Goal: Information Seeking & Learning: Find specific fact

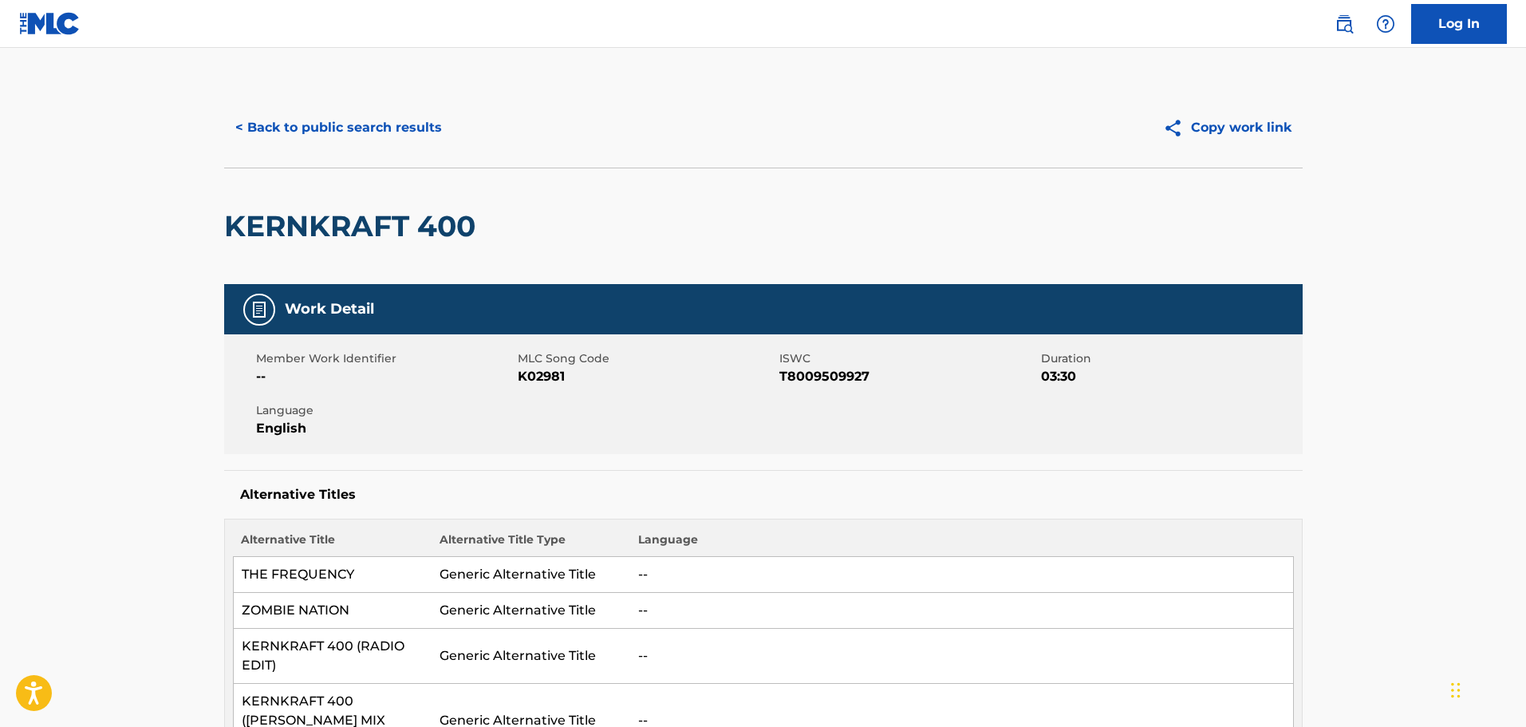
click at [361, 126] on button "< Back to public search results" at bounding box center [338, 128] width 229 height 40
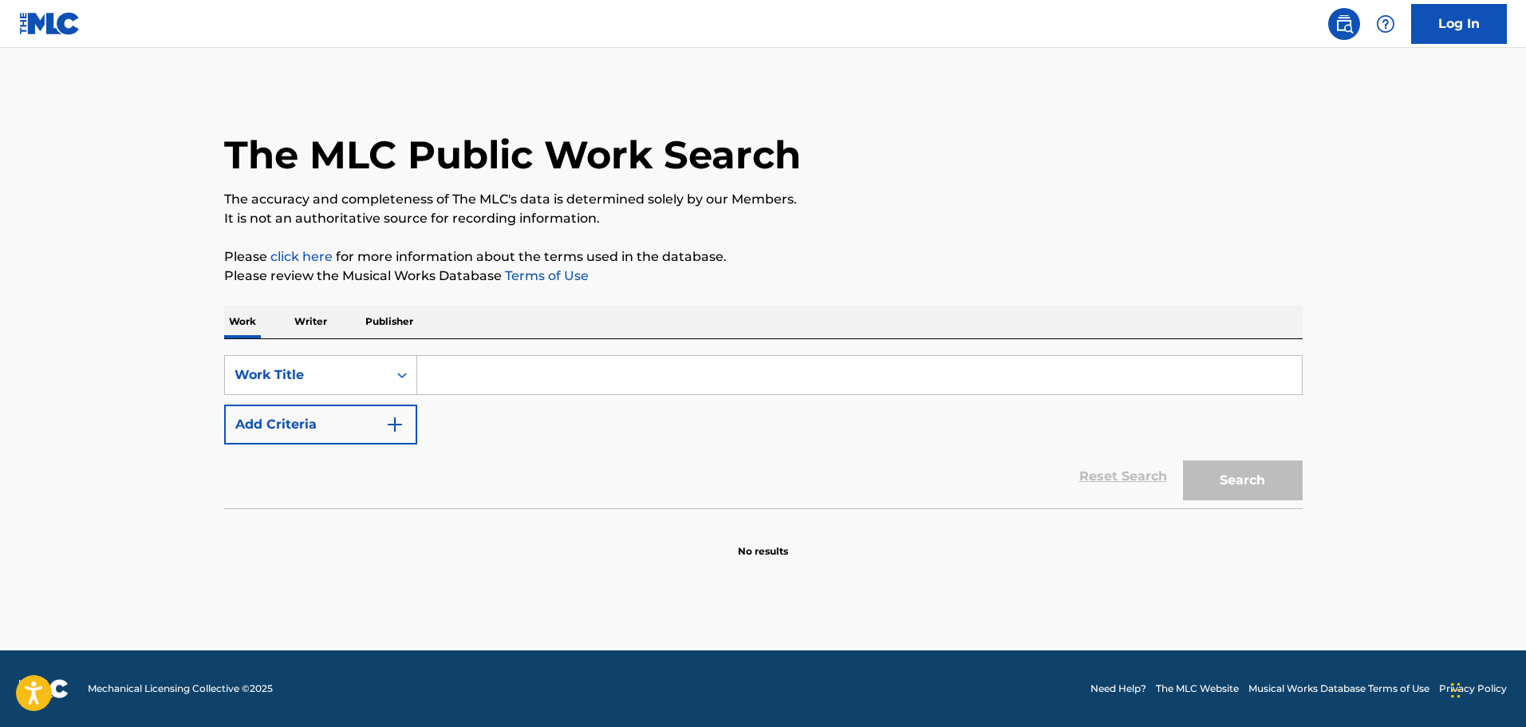
click at [467, 386] on input "Search Form" at bounding box center [859, 375] width 885 height 38
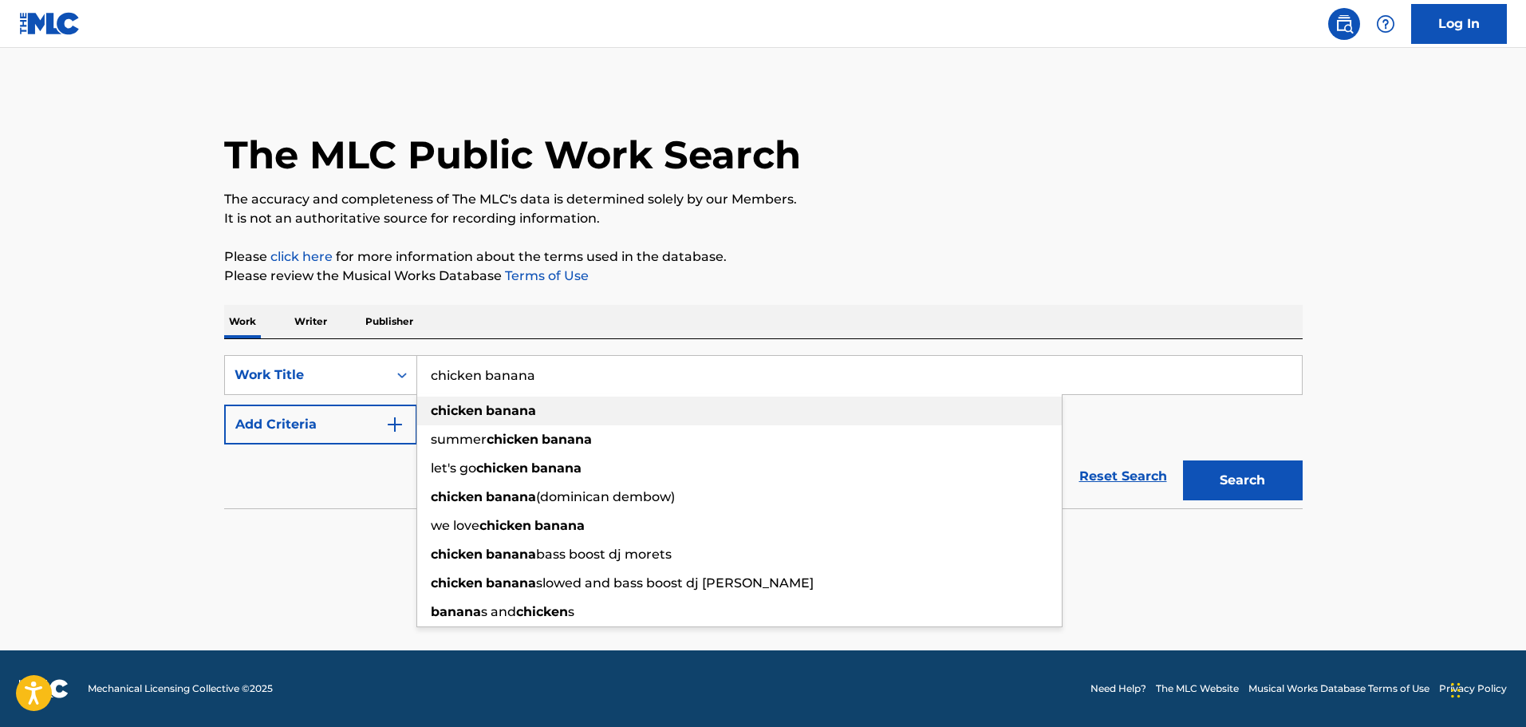
type input "chicken banana"
click at [525, 402] on div "chicken banana" at bounding box center [739, 411] width 645 height 29
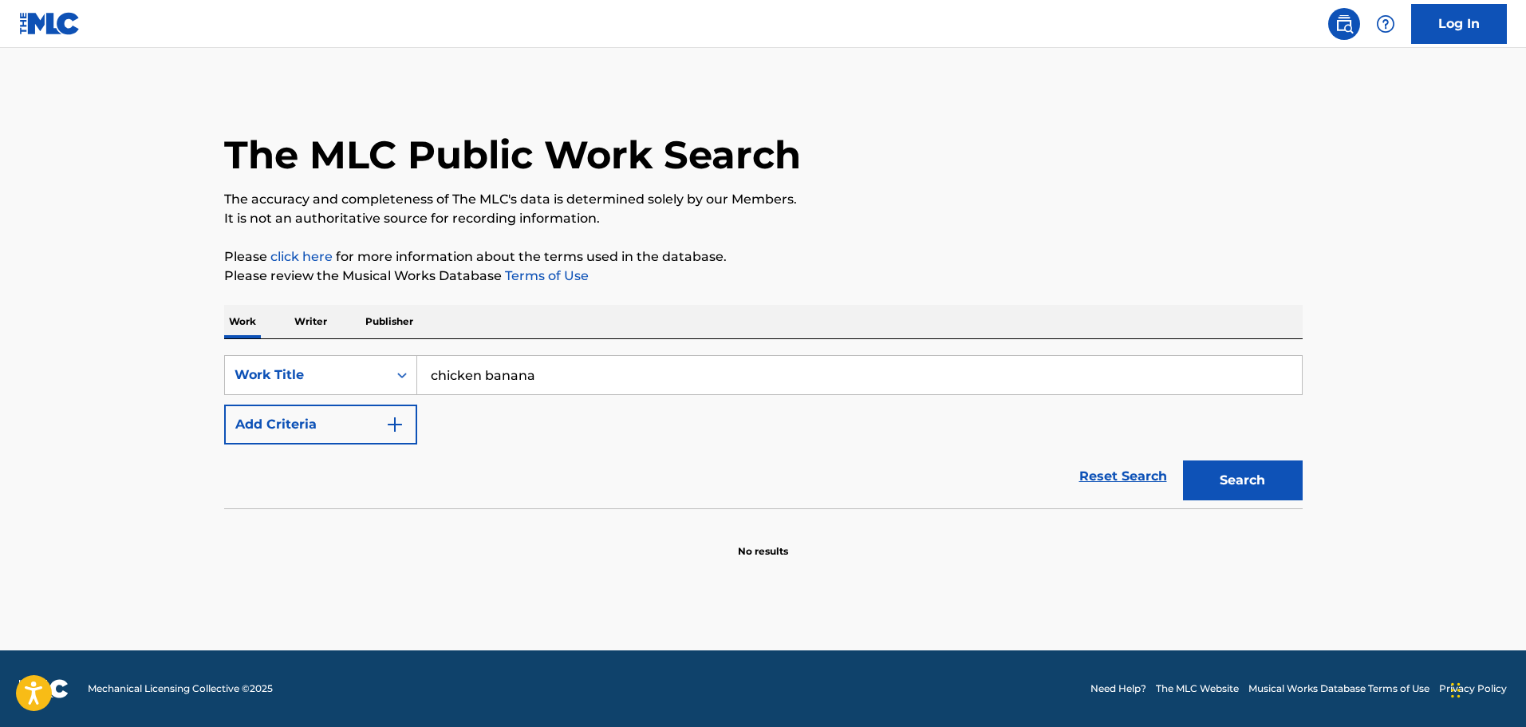
click at [1238, 479] on button "Search" at bounding box center [1243, 480] width 120 height 40
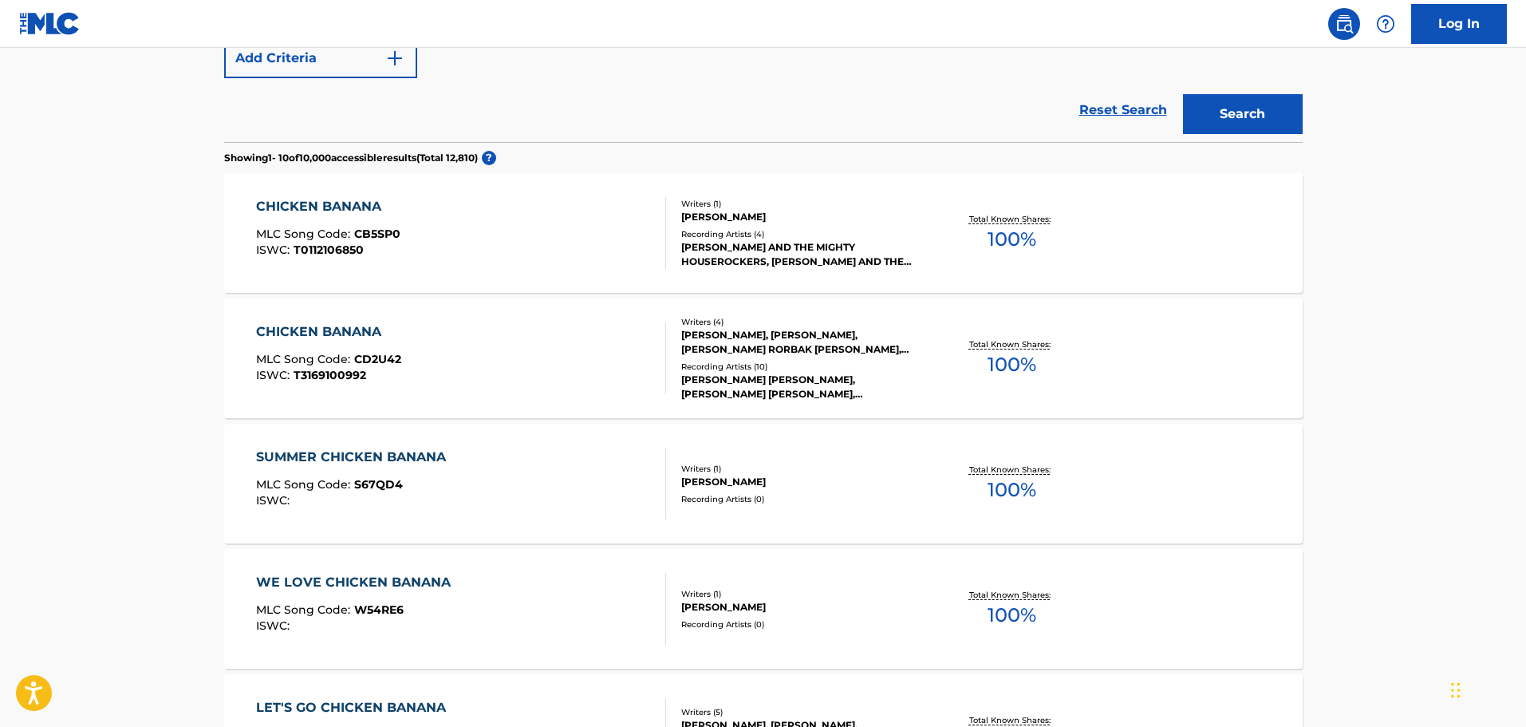
scroll to position [80, 0]
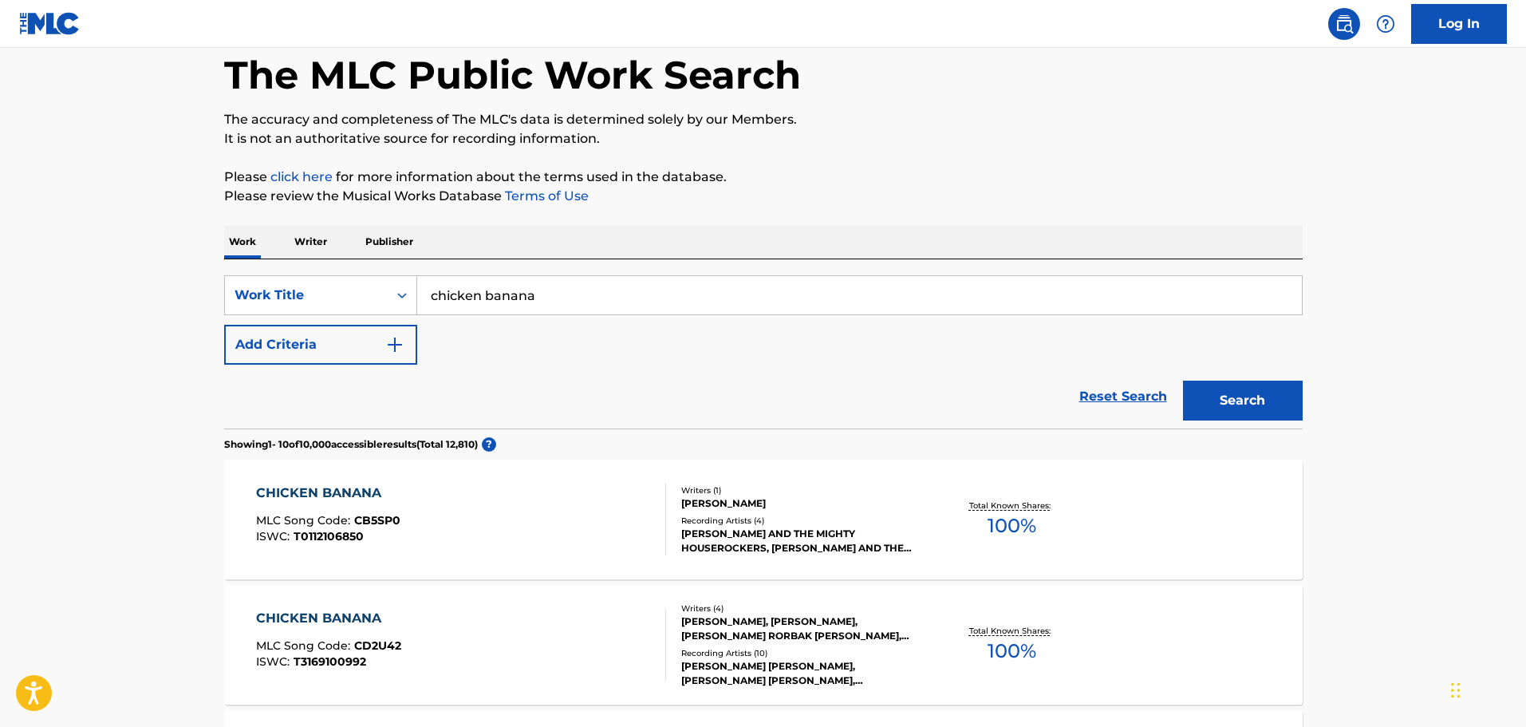
click at [364, 352] on button "Add Criteria" at bounding box center [320, 345] width 193 height 40
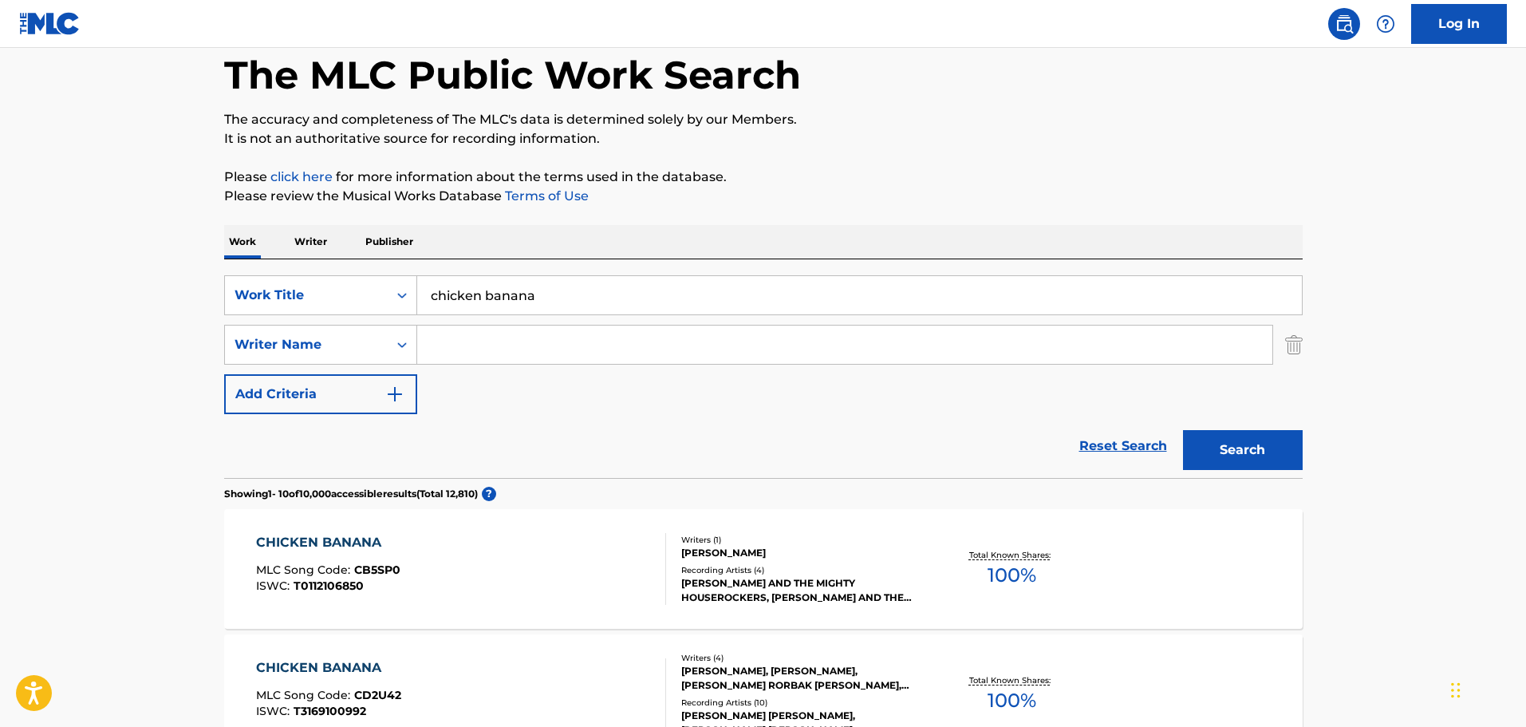
click at [477, 355] on input "Search Form" at bounding box center [844, 345] width 855 height 38
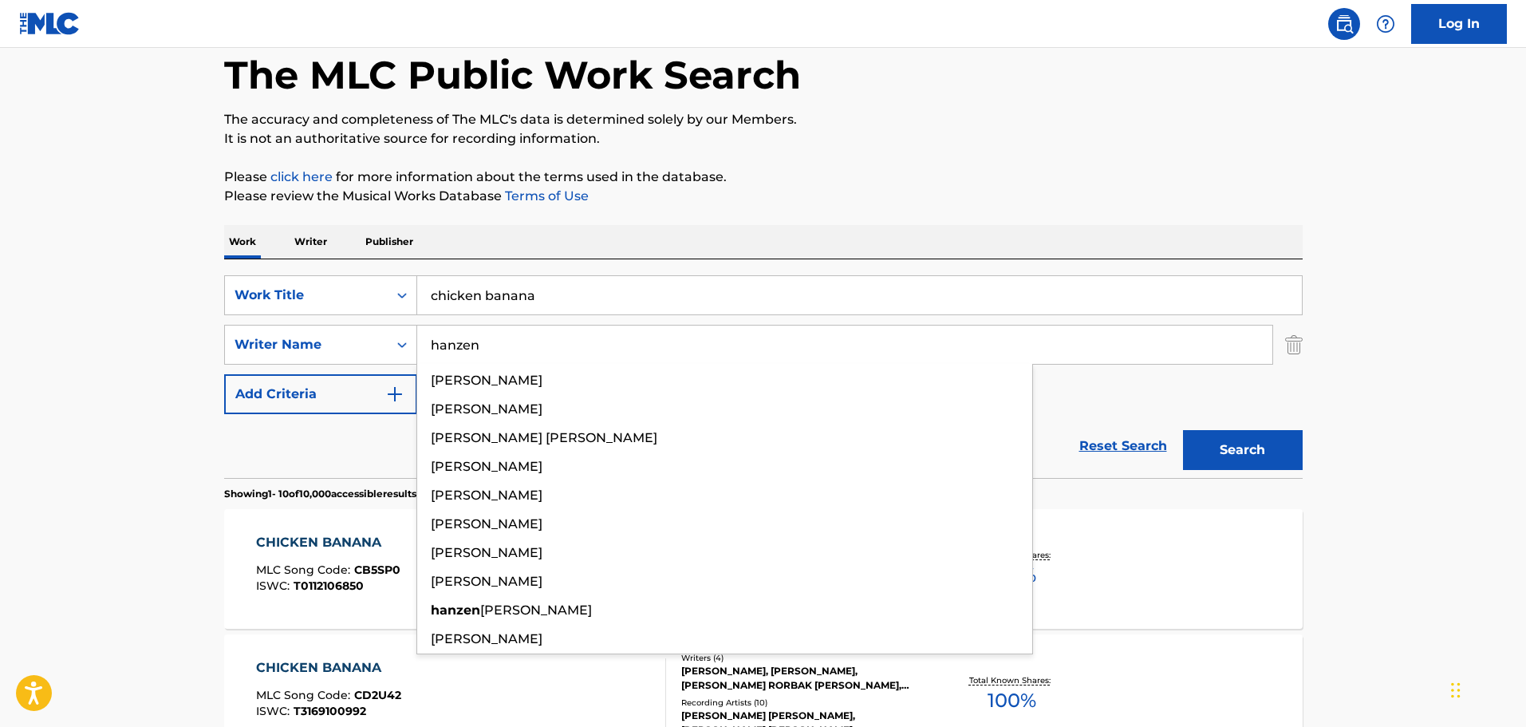
click at [1183, 430] on button "Search" at bounding box center [1243, 450] width 120 height 40
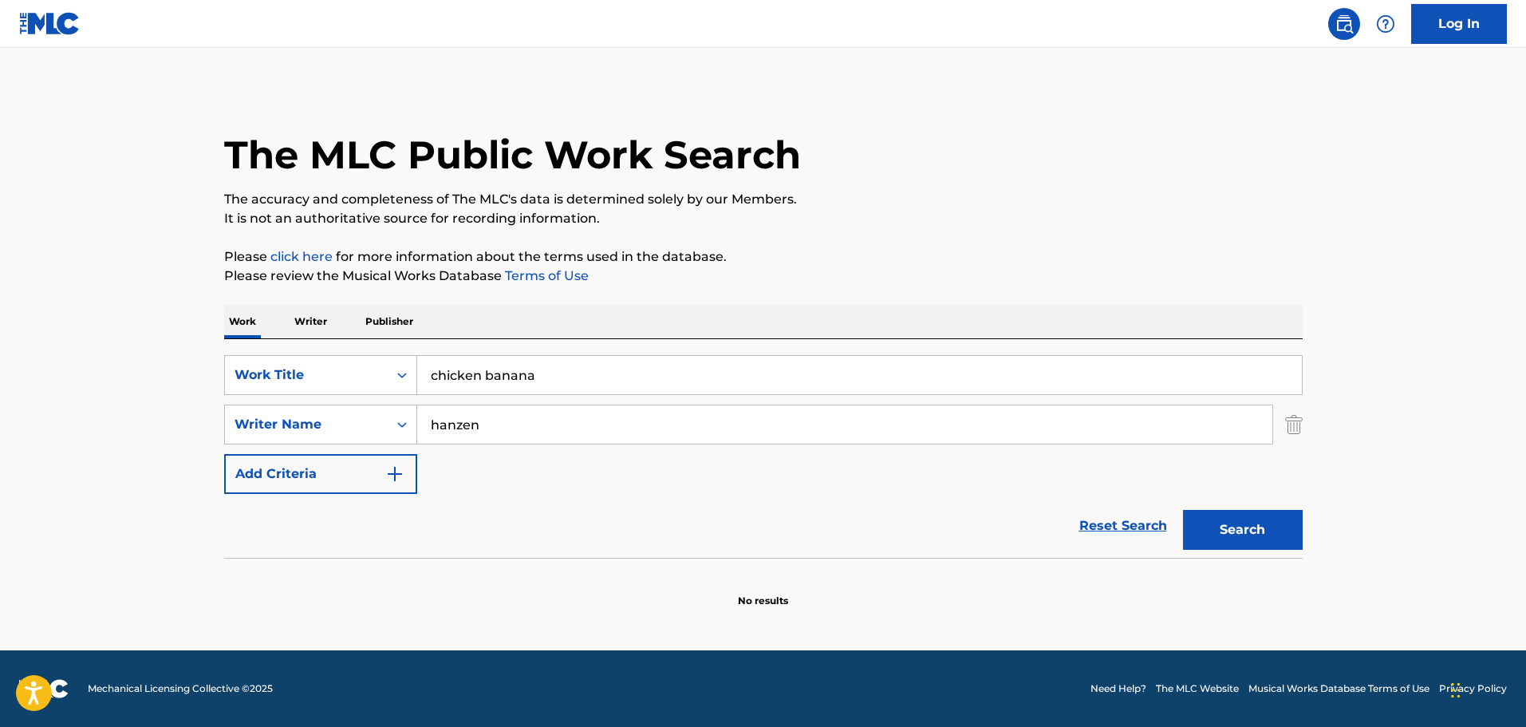
scroll to position [0, 0]
click at [439, 429] on input "hanzen" at bounding box center [844, 424] width 855 height 38
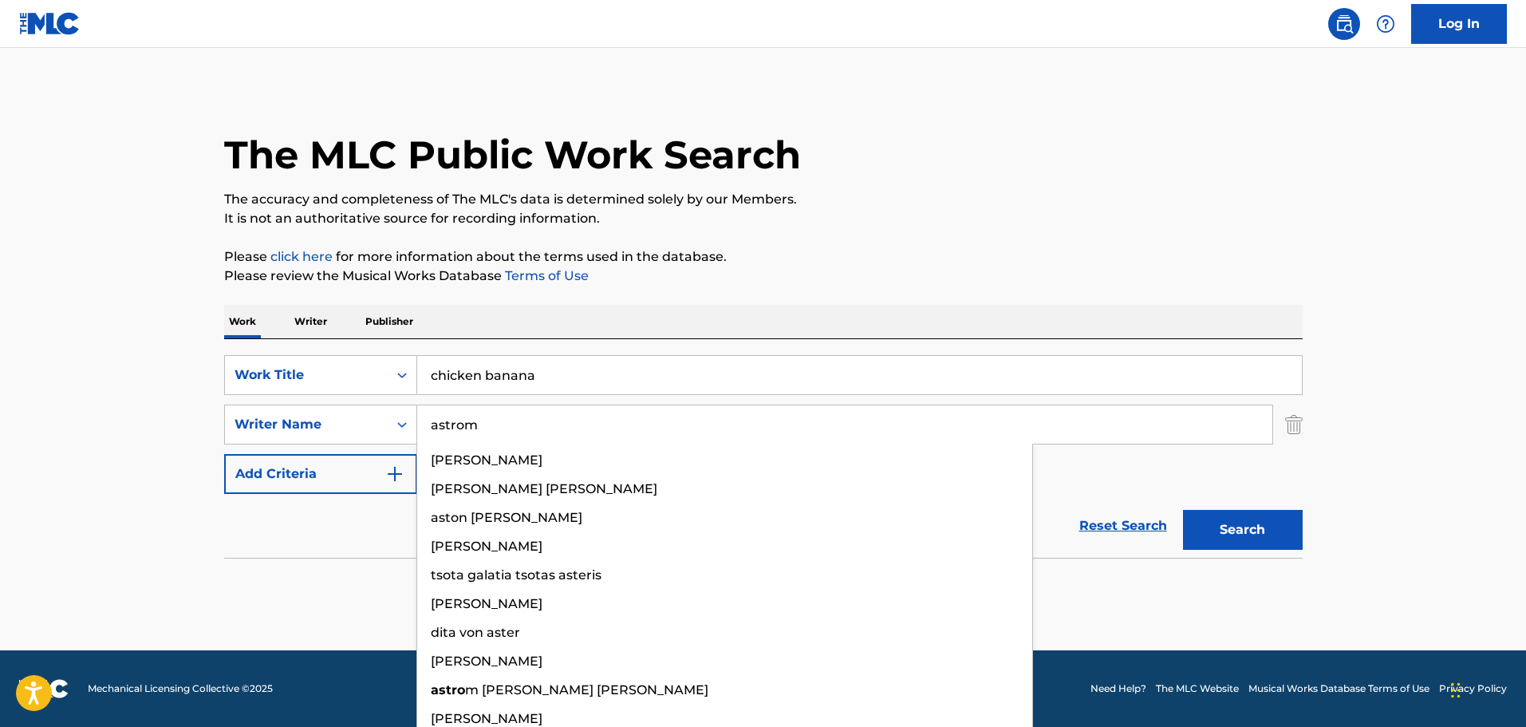
type input "astrom"
click at [1183, 510] on button "Search" at bounding box center [1243, 530] width 120 height 40
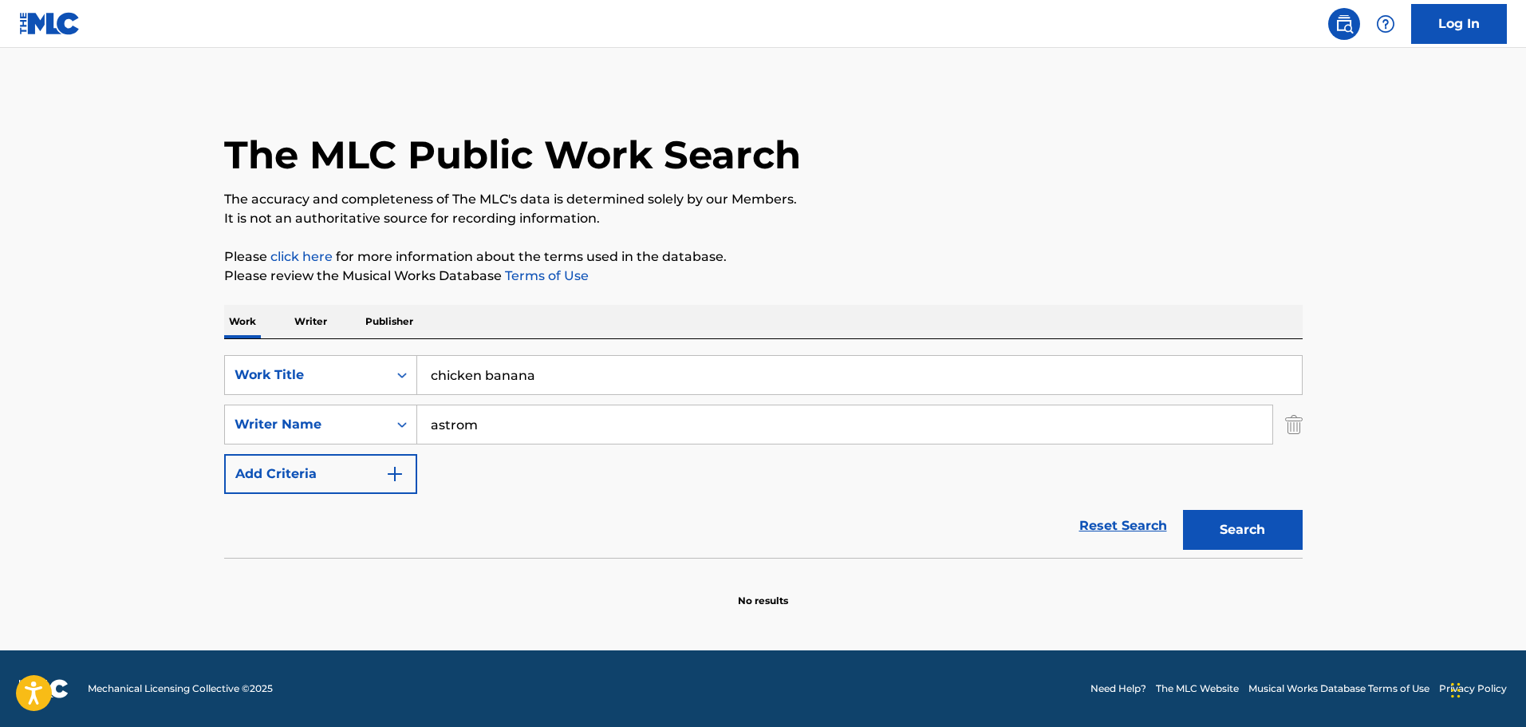
click at [143, 490] on main "The MLC Public Work Search The accuracy and completeness of The MLC's data is d…" at bounding box center [763, 349] width 1526 height 602
click at [361, 376] on div "Work Title" at bounding box center [307, 374] width 144 height 19
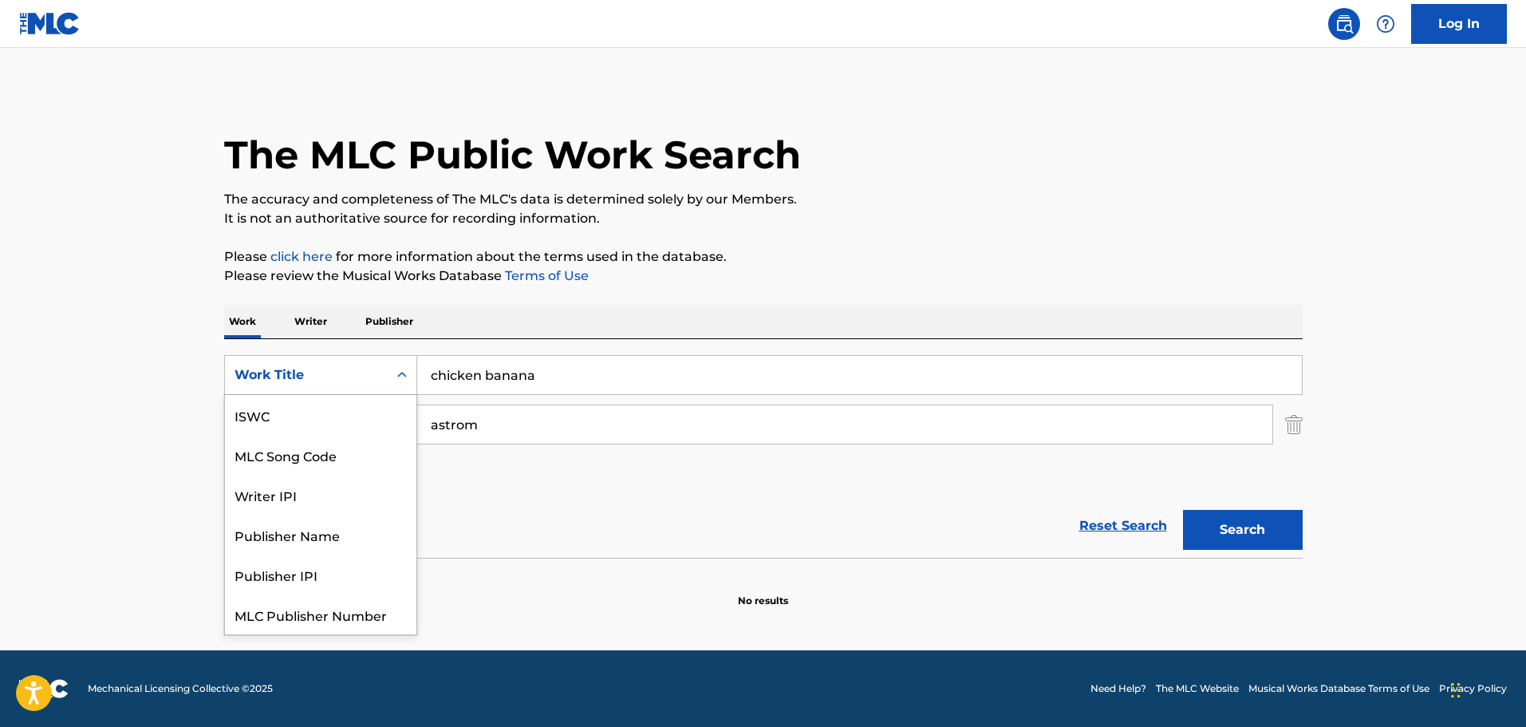
scroll to position [40, 0]
click at [333, 410] on div "MLC Song Code" at bounding box center [320, 415] width 191 height 40
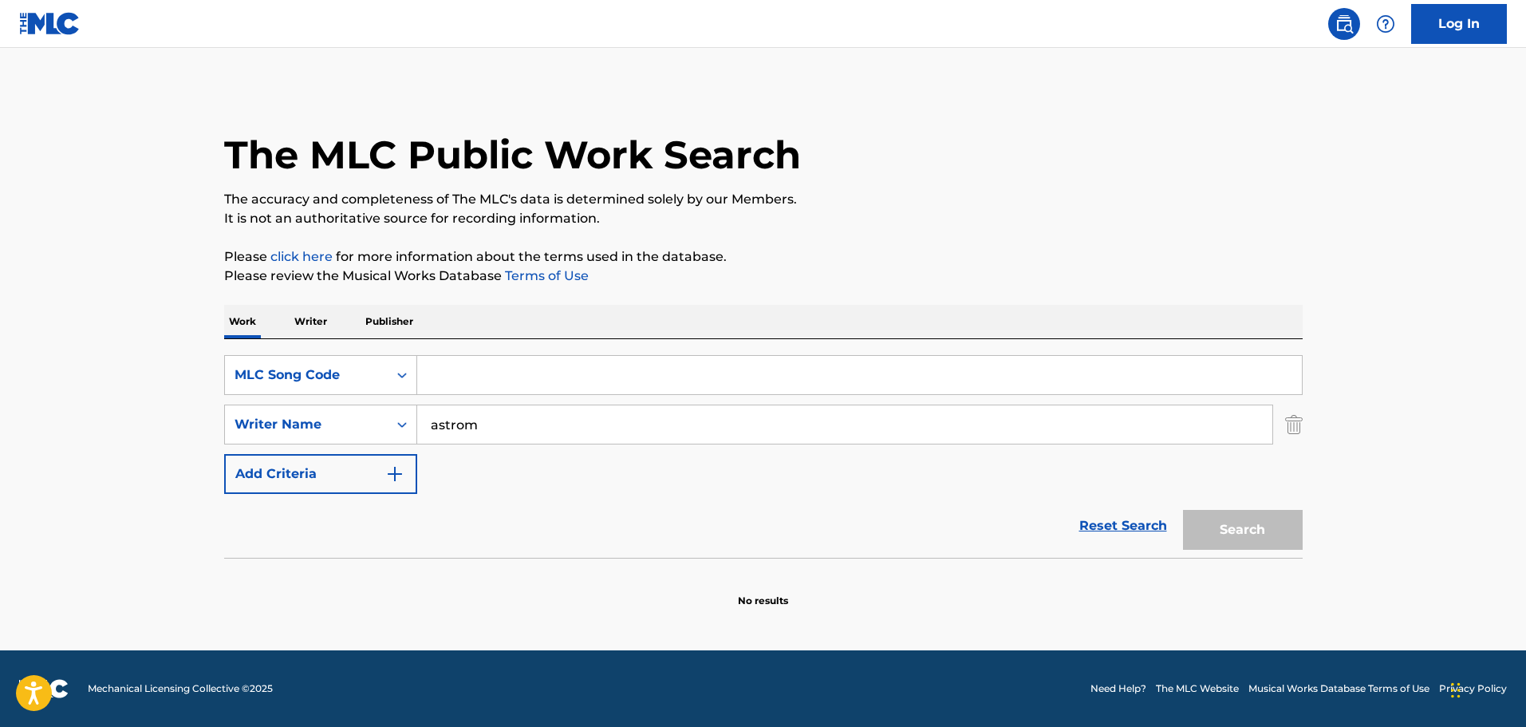
click at [487, 381] on input "Search Form" at bounding box center [859, 375] width 885 height 38
paste input "zr8soh"
type input "zr8soh"
click at [467, 422] on input "astrom" at bounding box center [844, 424] width 855 height 38
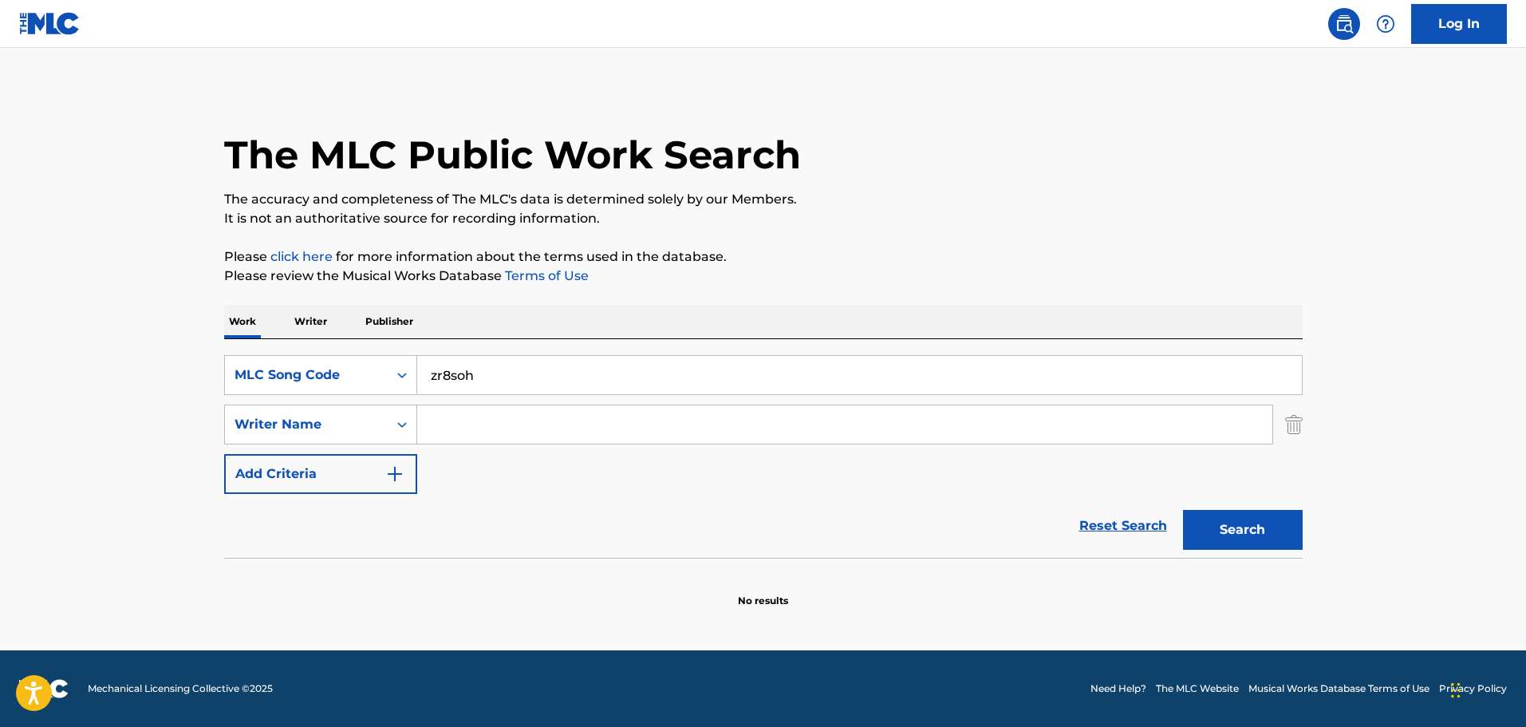
click at [1267, 511] on button "Search" at bounding box center [1243, 530] width 120 height 40
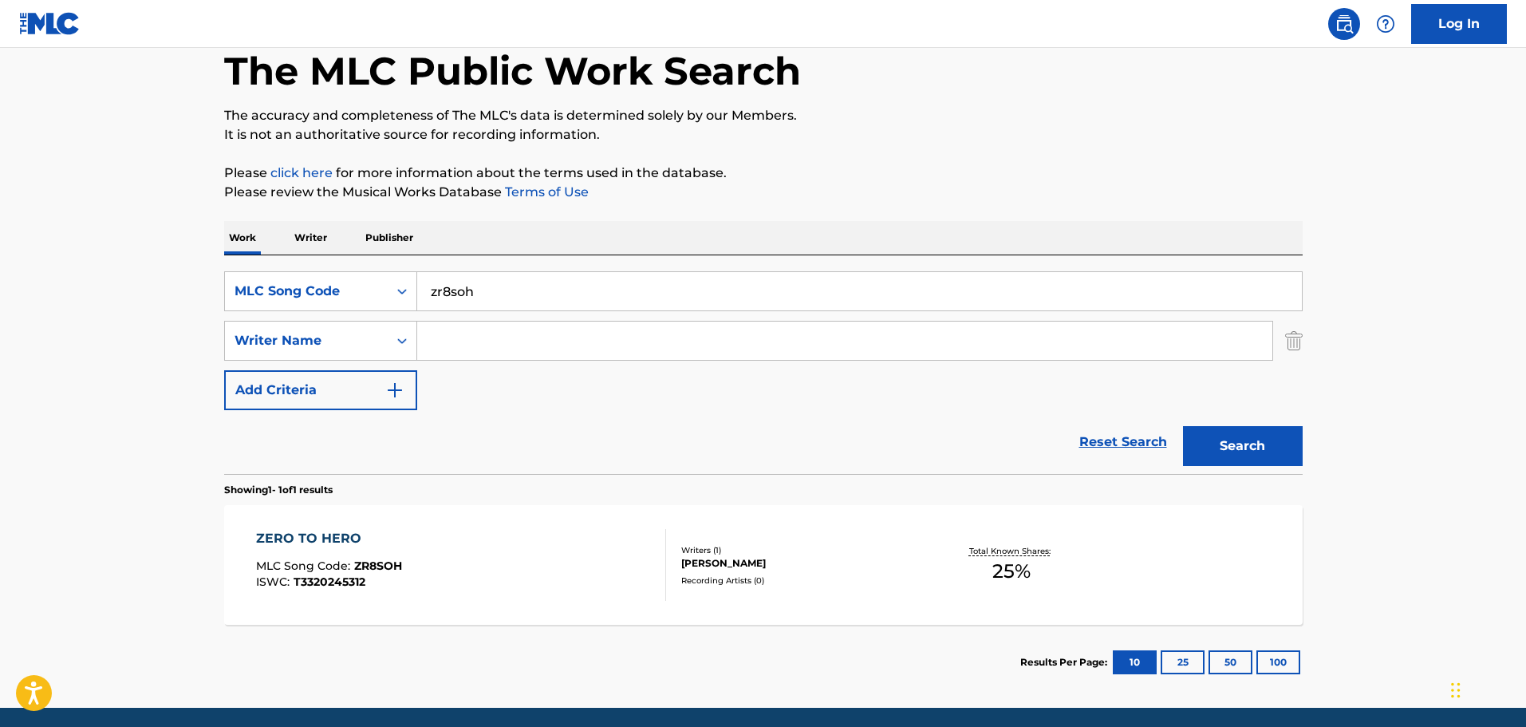
scroll to position [141, 0]
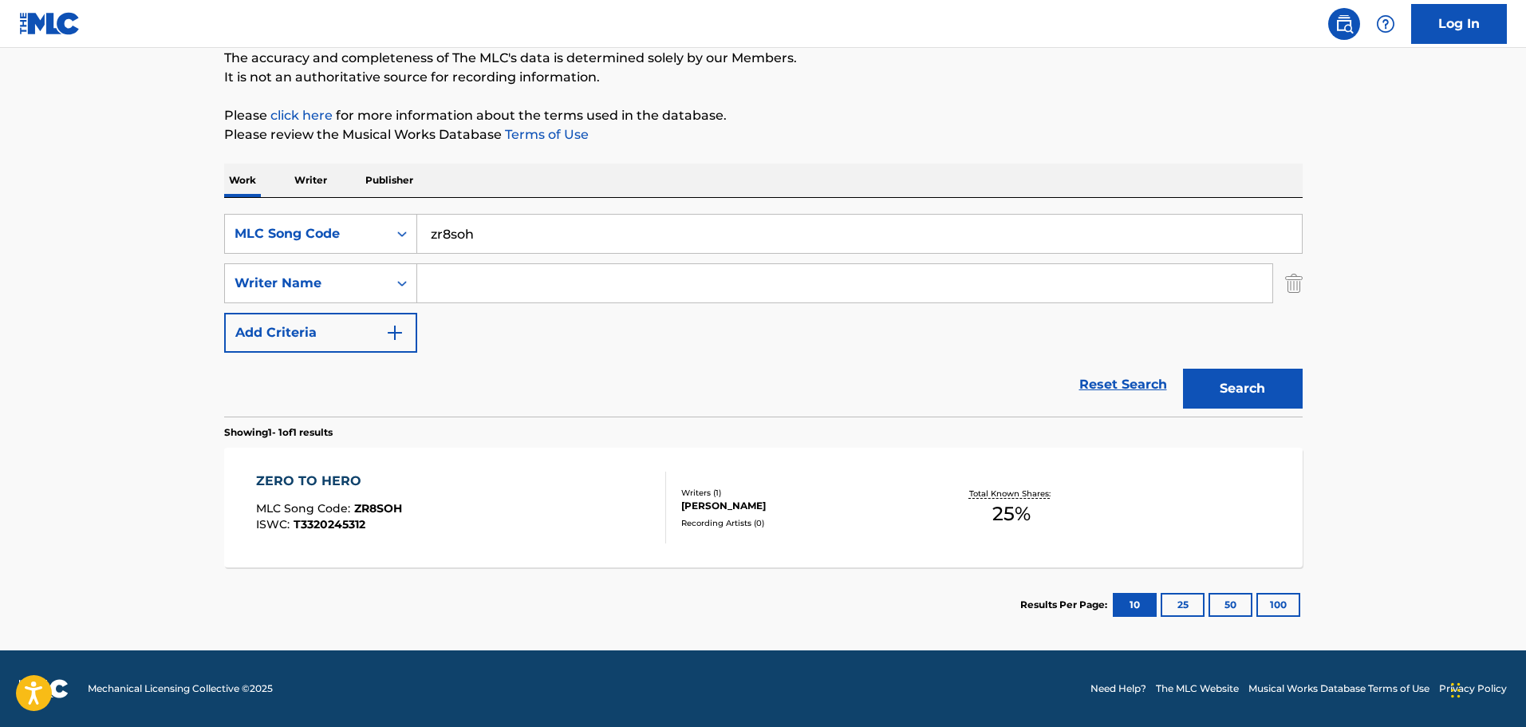
click at [576, 476] on div "ZERO TO HERO MLC Song Code : ZR8SOH ISWC : T3320245312" at bounding box center [461, 508] width 410 height 72
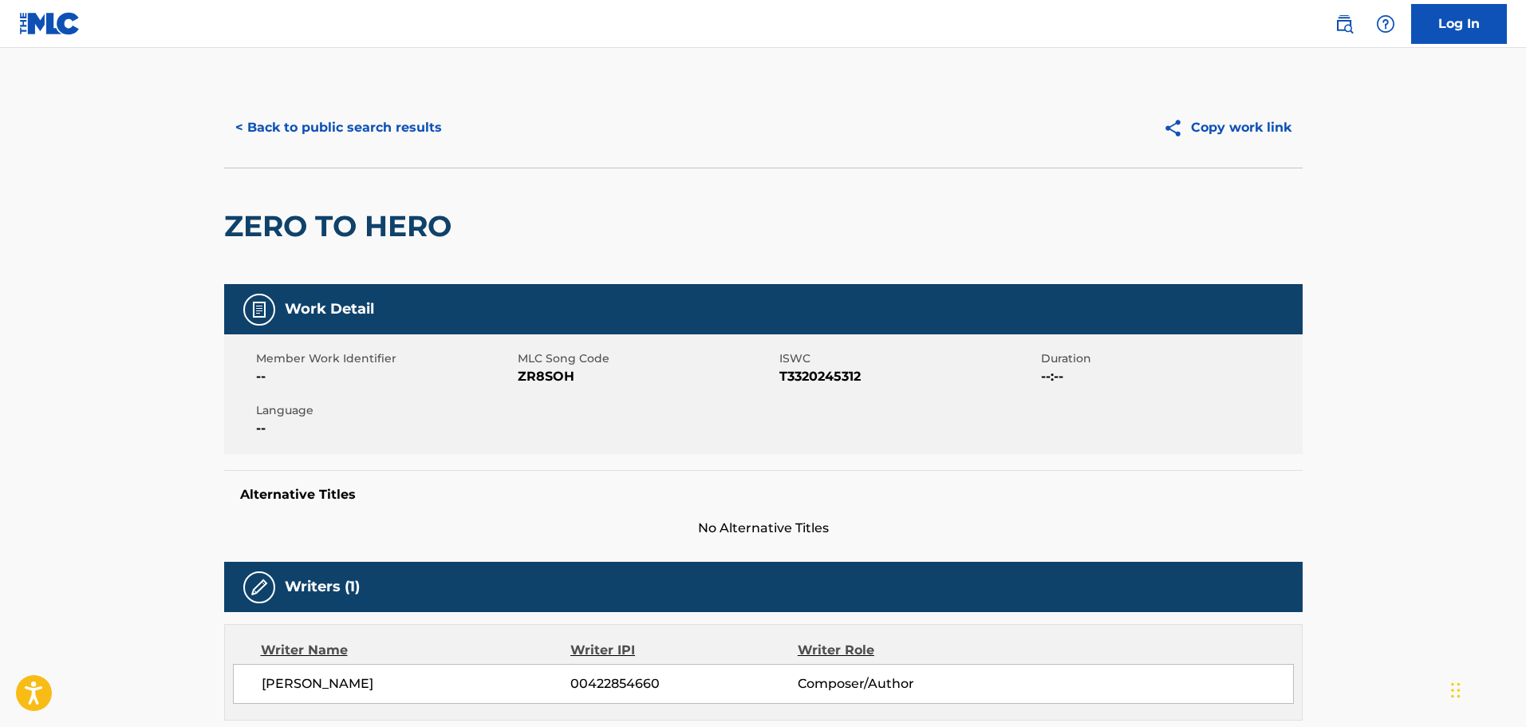
click at [366, 145] on button "< Back to public search results" at bounding box center [338, 128] width 229 height 40
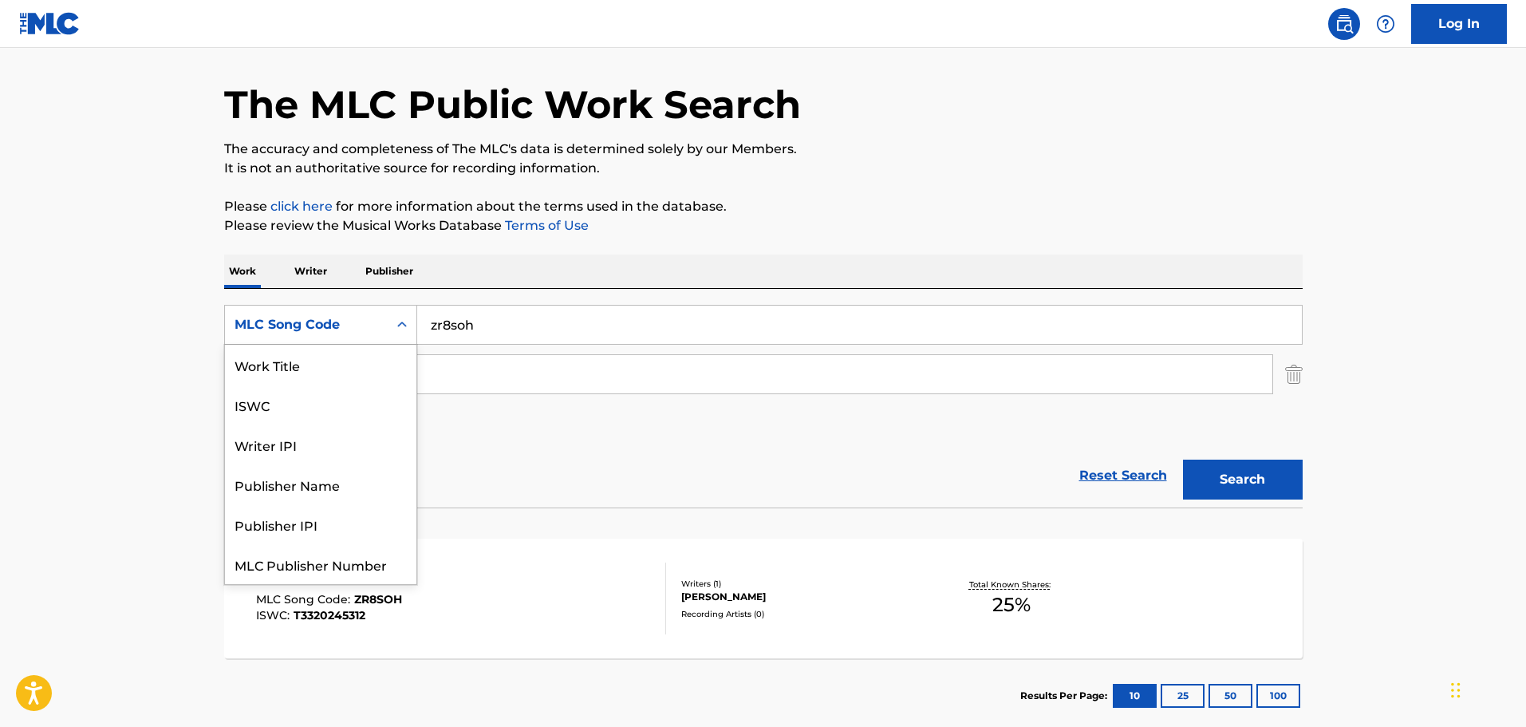
click at [367, 323] on div "MLC Song Code" at bounding box center [307, 324] width 144 height 19
click at [322, 367] on div "Work Title" at bounding box center [320, 365] width 191 height 40
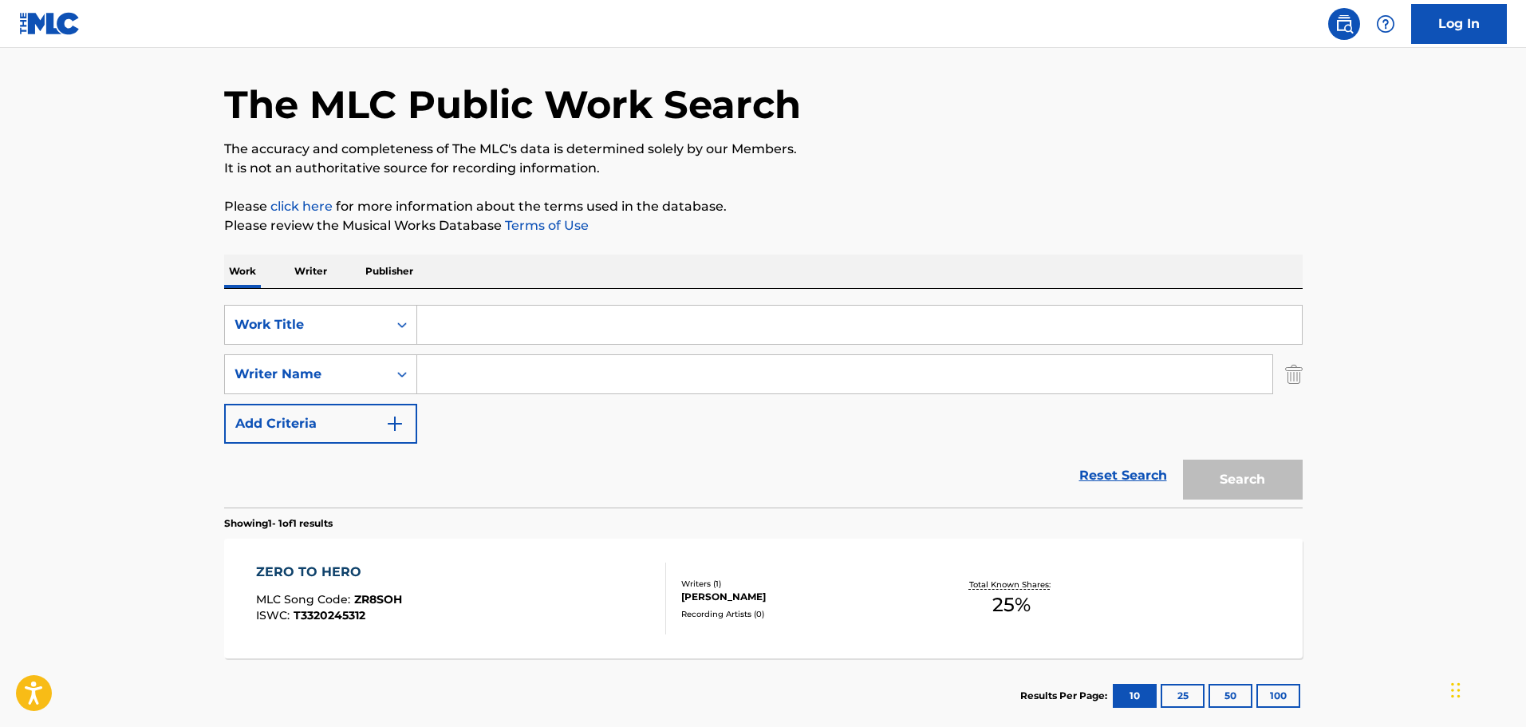
click at [472, 324] on input "Search Form" at bounding box center [859, 325] width 885 height 38
type input "secret to the formula"
click at [468, 484] on div "Reset Search Search" at bounding box center [763, 476] width 1079 height 64
click at [482, 382] on input "Search Form" at bounding box center [844, 374] width 855 height 38
type input "lauper"
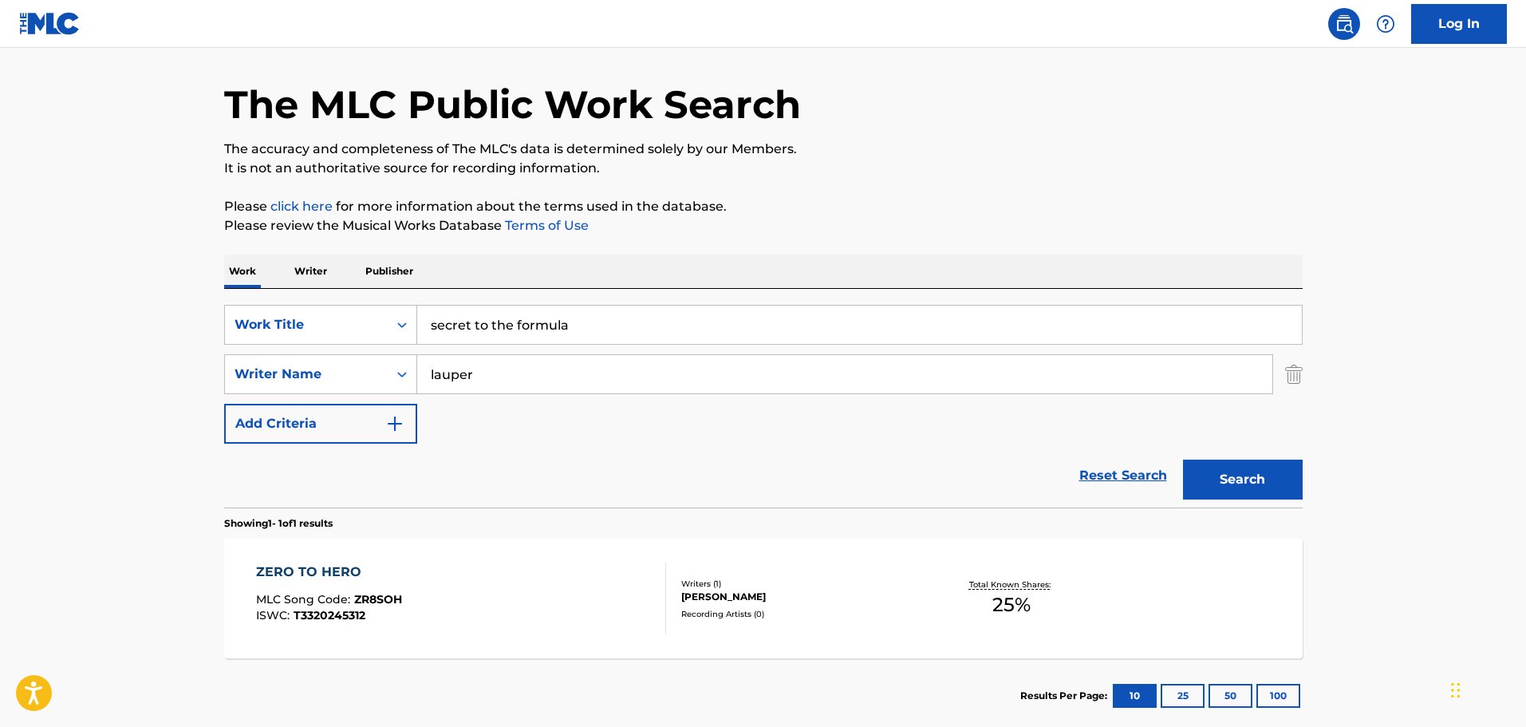
click at [1183, 460] on button "Search" at bounding box center [1243, 480] width 120 height 40
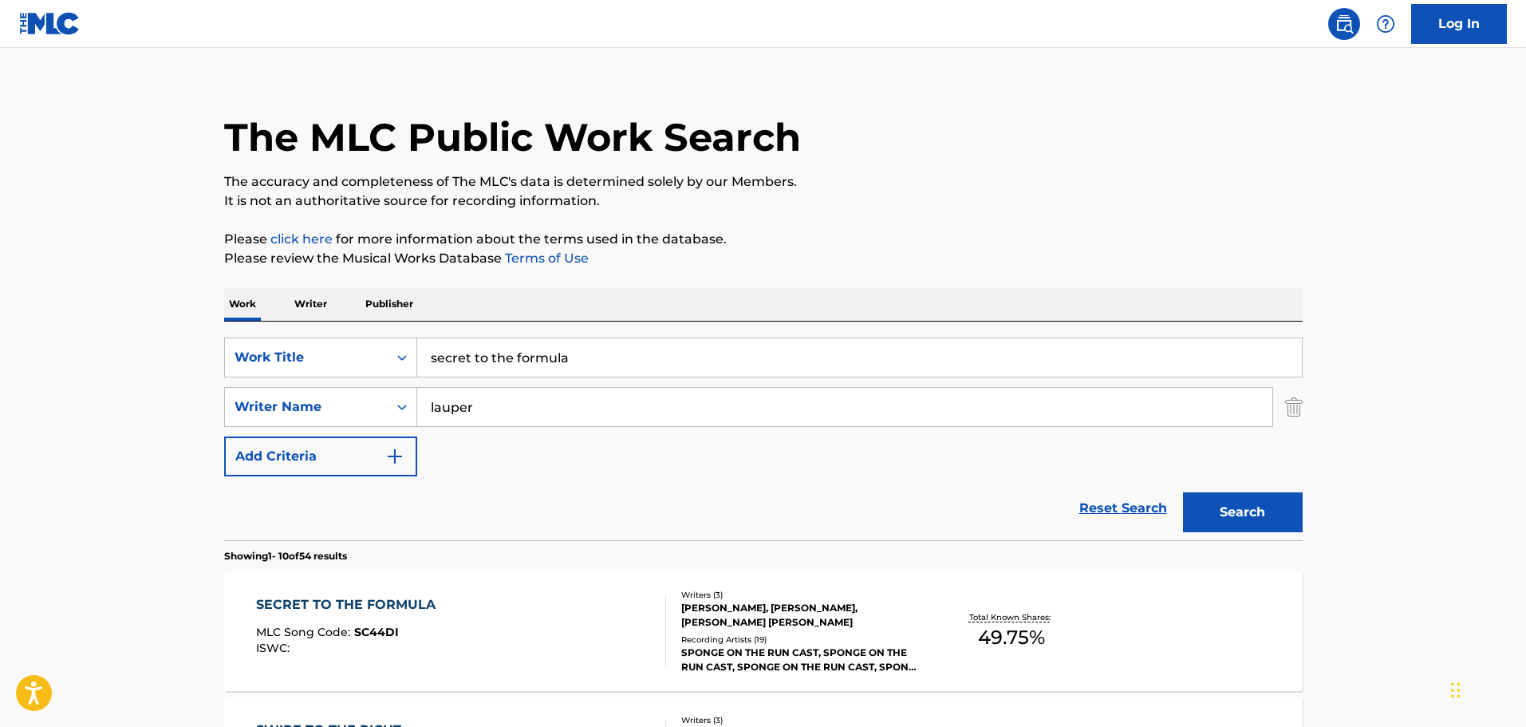
click at [577, 620] on div "SECRET TO THE FORMULA MLC Song Code : SC44DI ISWC :" at bounding box center [461, 631] width 410 height 72
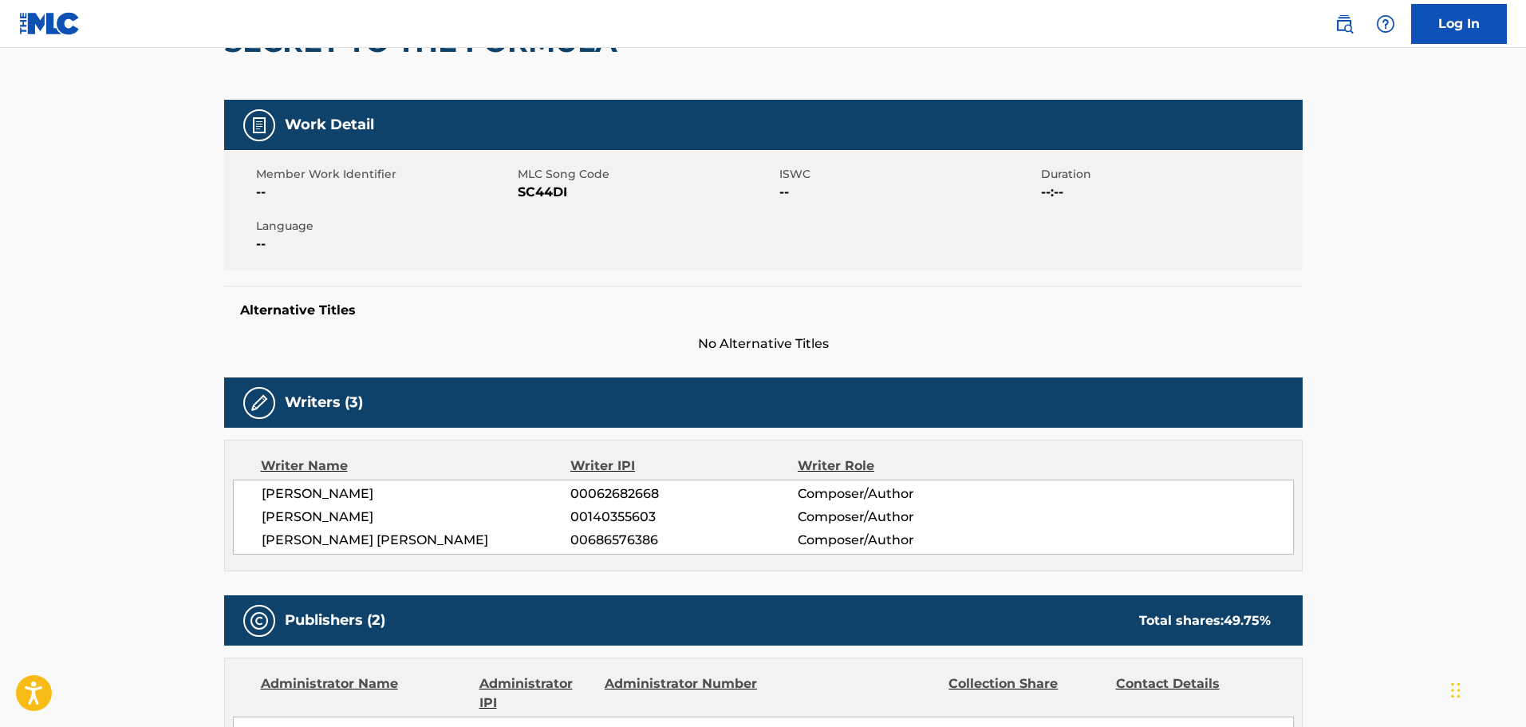
scroll to position [160, 0]
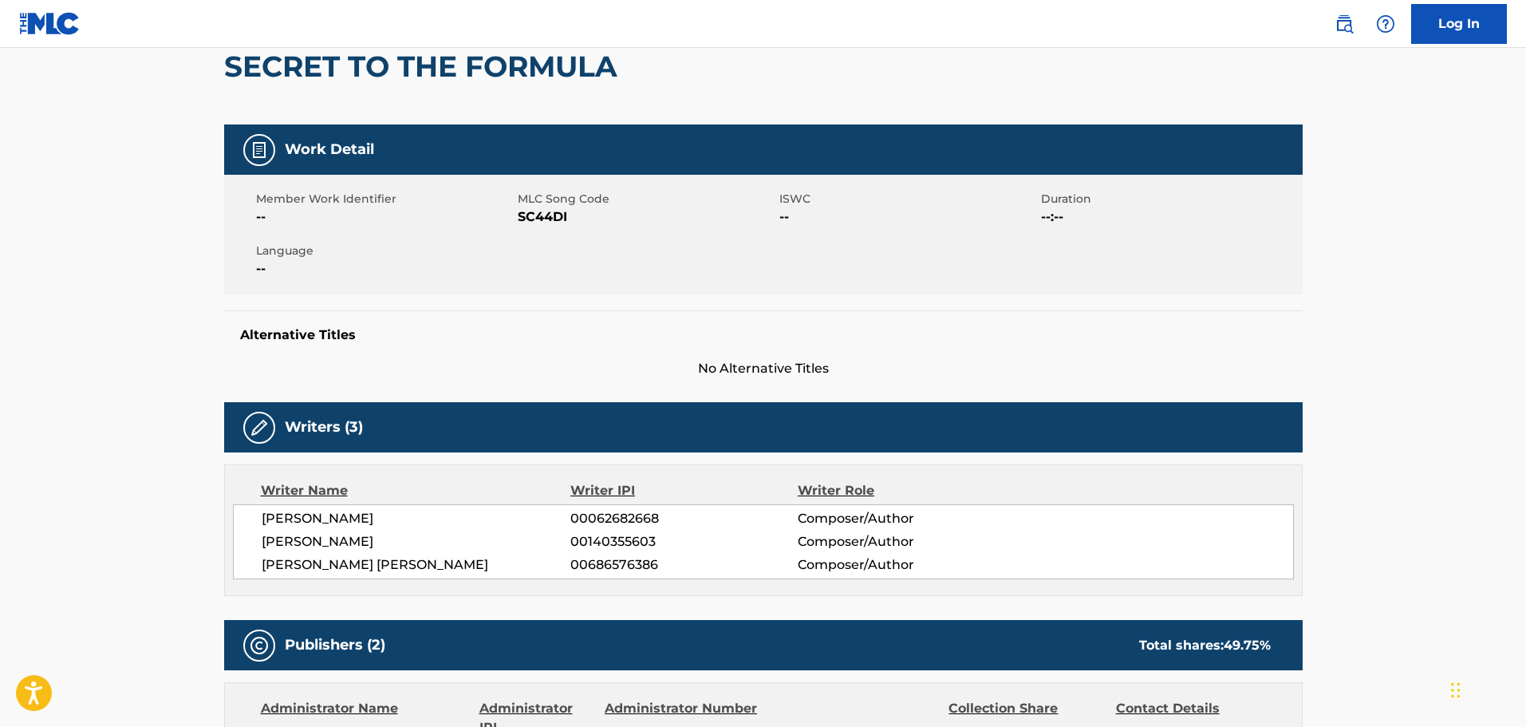
click at [556, 218] on span "SC44DI" at bounding box center [647, 216] width 258 height 19
copy span "SC44DI"
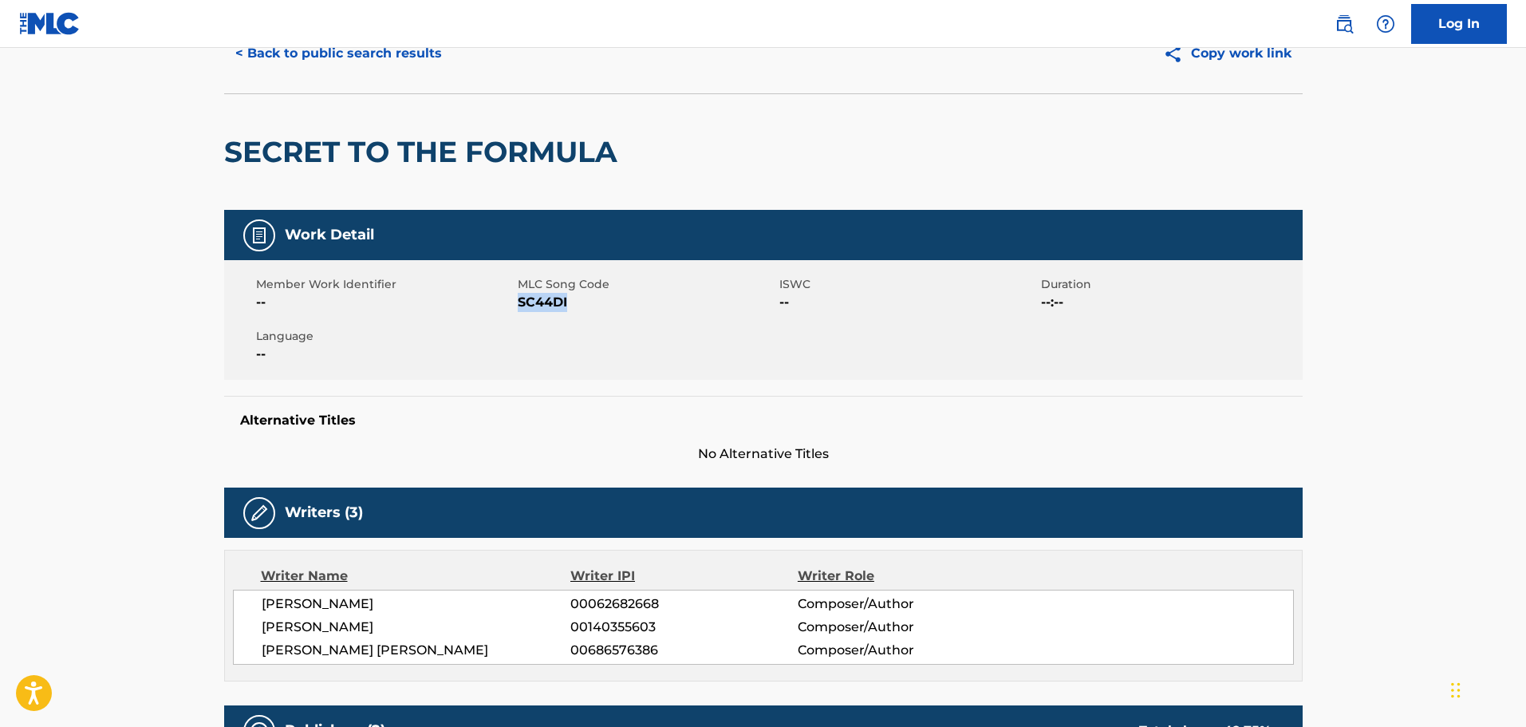
scroll to position [0, 0]
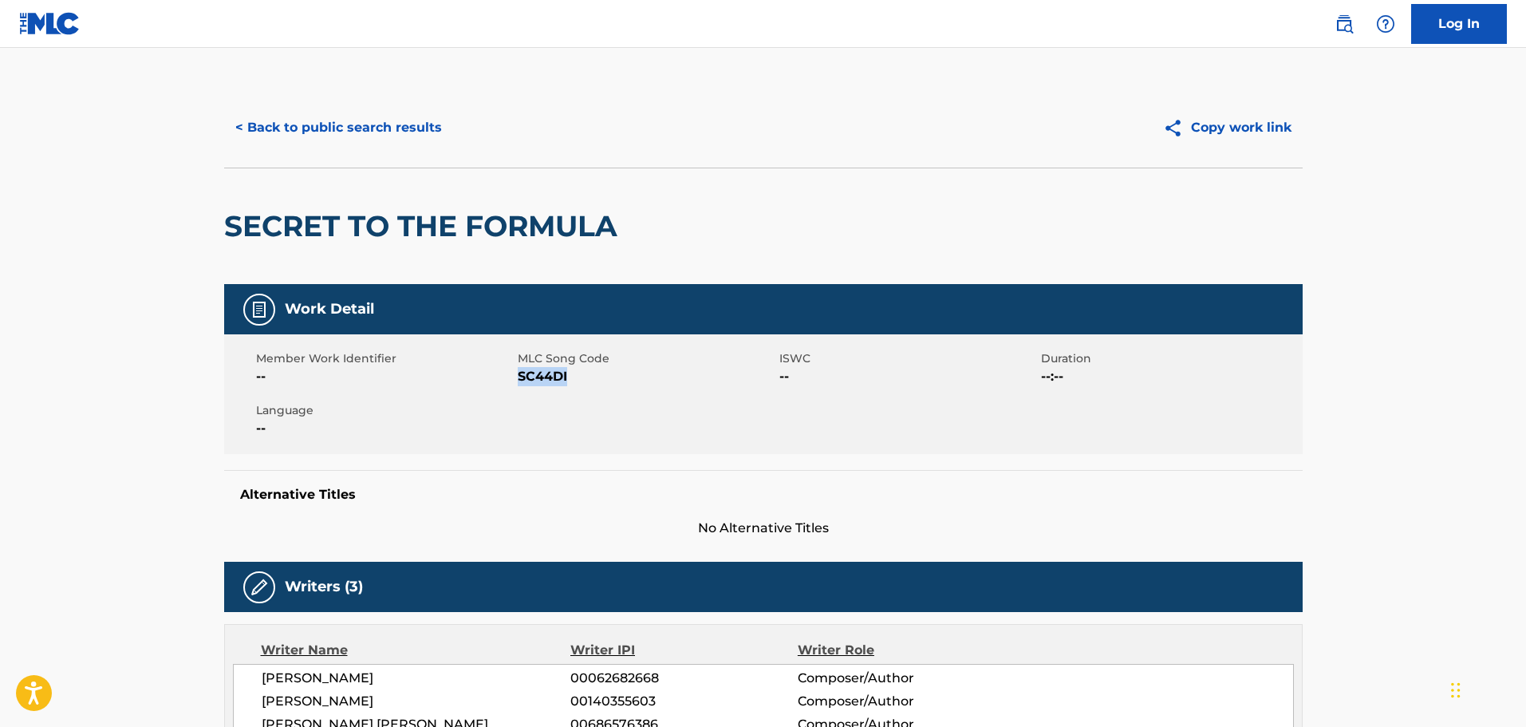
click at [388, 118] on button "< Back to public search results" at bounding box center [338, 128] width 229 height 40
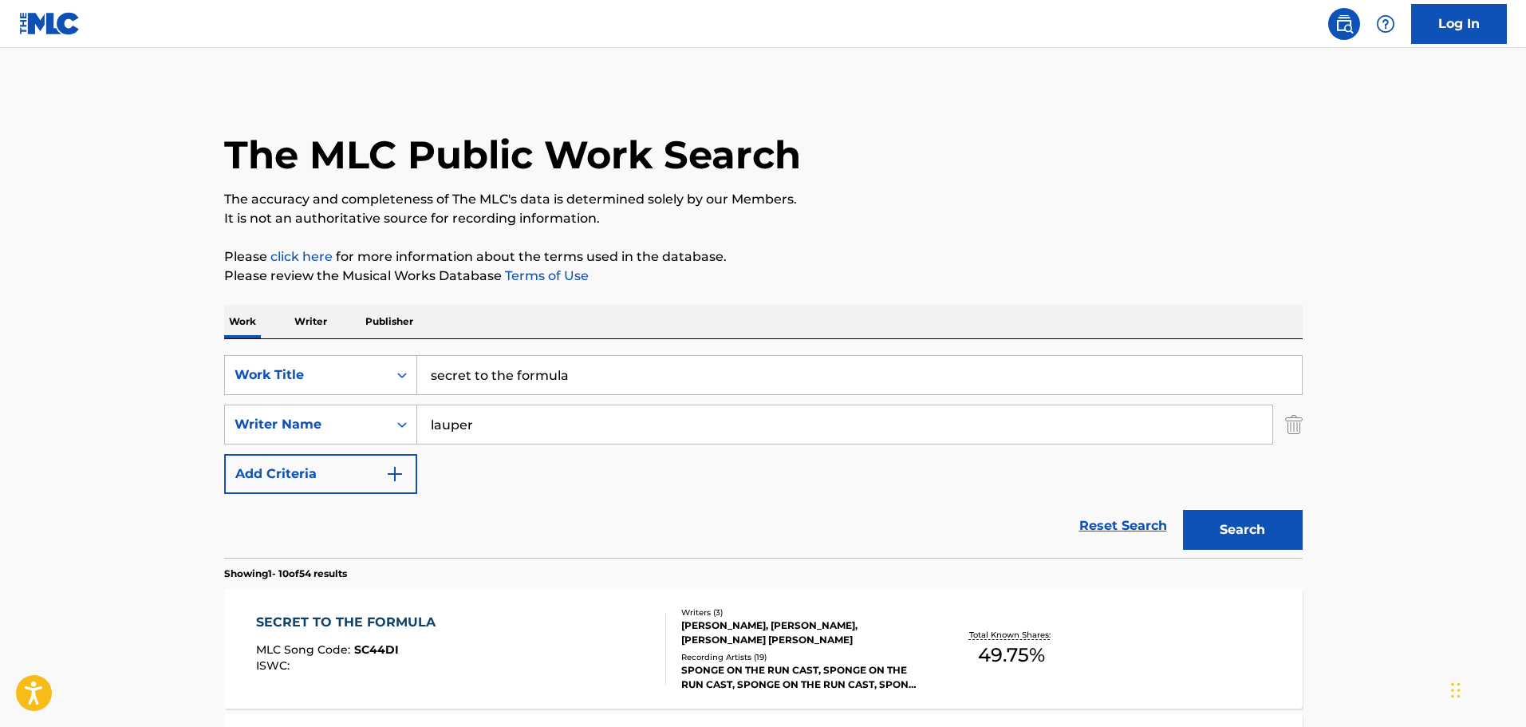
scroll to position [18, 0]
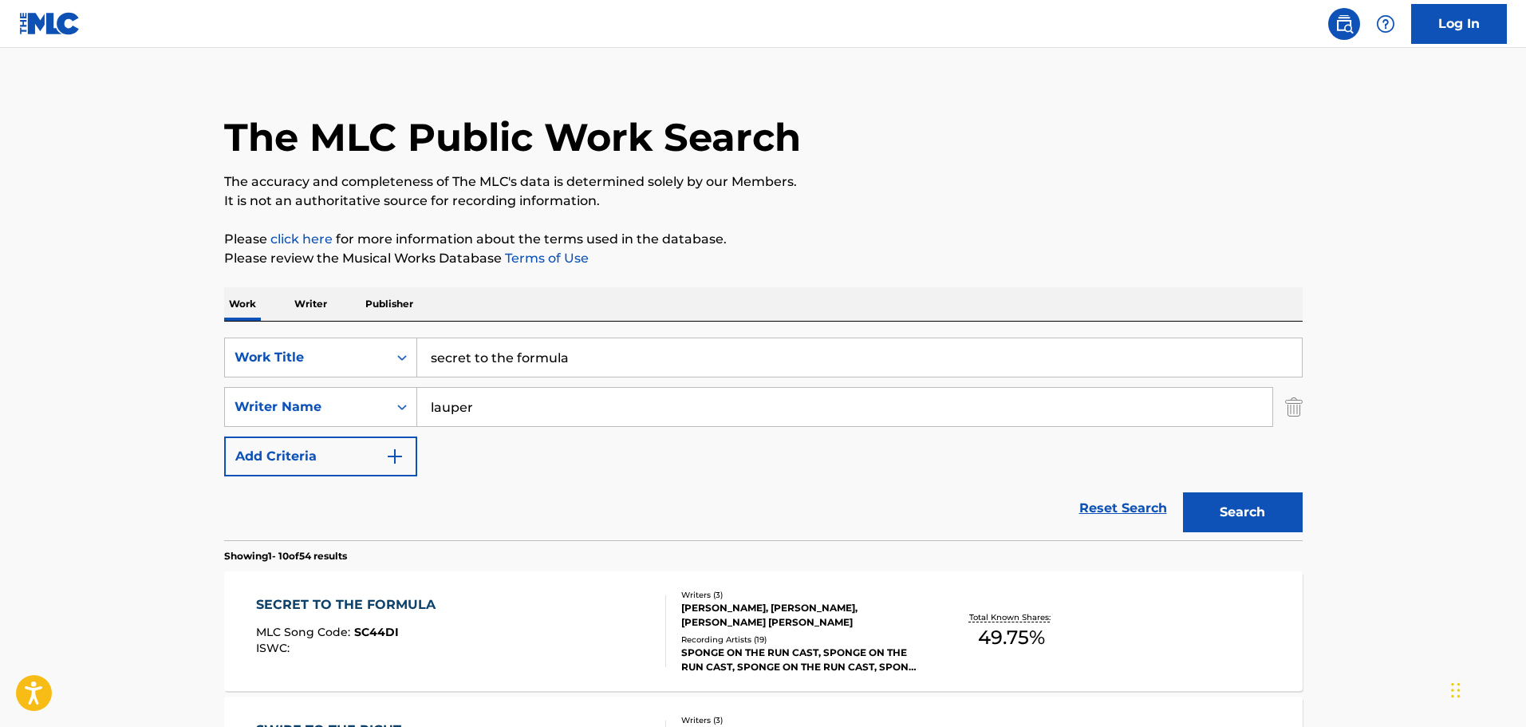
click at [1098, 501] on link "Reset Search" at bounding box center [1123, 508] width 104 height 35
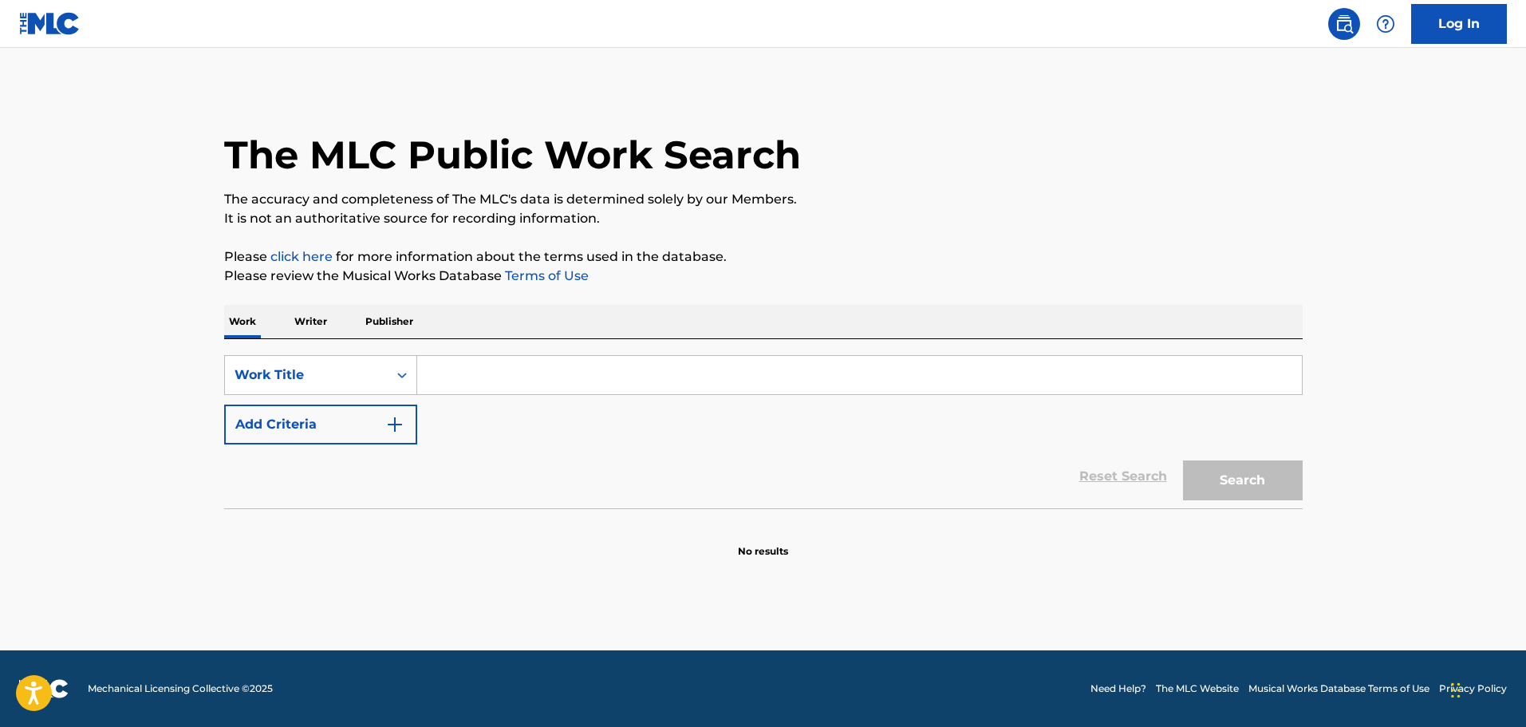
scroll to position [0, 0]
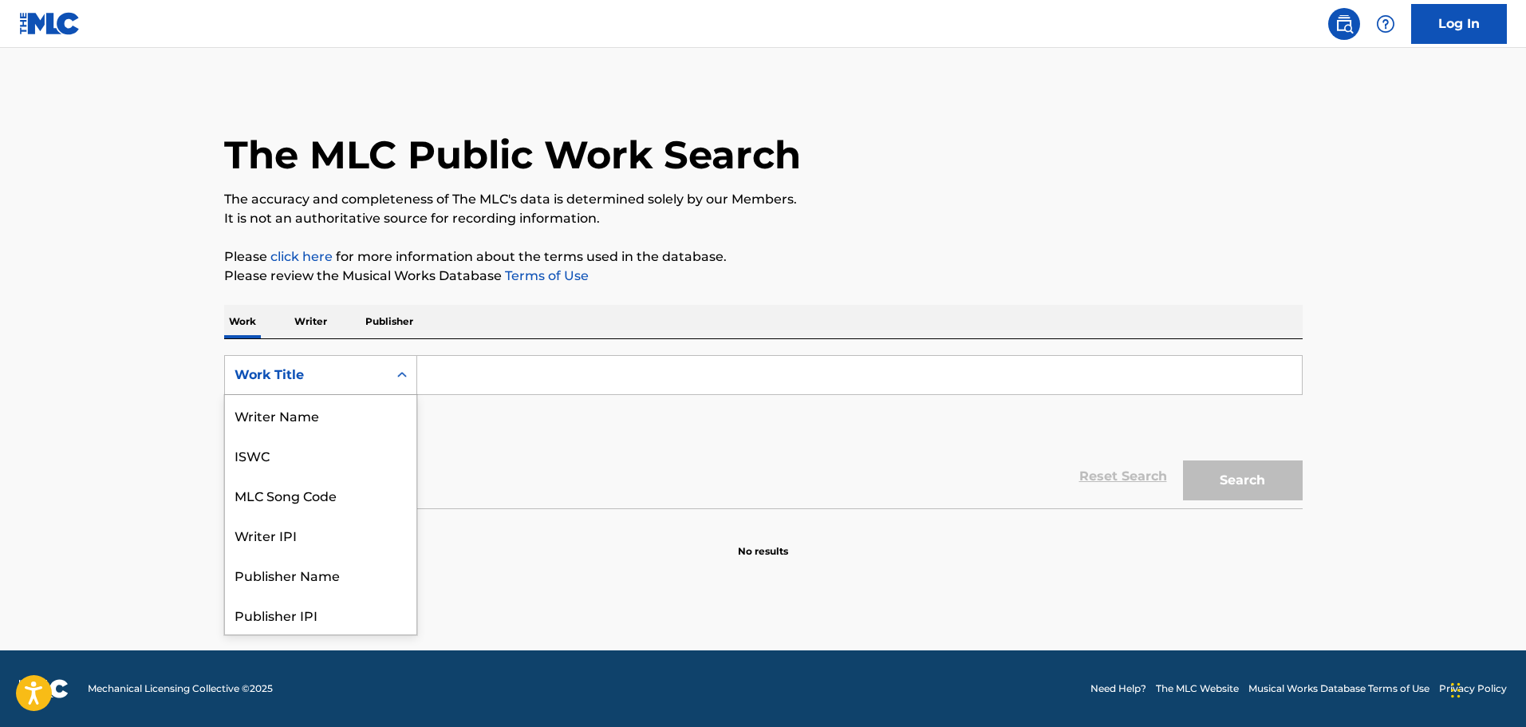
click at [367, 380] on div "Work Title" at bounding box center [307, 374] width 144 height 19
click at [321, 419] on div "MLC Song Code" at bounding box center [320, 415] width 191 height 40
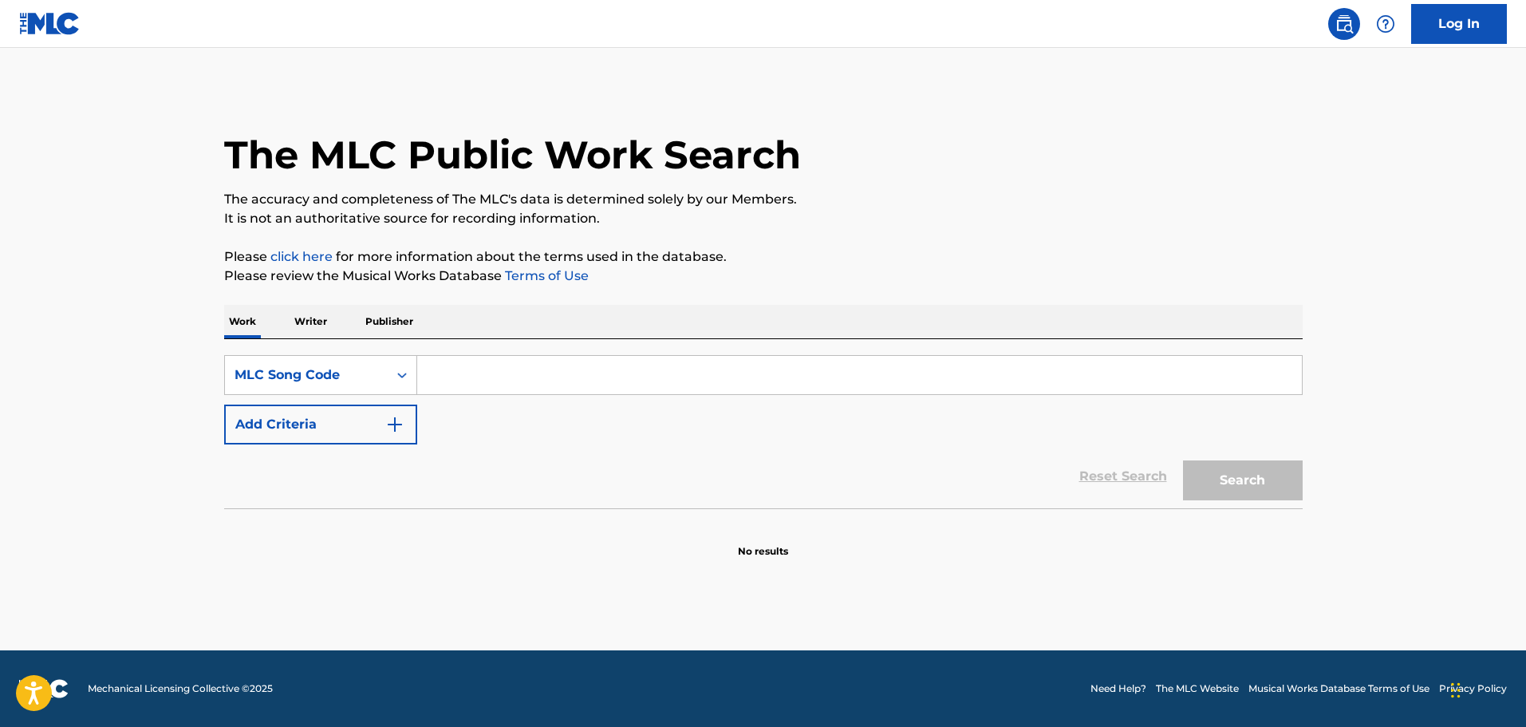
drag, startPoint x: 489, startPoint y: 369, endPoint x: 903, endPoint y: 423, distance: 417.5
click at [491, 369] on input "Search Form" at bounding box center [859, 375] width 885 height 38
paste input "gf31cv"
type input "gf31cv"
click at [1276, 497] on button "Search" at bounding box center [1243, 480] width 120 height 40
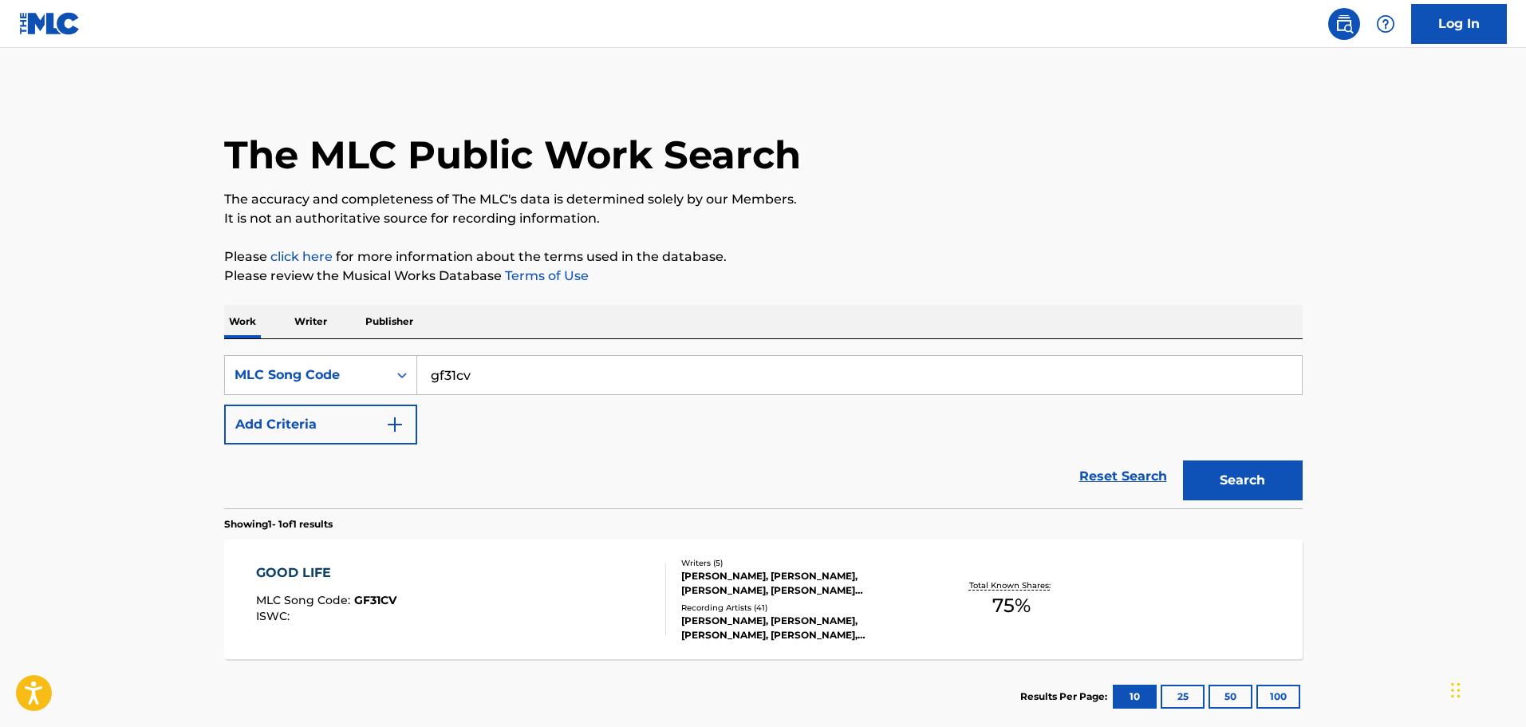
click at [620, 616] on div "GOOD LIFE MLC Song Code : GF31CV ISWC :" at bounding box center [461, 599] width 410 height 72
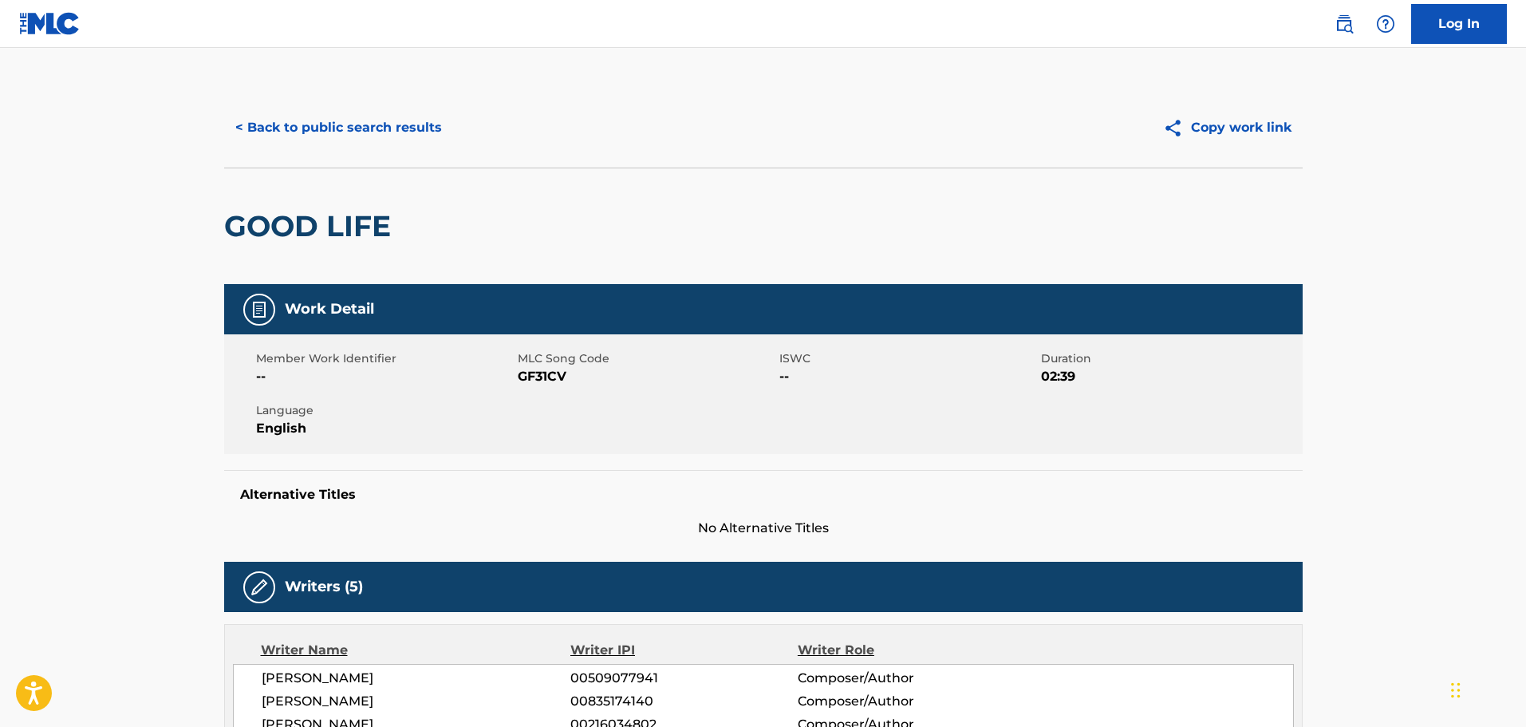
click at [349, 136] on button "< Back to public search results" at bounding box center [338, 128] width 229 height 40
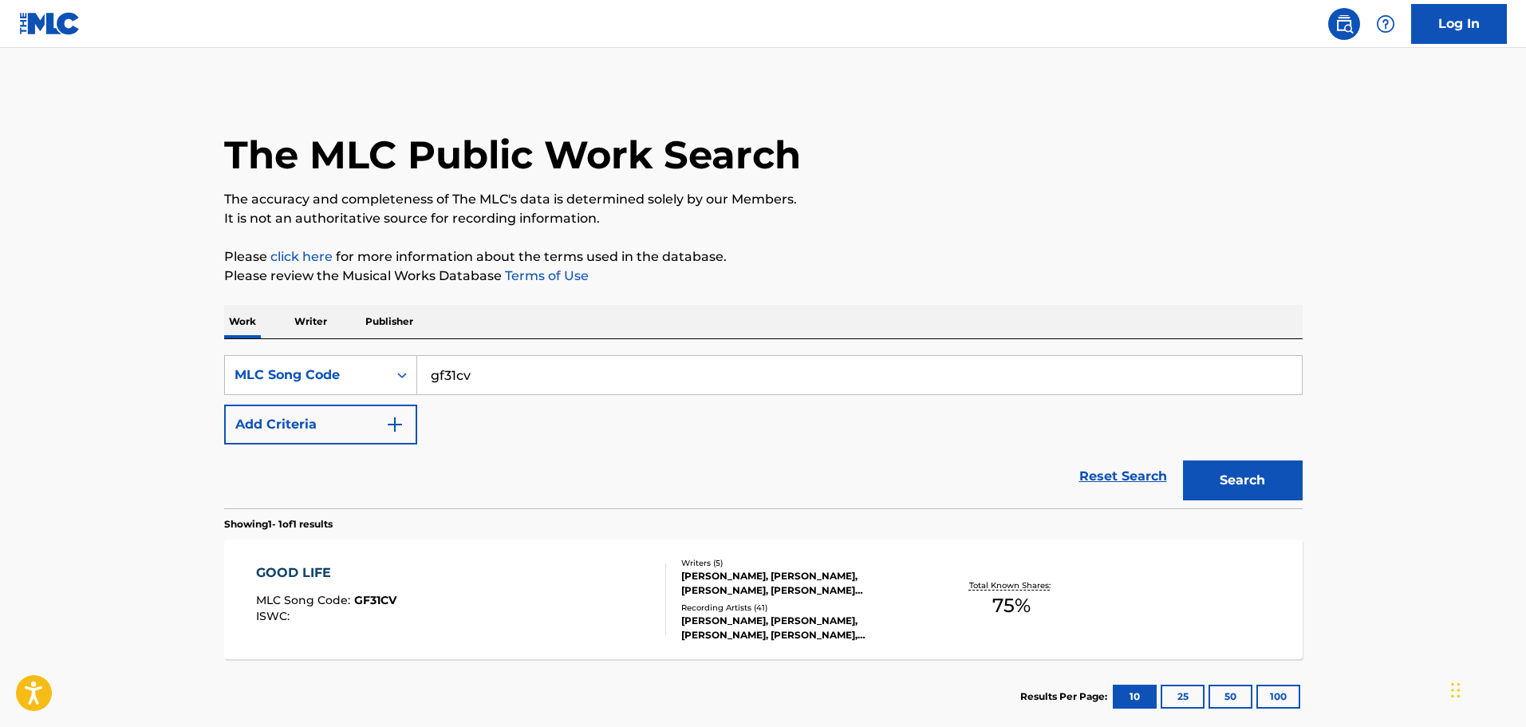
drag, startPoint x: 361, startPoint y: 369, endPoint x: 515, endPoint y: 369, distance: 153.2
click at [326, 369] on div "SearchWithCriteria5f5e1192-6615-4072-9839-63a910ba42b5 MLC Song Code gf31cv" at bounding box center [763, 375] width 1079 height 40
paste input "iz5c9o"
click at [1243, 486] on button "Search" at bounding box center [1243, 480] width 120 height 40
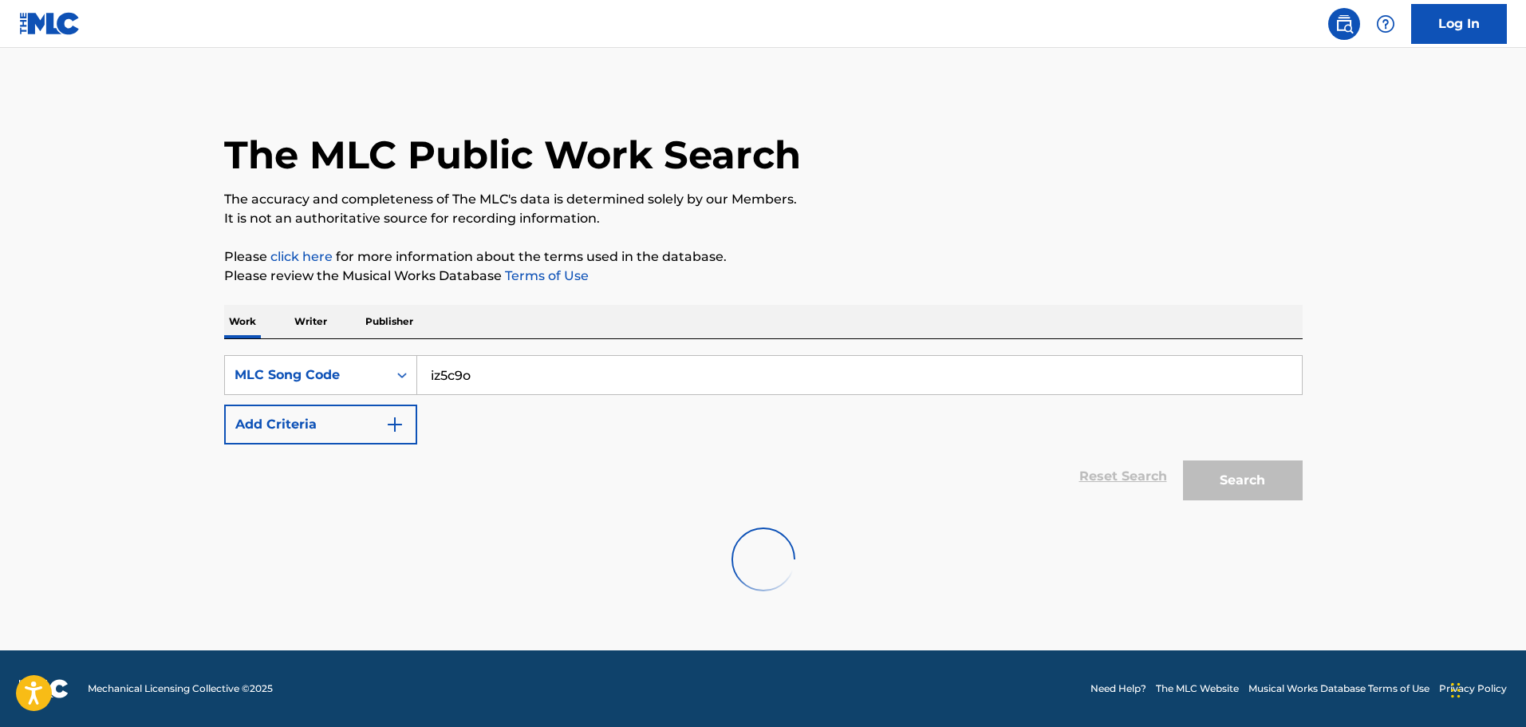
click at [766, 360] on input "iz5c9o" at bounding box center [859, 375] width 885 height 38
click at [867, 453] on div "Reset Search Search" at bounding box center [763, 476] width 1079 height 64
click at [701, 381] on input "iz5c9o" at bounding box center [859, 375] width 885 height 38
type input "IZ5C9O"
click at [527, 434] on div "SearchWithCriteria5f5e1192-6615-4072-9839-63a910ba42b5 MLC Song Code IZ5C9O Add…" at bounding box center [763, 399] width 1079 height 89
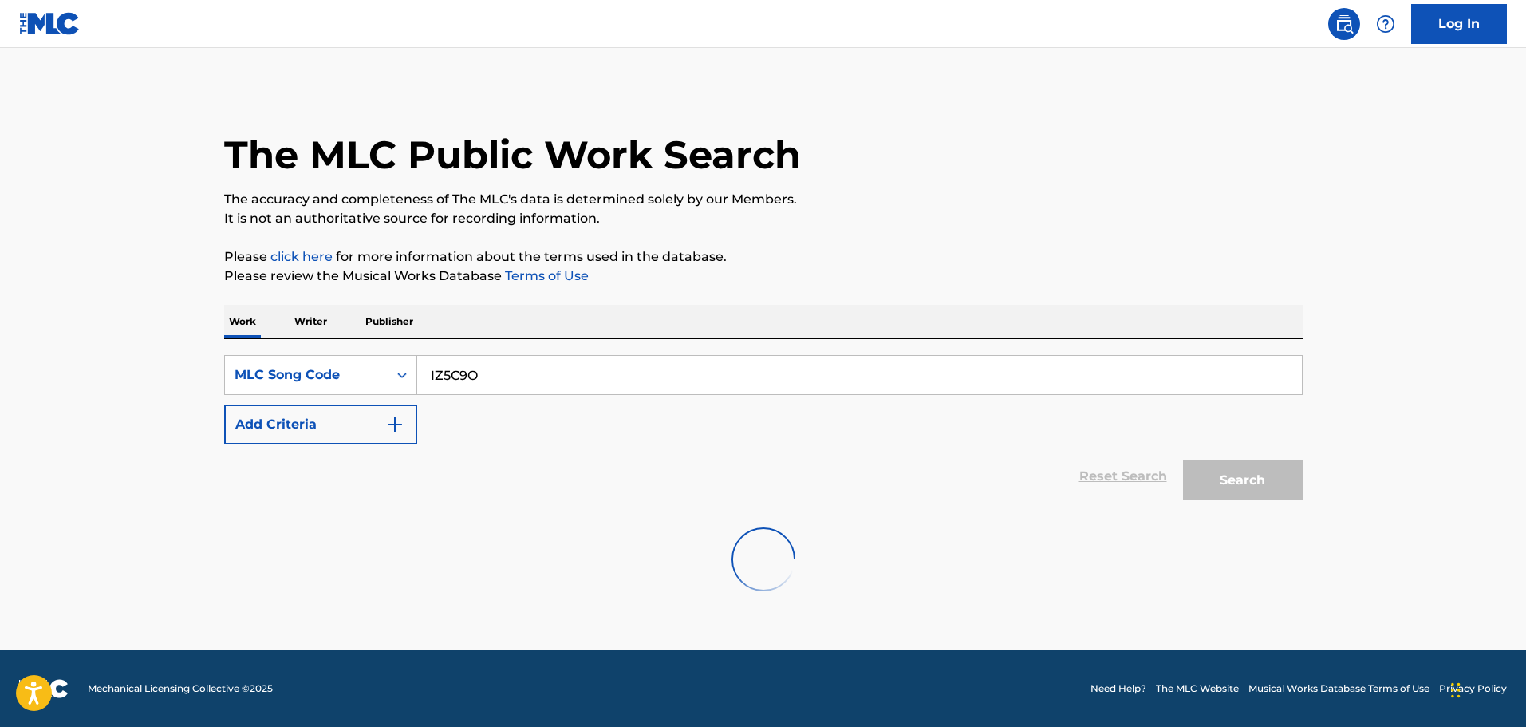
click at [408, 414] on button "Add Criteria" at bounding box center [320, 425] width 193 height 40
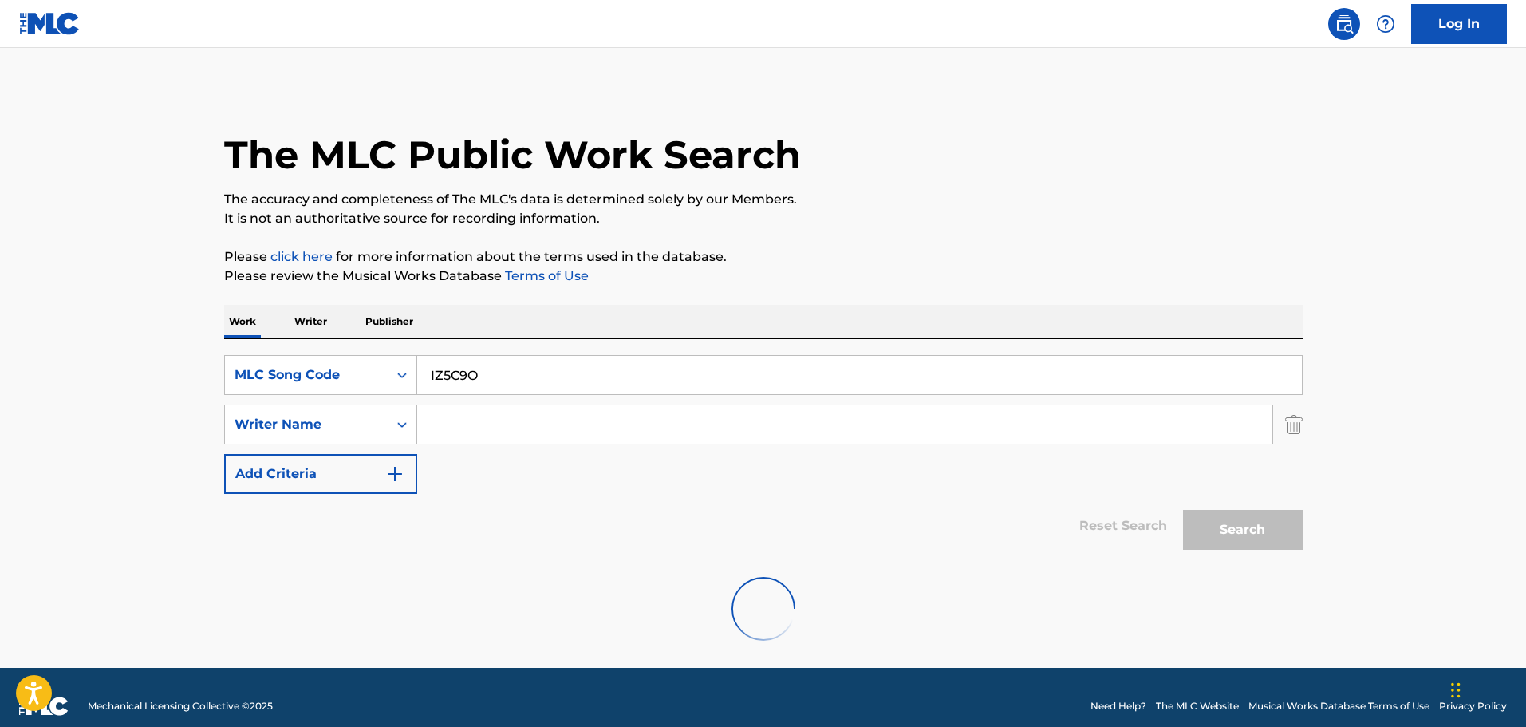
click at [451, 418] on input "Search Form" at bounding box center [844, 424] width 855 height 38
type input "asdf"
click at [1048, 593] on div at bounding box center [763, 609] width 1079 height 102
click at [1292, 424] on img "Search Form" at bounding box center [1294, 425] width 18 height 40
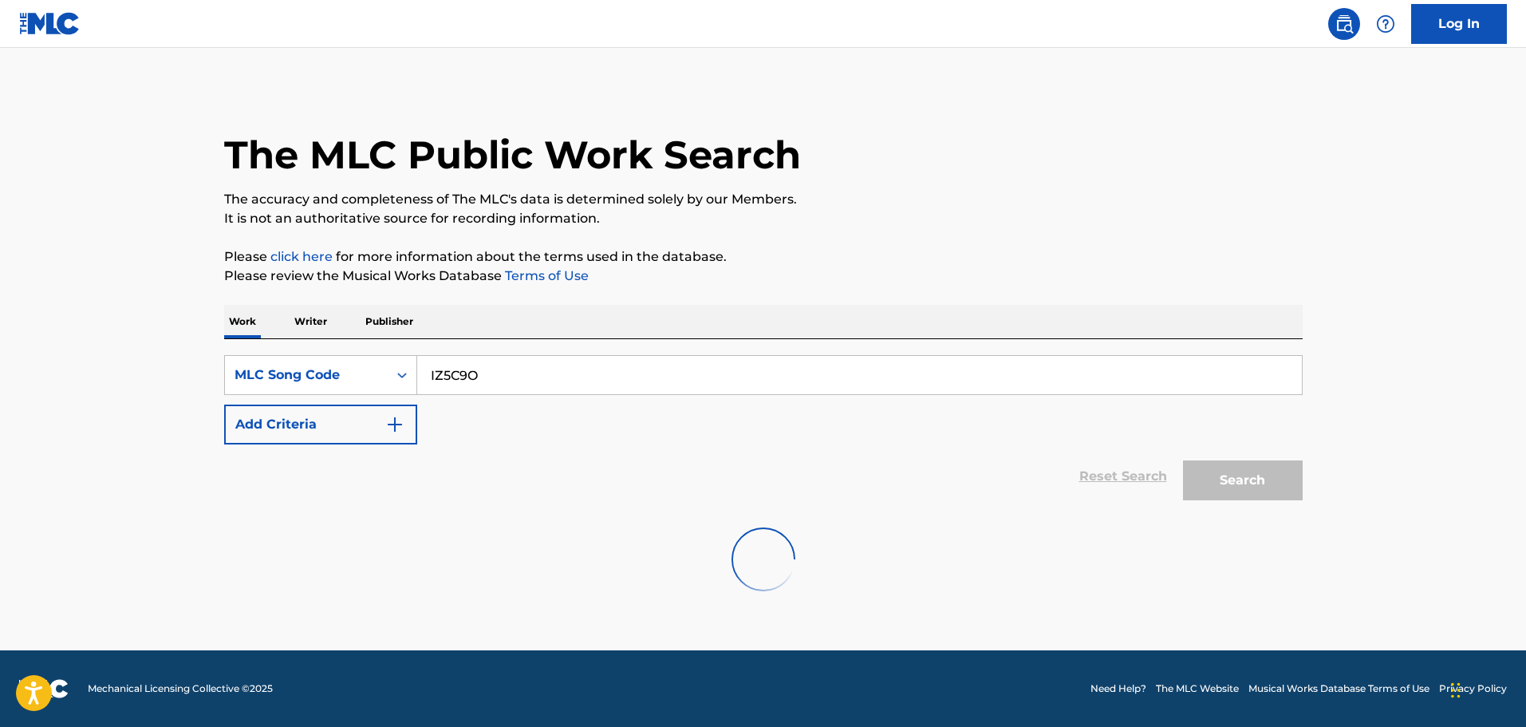
drag, startPoint x: 1082, startPoint y: 476, endPoint x: 1096, endPoint y: 476, distance: 14.4
click at [1091, 476] on div "Reset Search Search" at bounding box center [763, 476] width 1079 height 64
click at [1107, 476] on div "Reset Search Search" at bounding box center [763, 476] width 1079 height 64
click at [361, 376] on div "Work Title" at bounding box center [307, 374] width 144 height 19
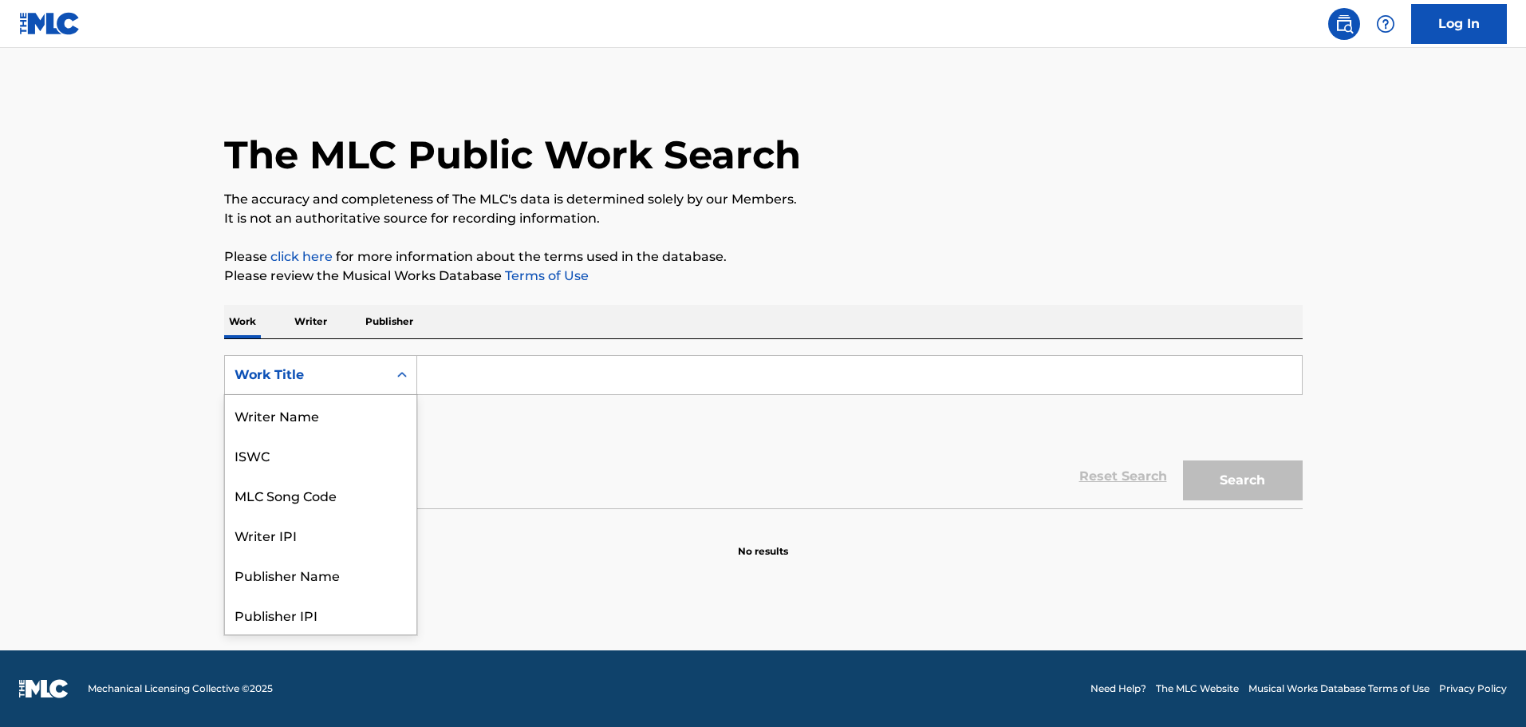
scroll to position [80, 0]
click at [329, 412] on div "MLC Song Code" at bounding box center [320, 415] width 191 height 40
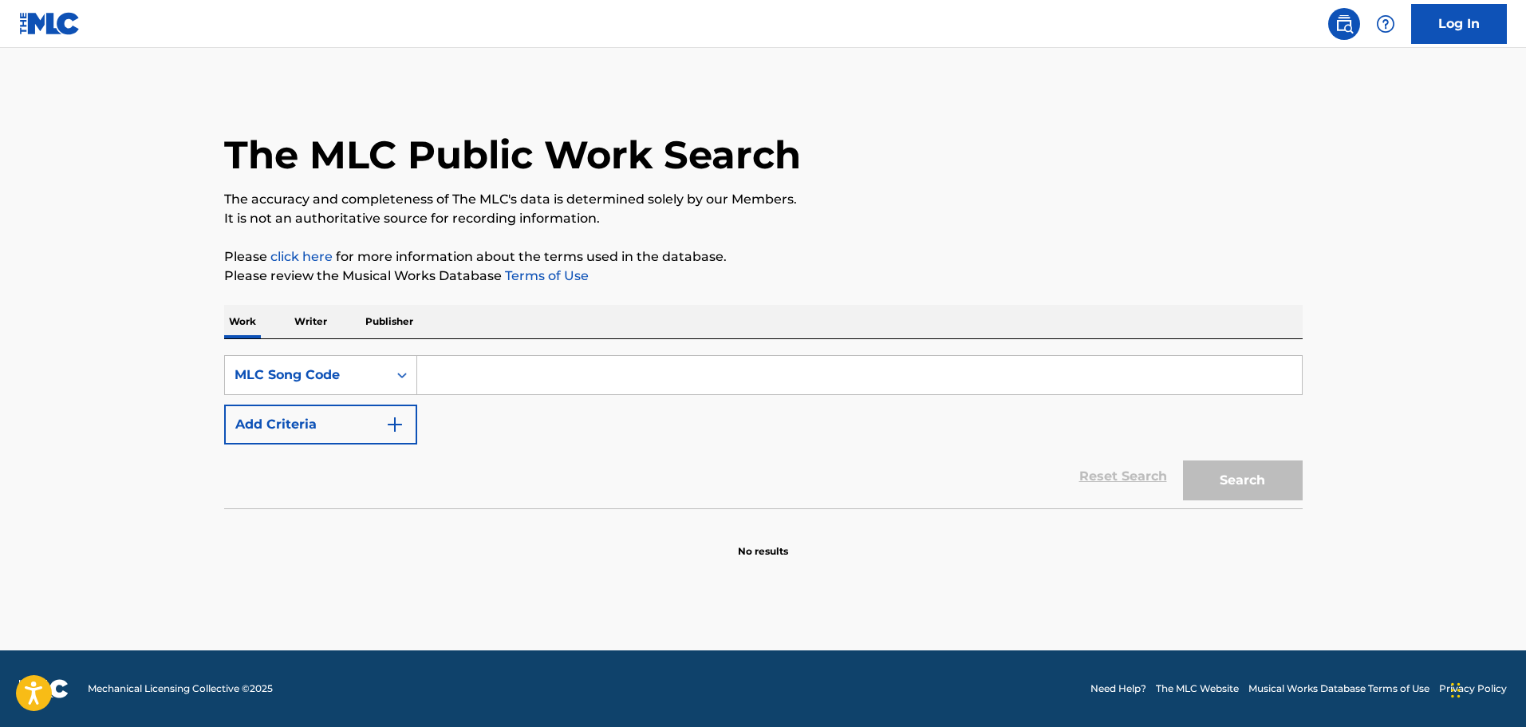
click at [473, 388] on input "Search Form" at bounding box center [859, 375] width 885 height 38
paste input "iz5c9o"
type input "iz5c9o"
click at [1277, 488] on button "Search" at bounding box center [1243, 480] width 120 height 40
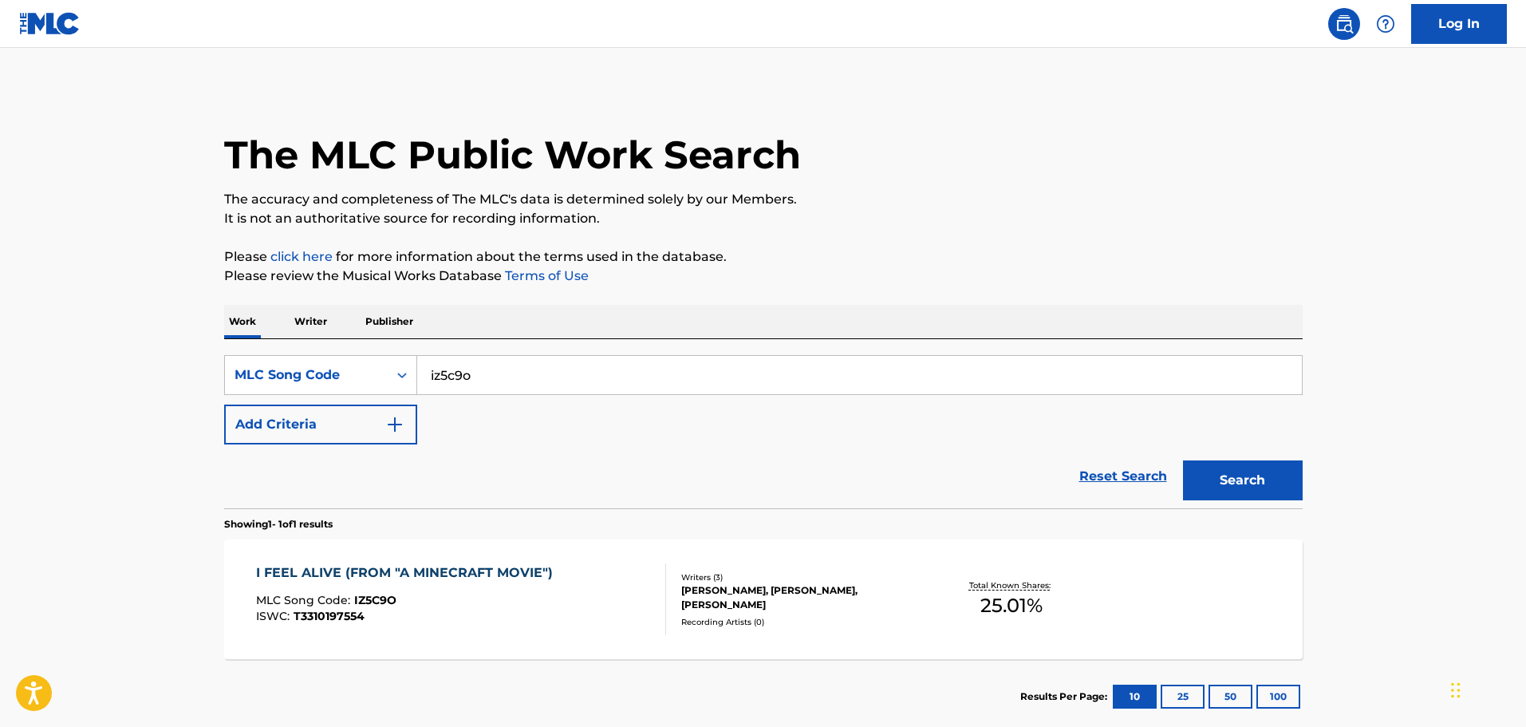
click at [606, 592] on div "I FEEL ALIVE (FROM "A MINECRAFT MOVIE") MLC Song Code : IZ5C9O ISWC : T33101975…" at bounding box center [461, 599] width 410 height 72
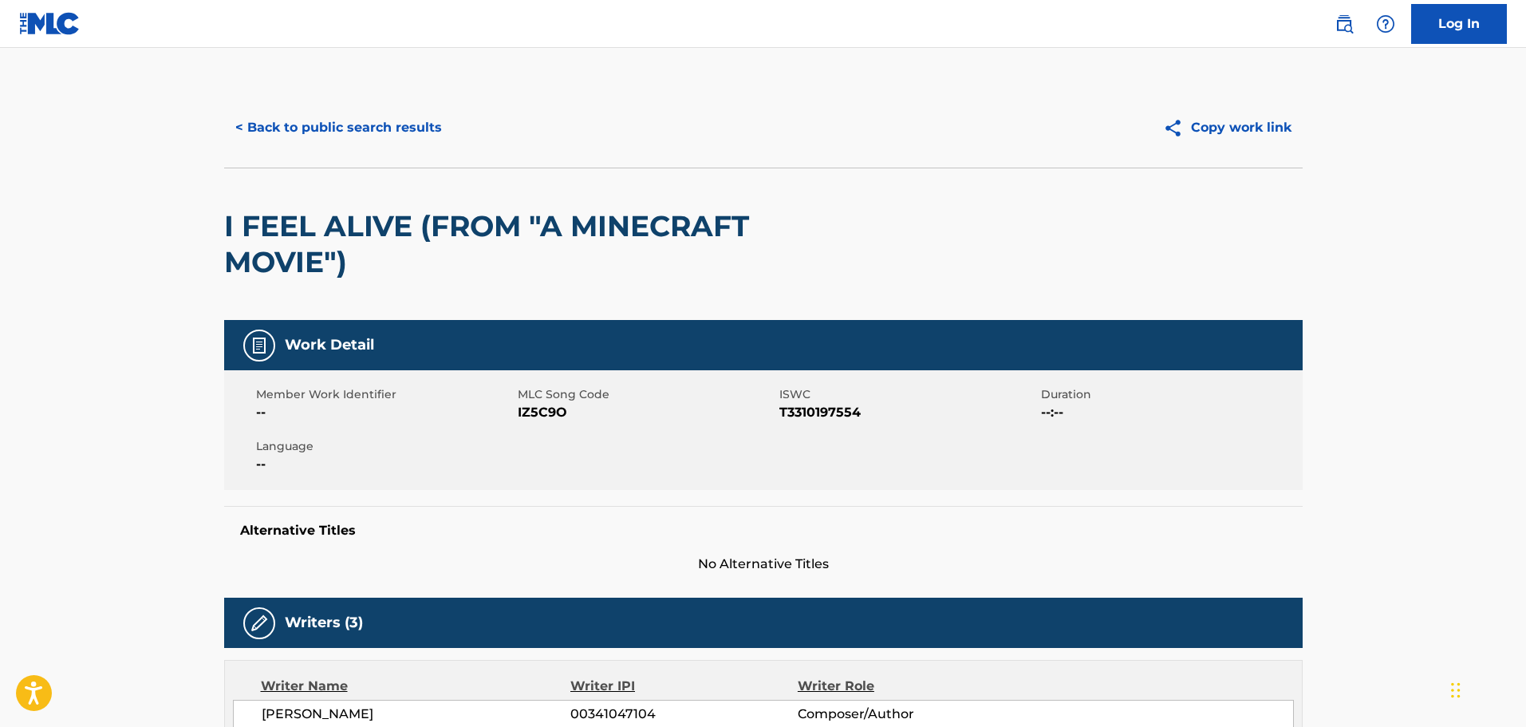
click at [373, 120] on button "< Back to public search results" at bounding box center [338, 128] width 229 height 40
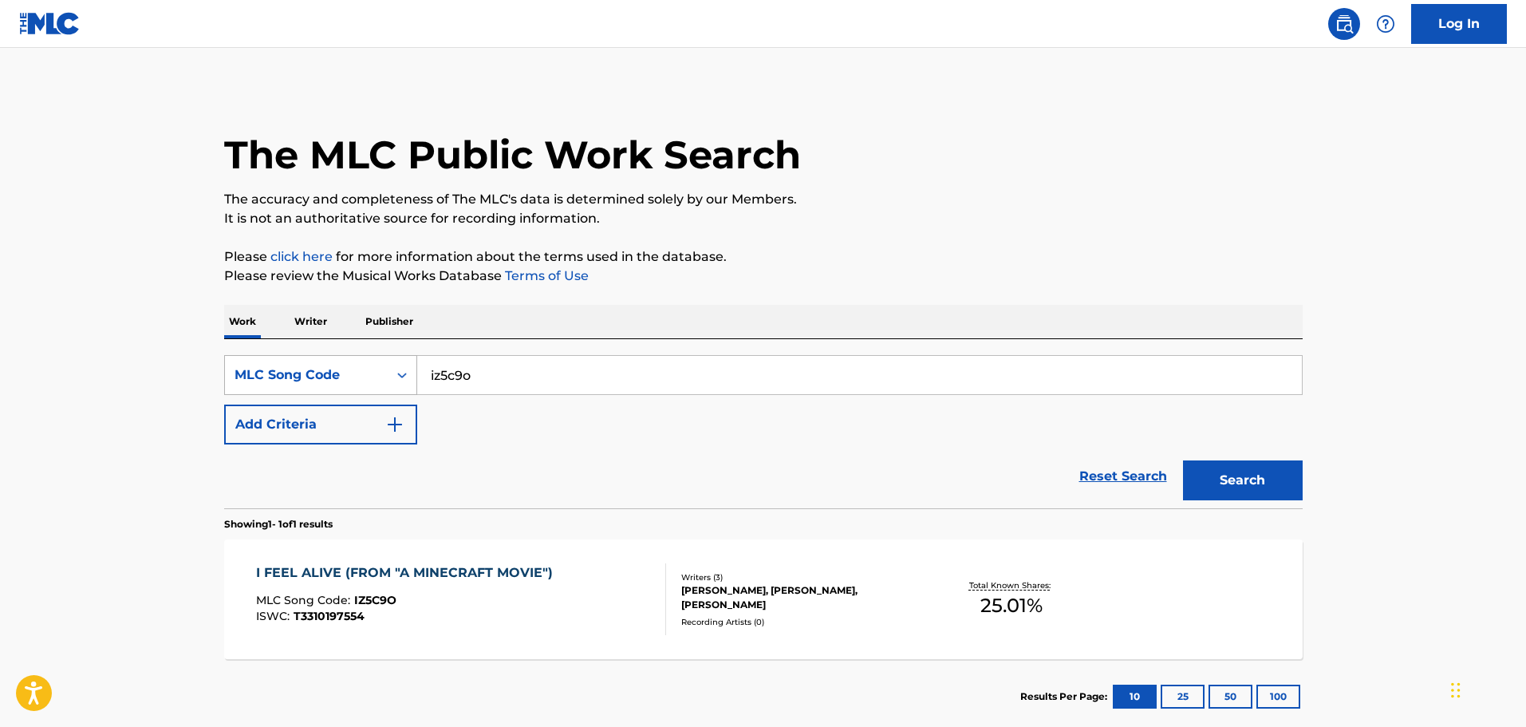
click at [333, 365] on div "MLC Song Code" at bounding box center [307, 374] width 144 height 19
click at [318, 369] on div "MLC Song Code" at bounding box center [307, 374] width 144 height 19
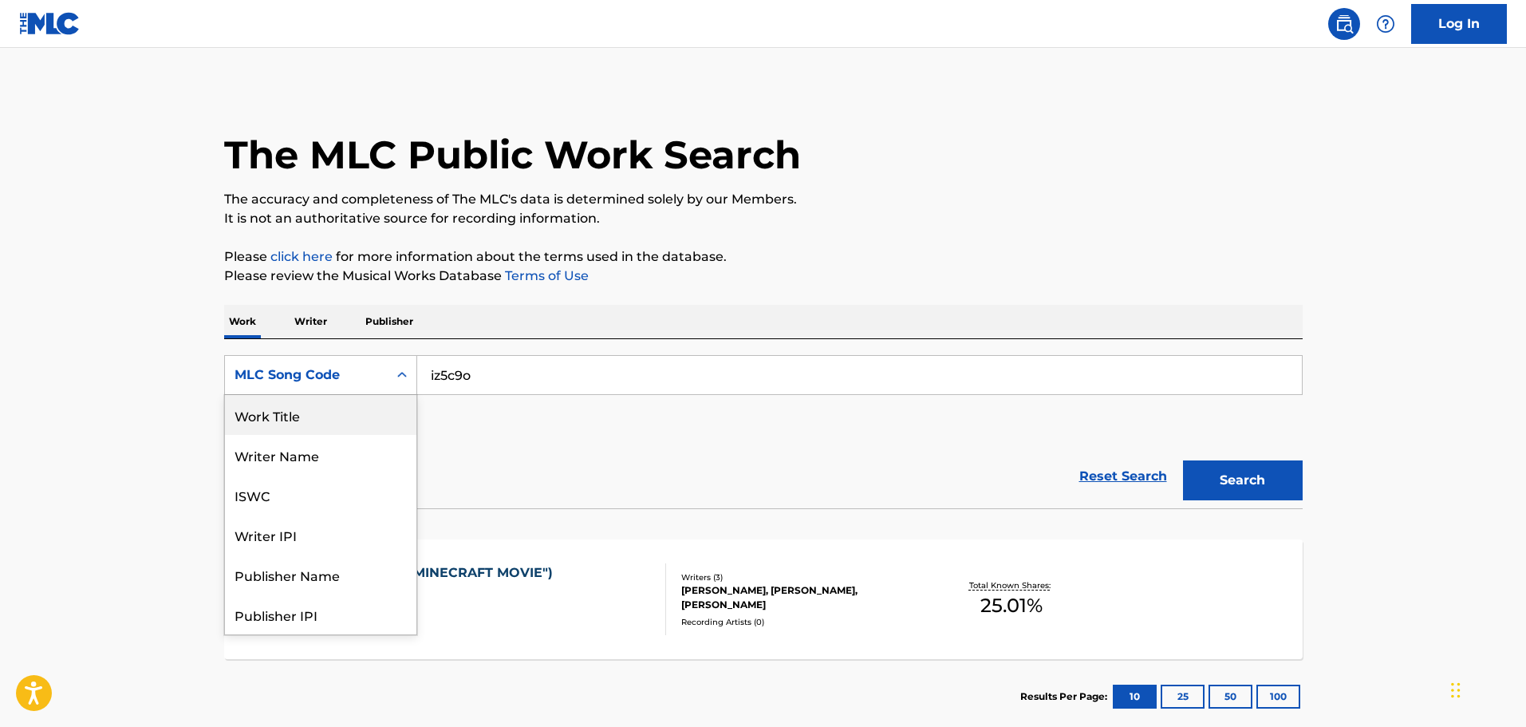
click at [302, 415] on div "Work Title" at bounding box center [320, 415] width 191 height 40
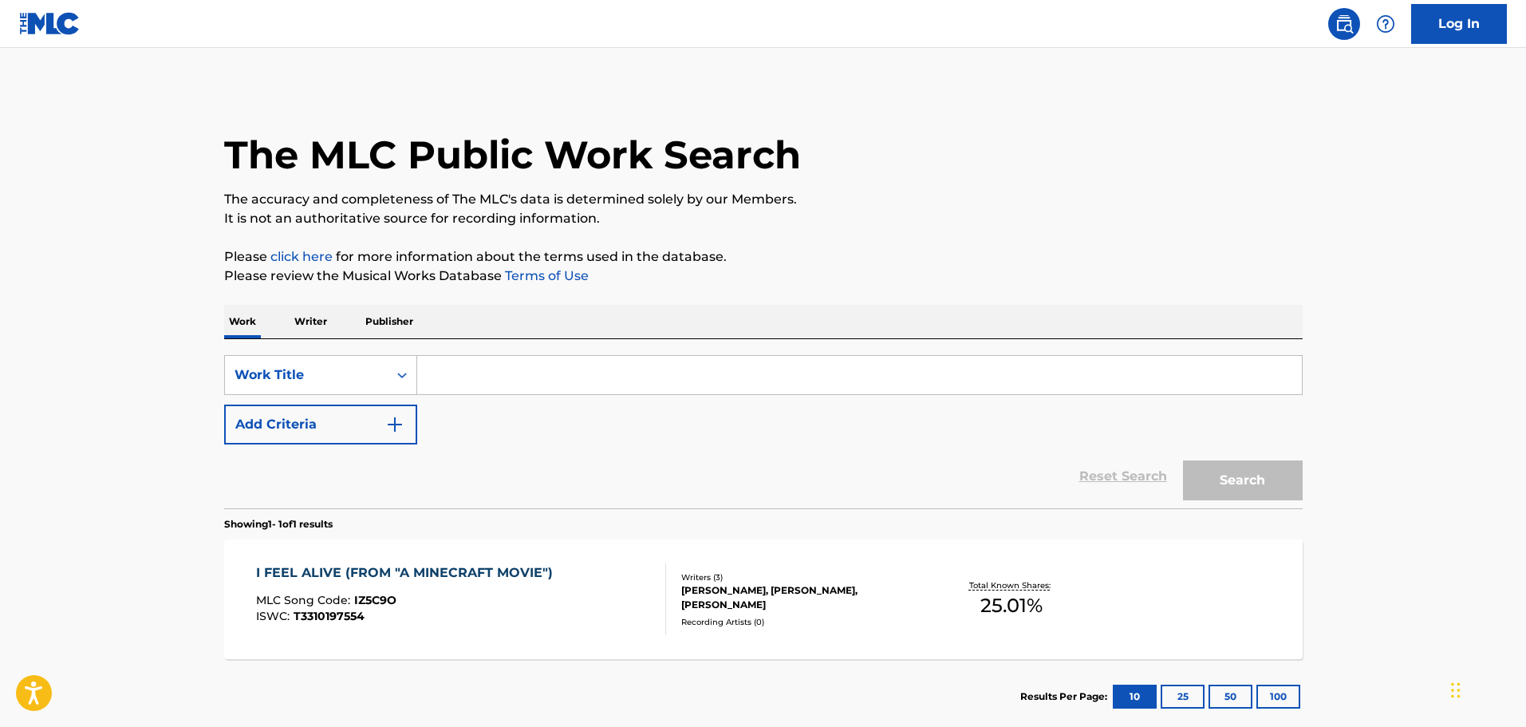
click at [466, 369] on input "Search Form" at bounding box center [859, 375] width 885 height 38
paste input "as alive as you need me to be"
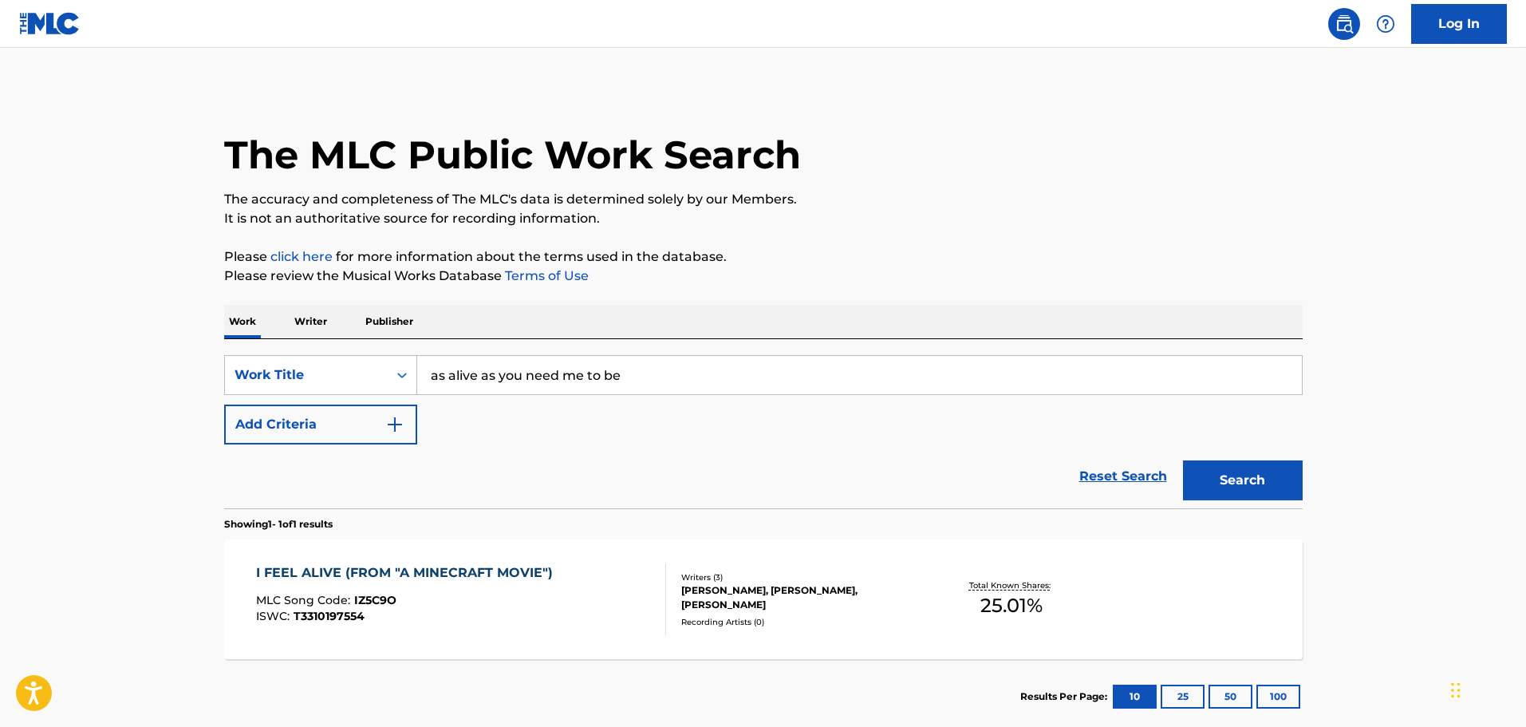
type input "as alive as you need me to be"
click at [1242, 472] on button "Search" at bounding box center [1243, 480] width 120 height 40
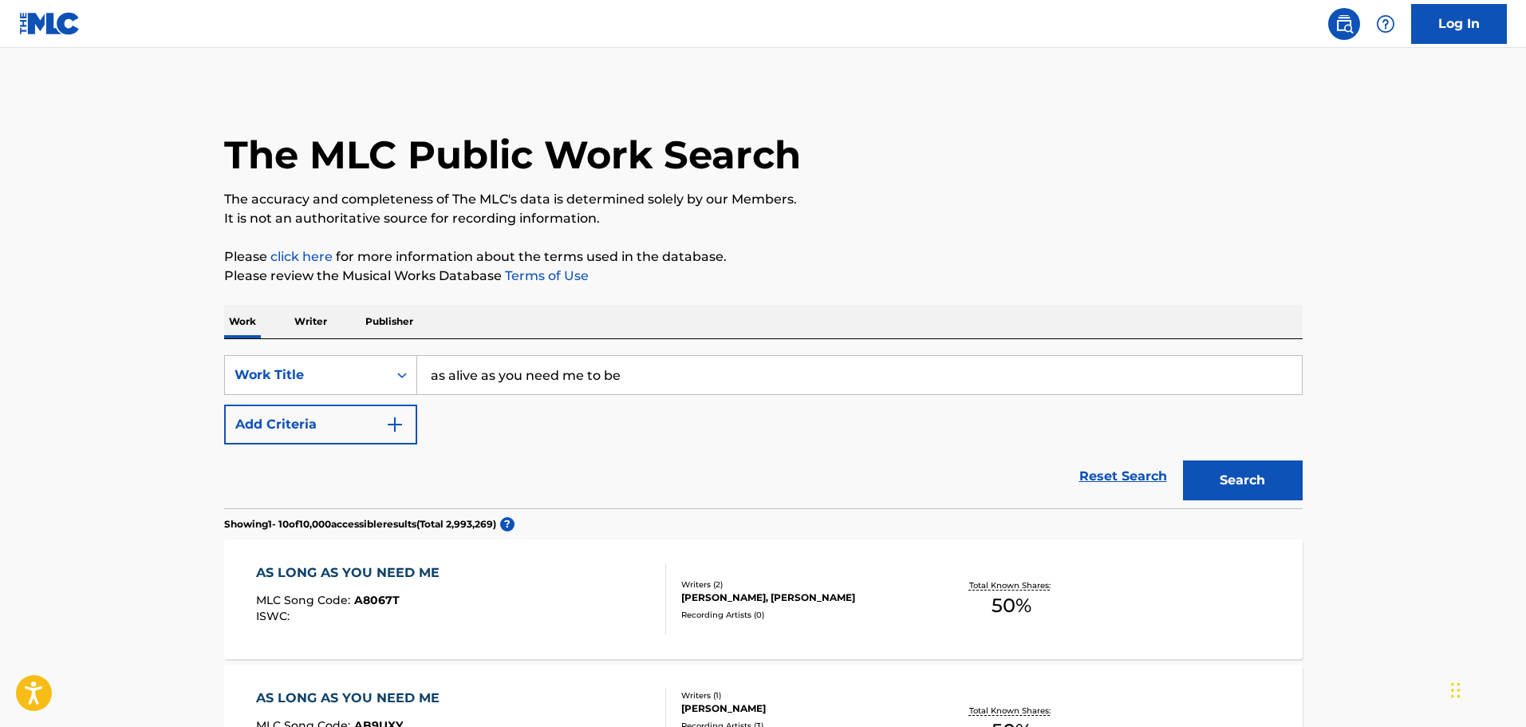
click at [635, 373] on input "as alive as you need me to be" at bounding box center [859, 375] width 885 height 38
click at [391, 422] on img "Search Form" at bounding box center [394, 424] width 19 height 19
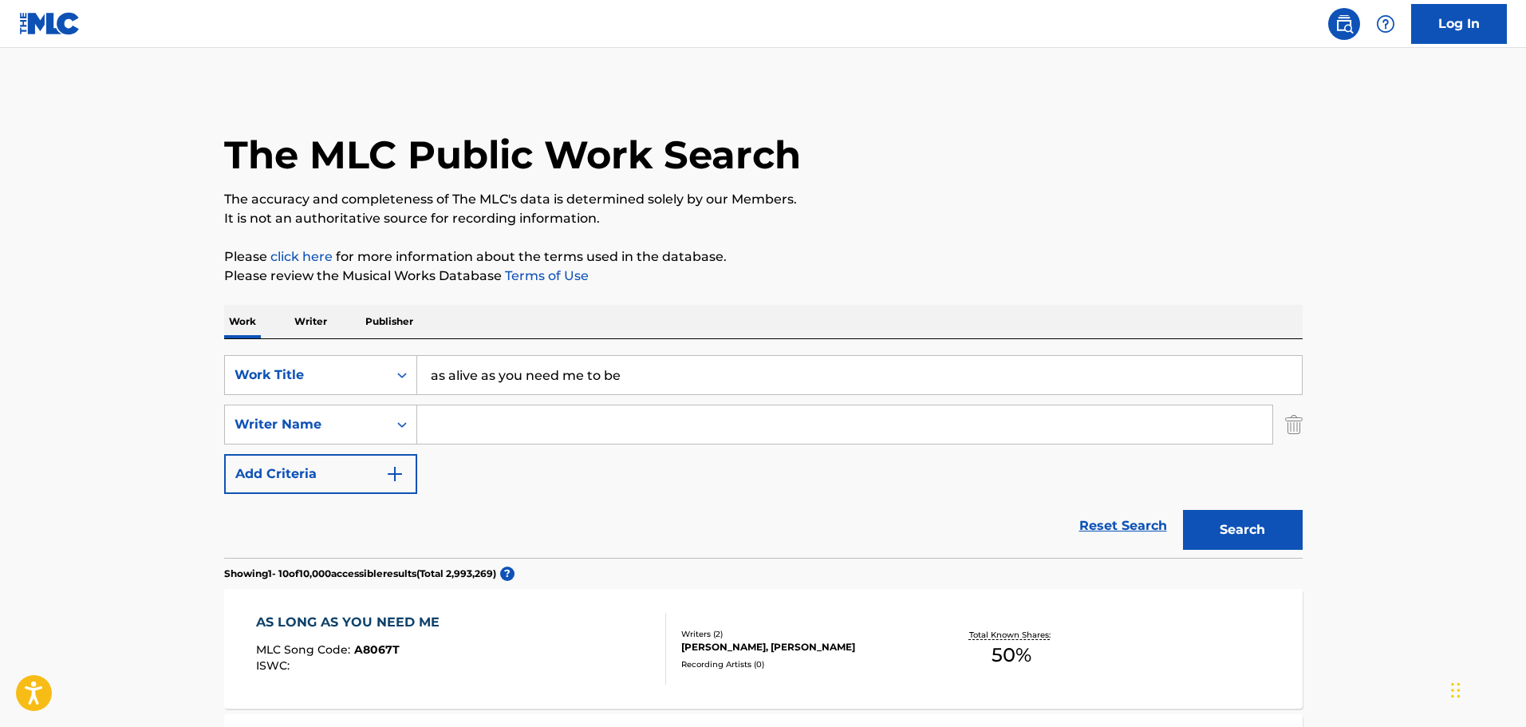
click at [527, 432] on input "Search Form" at bounding box center [844, 424] width 855 height 38
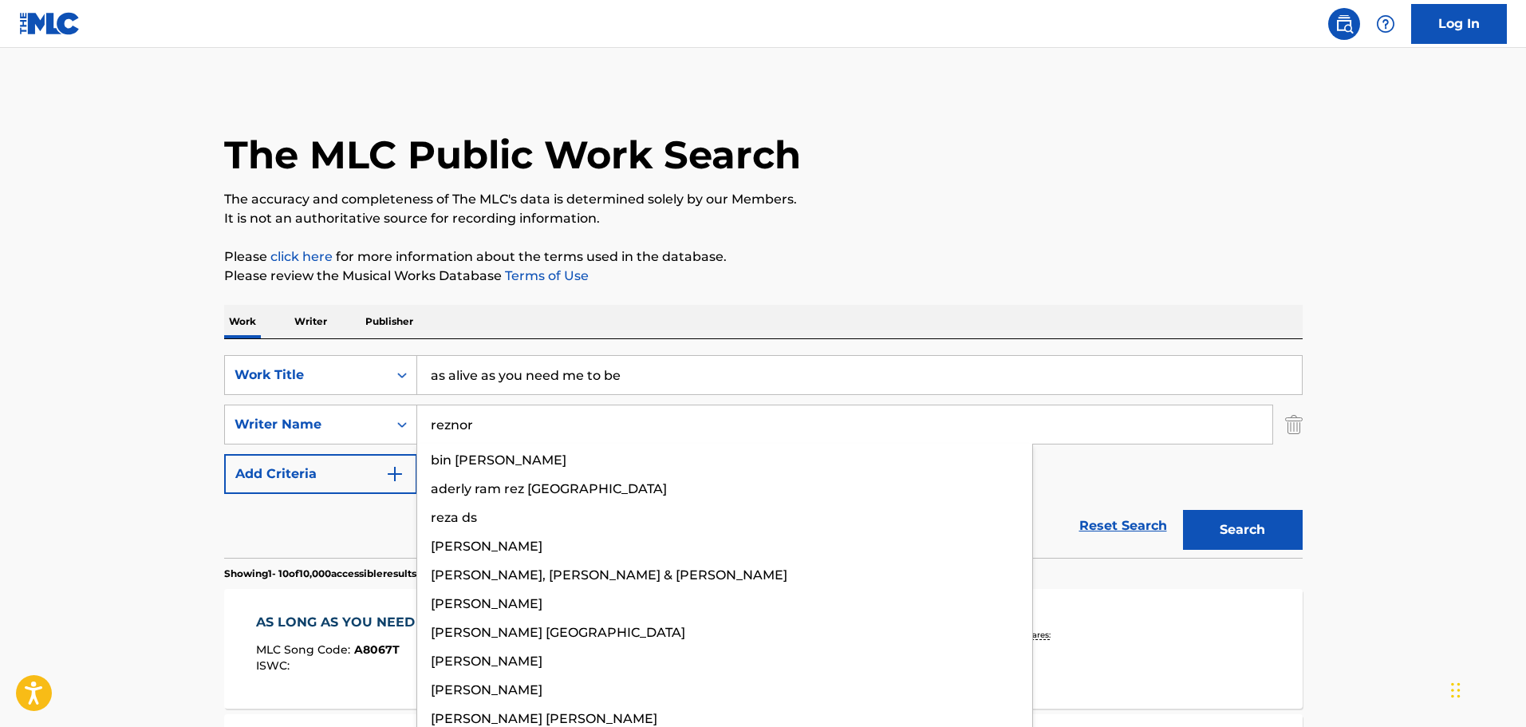
type input "reznor"
click at [1183, 510] on button "Search" at bounding box center [1243, 530] width 120 height 40
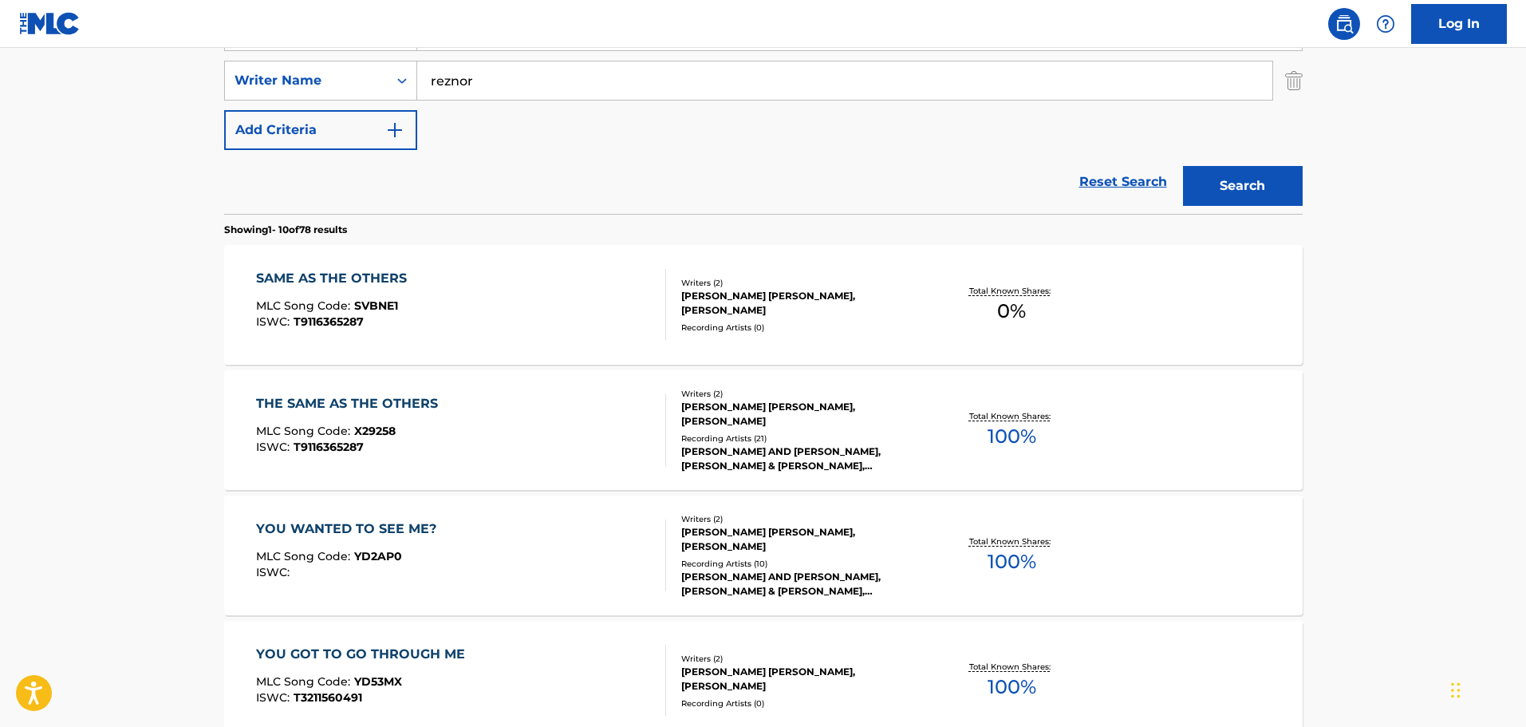
scroll to position [399, 0]
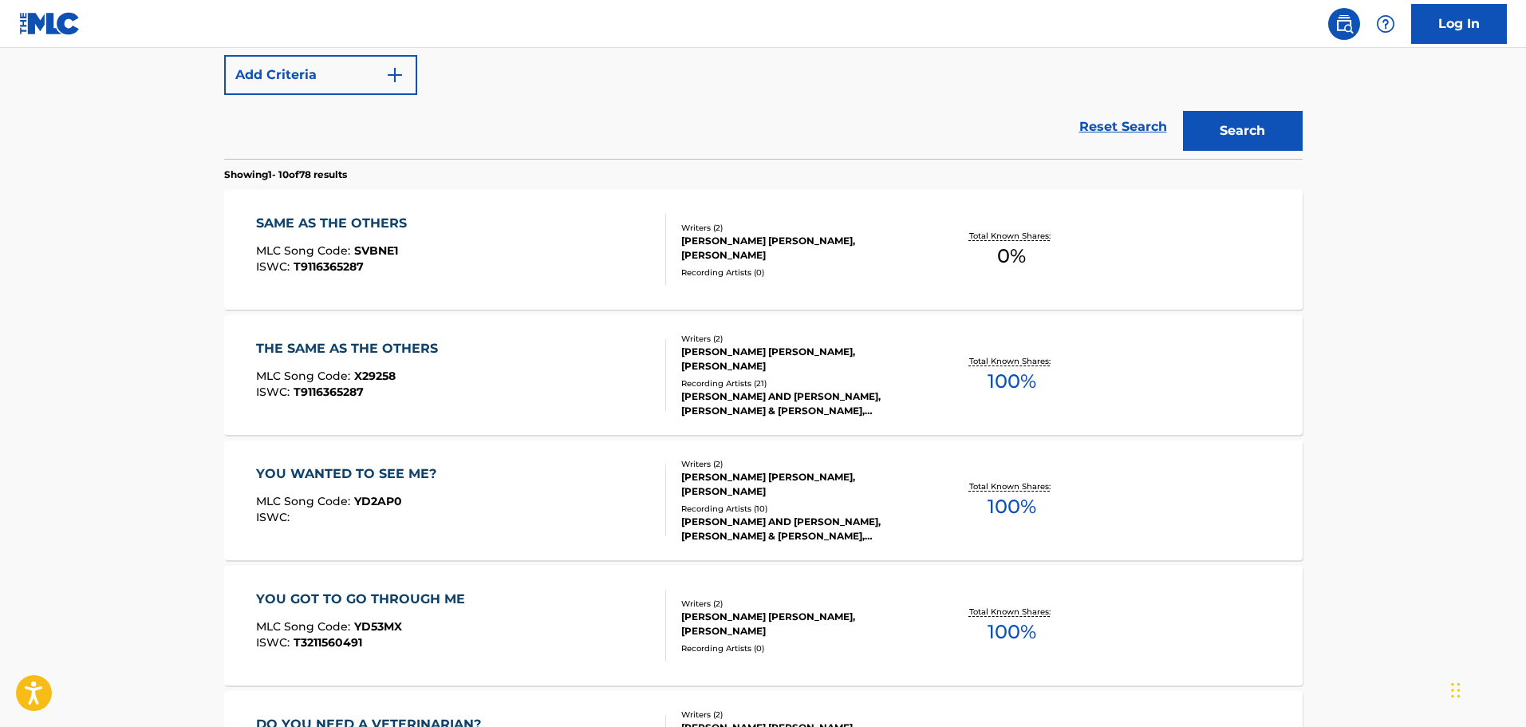
click at [611, 382] on div "THE SAME AS THE OTHERS MLC Song Code : X29258 ISWC : T9116365287" at bounding box center [461, 375] width 410 height 72
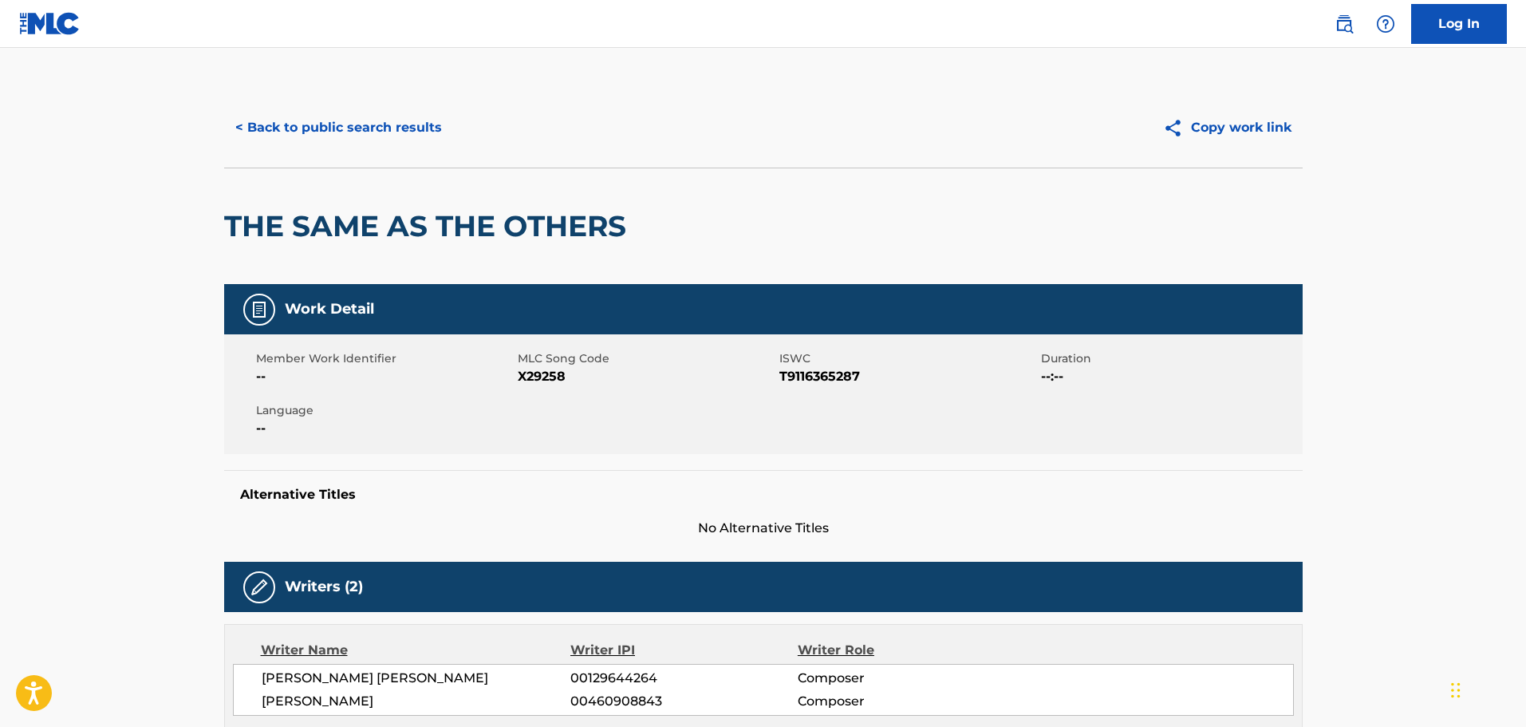
click at [345, 123] on button "< Back to public search results" at bounding box center [338, 128] width 229 height 40
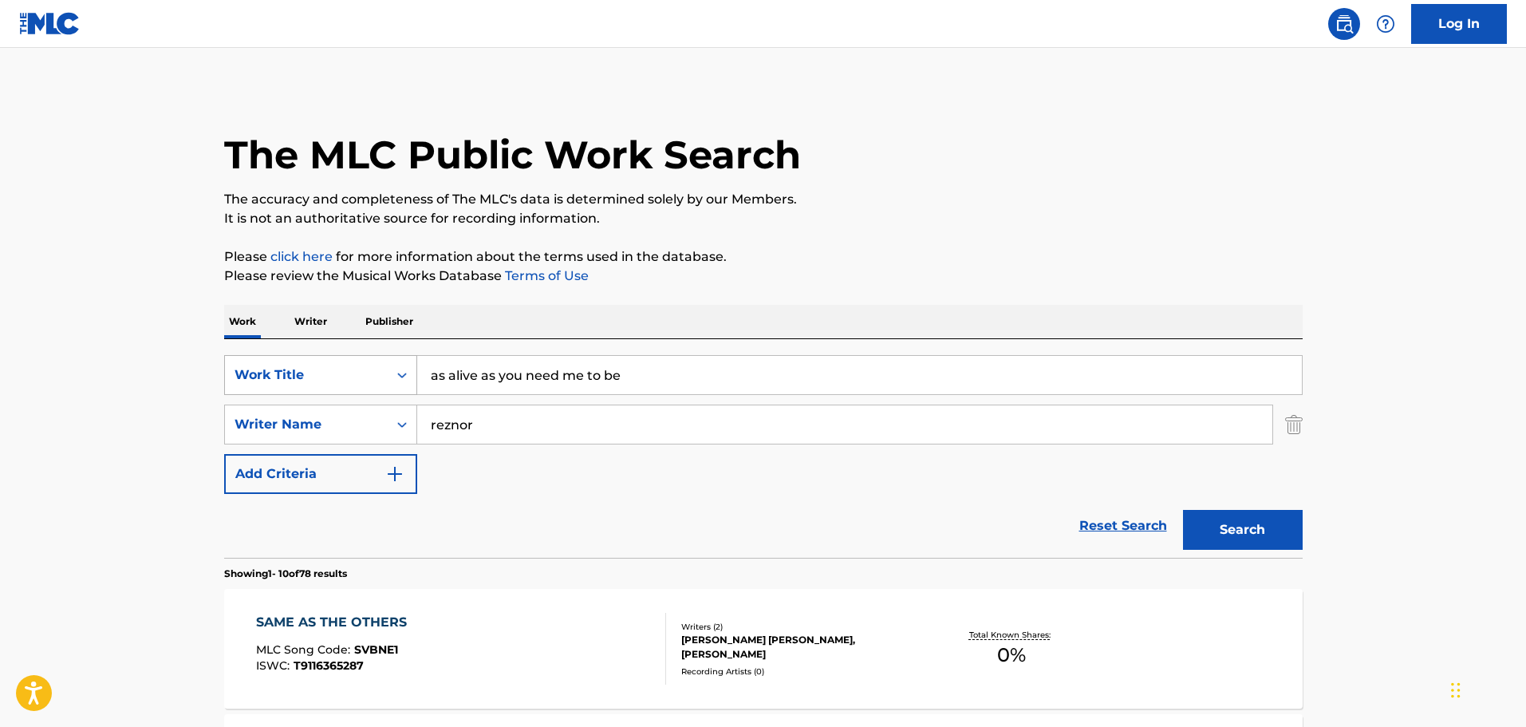
click at [344, 377] on div "Work Title" at bounding box center [307, 374] width 144 height 19
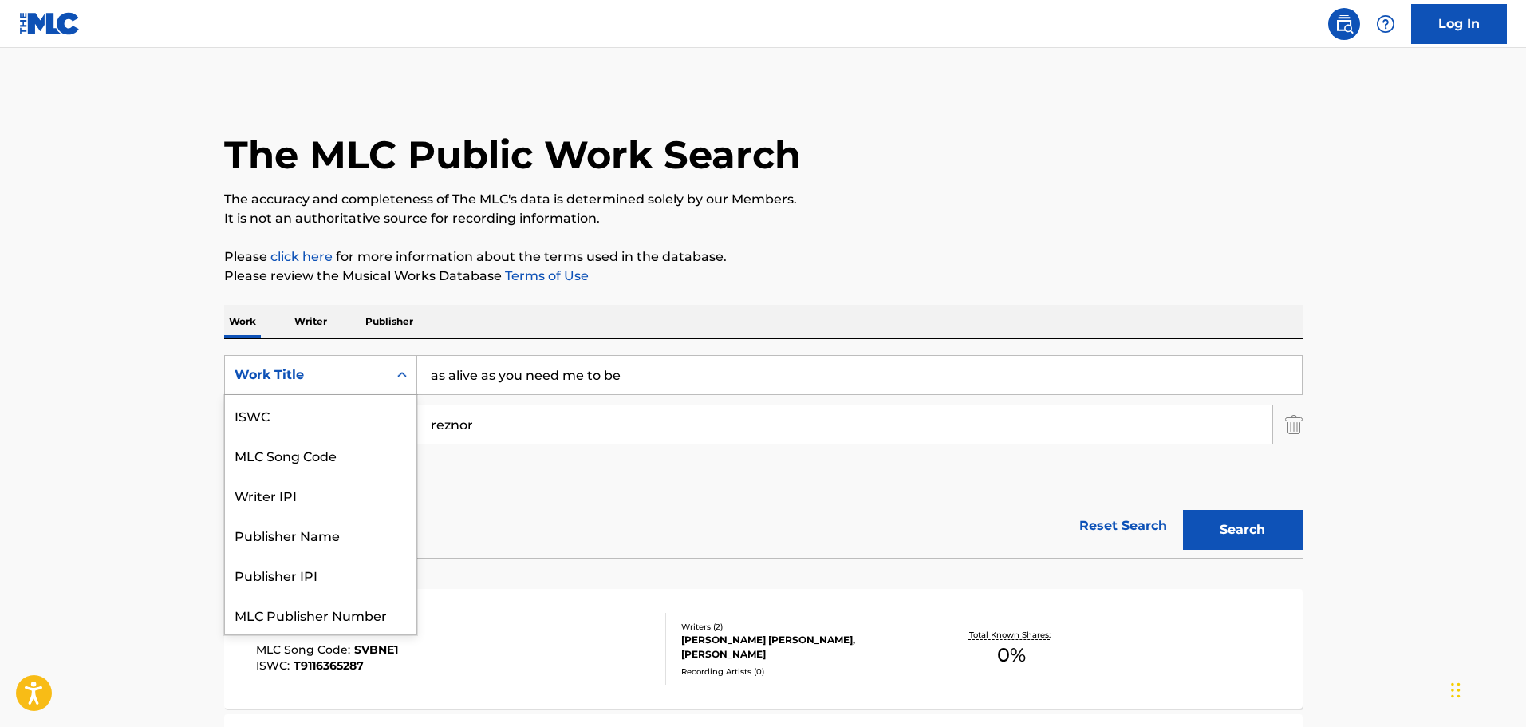
scroll to position [40, 0]
click at [319, 426] on div "MLC Song Code" at bounding box center [320, 415] width 191 height 40
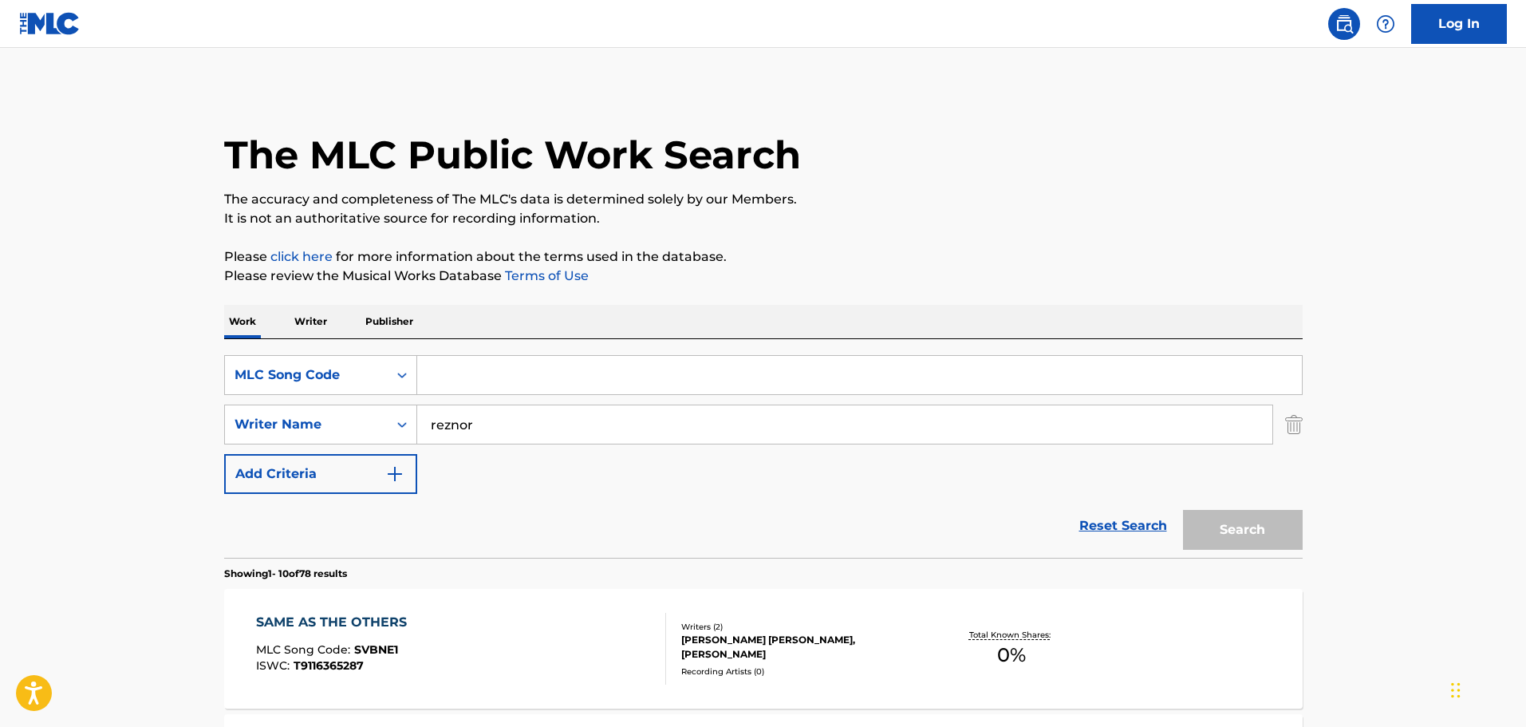
click at [510, 388] on input "Search Form" at bounding box center [859, 375] width 885 height 38
paste input "b10672"
type input "b10672"
drag, startPoint x: 465, startPoint y: 425, endPoint x: 380, endPoint y: 432, distance: 85.6
click at [368, 432] on div "SearchWithCriteria9af8d0cc-95bc-43b0-983f-31ff19928cb8 Writer Name [PERSON_NAME]" at bounding box center [763, 425] width 1079 height 40
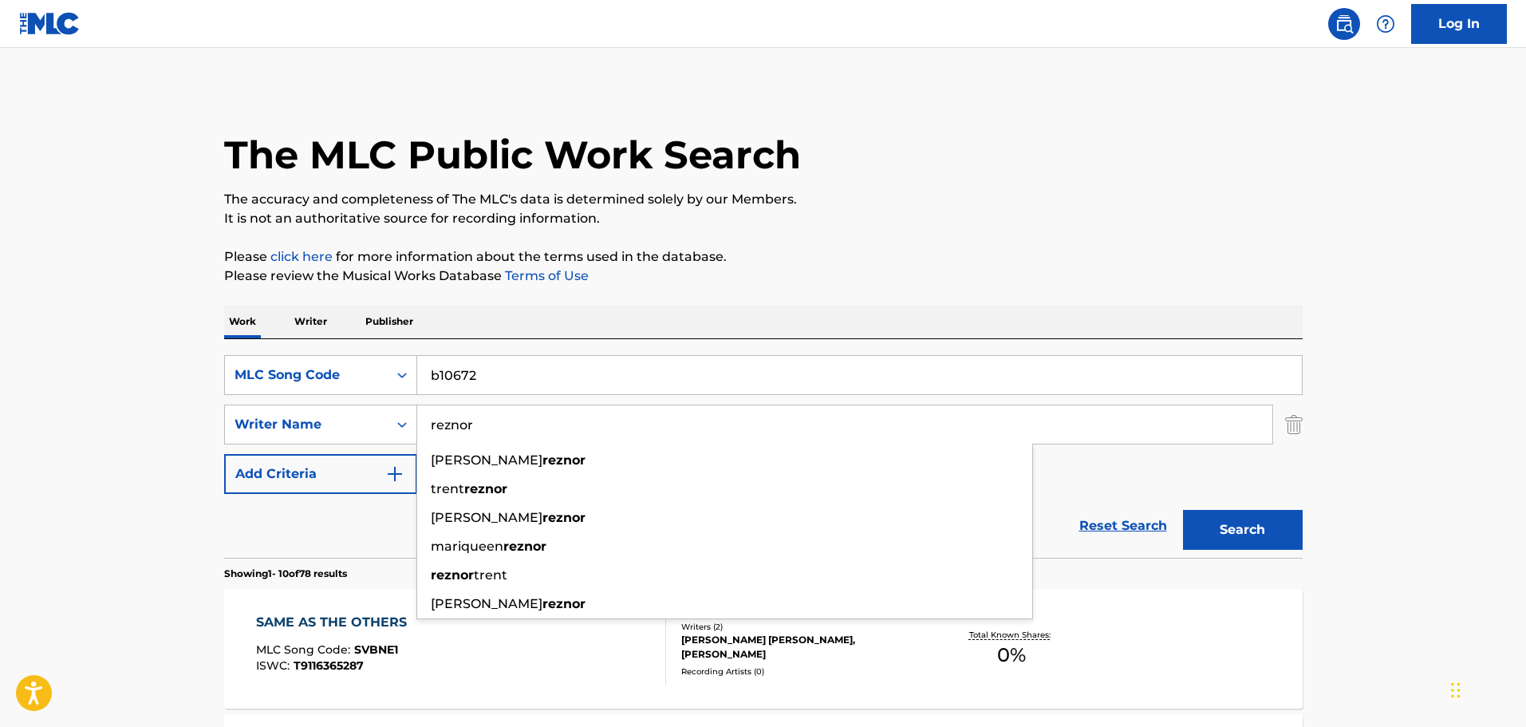
click at [483, 428] on input "reznor" at bounding box center [844, 424] width 855 height 38
click at [328, 423] on div "SearchWithCriteria9af8d0cc-95bc-43b0-983f-31ff19928cb8 Writer Name [PERSON_NAME…" at bounding box center [763, 425] width 1079 height 40
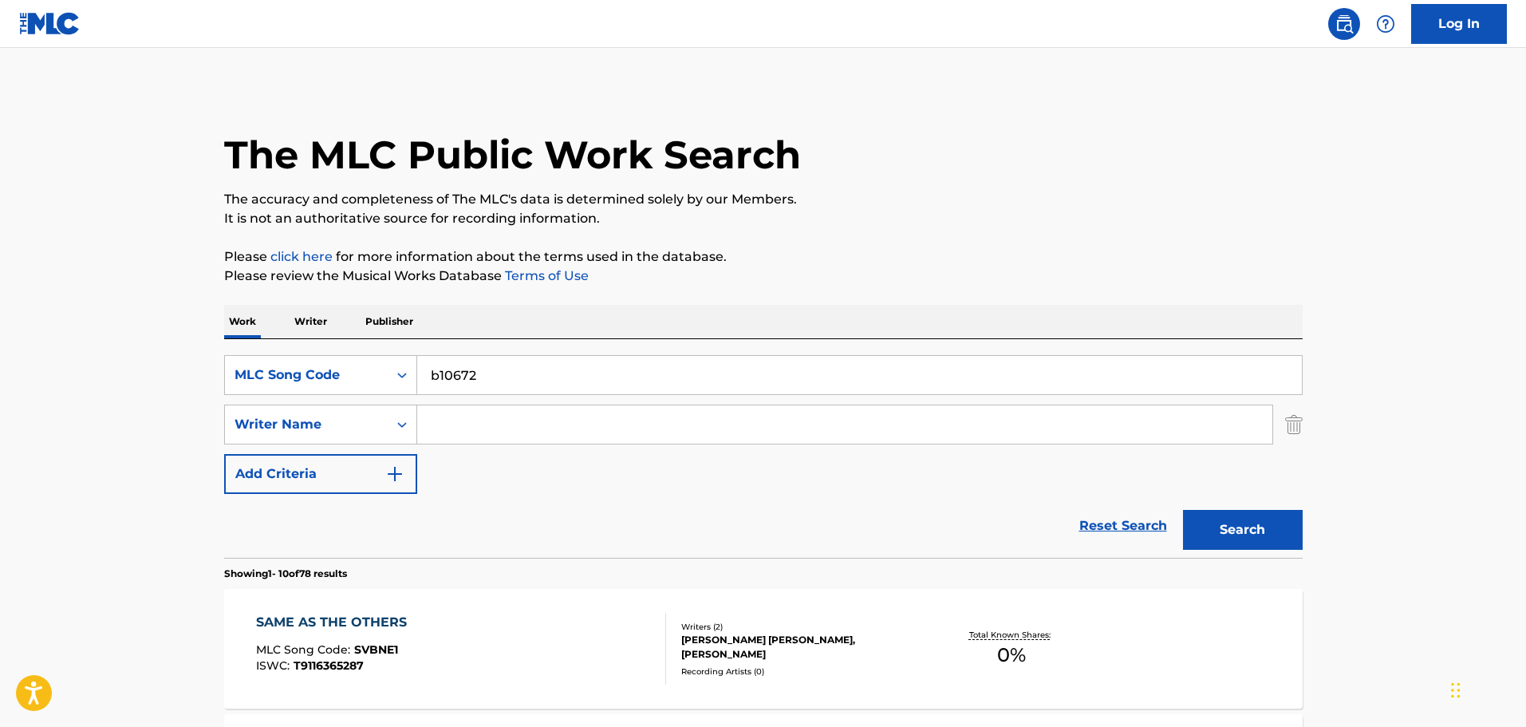
click at [1243, 518] on button "Search" at bounding box center [1243, 530] width 120 height 40
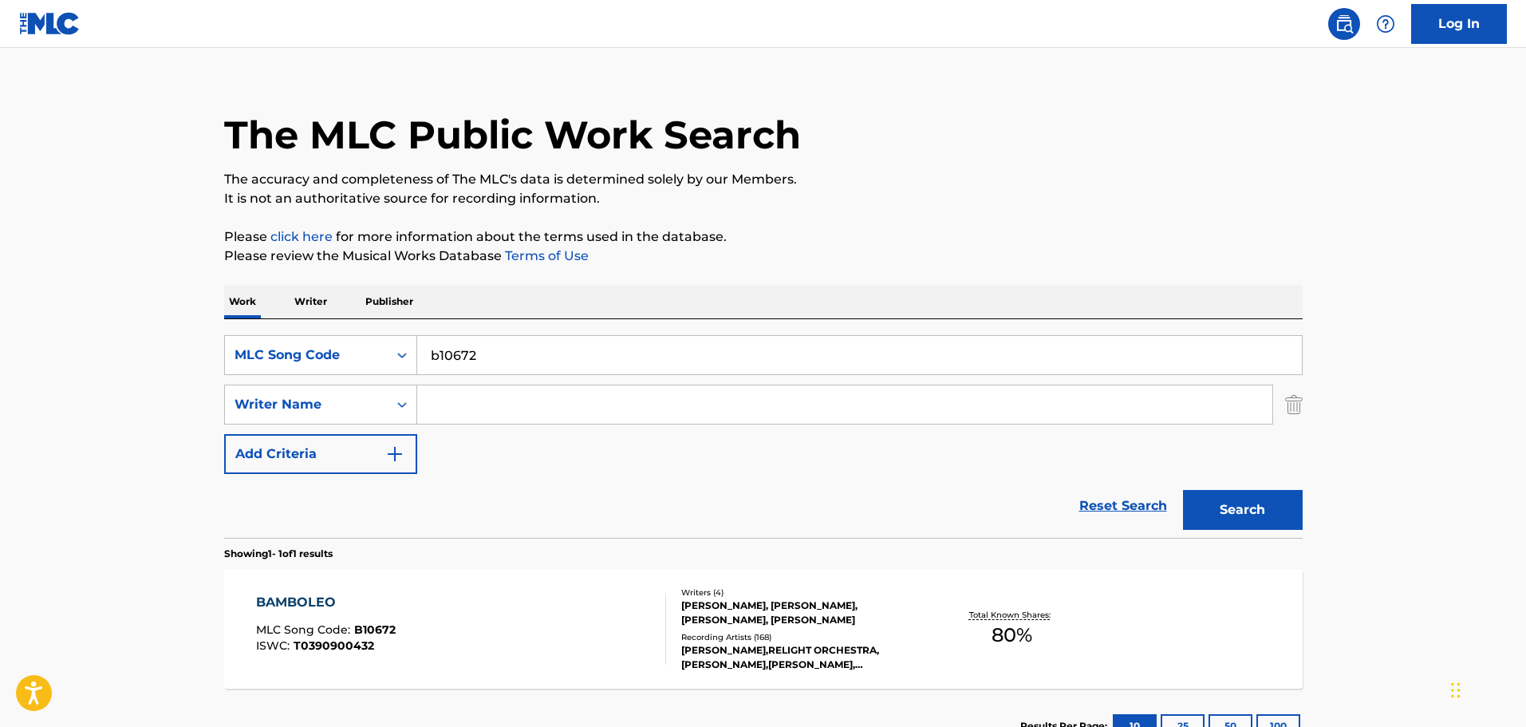
scroll to position [141, 0]
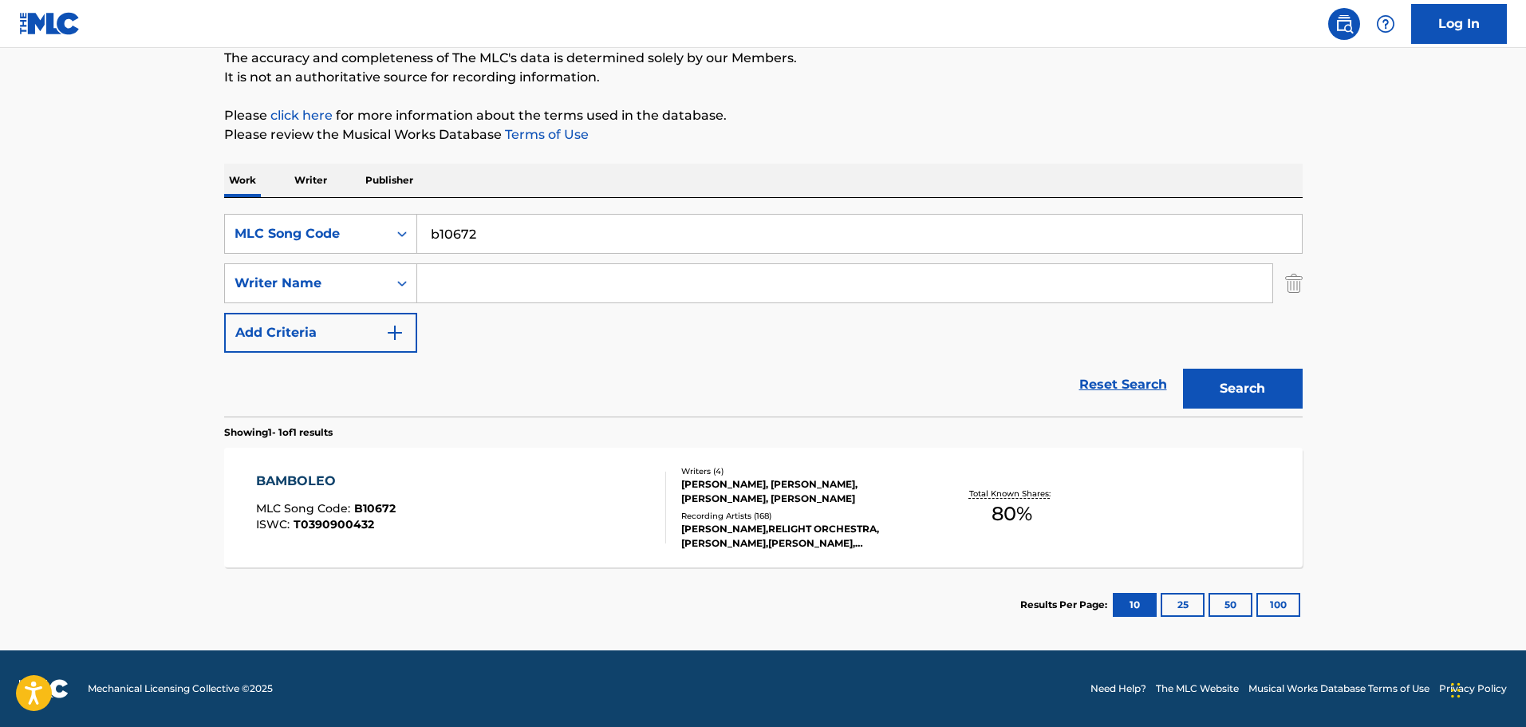
click at [553, 463] on div "BAMBOLEO MLC Song Code : B10672 ISWC : T0390900432 Writers ( 4 ) [PERSON_NAME],…" at bounding box center [763, 508] width 1079 height 120
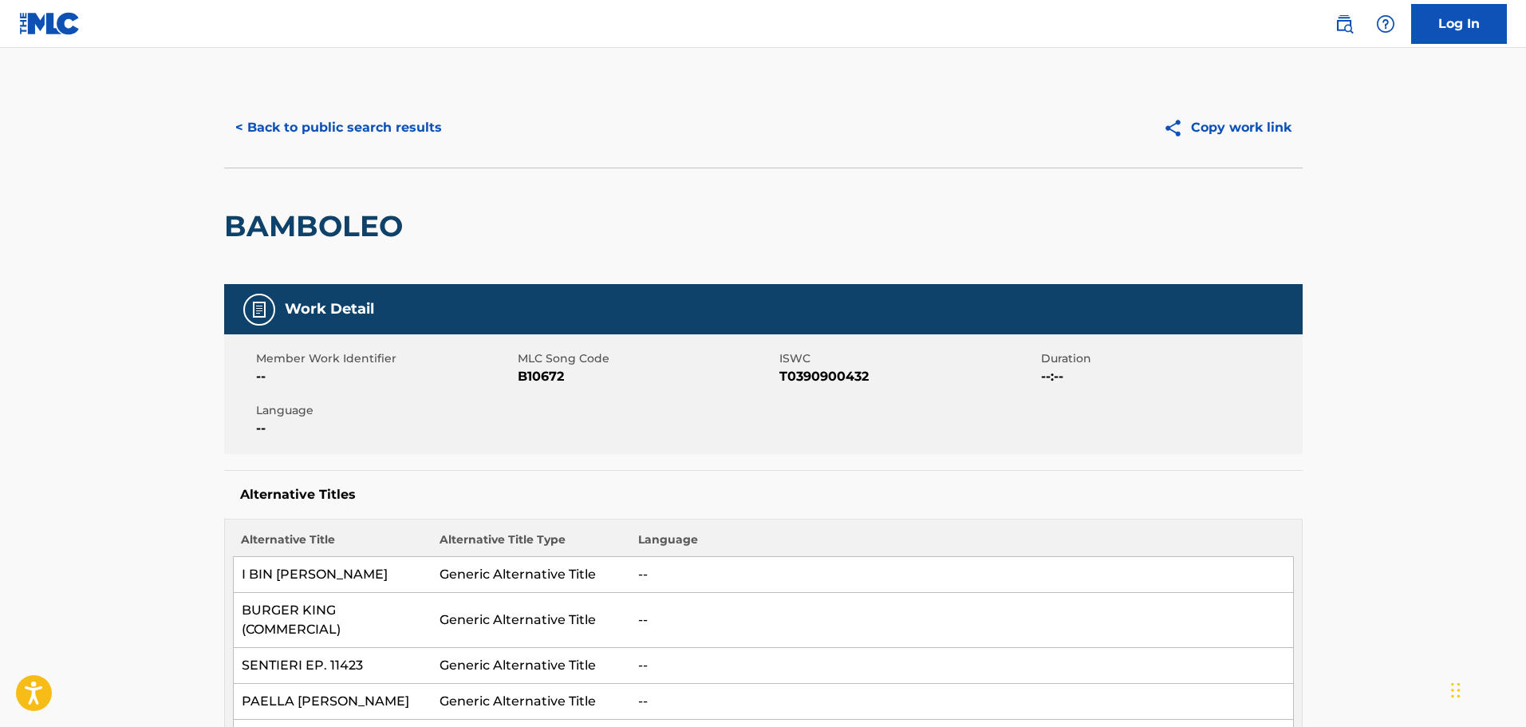
click at [379, 131] on button "< Back to public search results" at bounding box center [338, 128] width 229 height 40
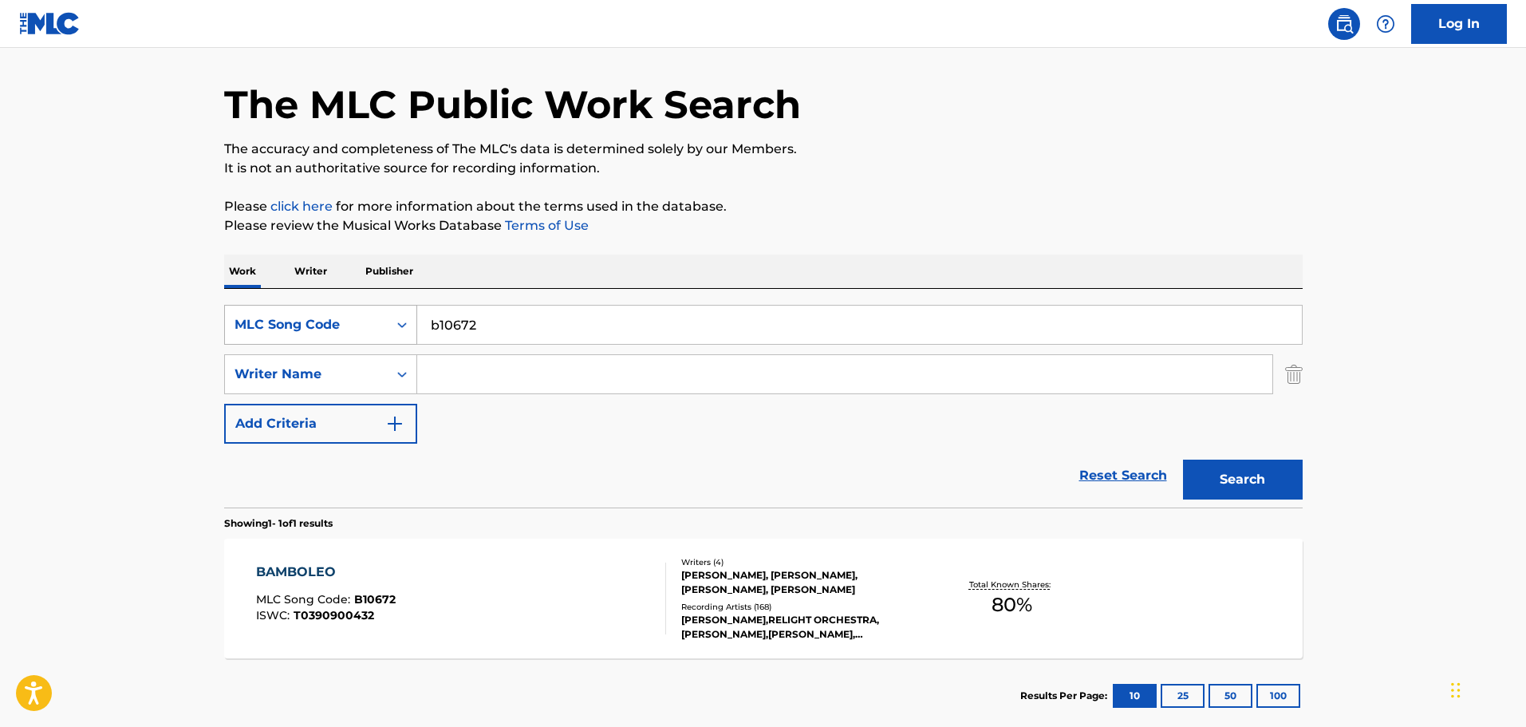
drag, startPoint x: 424, startPoint y: 324, endPoint x: 401, endPoint y: 325, distance: 23.2
click at [398, 324] on div "SearchWithCriteria02b9cdc0-671e-4e76-9c62-ecce2069cd64 MLC Song Code b10672" at bounding box center [763, 325] width 1079 height 40
paste input "ax514p"
type input "ax514p"
click at [1241, 484] on button "Search" at bounding box center [1243, 480] width 120 height 40
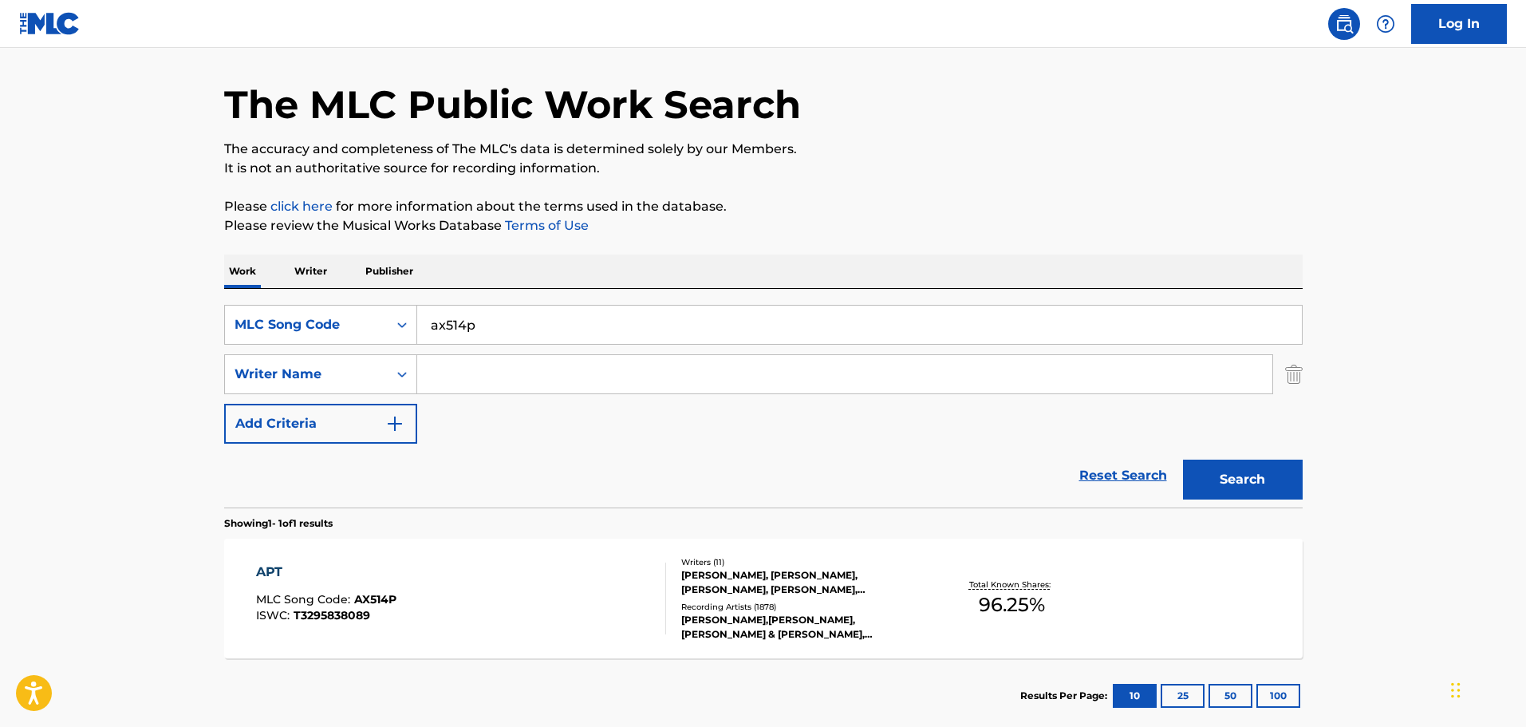
click at [555, 606] on div "APT MLC Song Code : AX514P ISWC : T3295838089" at bounding box center [461, 598] width 410 height 72
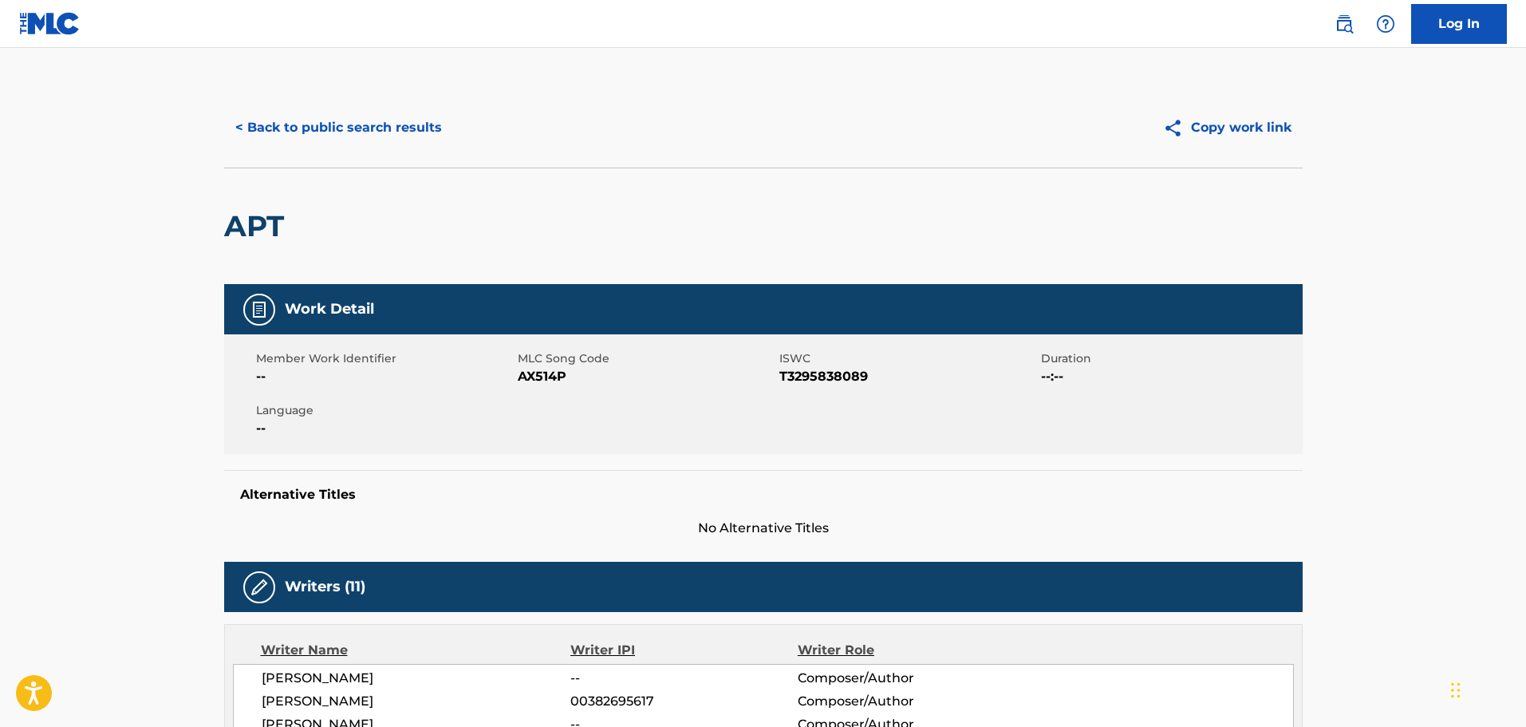
click at [361, 118] on button "< Back to public search results" at bounding box center [338, 128] width 229 height 40
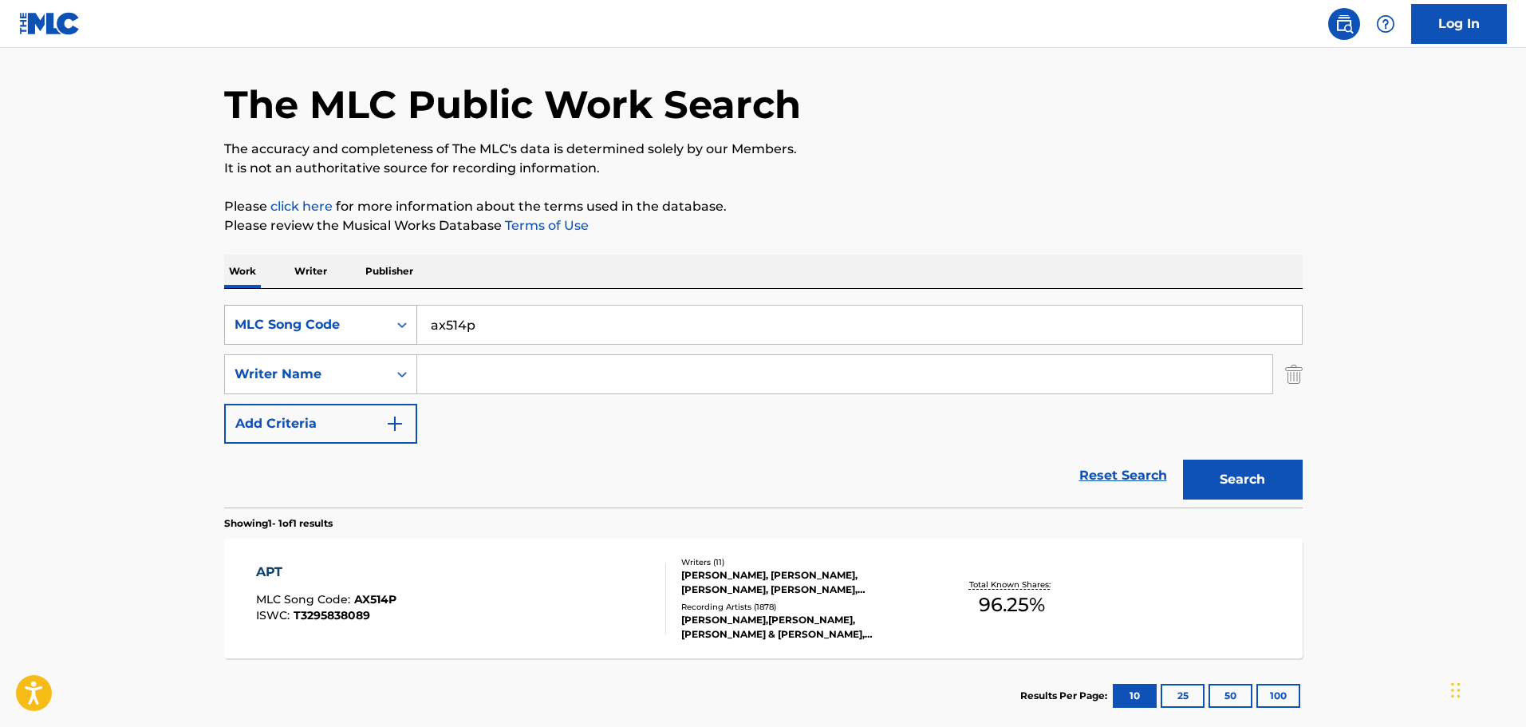
drag, startPoint x: 357, startPoint y: 314, endPoint x: 312, endPoint y: 329, distance: 47.7
click at [323, 325] on div "SearchWithCriteria02b9cdc0-671e-4e76-9c62-ecce2069cd64 MLC Song Code ax514p" at bounding box center [763, 325] width 1079 height 40
paste input "sc4o4r"
type input "sc4o4r"
click at [1229, 480] on button "Search" at bounding box center [1243, 480] width 120 height 40
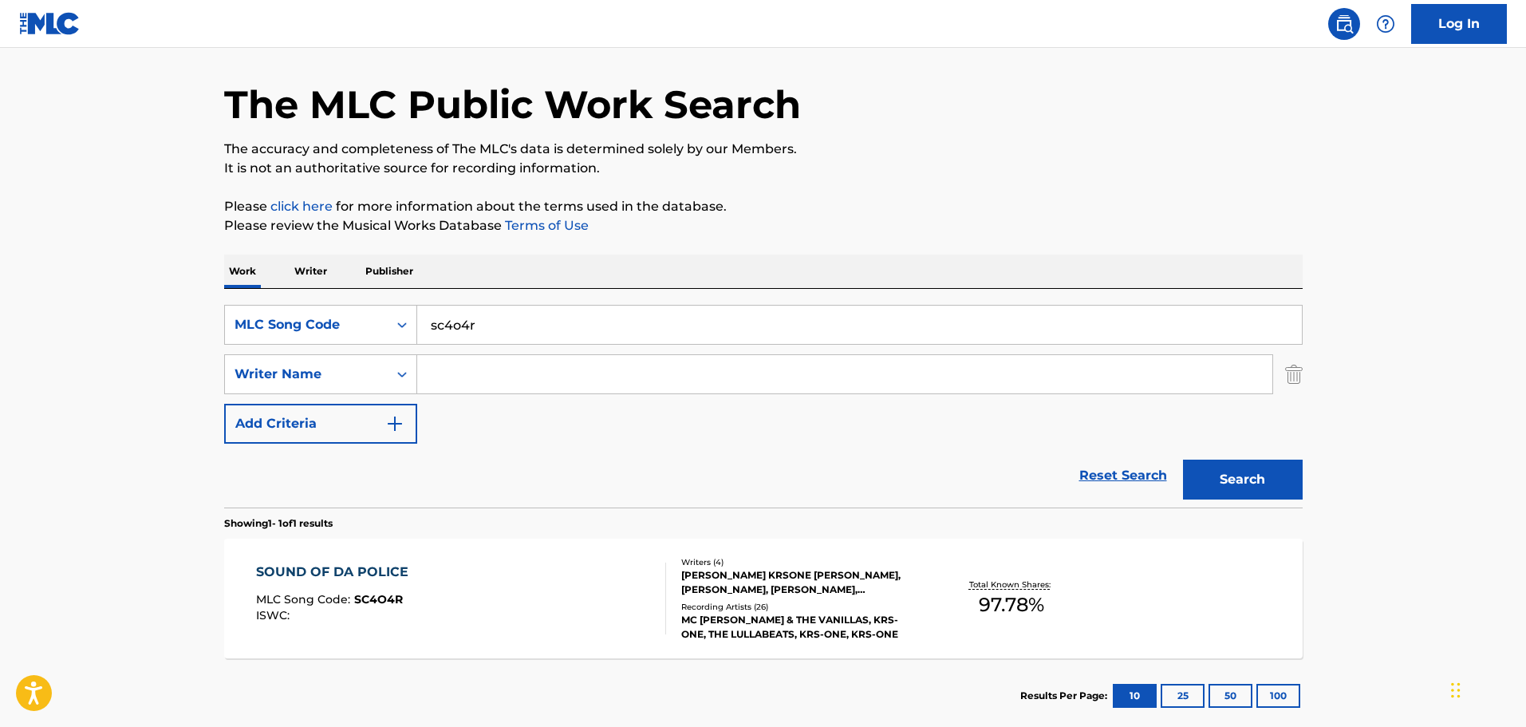
click at [611, 598] on div "SOUND OF DA POLICE MLC Song Code : SC4O4R ISWC :" at bounding box center [461, 598] width 410 height 72
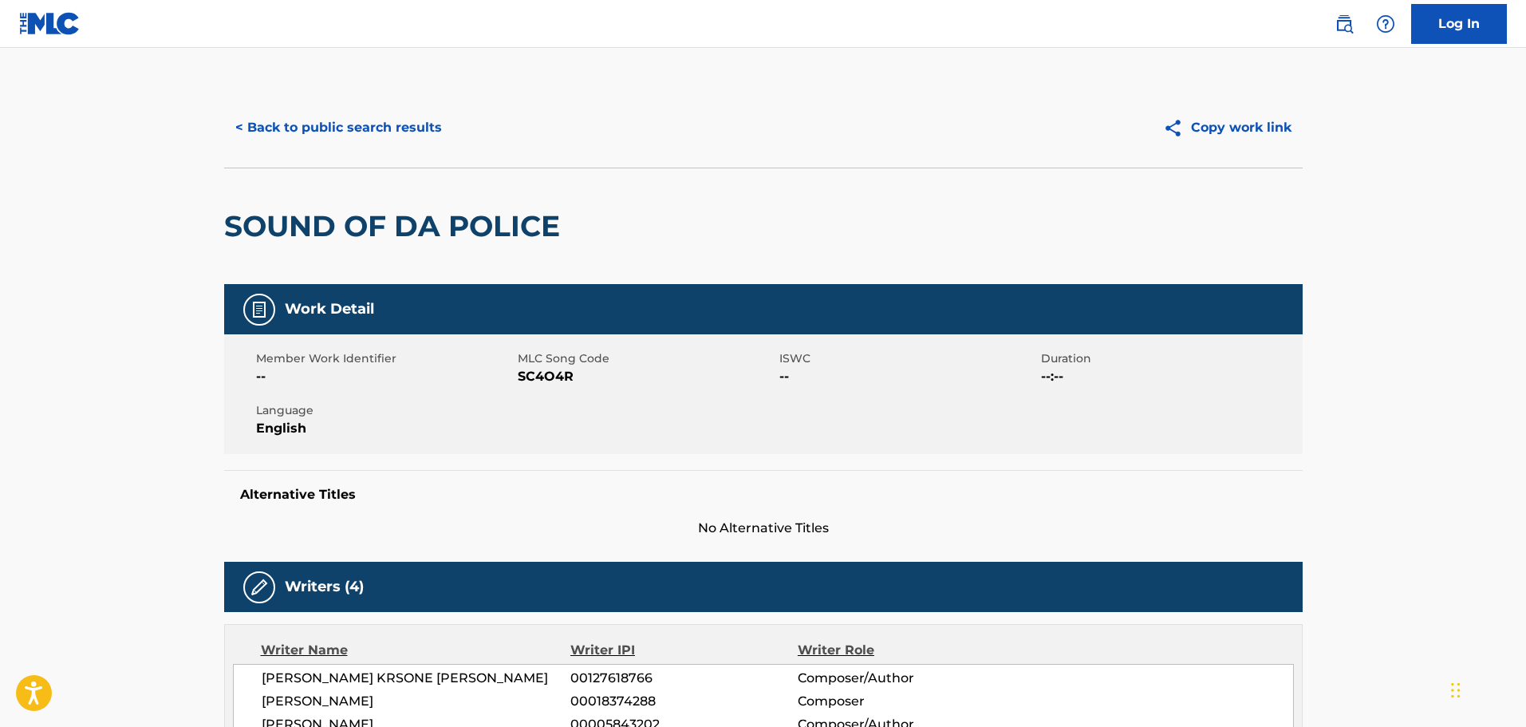
click at [357, 136] on button "< Back to public search results" at bounding box center [338, 128] width 229 height 40
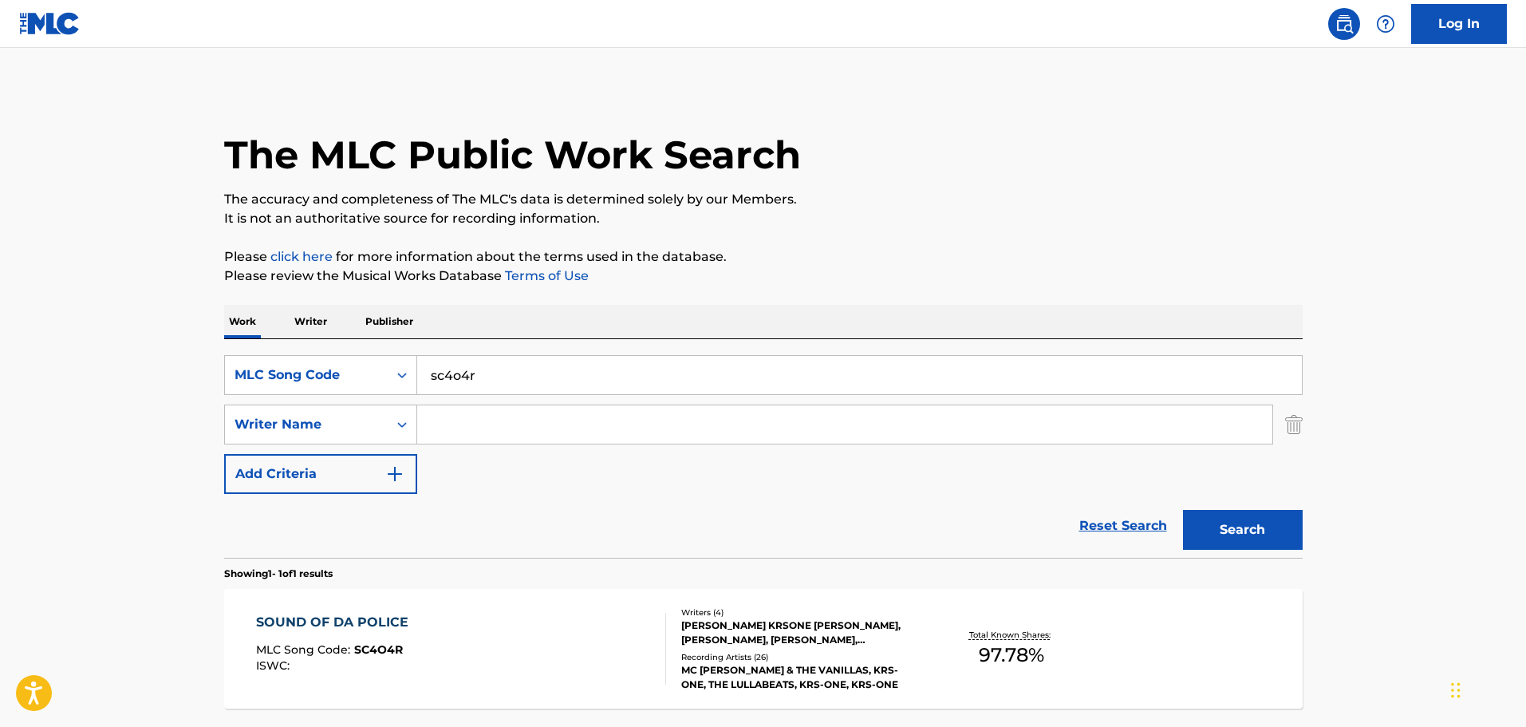
scroll to position [50, 0]
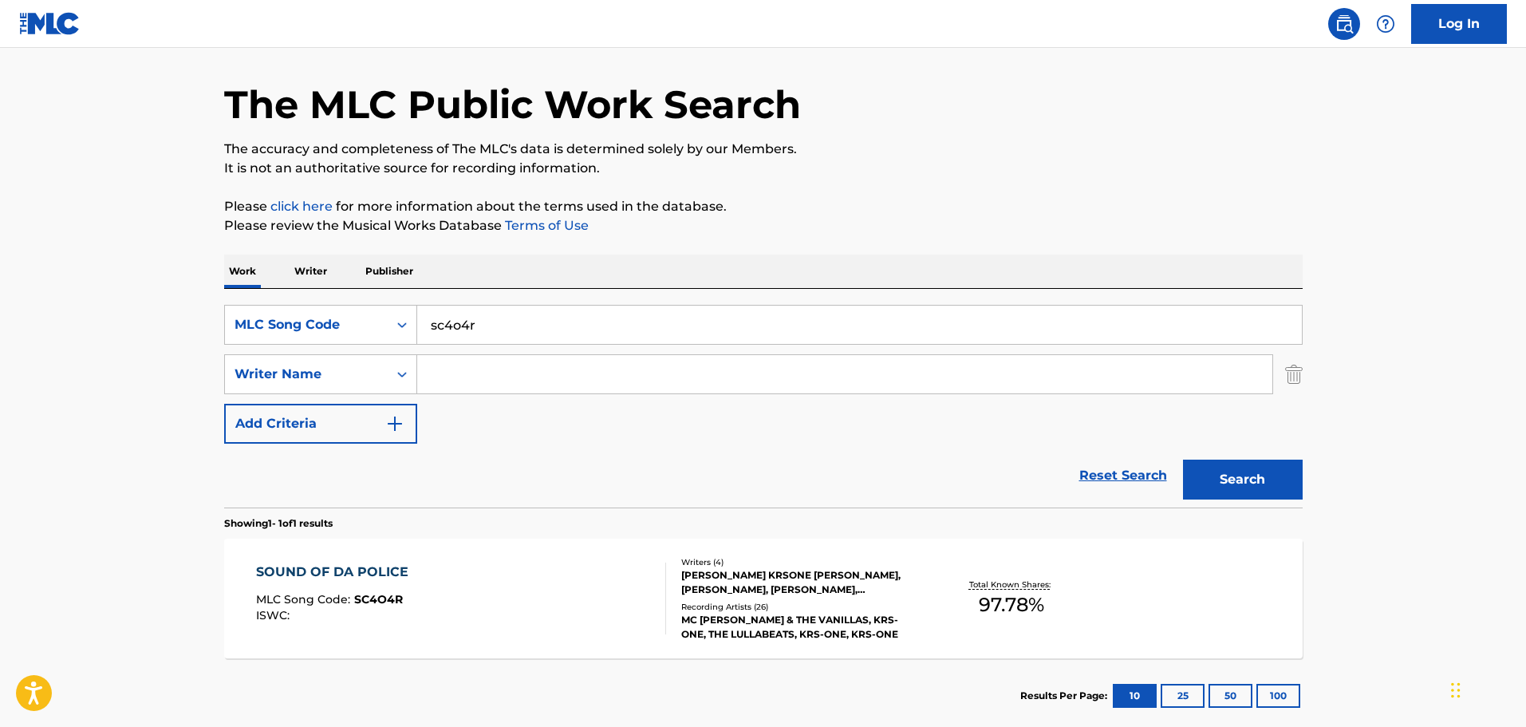
click at [557, 558] on div "SOUND OF DA POLICE MLC Song Code : SC4O4R ISWC : Writers ( 4 ) [PERSON_NAME] KR…" at bounding box center [763, 599] width 1079 height 120
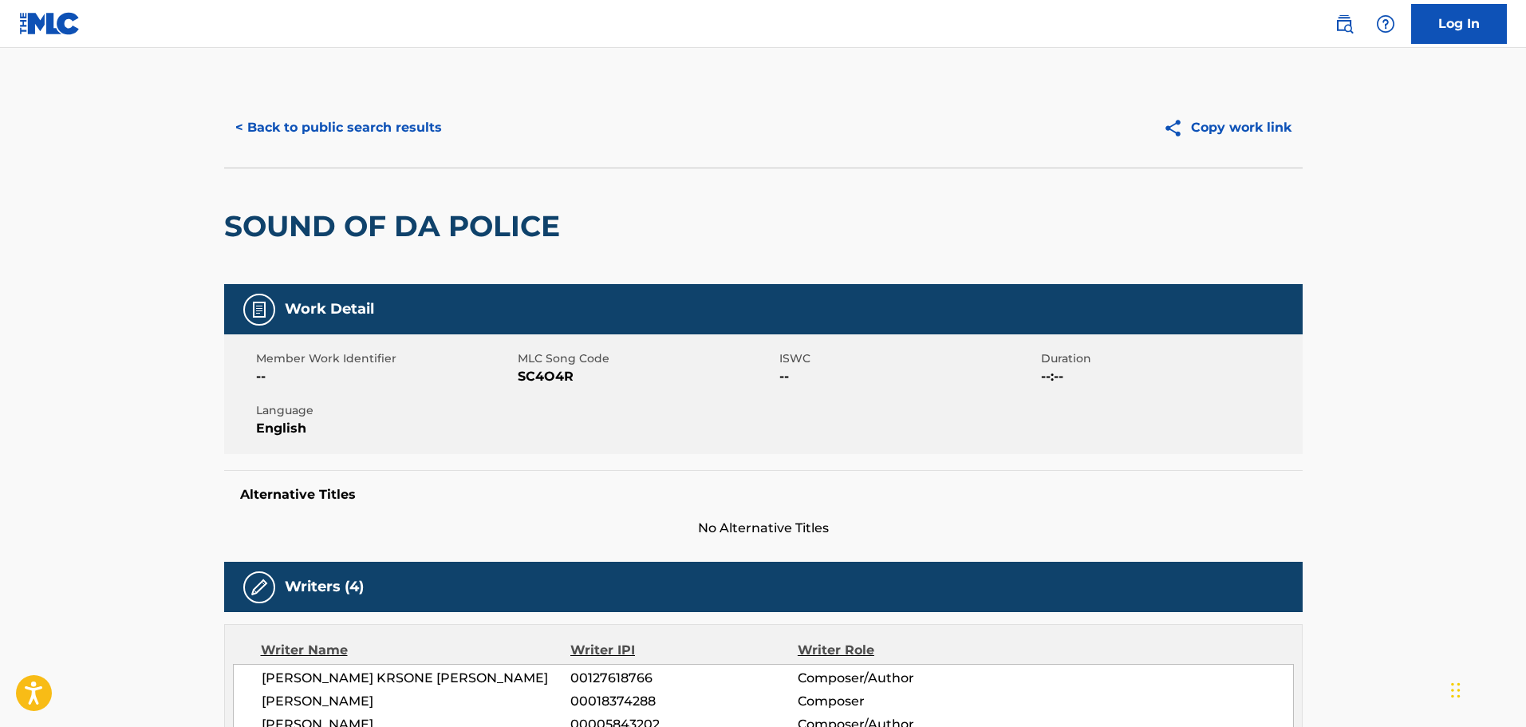
click at [345, 115] on button "< Back to public search results" at bounding box center [338, 128] width 229 height 40
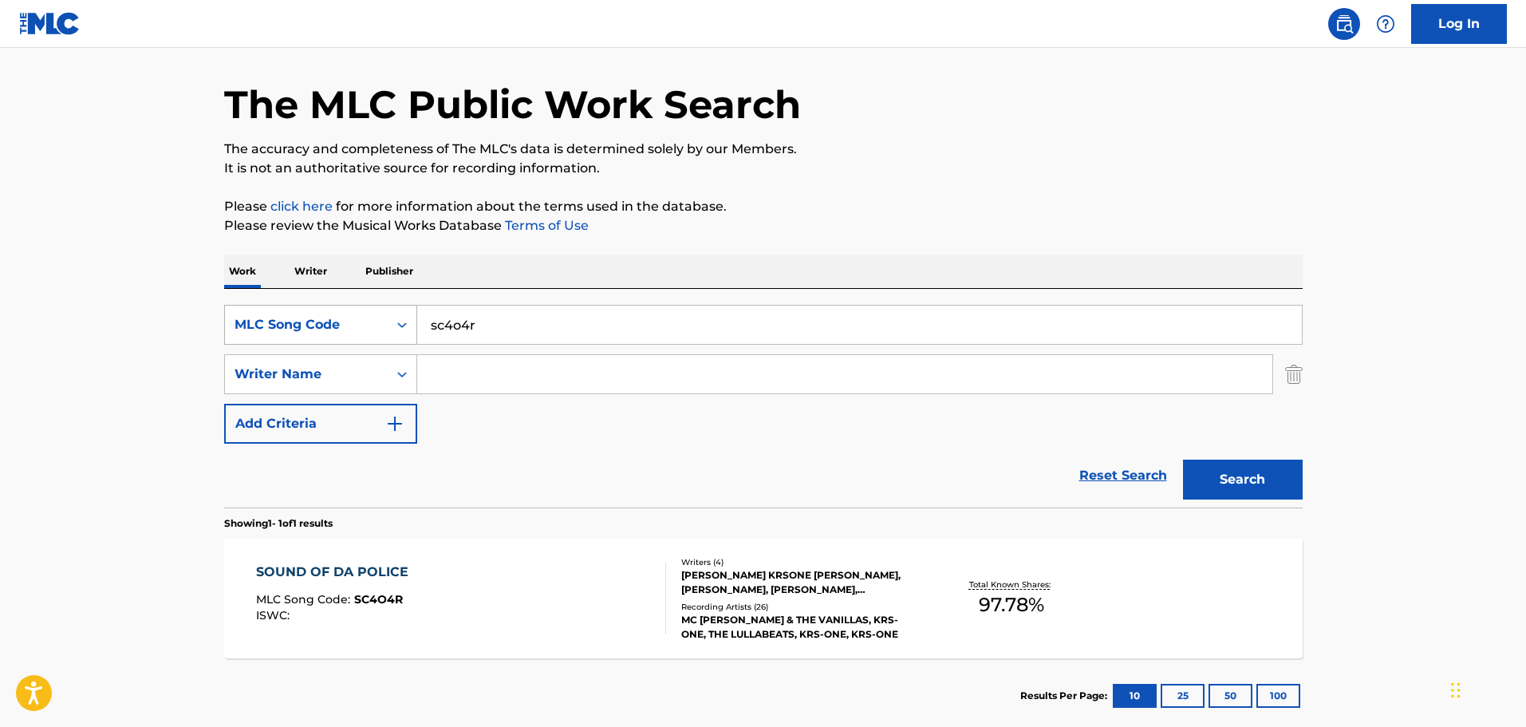
drag, startPoint x: 463, startPoint y: 330, endPoint x: 404, endPoint y: 329, distance: 59.0
click at [437, 328] on input "sc4o4r" at bounding box center [859, 325] width 885 height 38
click at [388, 329] on div "Search Form" at bounding box center [402, 324] width 29 height 29
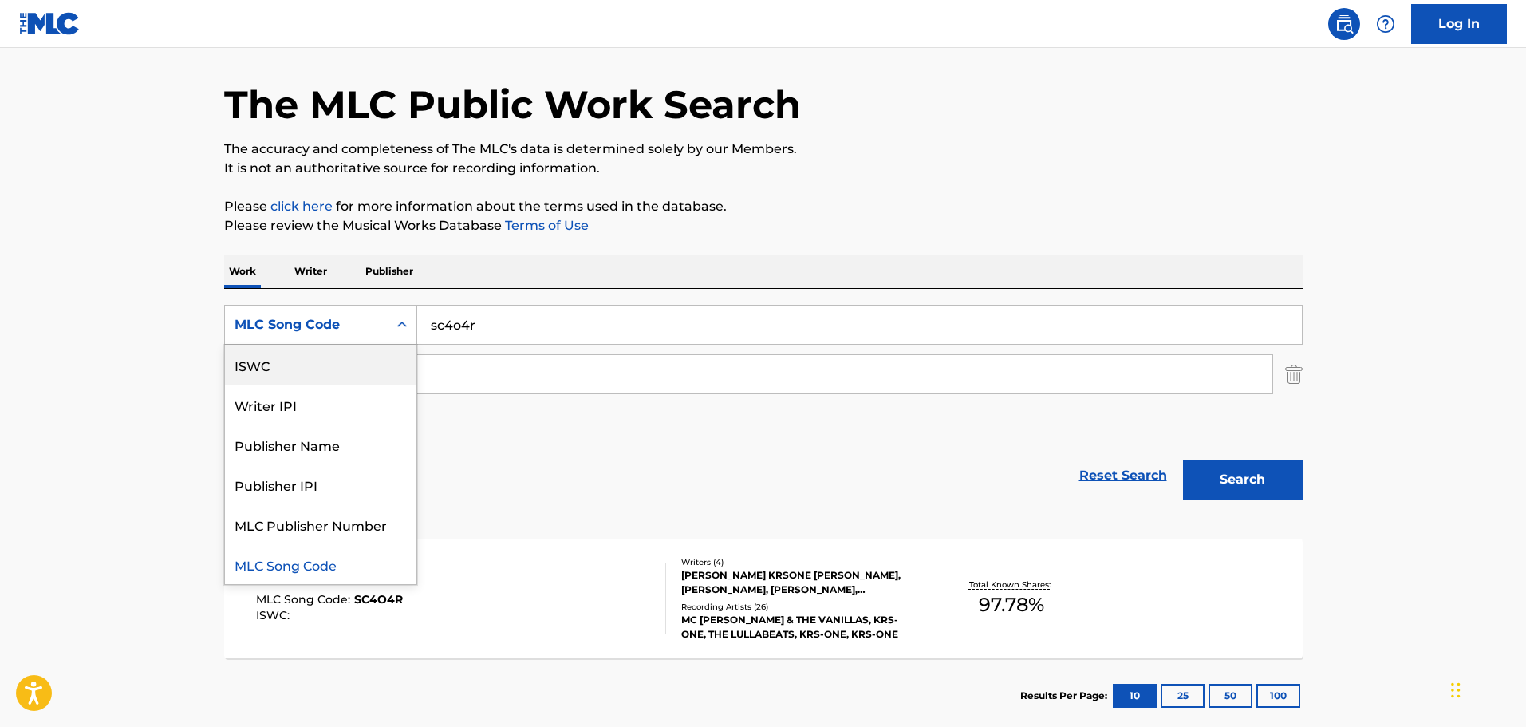
scroll to position [0, 0]
click at [332, 373] on div "Work Title" at bounding box center [320, 365] width 191 height 40
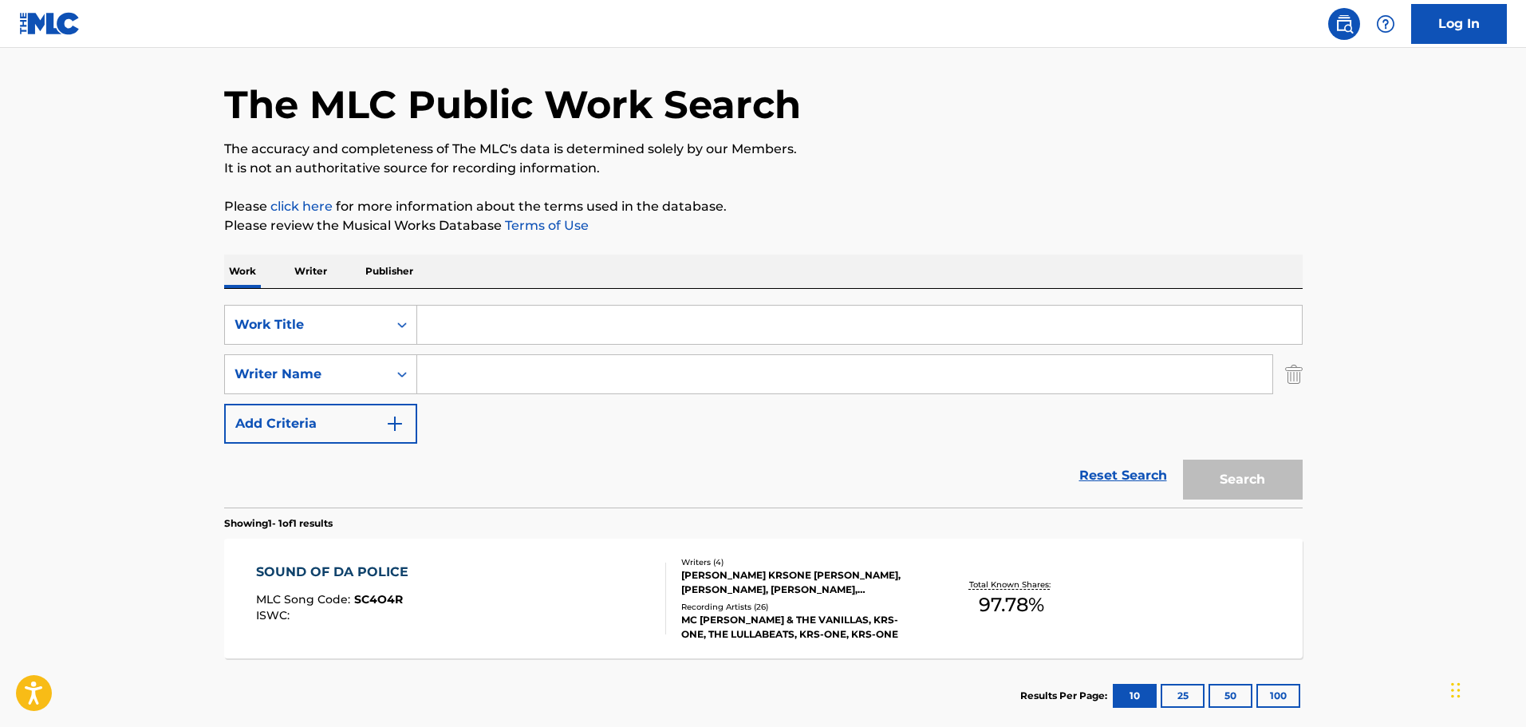
click at [469, 326] on input "Search Form" at bounding box center [859, 325] width 885 height 38
type input "party in the CIA"
click at [807, 373] on input "Search Form" at bounding box center [844, 374] width 855 height 38
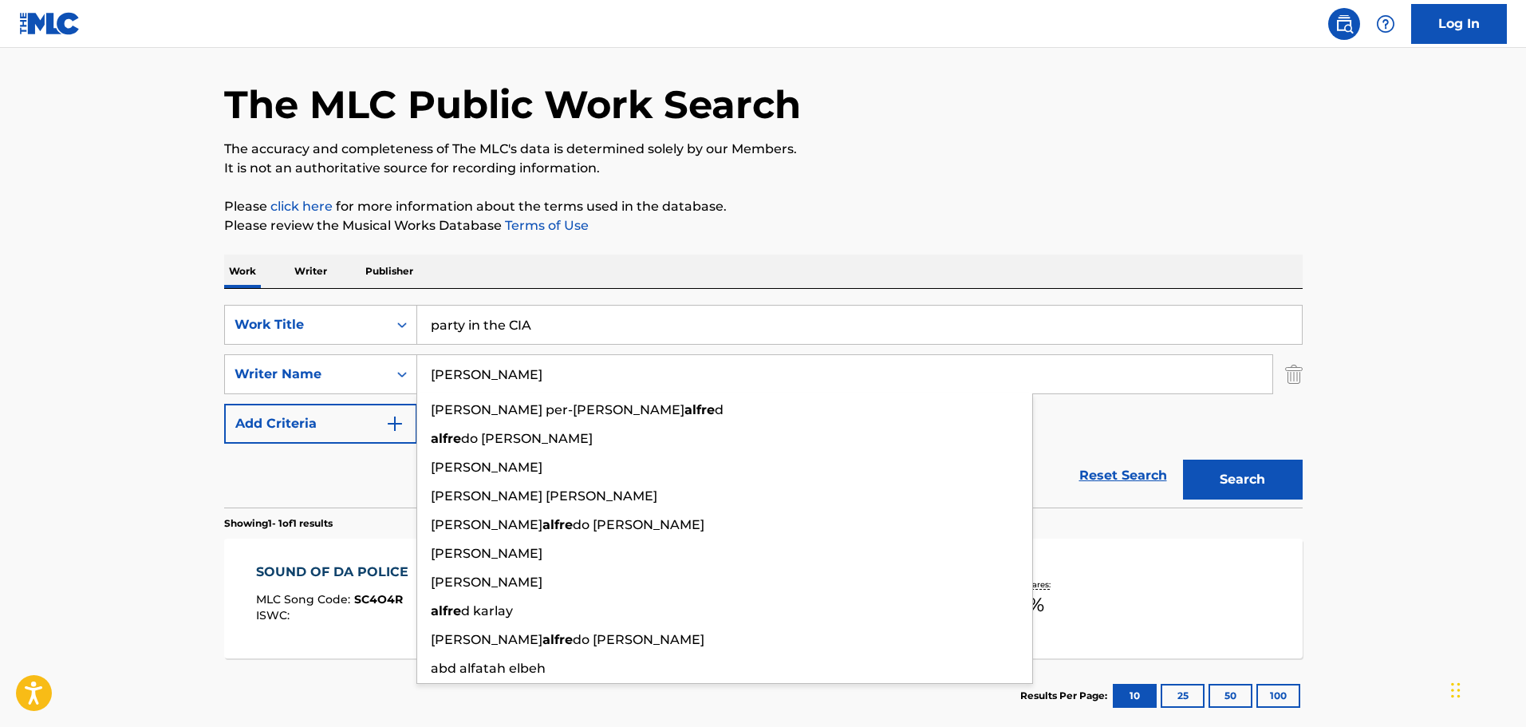
click at [1183, 460] on button "Search" at bounding box center [1243, 480] width 120 height 40
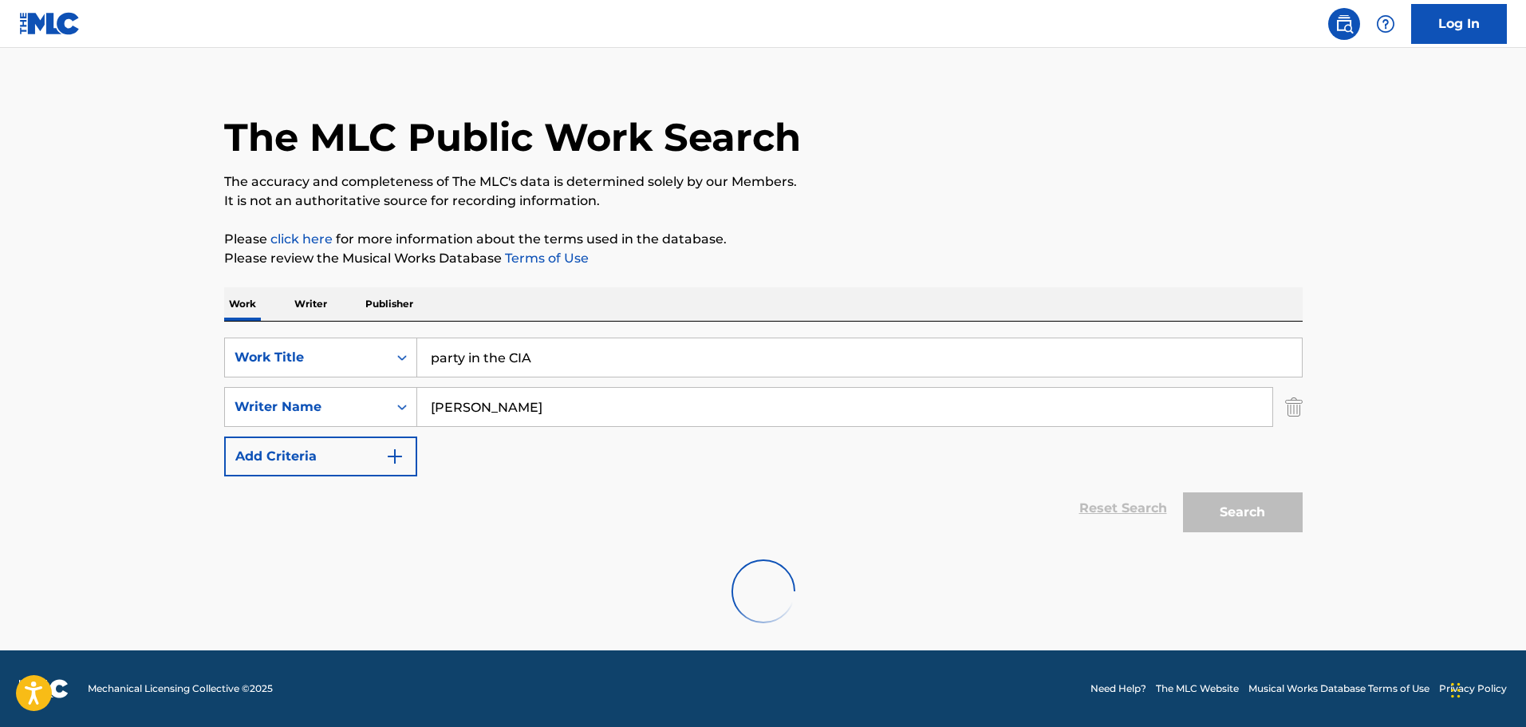
scroll to position [18, 0]
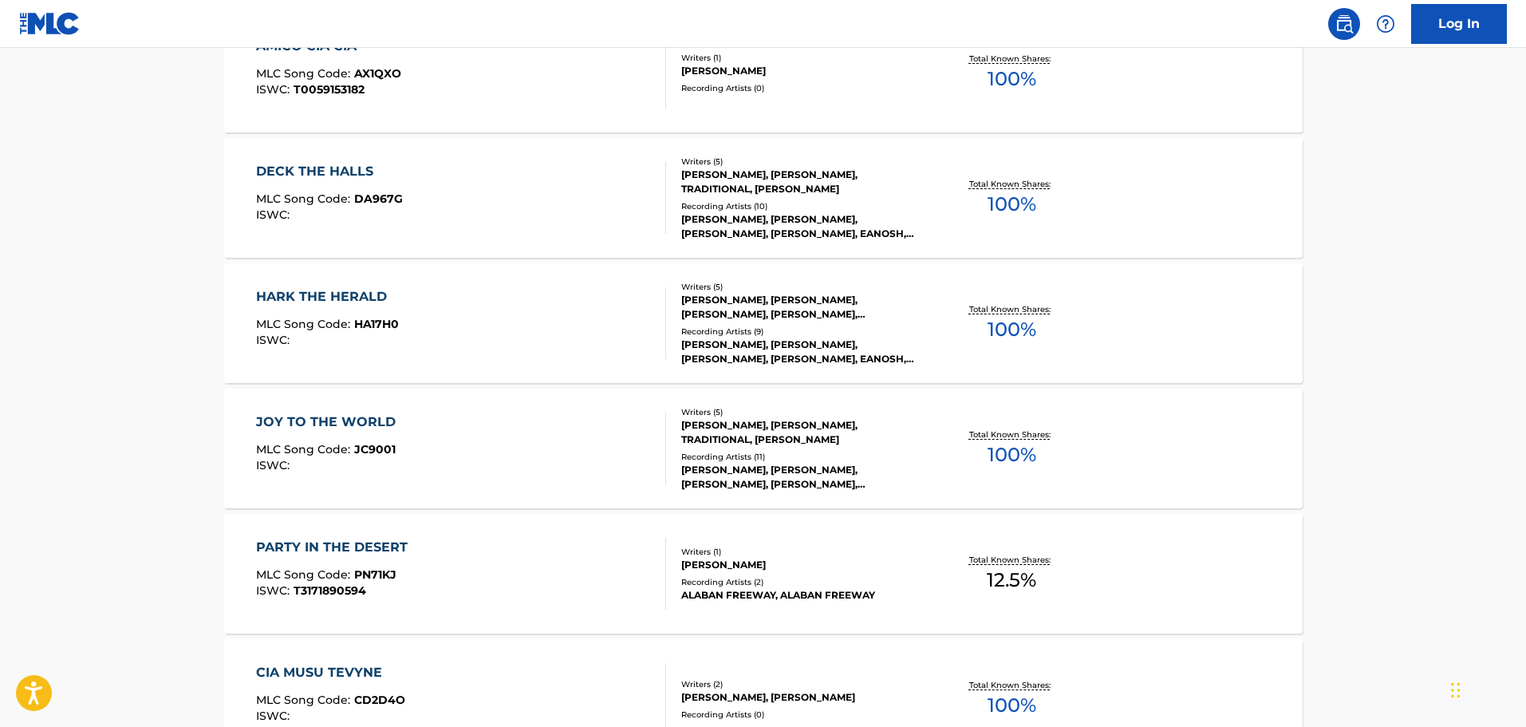
scroll to position [0, 0]
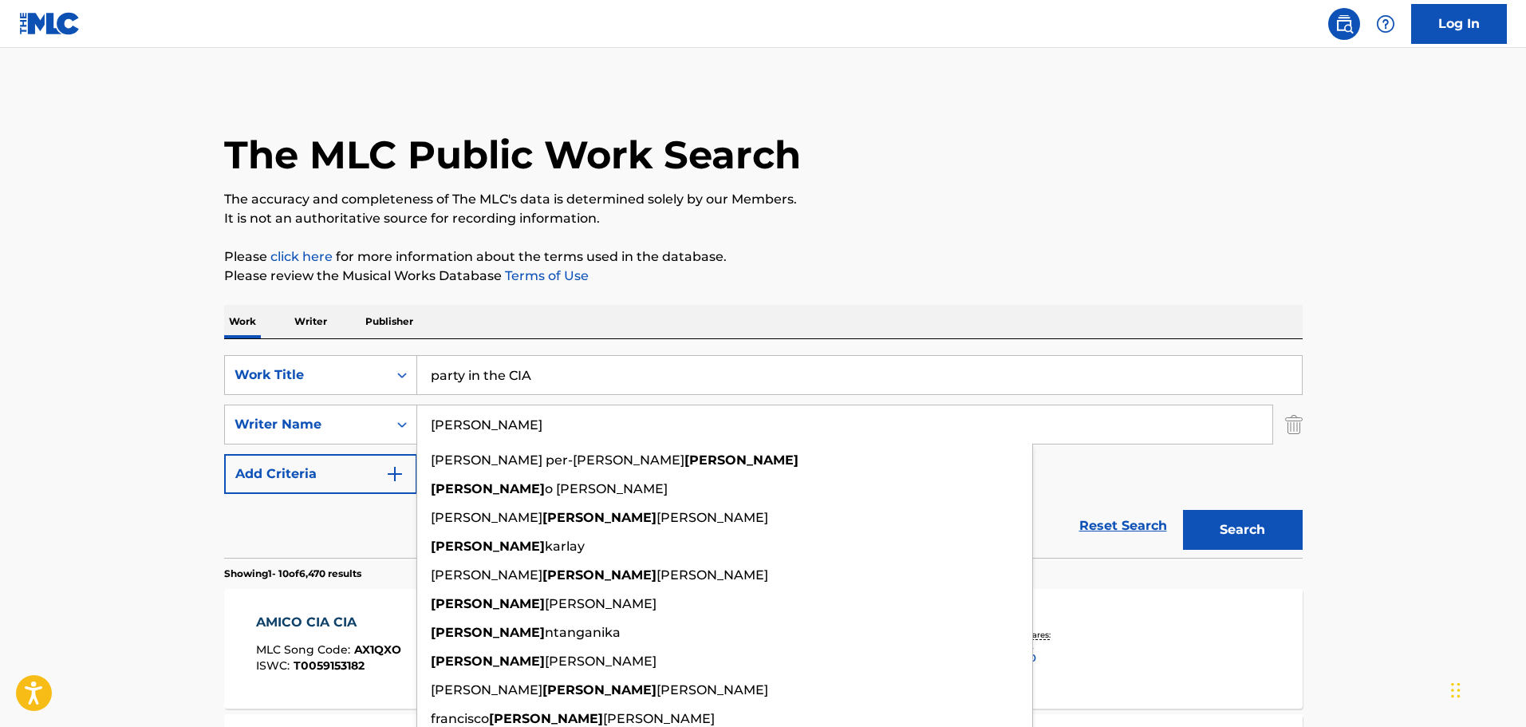
drag, startPoint x: 503, startPoint y: 429, endPoint x: 449, endPoint y: 432, distance: 54.3
click at [449, 432] on input "[PERSON_NAME]" at bounding box center [844, 424] width 855 height 38
click at [496, 430] on input "[PERSON_NAME]" at bounding box center [844, 424] width 855 height 38
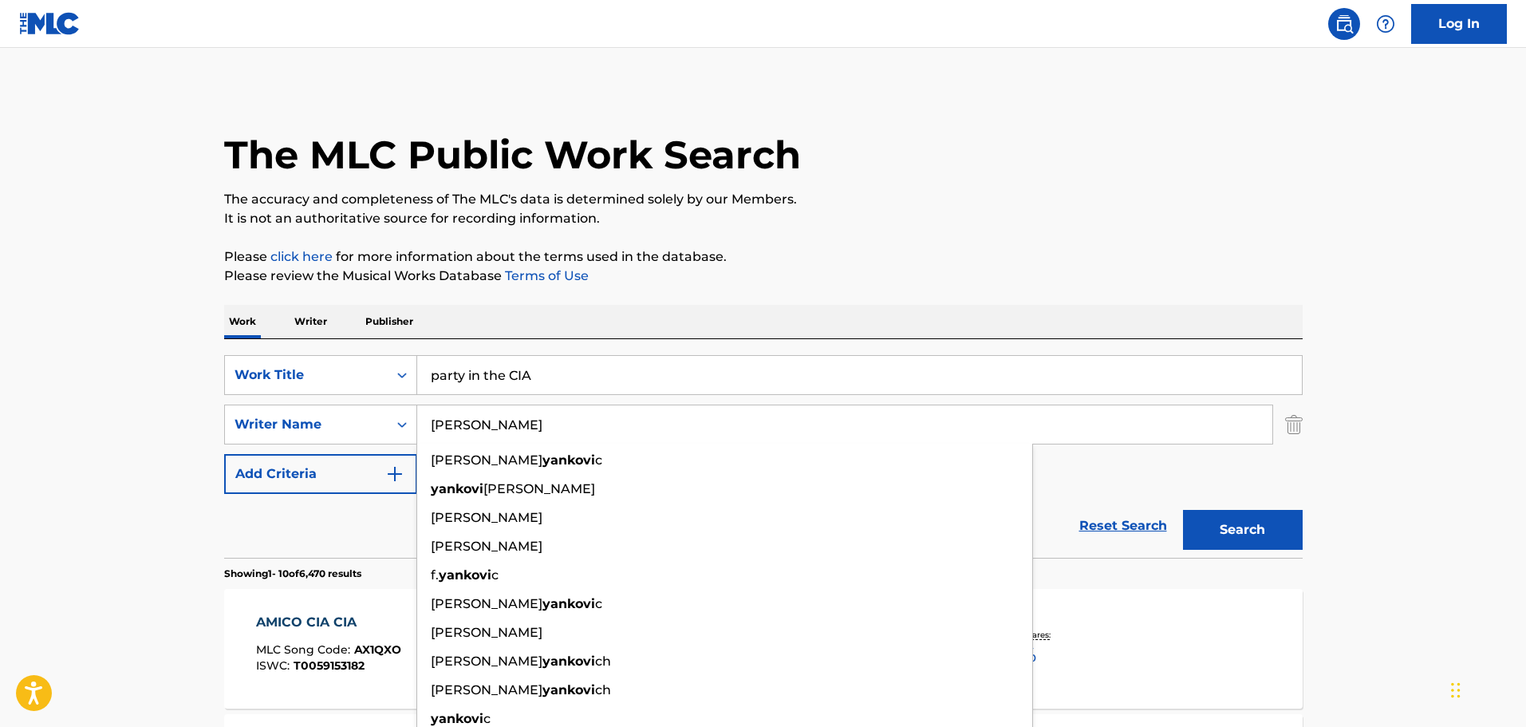
type input "[PERSON_NAME]"
click at [1183, 510] on button "Search" at bounding box center [1243, 530] width 120 height 40
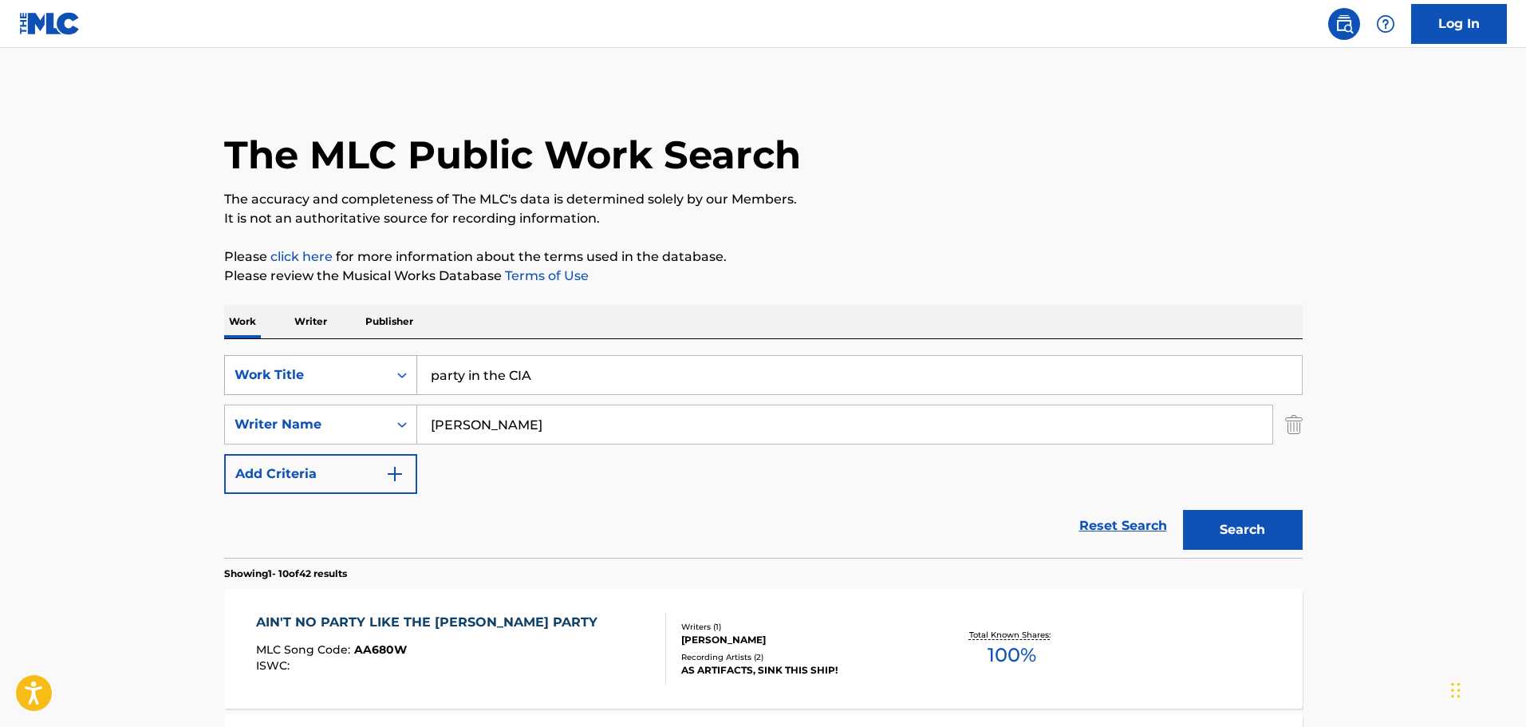
drag, startPoint x: 582, startPoint y: 382, endPoint x: 361, endPoint y: 369, distance: 222.2
click at [361, 369] on div "SearchWithCriteria4c4e7e91-b82b-4434-a85c-c88129c508e7 Work Title party in the …" at bounding box center [763, 375] width 1079 height 40
type input "another one rides the bus"
click at [1183, 510] on button "Search" at bounding box center [1243, 530] width 120 height 40
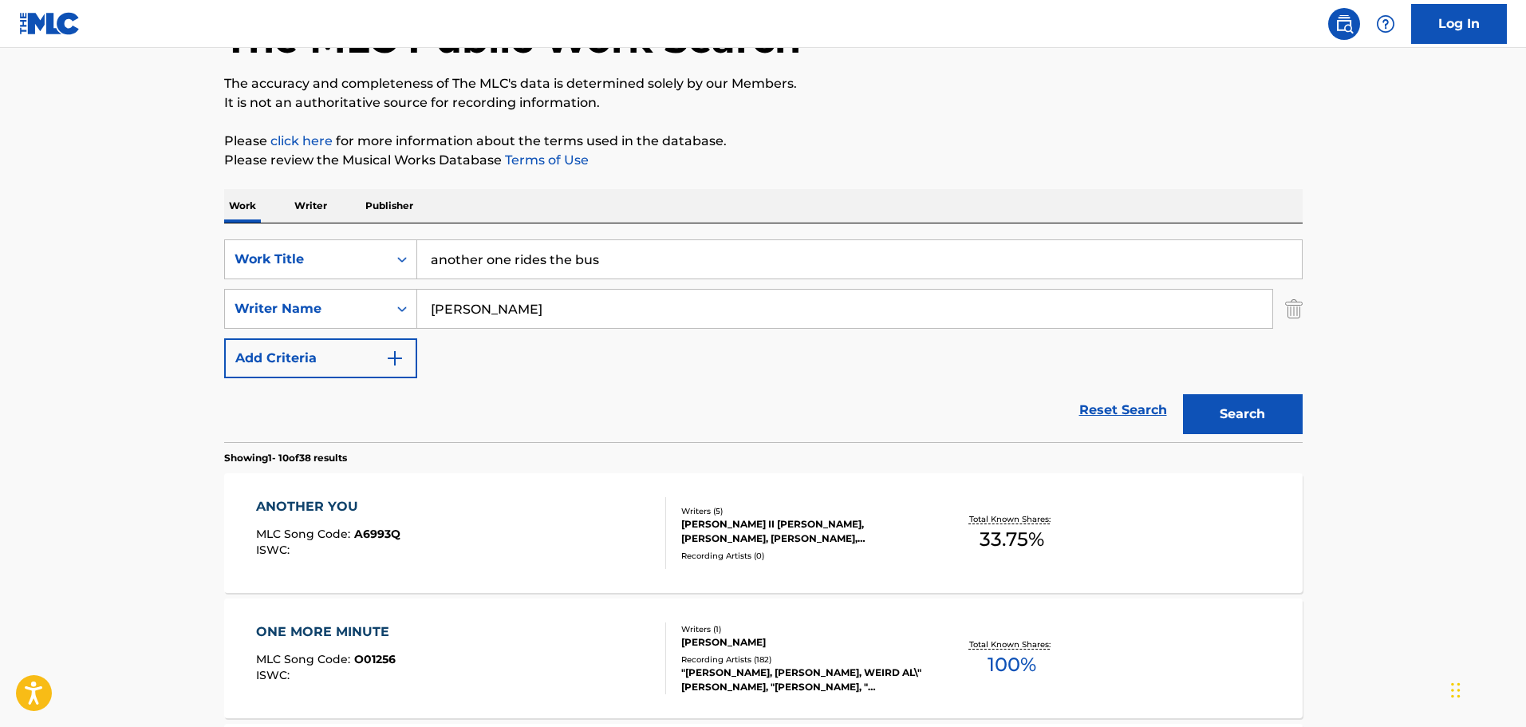
scroll to position [239, 0]
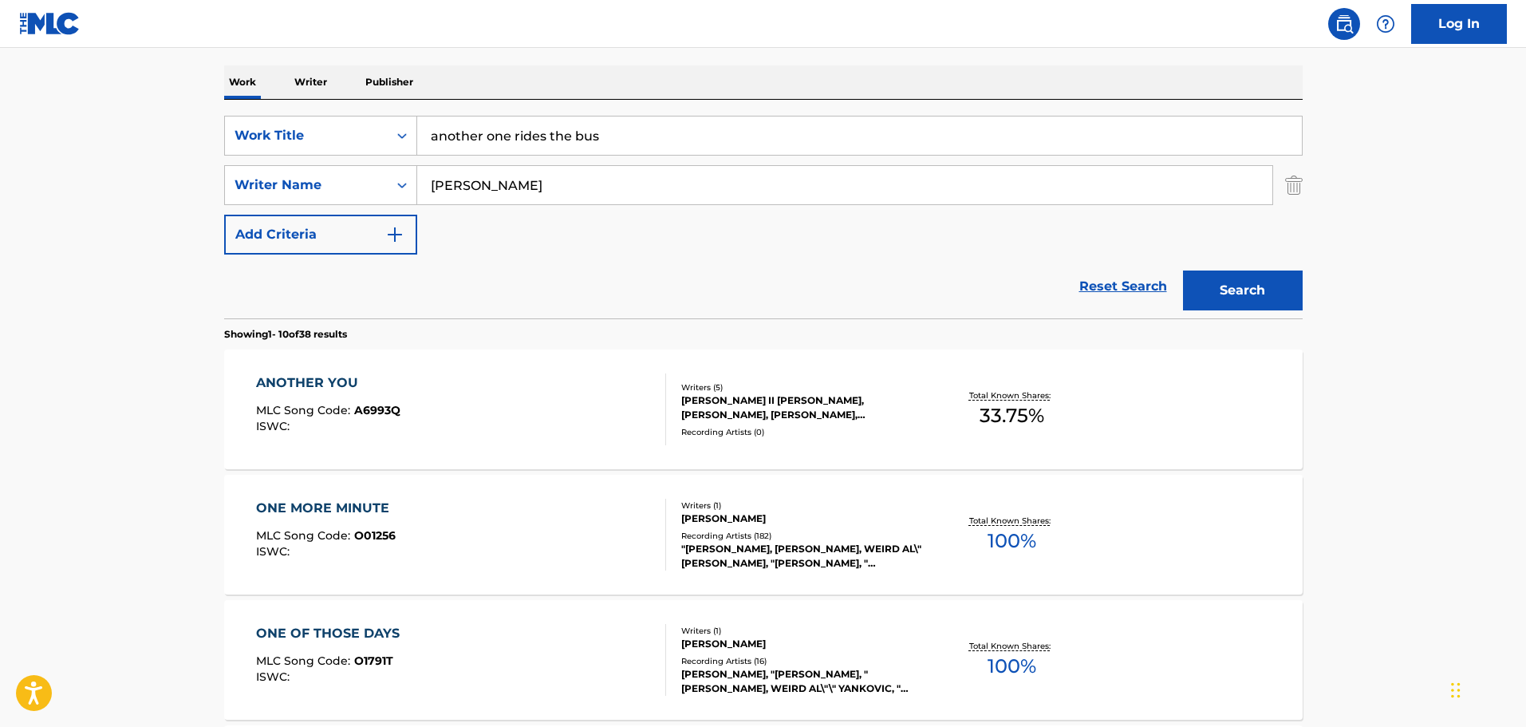
click at [573, 422] on div "ANOTHER YOU MLC Song Code : A6993Q ISWC :" at bounding box center [461, 409] width 410 height 72
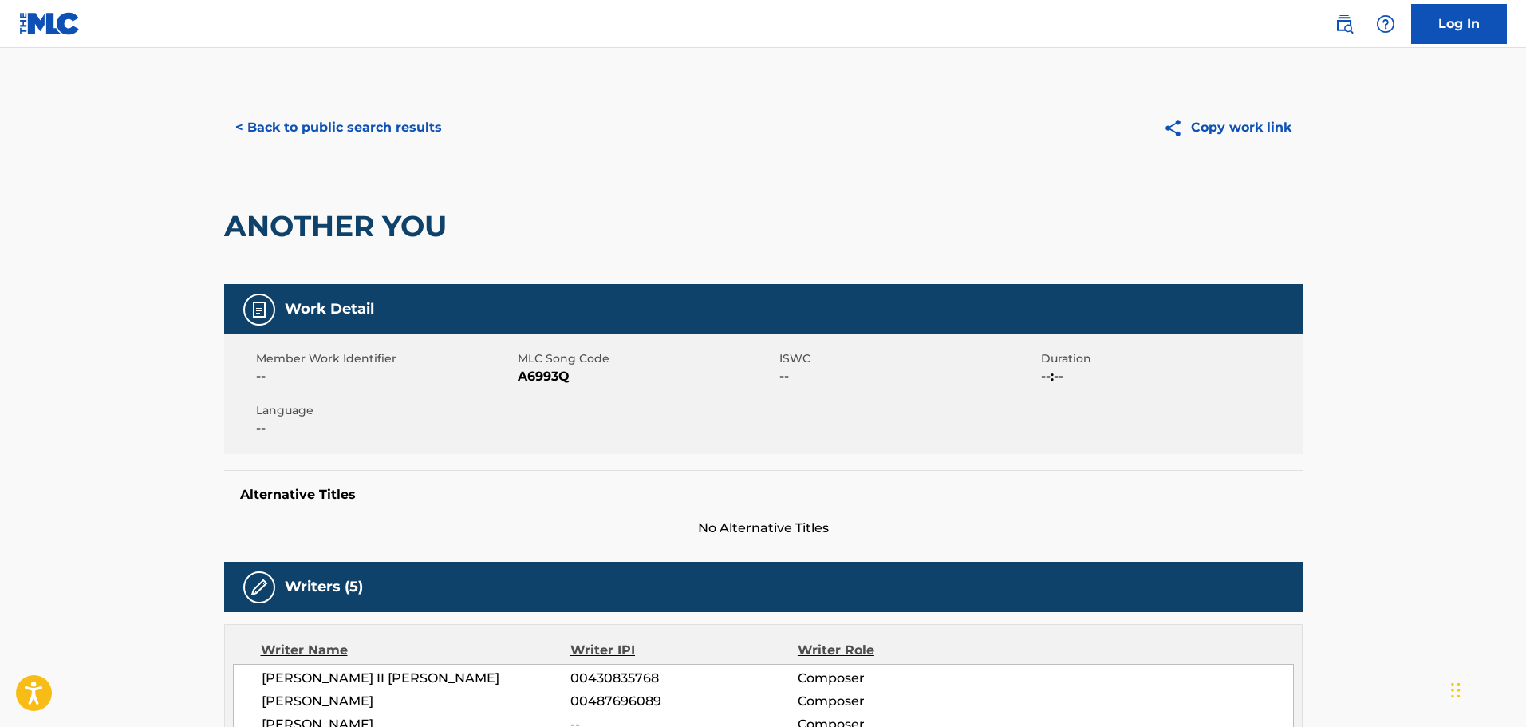
click at [330, 122] on button "< Back to public search results" at bounding box center [338, 128] width 229 height 40
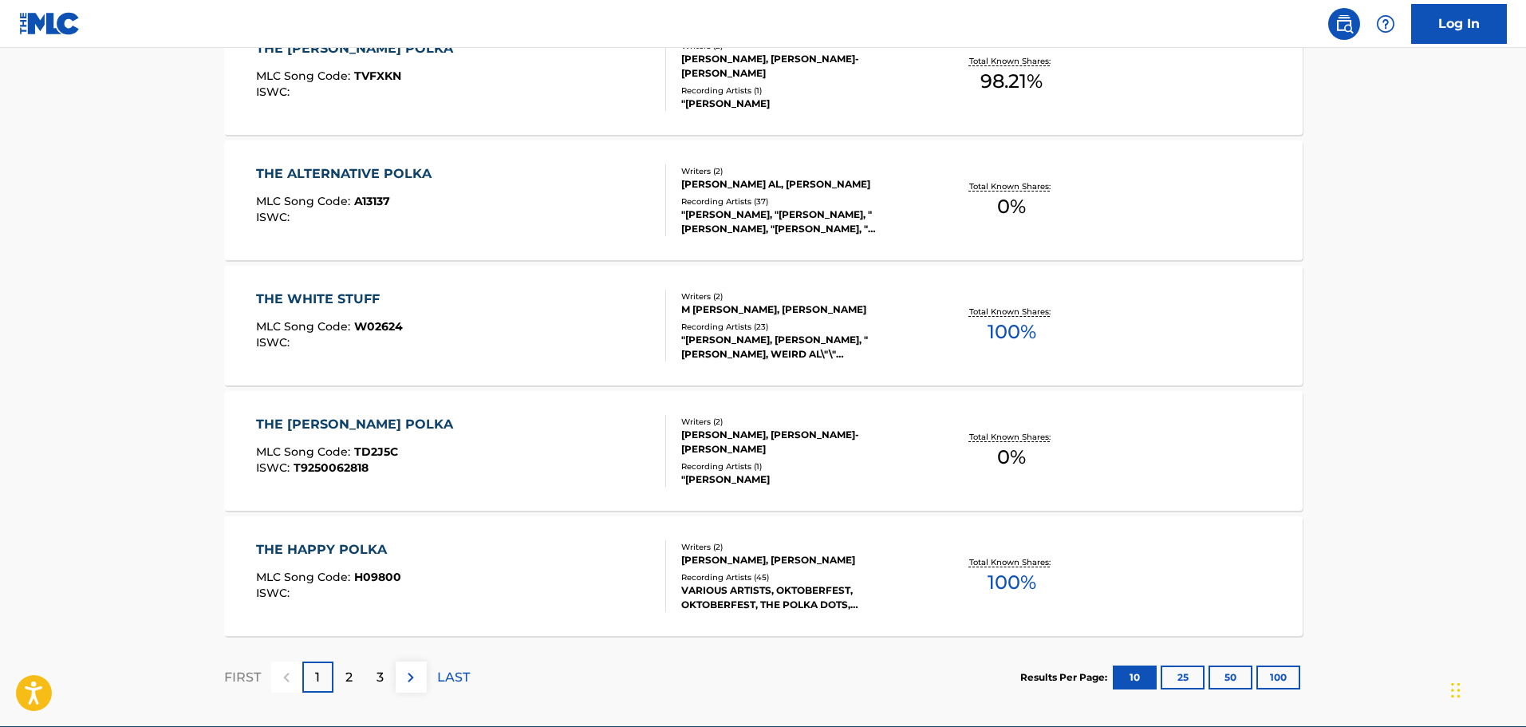
scroll to position [1276, 0]
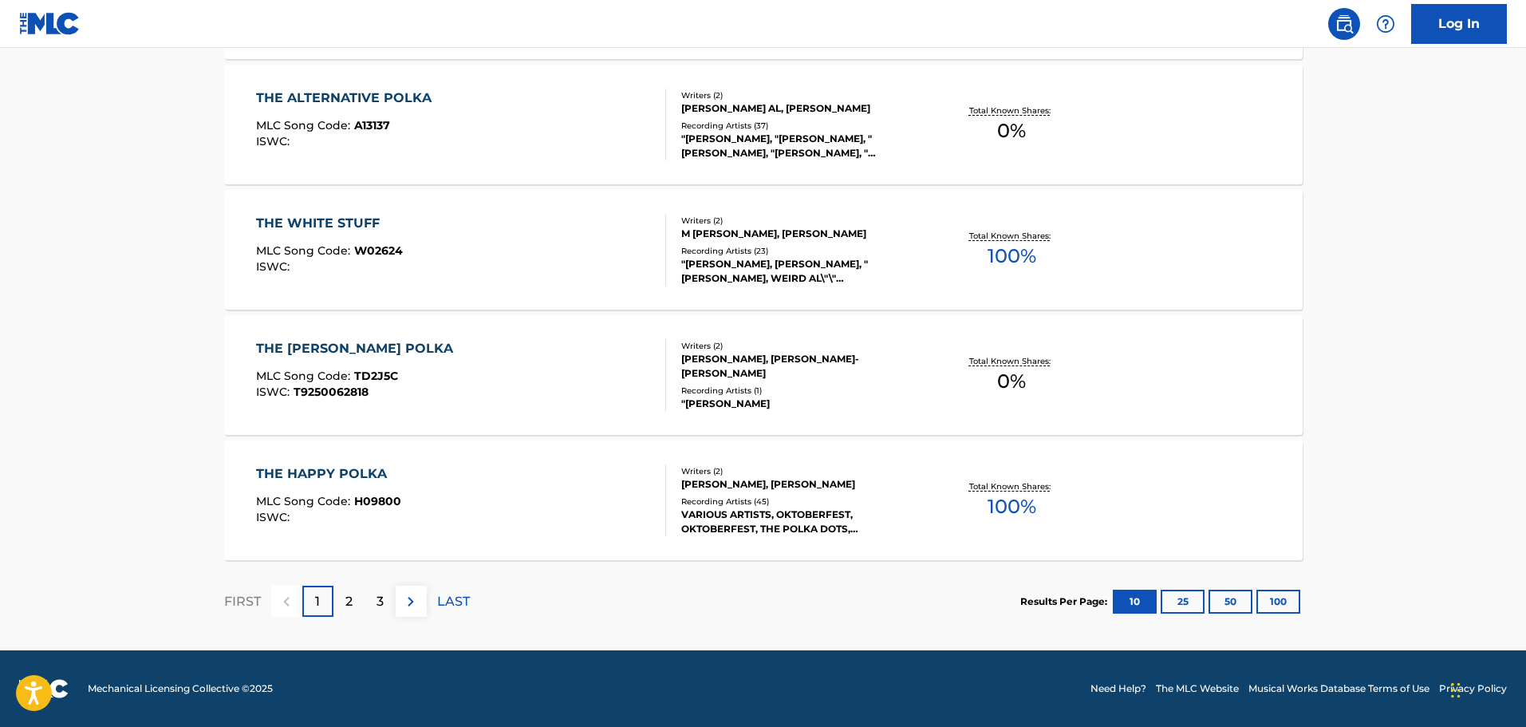
click at [405, 601] on img at bounding box center [410, 601] width 19 height 19
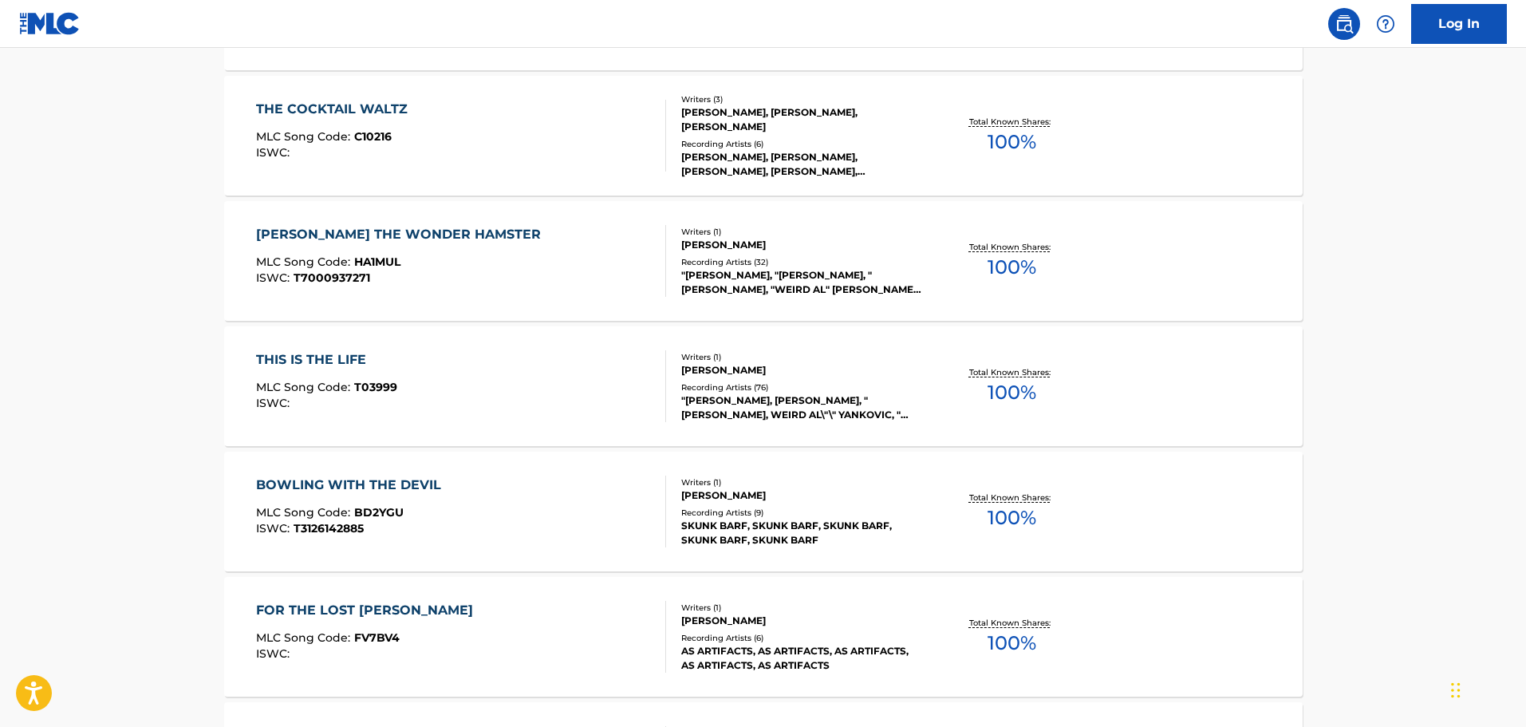
scroll to position [637, 0]
click at [566, 519] on div "BOWLING WITH THE DEVIL MLC Song Code : BD2YGU ISWC : T3126142885" at bounding box center [461, 512] width 410 height 72
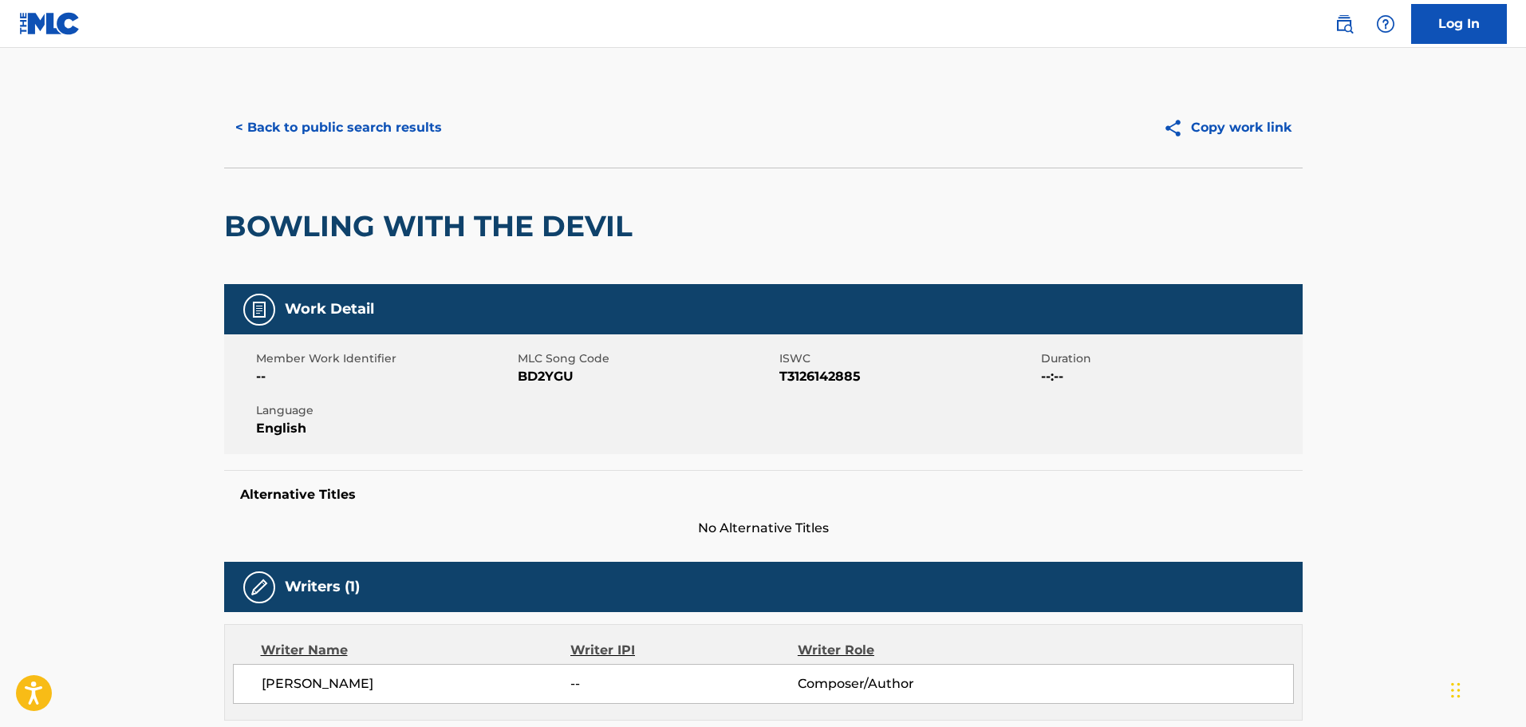
click at [340, 132] on button "< Back to public search results" at bounding box center [338, 128] width 229 height 40
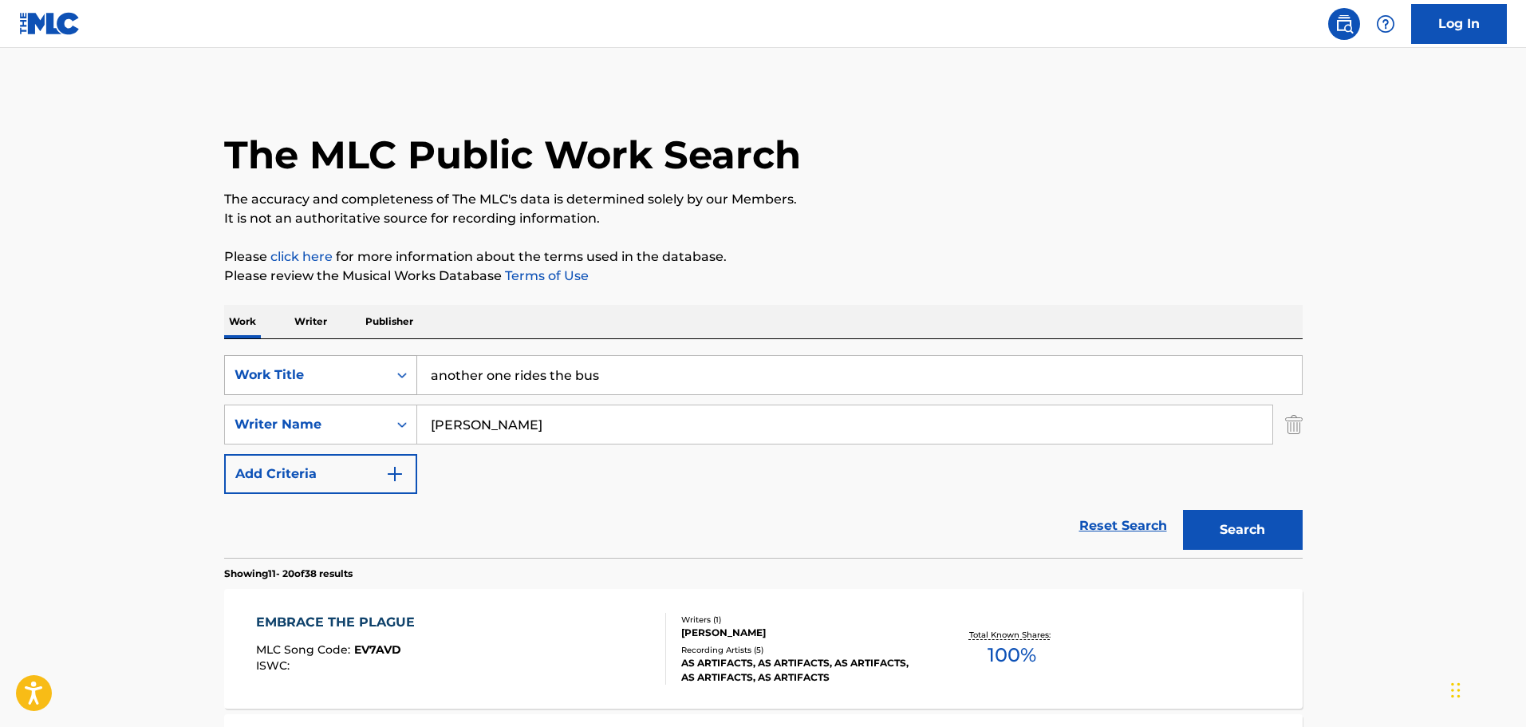
click at [246, 377] on div "Work Title" at bounding box center [307, 374] width 144 height 19
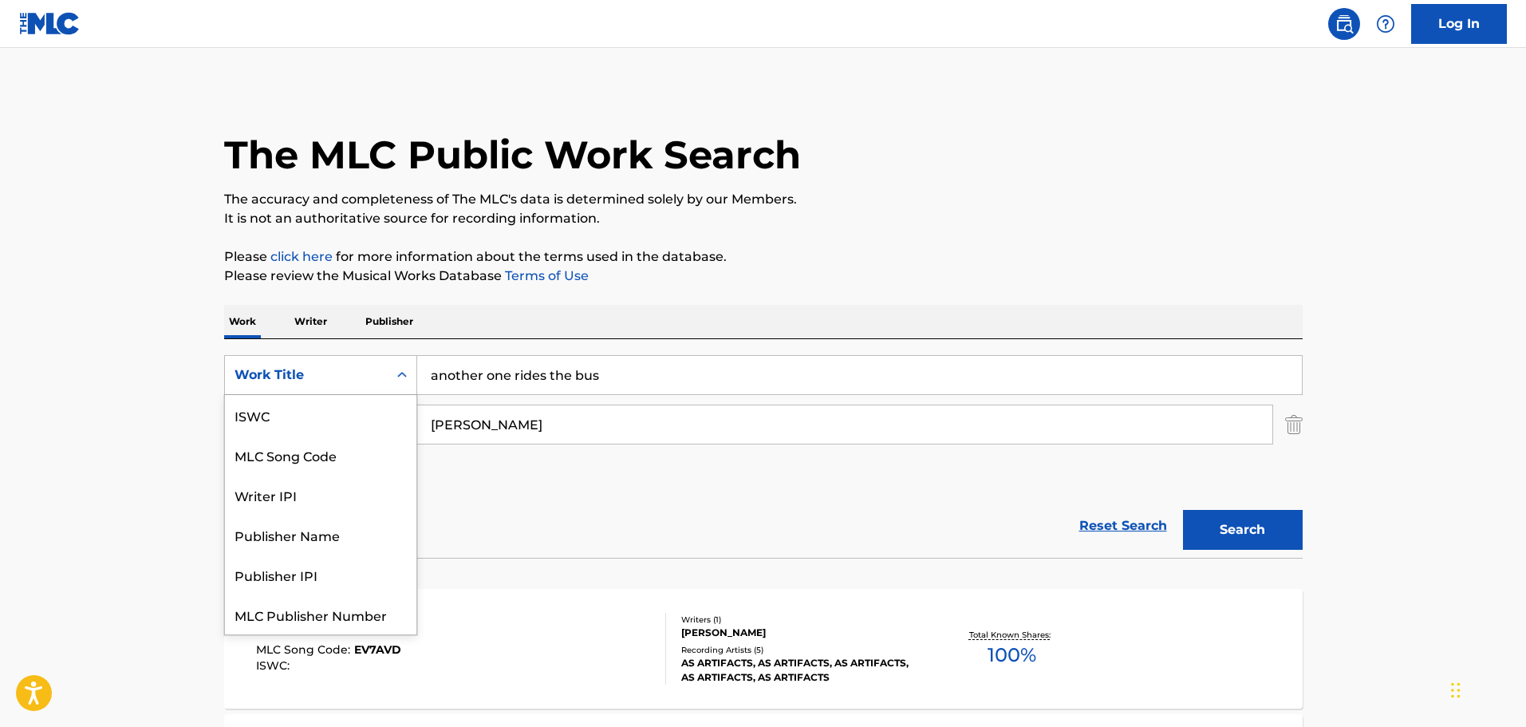
scroll to position [40, 0]
click at [287, 418] on div "MLC Song Code" at bounding box center [320, 415] width 191 height 40
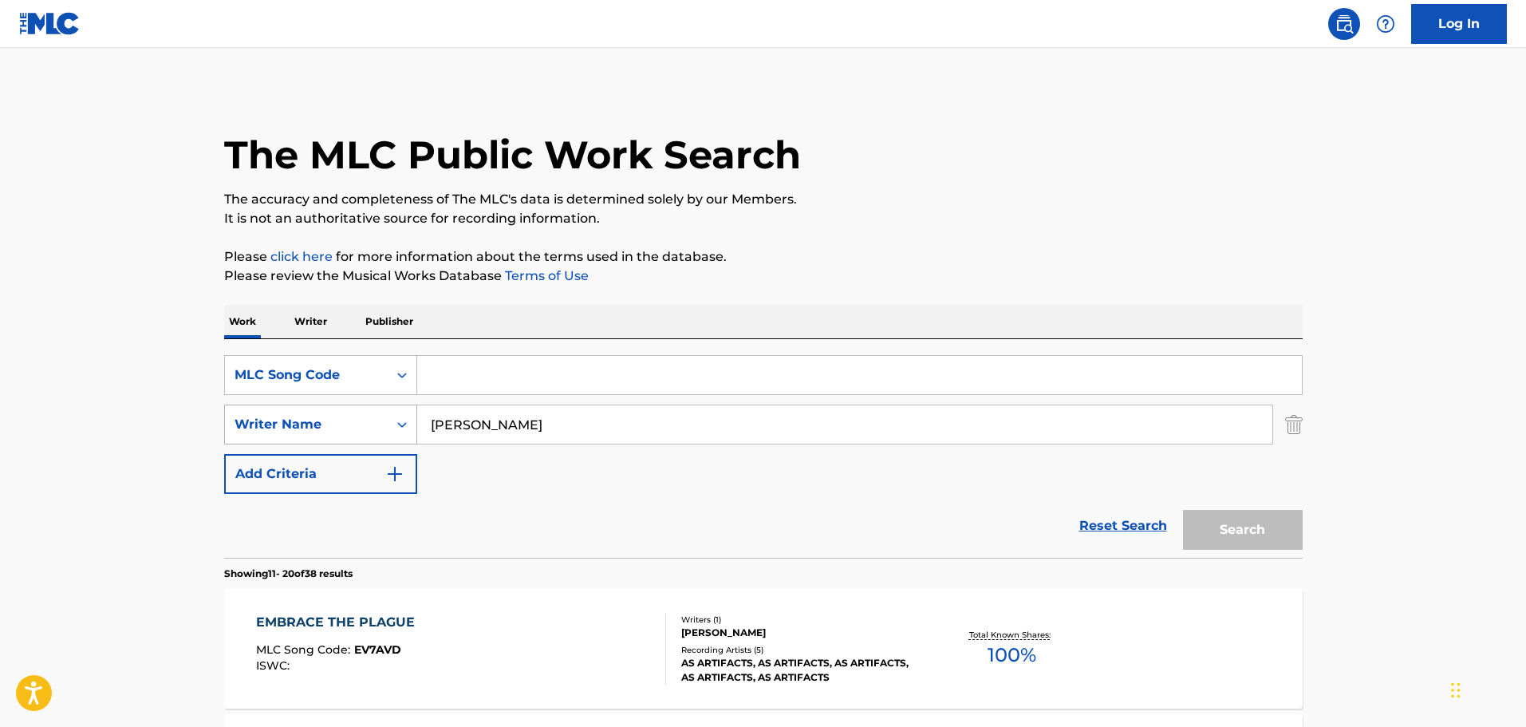
click at [367, 435] on div "SearchWithCriteria9af8d0cc-95bc-43b0-983f-31ff19928cb8 Writer Name [PERSON_NAME]" at bounding box center [763, 425] width 1079 height 40
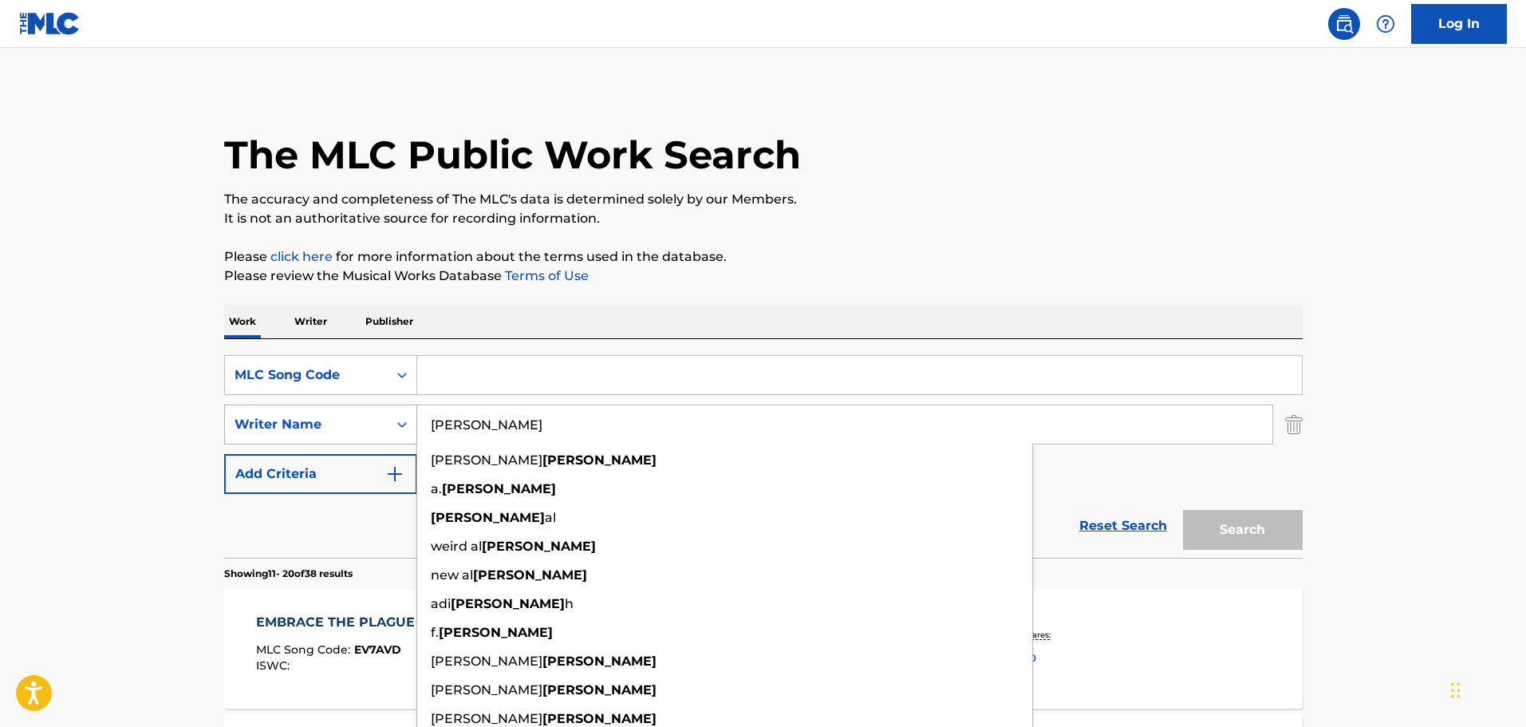
drag, startPoint x: 541, startPoint y: 432, endPoint x: 344, endPoint y: 438, distance: 197.2
click at [344, 438] on div "SearchWithCriteria9af8d0cc-95bc-43b0-983f-31ff19928cb8 Writer Name [PERSON_NAME…" at bounding box center [763, 425] width 1079 height 40
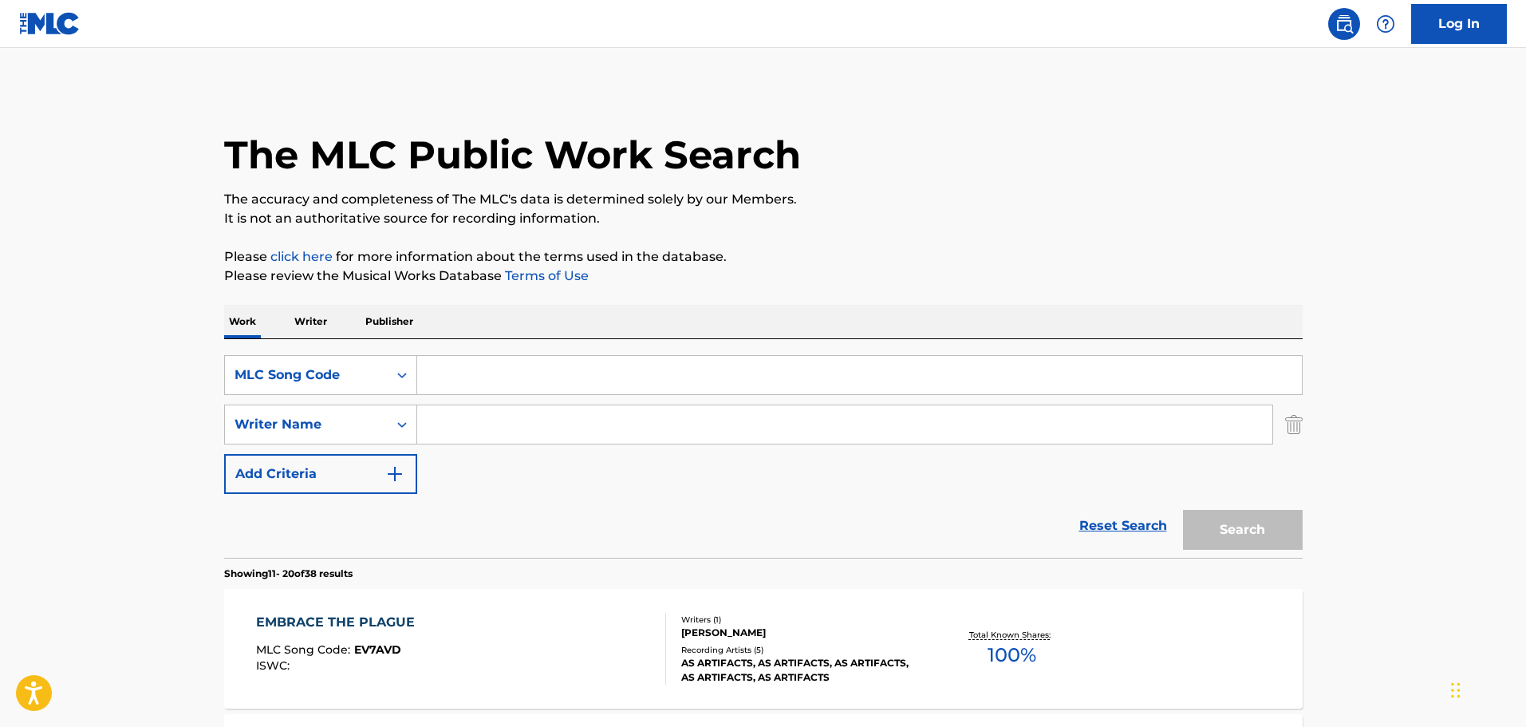
click at [475, 367] on input "Search Form" at bounding box center [859, 375] width 885 height 38
paste input "td2i2r"
type input "td2i2r"
click at [1252, 531] on button "Search" at bounding box center [1243, 530] width 120 height 40
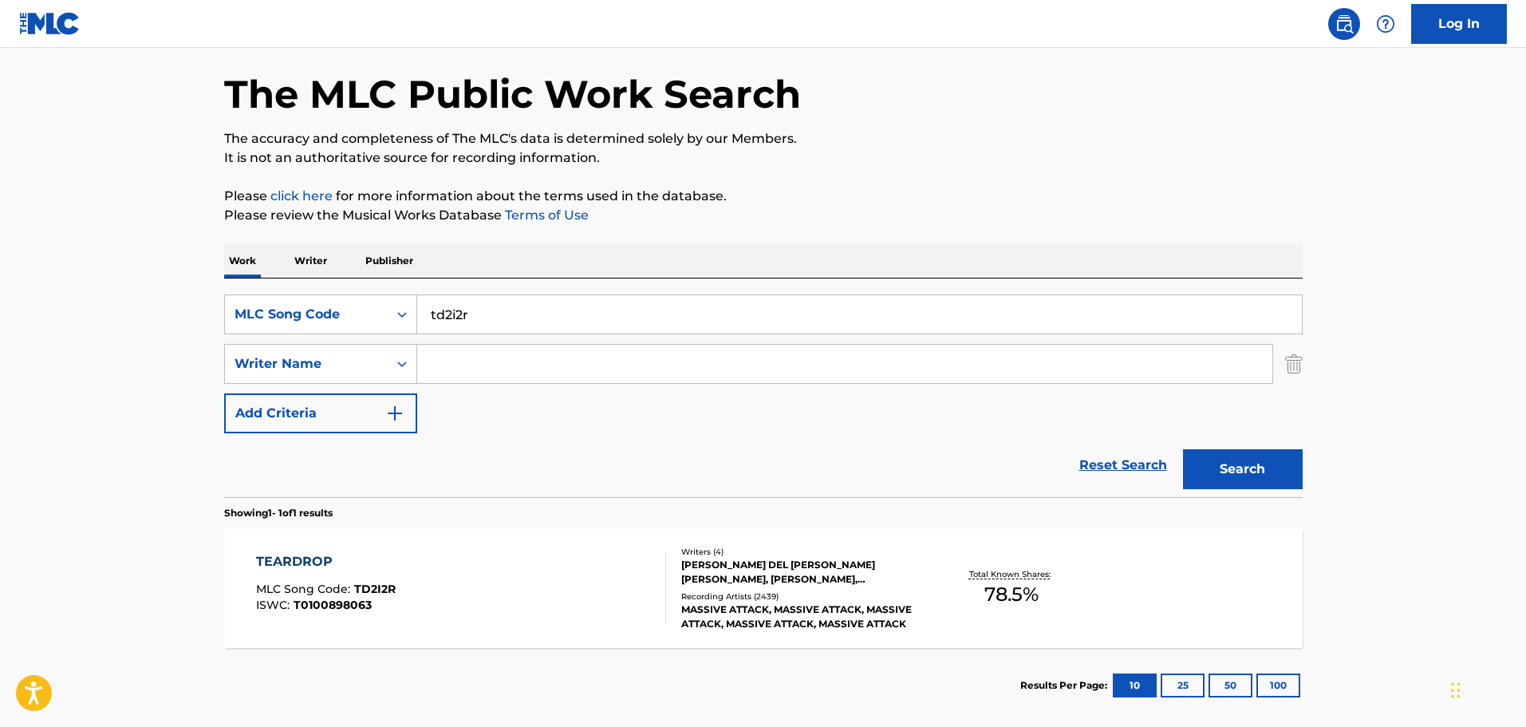
scroll to position [141, 0]
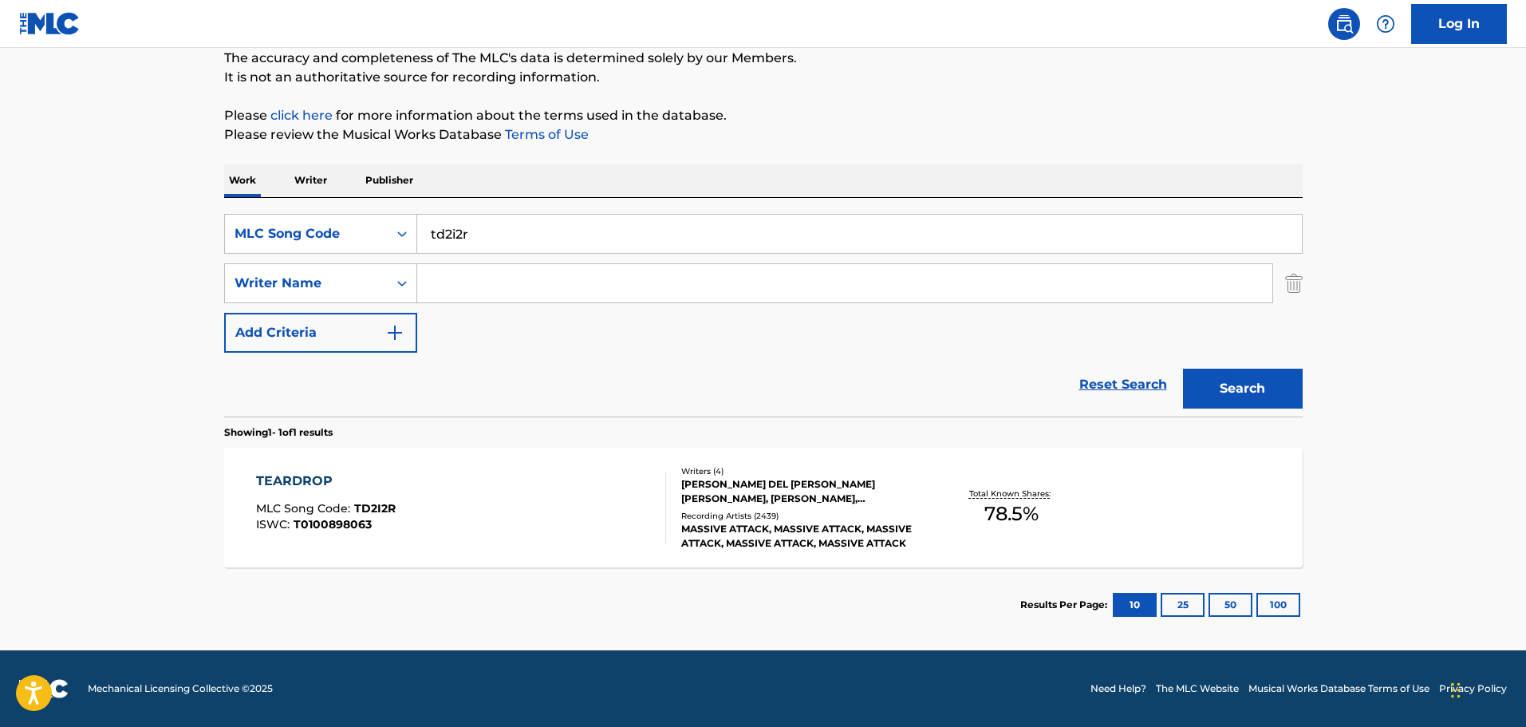
click at [526, 520] on div "TEARDROP MLC Song Code : TD2I2R ISWC : T0100898063" at bounding box center [461, 508] width 410 height 72
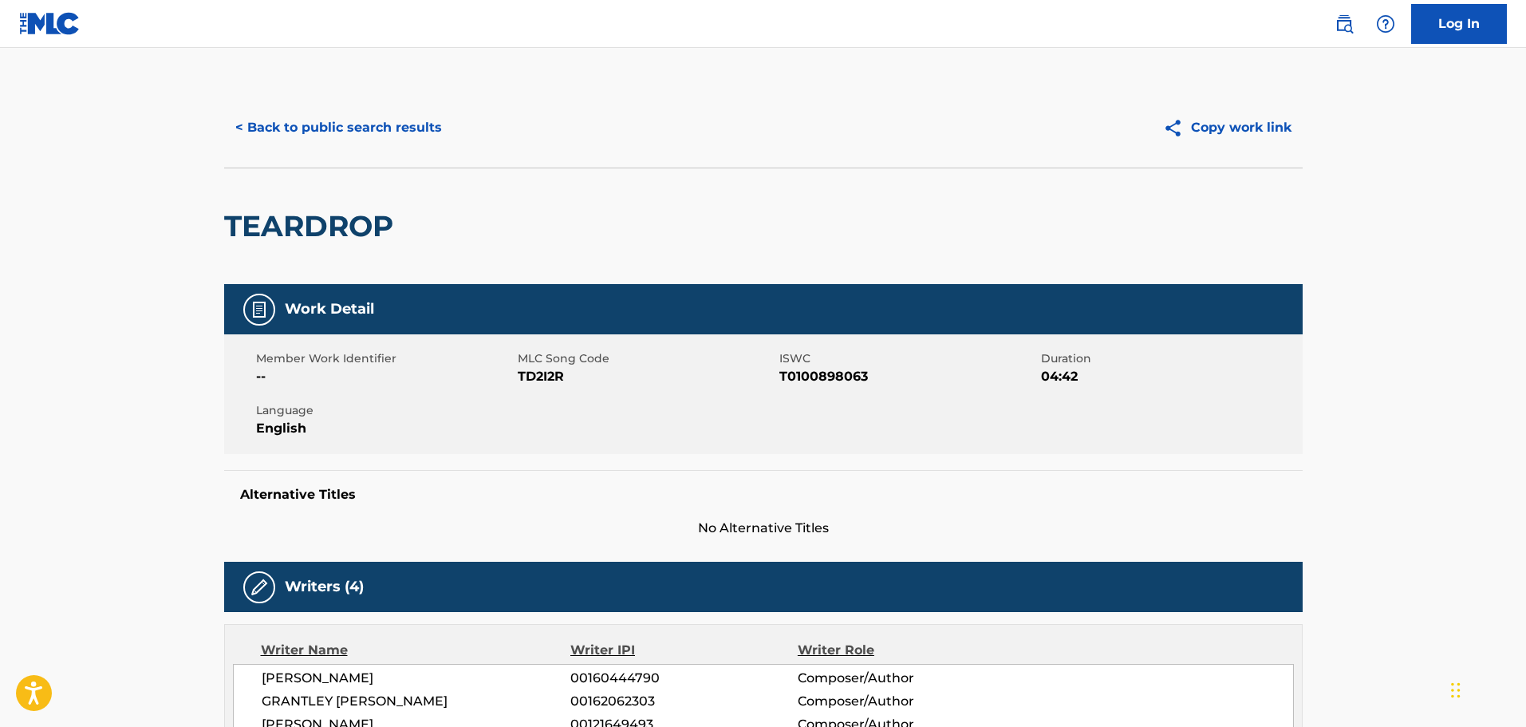
click at [351, 133] on button "< Back to public search results" at bounding box center [338, 128] width 229 height 40
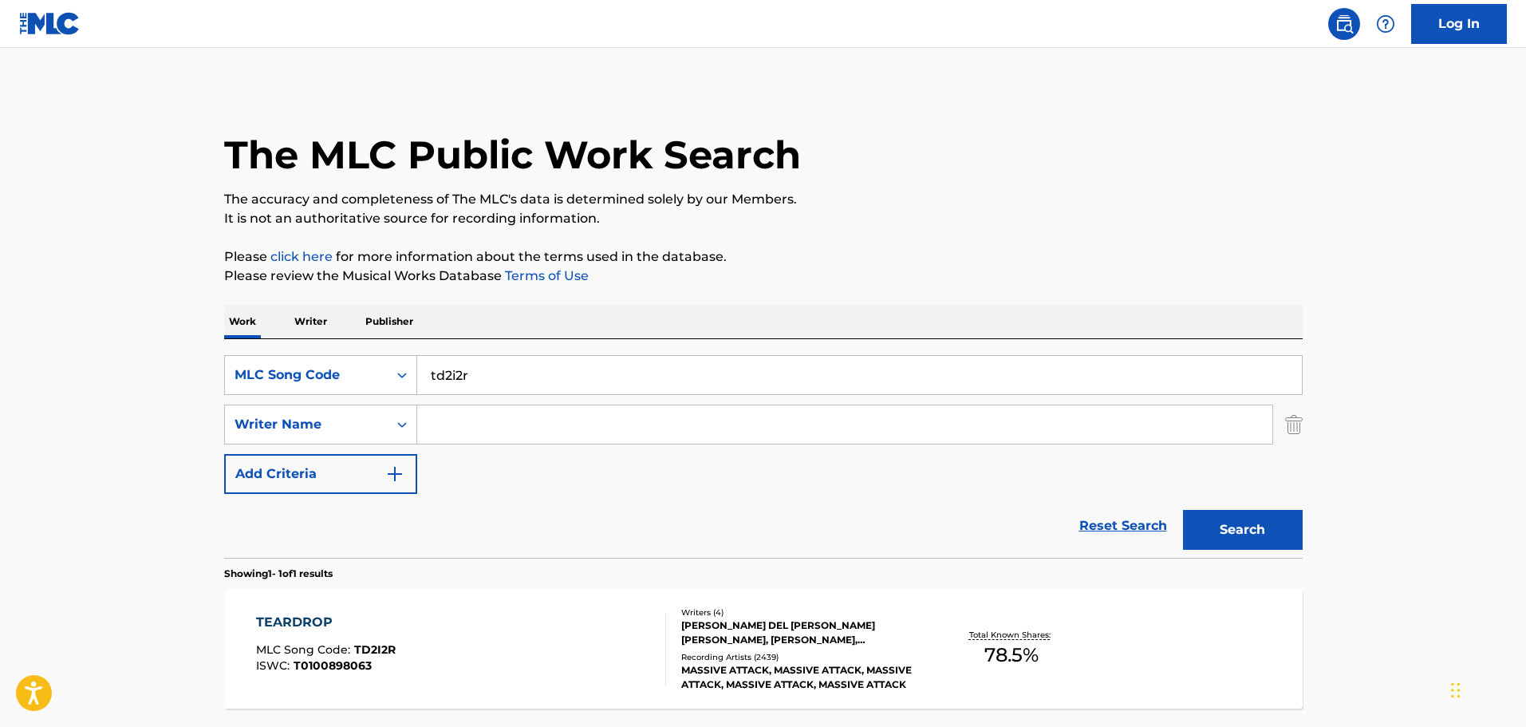
scroll to position [50, 0]
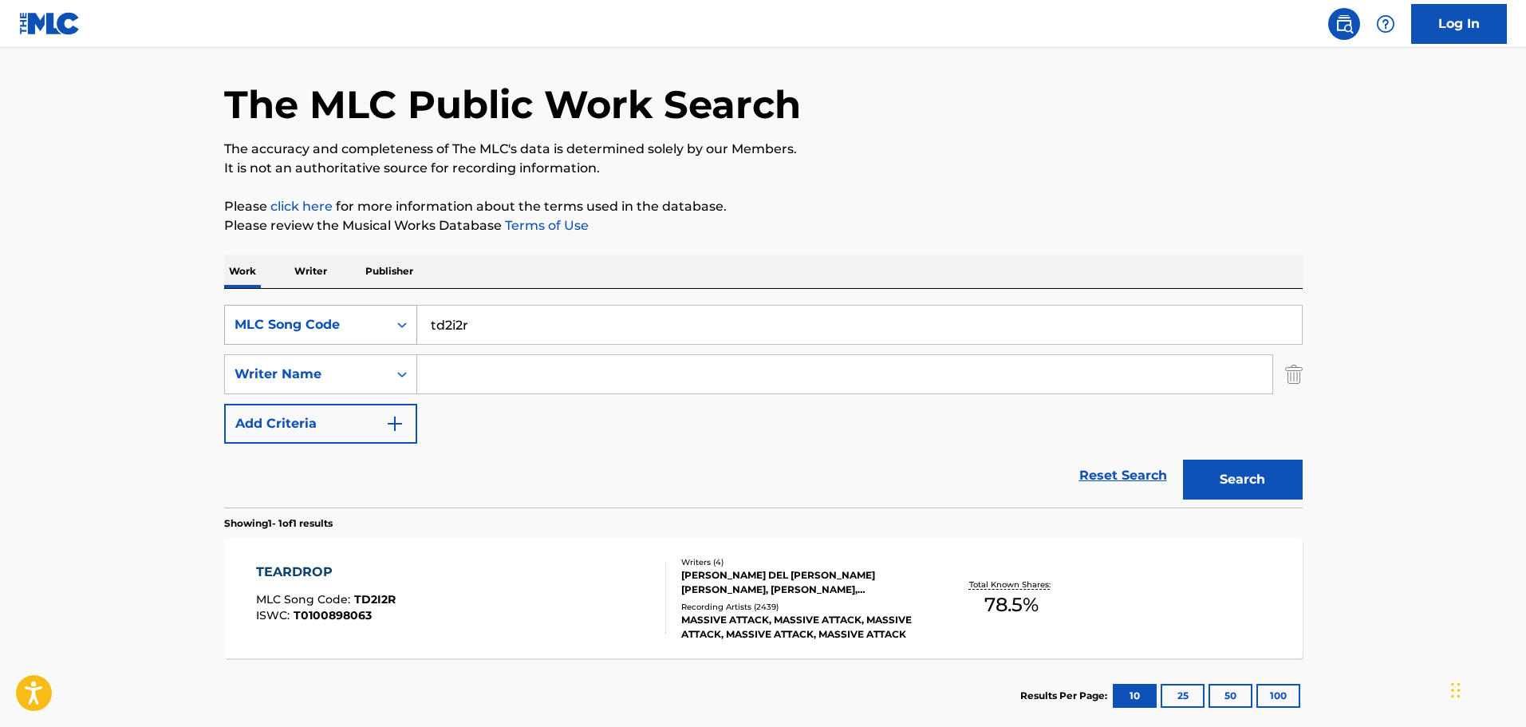
click at [379, 343] on div "MLC Song Code" at bounding box center [320, 325] width 193 height 40
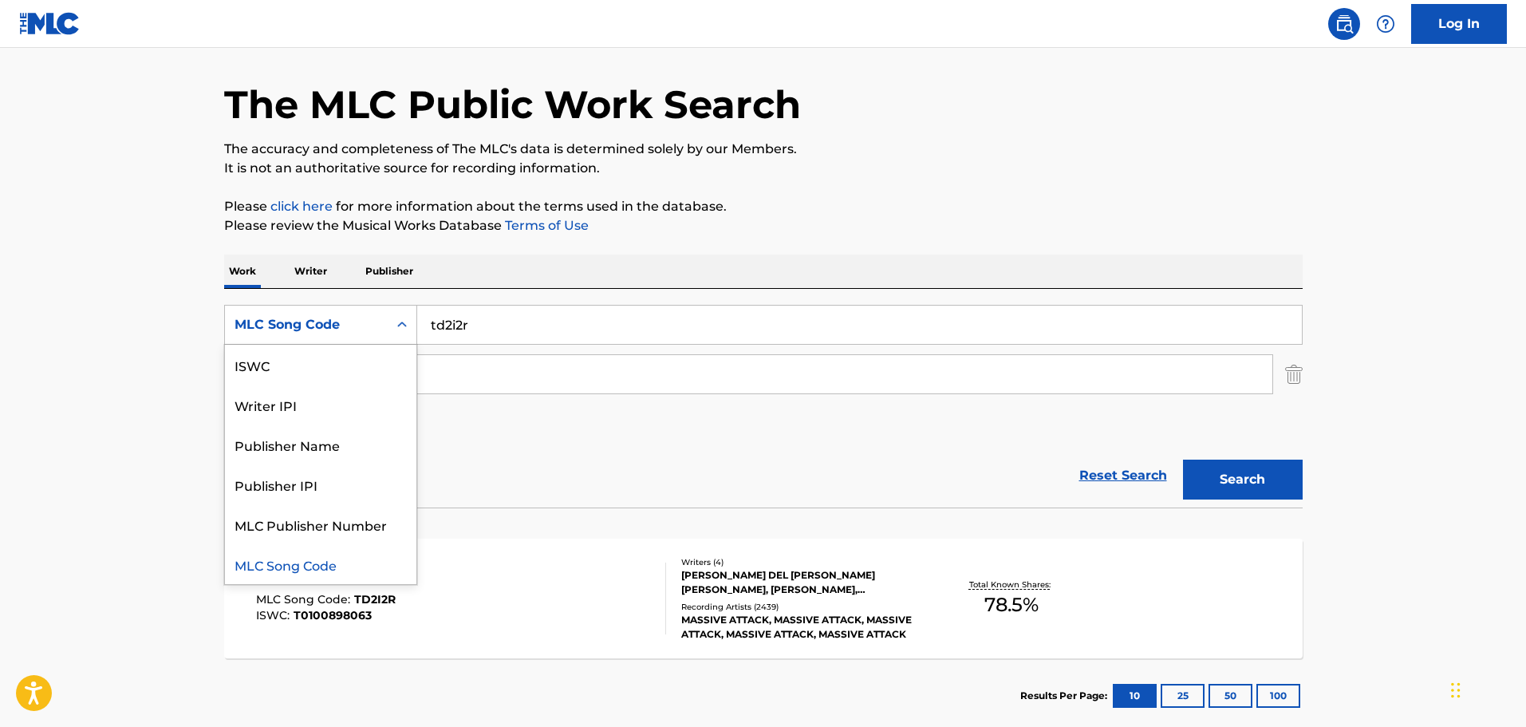
scroll to position [0, 0]
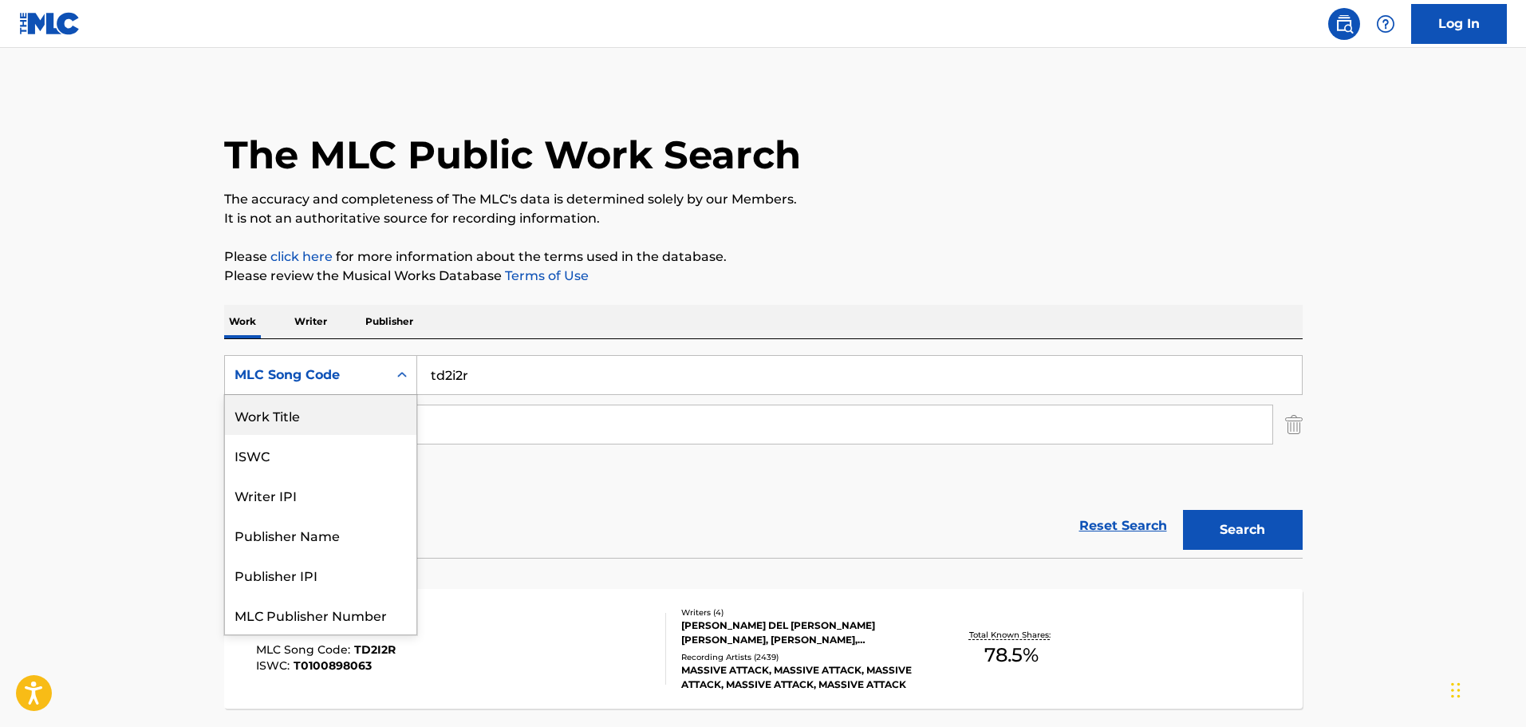
click at [306, 408] on div "Work Title" at bounding box center [320, 415] width 191 height 40
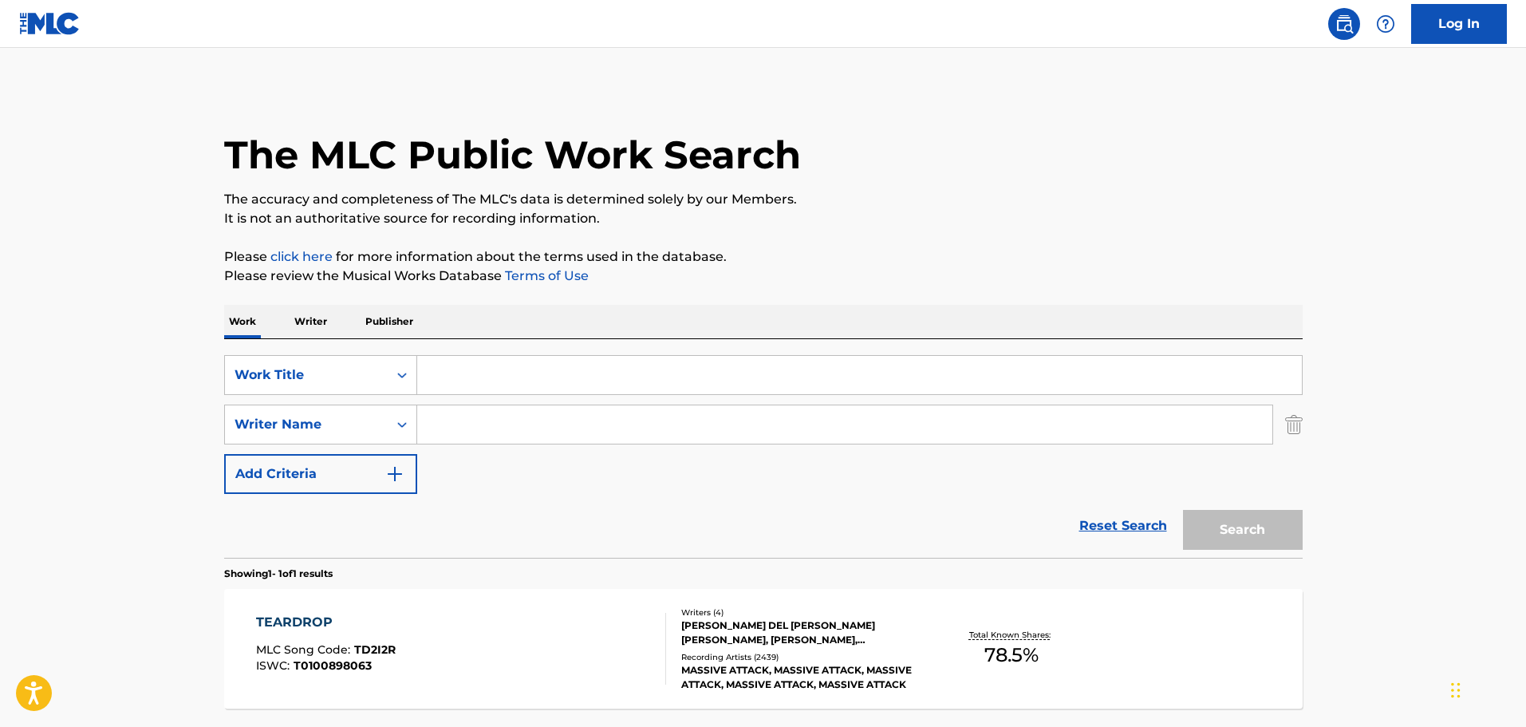
click at [475, 375] on input "Search Form" at bounding box center [859, 375] width 885 height 38
paste input "Ridin' Solo"
type input "Ridin' Solo"
click at [511, 437] on input "Search Form" at bounding box center [844, 424] width 855 height 38
type input "rotem"
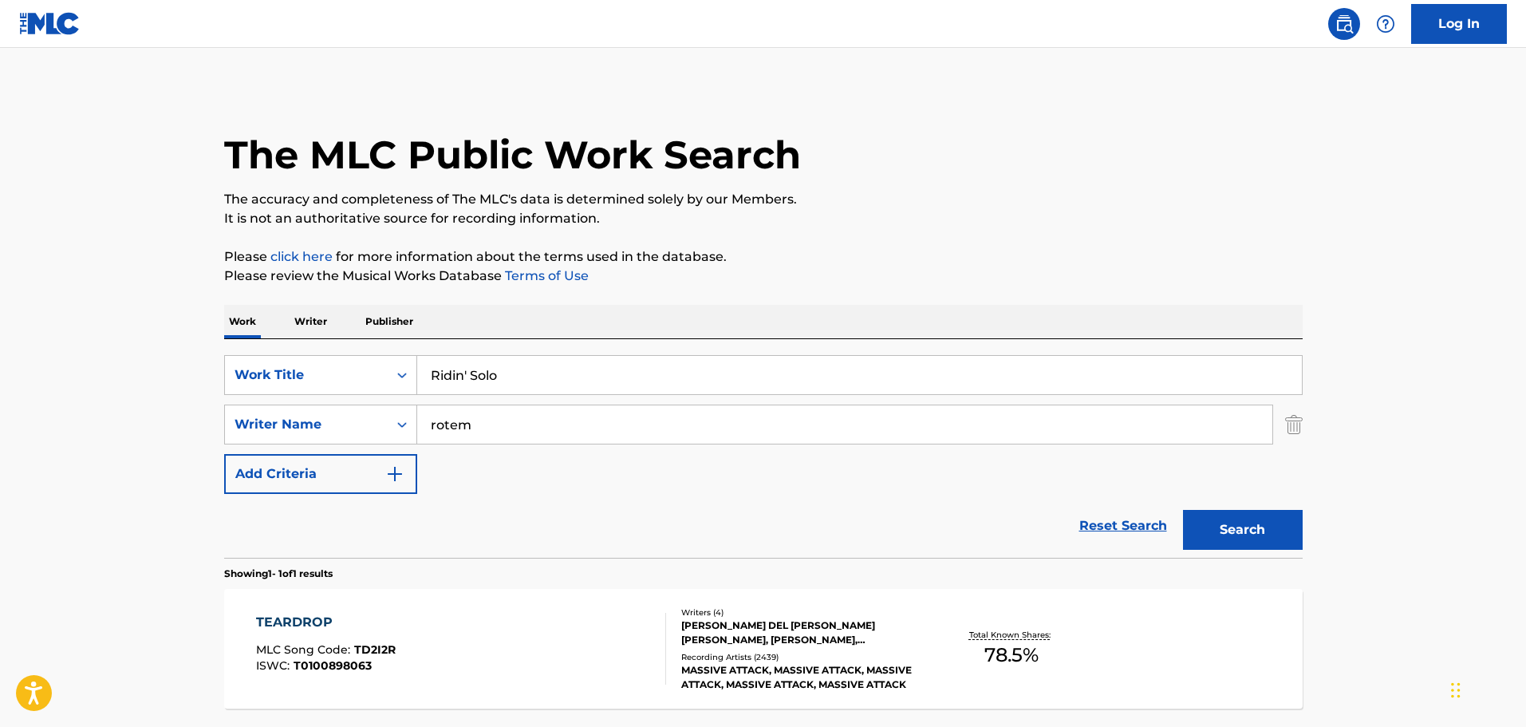
click at [1183, 510] on button "Search" at bounding box center [1243, 530] width 120 height 40
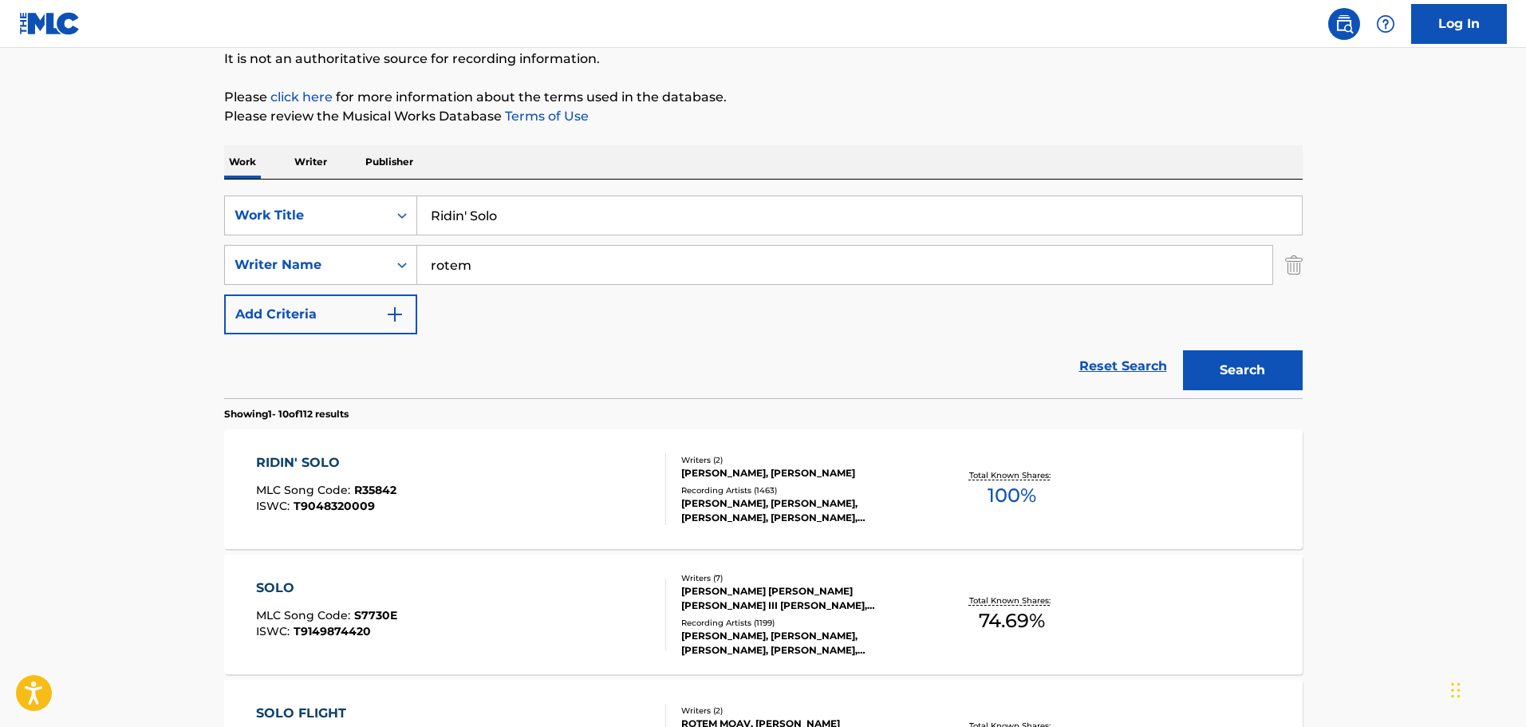
scroll to position [399, 0]
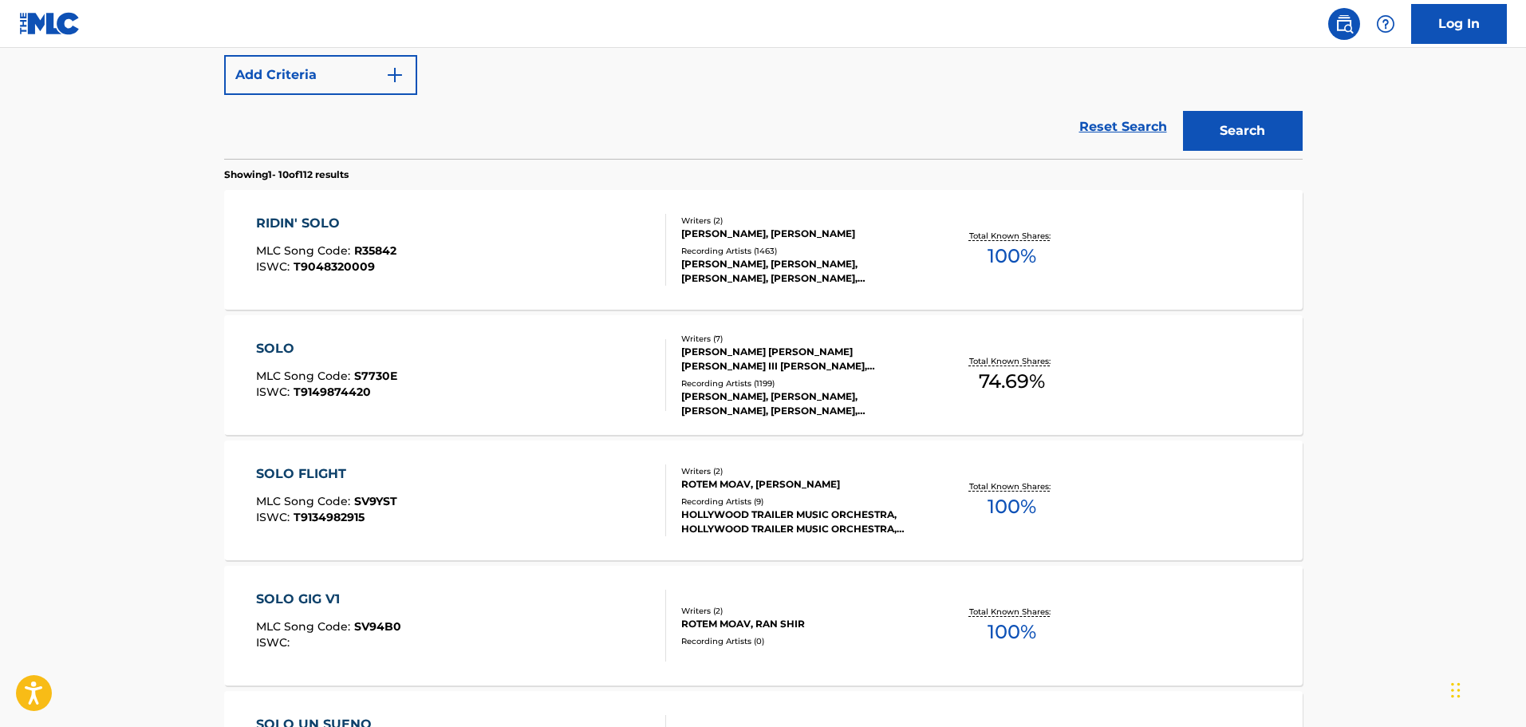
click at [568, 237] on div "RIDIN' SOLO MLC Song Code : R35842 ISWC : T9048320009" at bounding box center [461, 250] width 410 height 72
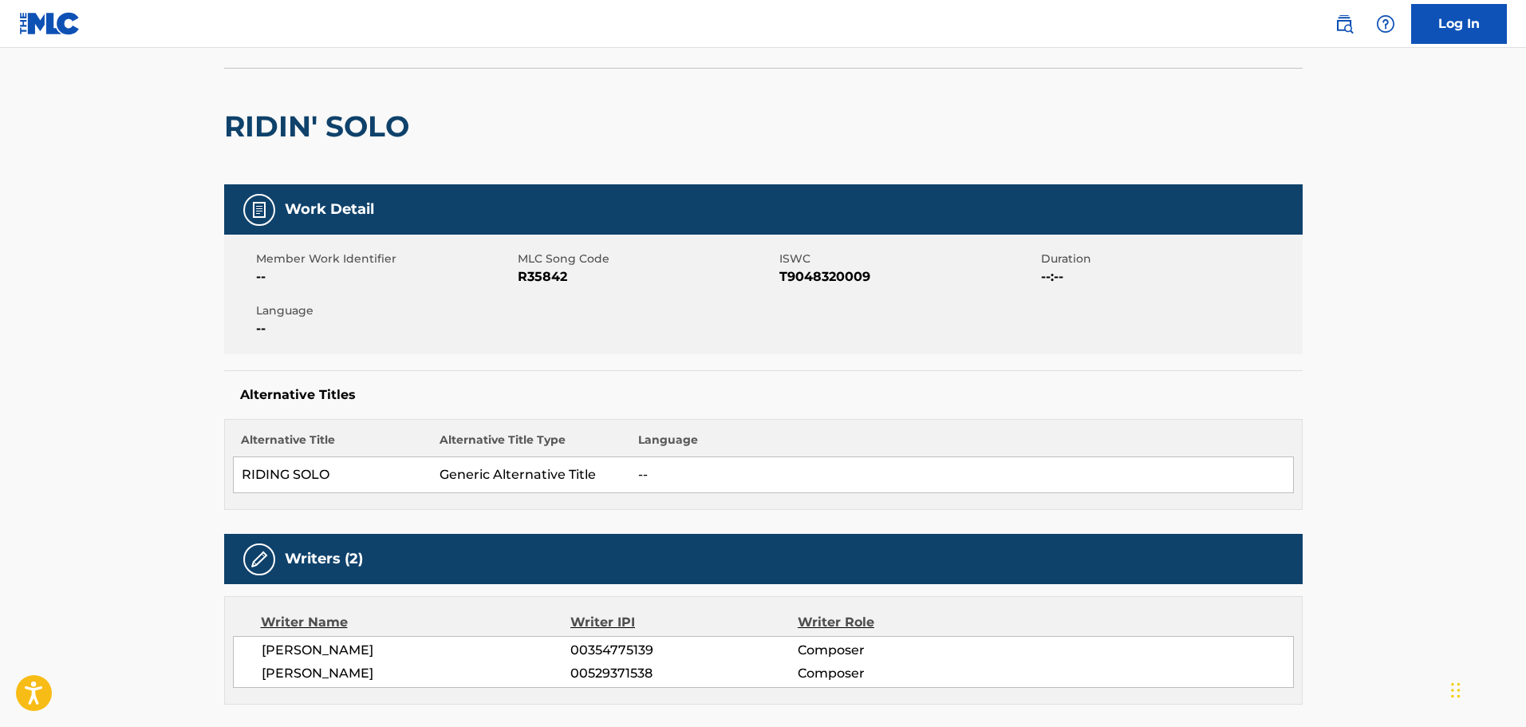
scroll to position [239, 0]
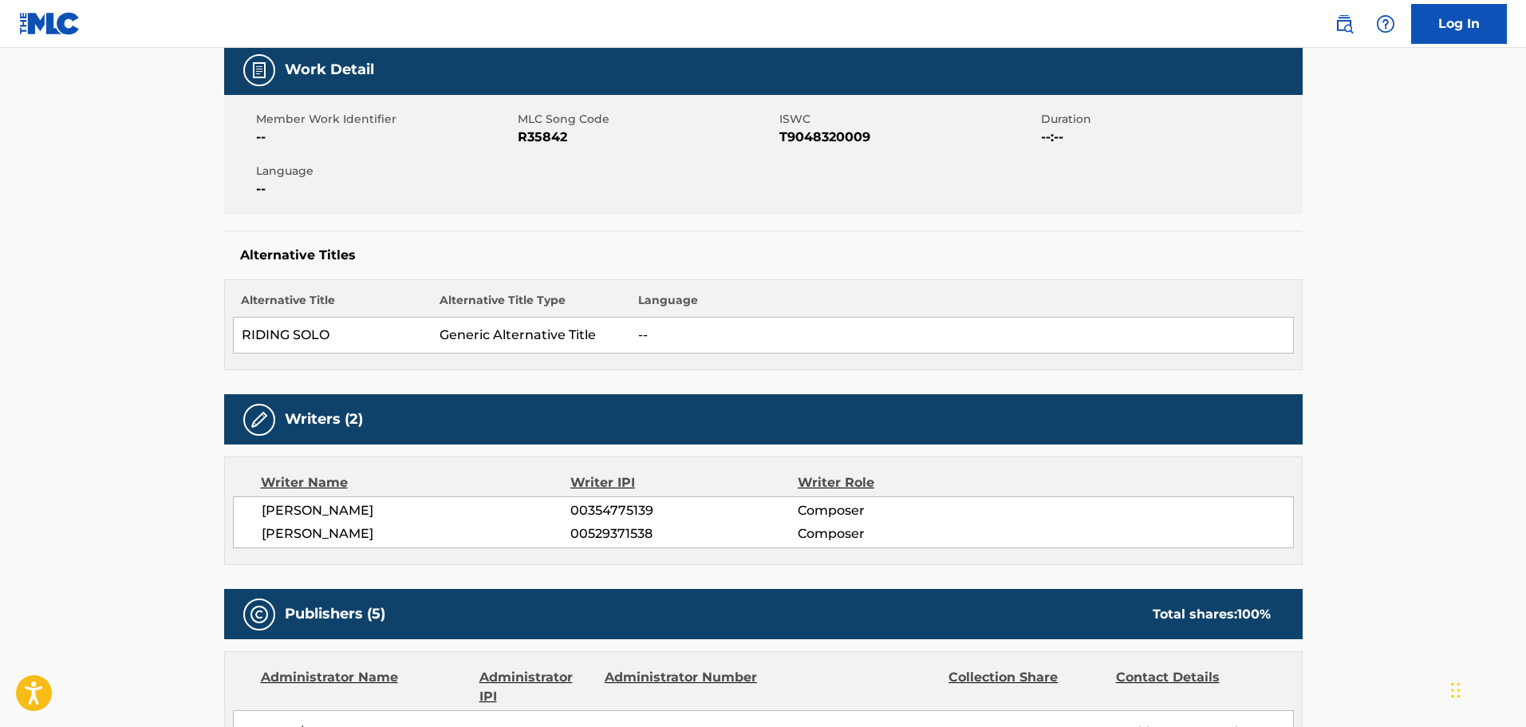
click at [535, 143] on span "R35842" at bounding box center [647, 137] width 258 height 19
copy span "R35842"
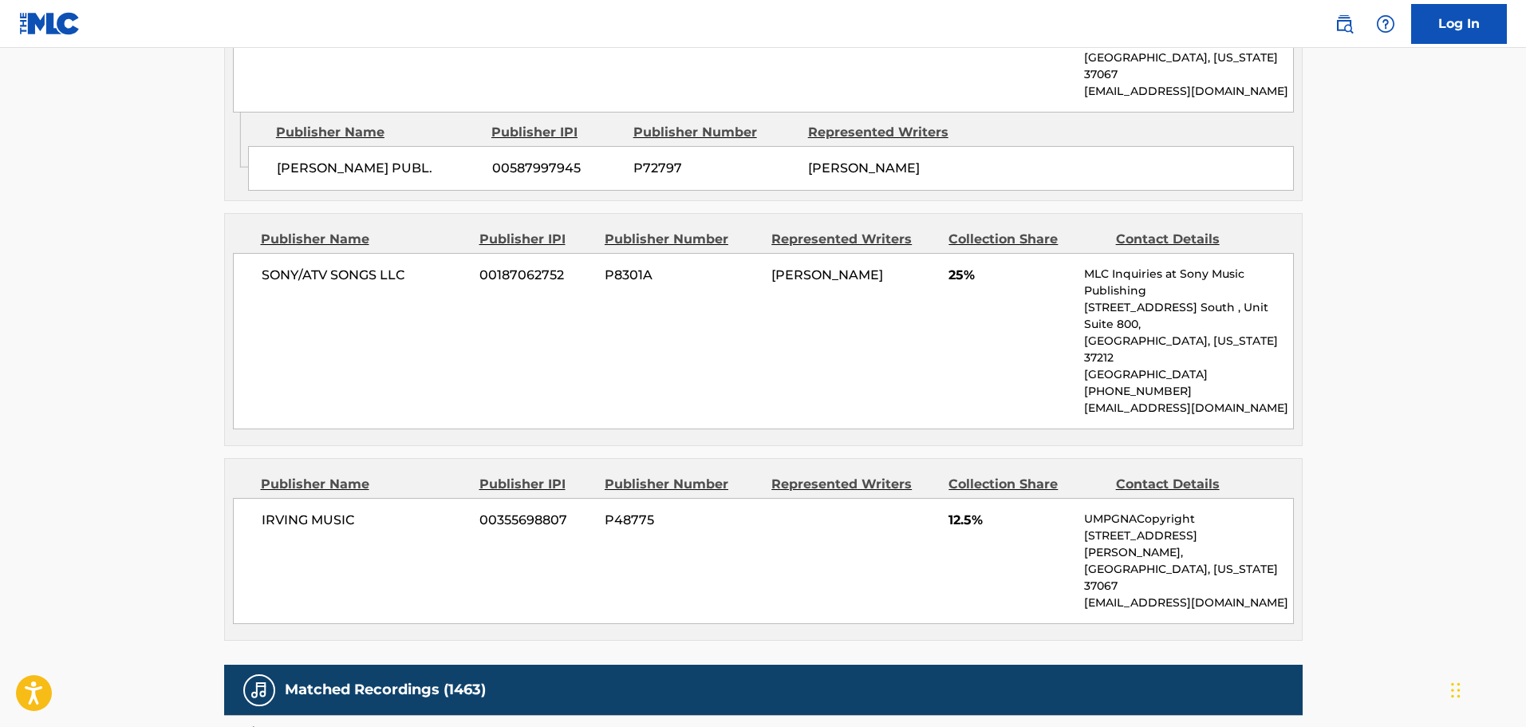
scroll to position [1596, 0]
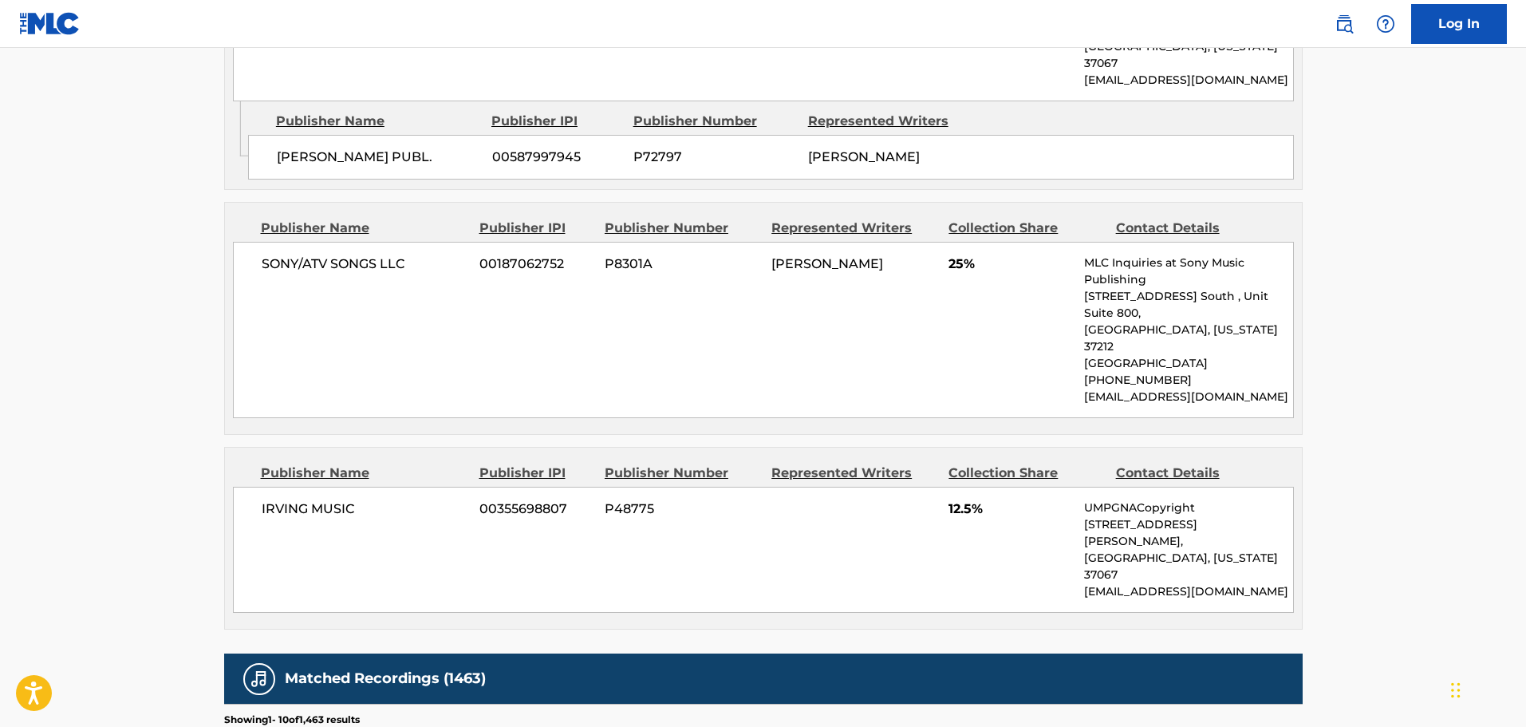
click at [635, 499] on span "P48775" at bounding box center [682, 508] width 155 height 19
copy span "P48775"
click at [628, 255] on span "P8301A" at bounding box center [682, 264] width 155 height 19
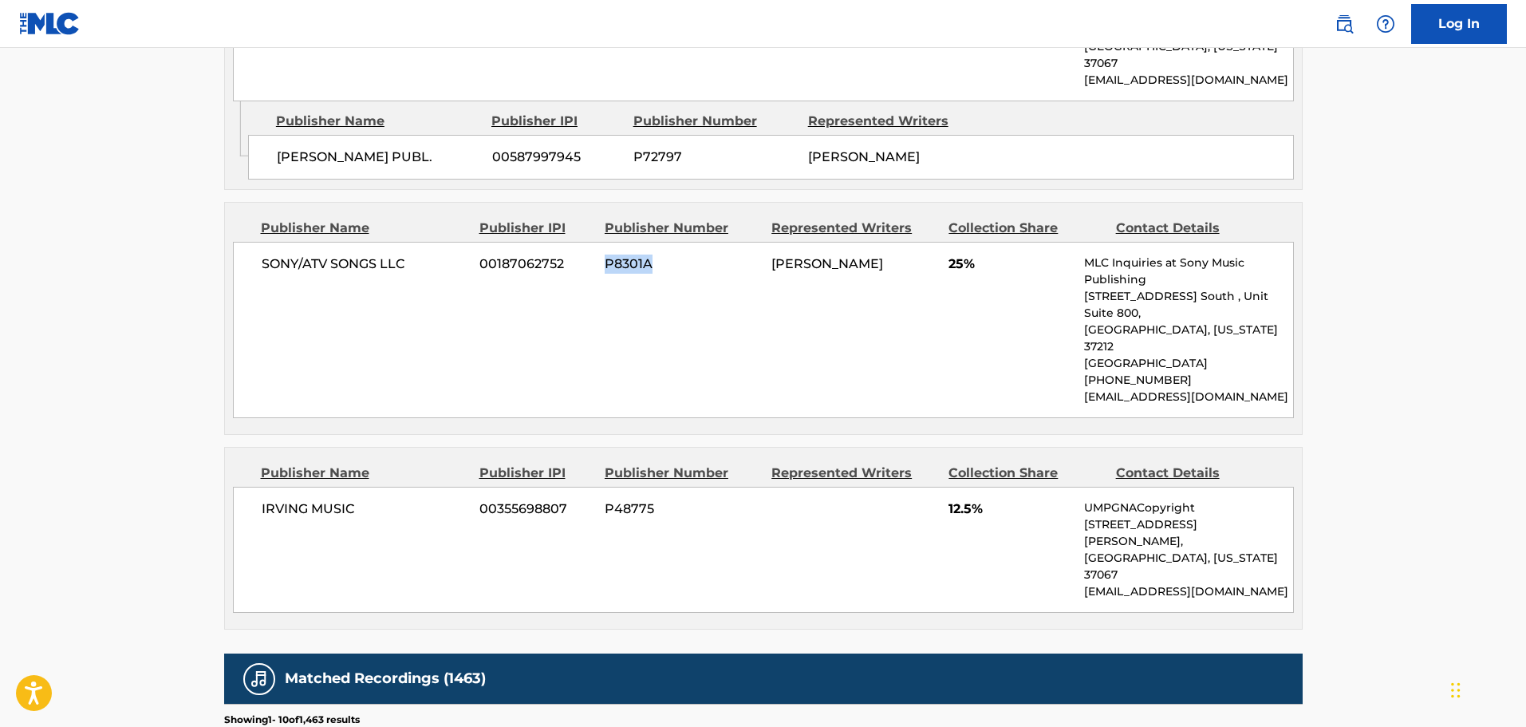
copy span "P8301A"
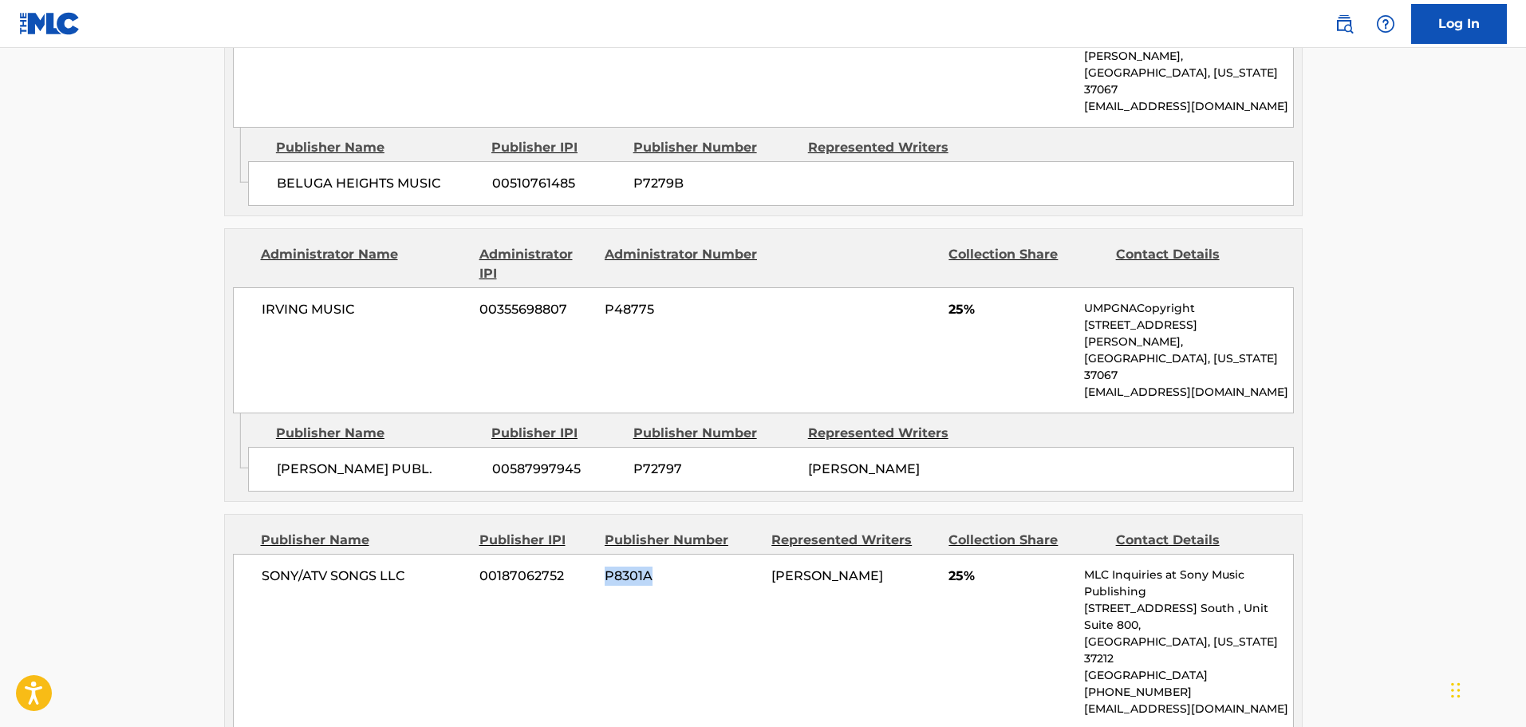
scroll to position [1197, 0]
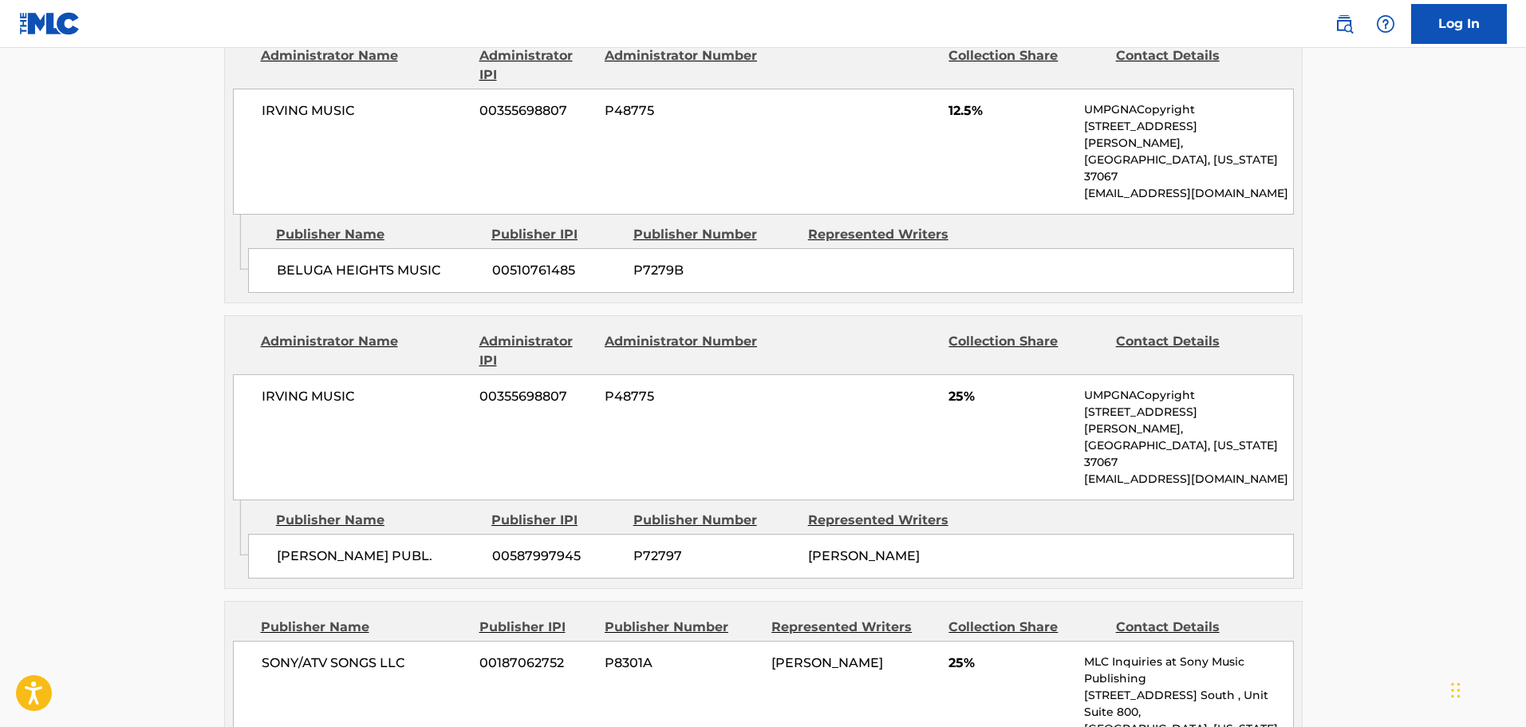
click at [667, 261] on span "P7279B" at bounding box center [714, 270] width 163 height 19
copy span "P7279B"
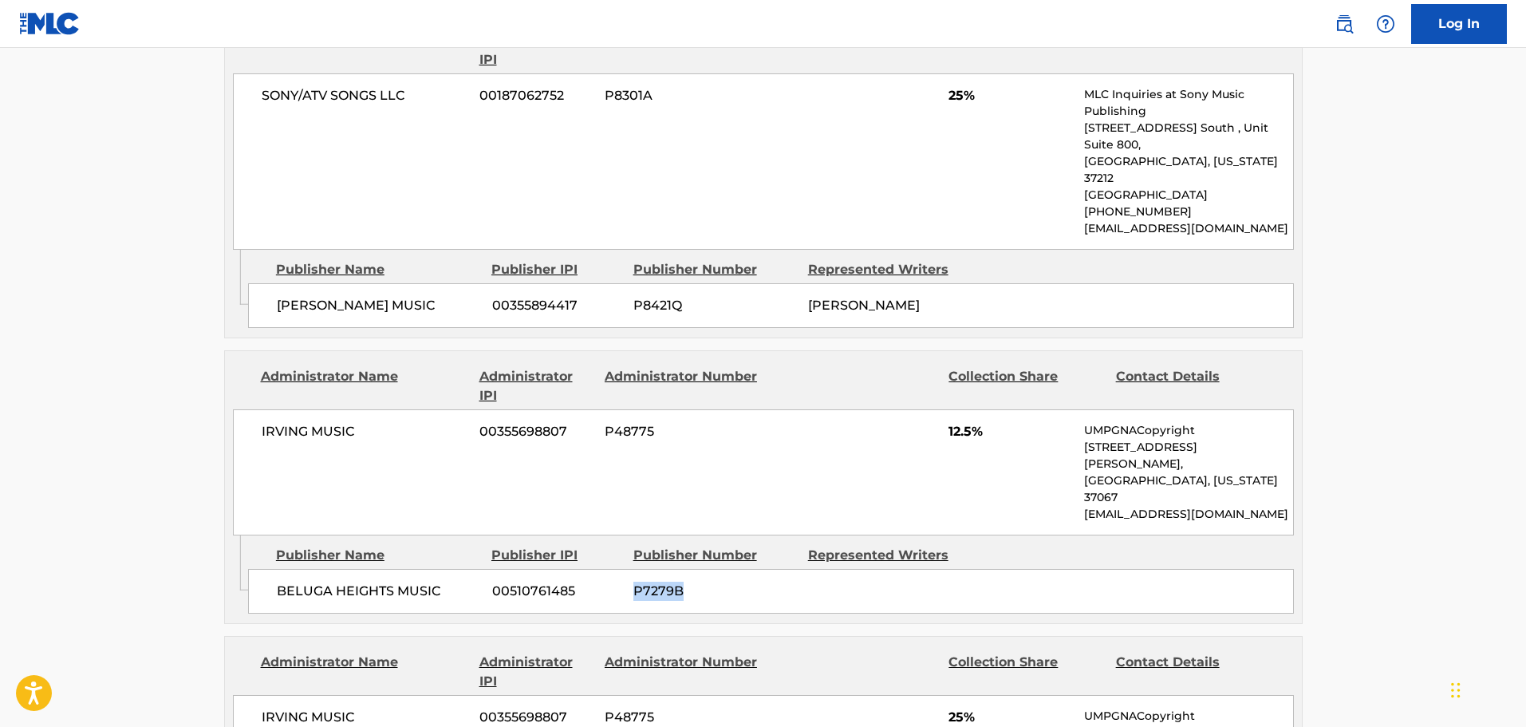
scroll to position [0, 0]
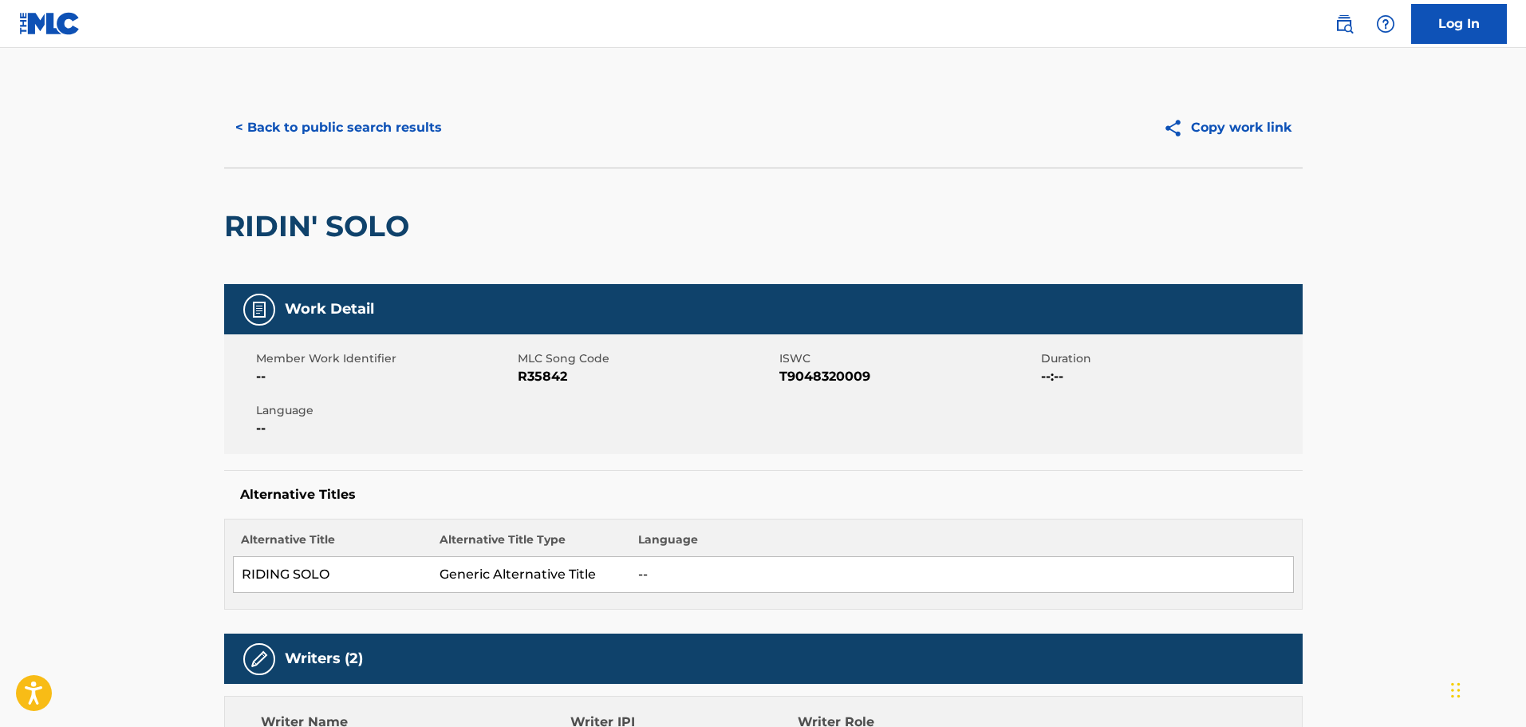
drag, startPoint x: 310, startPoint y: 119, endPoint x: 255, endPoint y: 14, distance: 117.8
click at [310, 120] on button "< Back to public search results" at bounding box center [338, 128] width 229 height 40
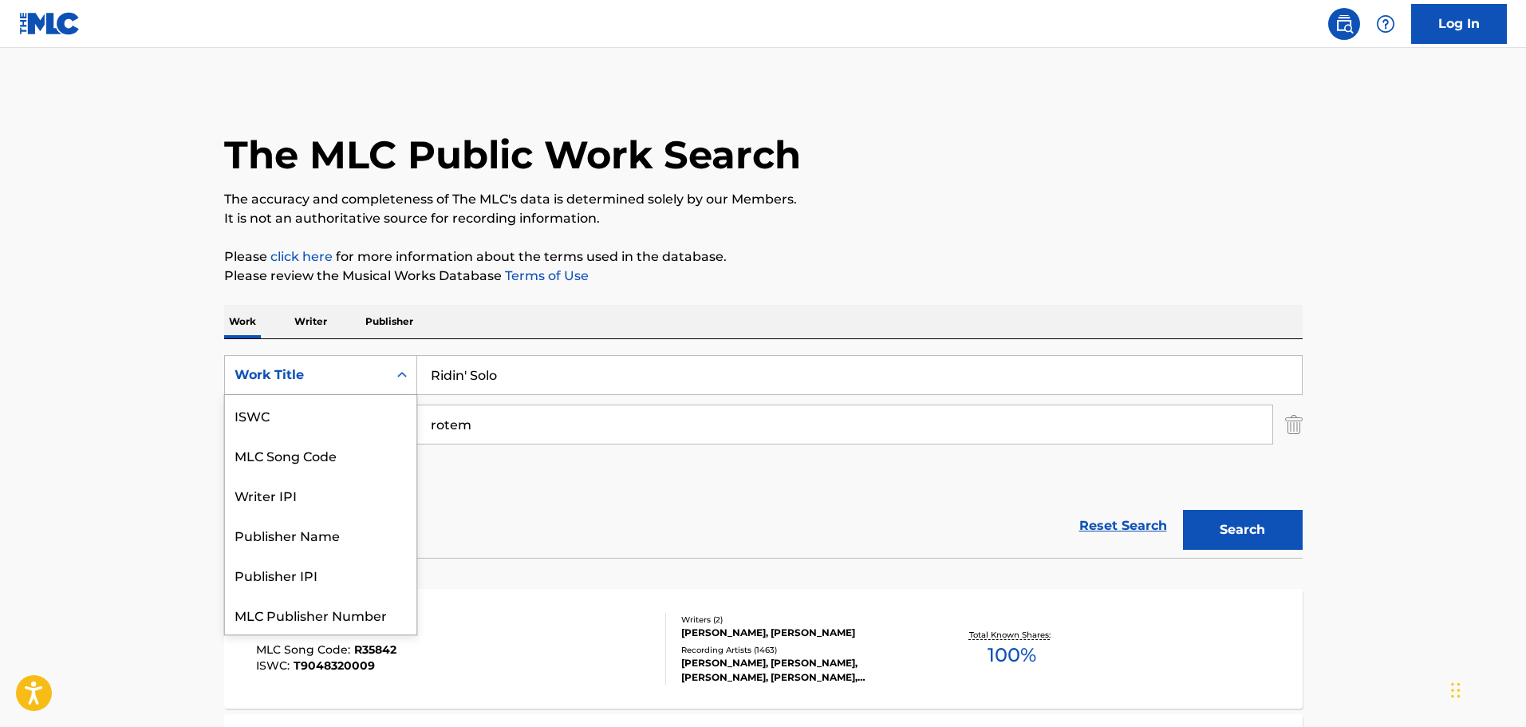
click at [333, 381] on div "Work Title" at bounding box center [307, 374] width 144 height 19
click at [315, 406] on div "MLC Song Code" at bounding box center [320, 415] width 191 height 40
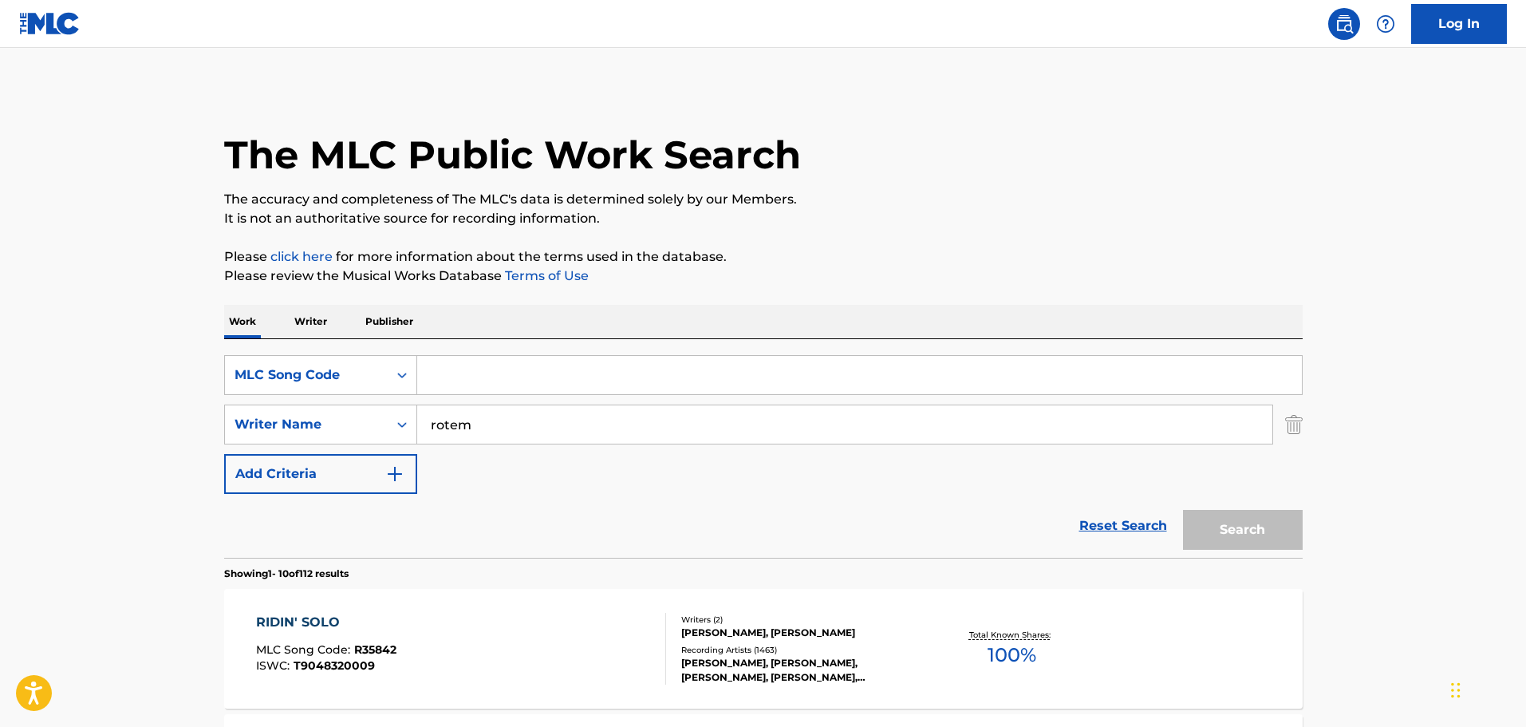
click at [500, 369] on input "Search Form" at bounding box center [859, 375] width 885 height 38
paste input "td2i2r"
type input "td2i2r"
click at [452, 432] on input "rotem" at bounding box center [844, 424] width 855 height 38
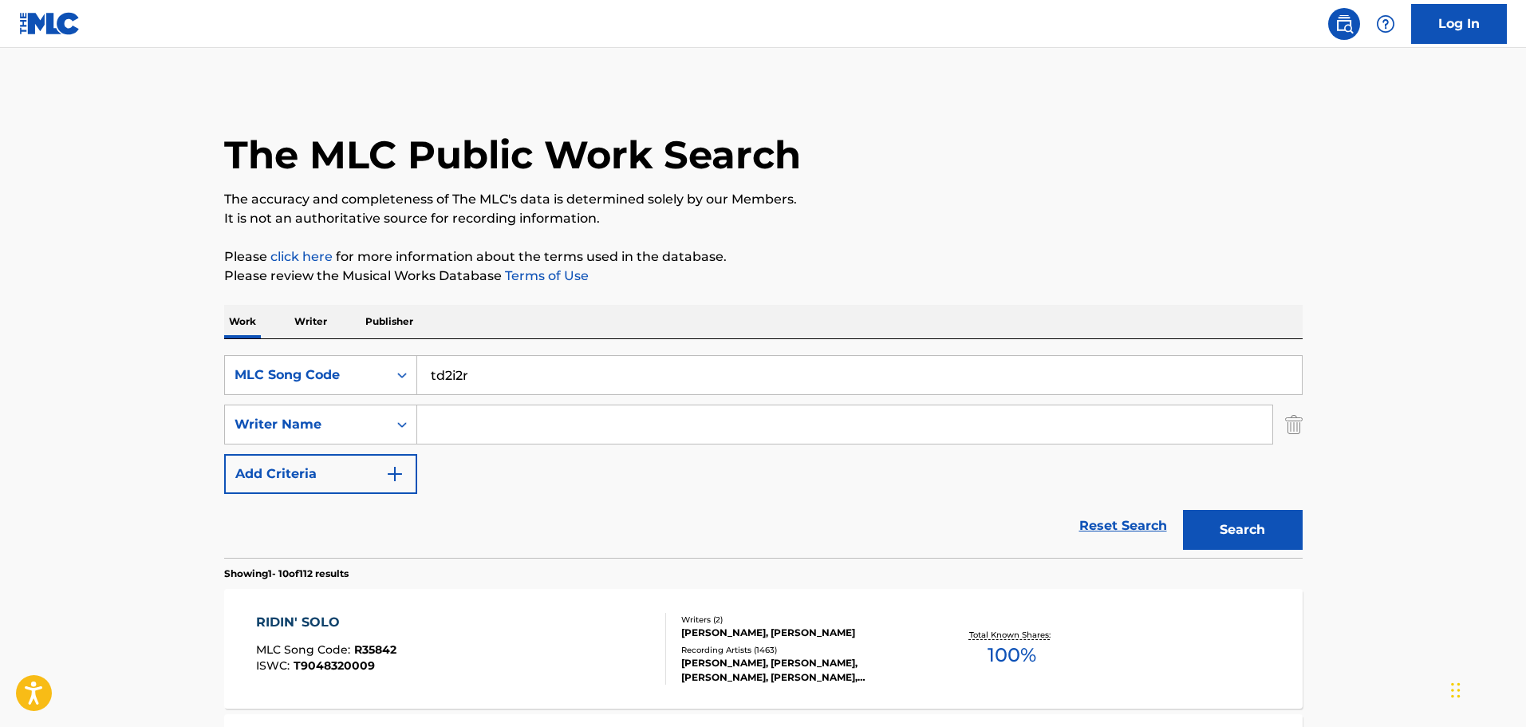
click at [1261, 531] on button "Search" at bounding box center [1243, 530] width 120 height 40
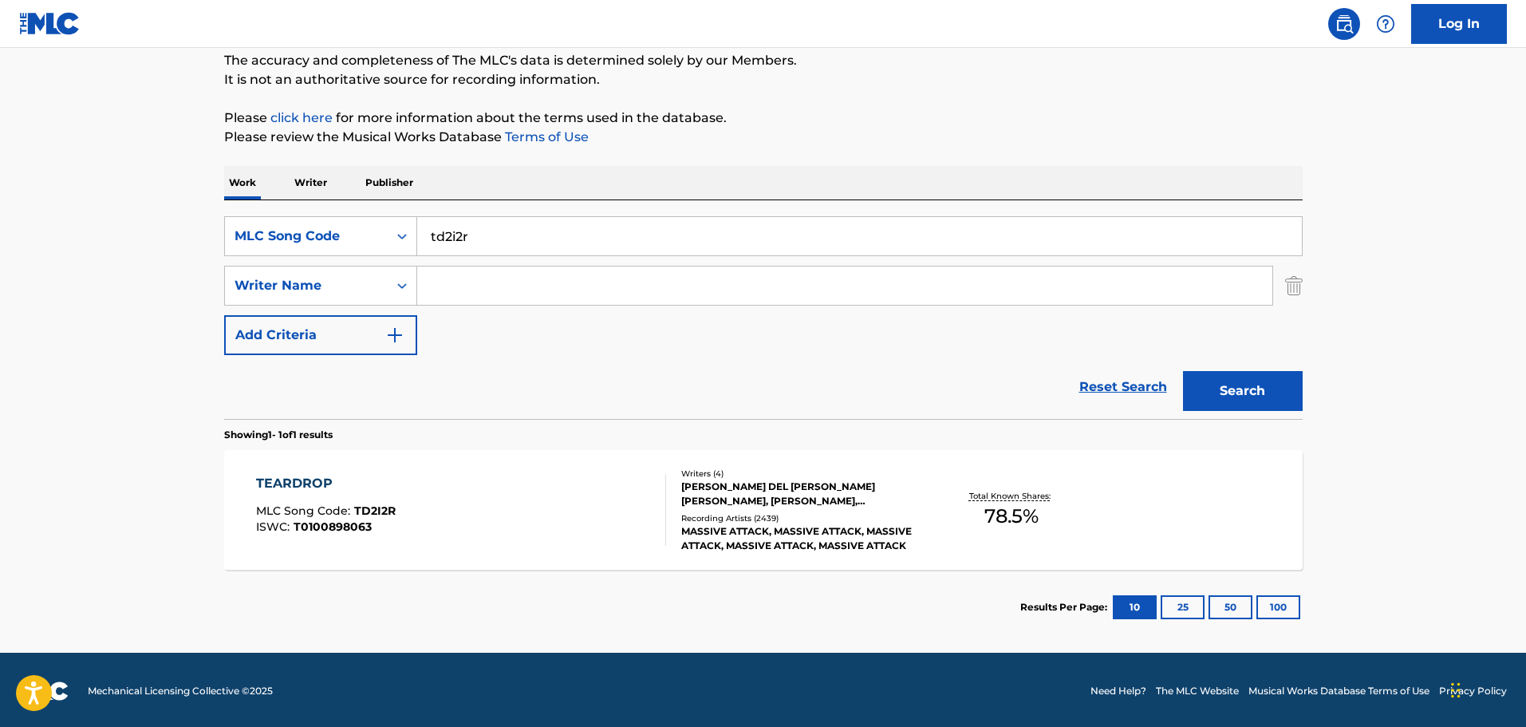
scroll to position [141, 0]
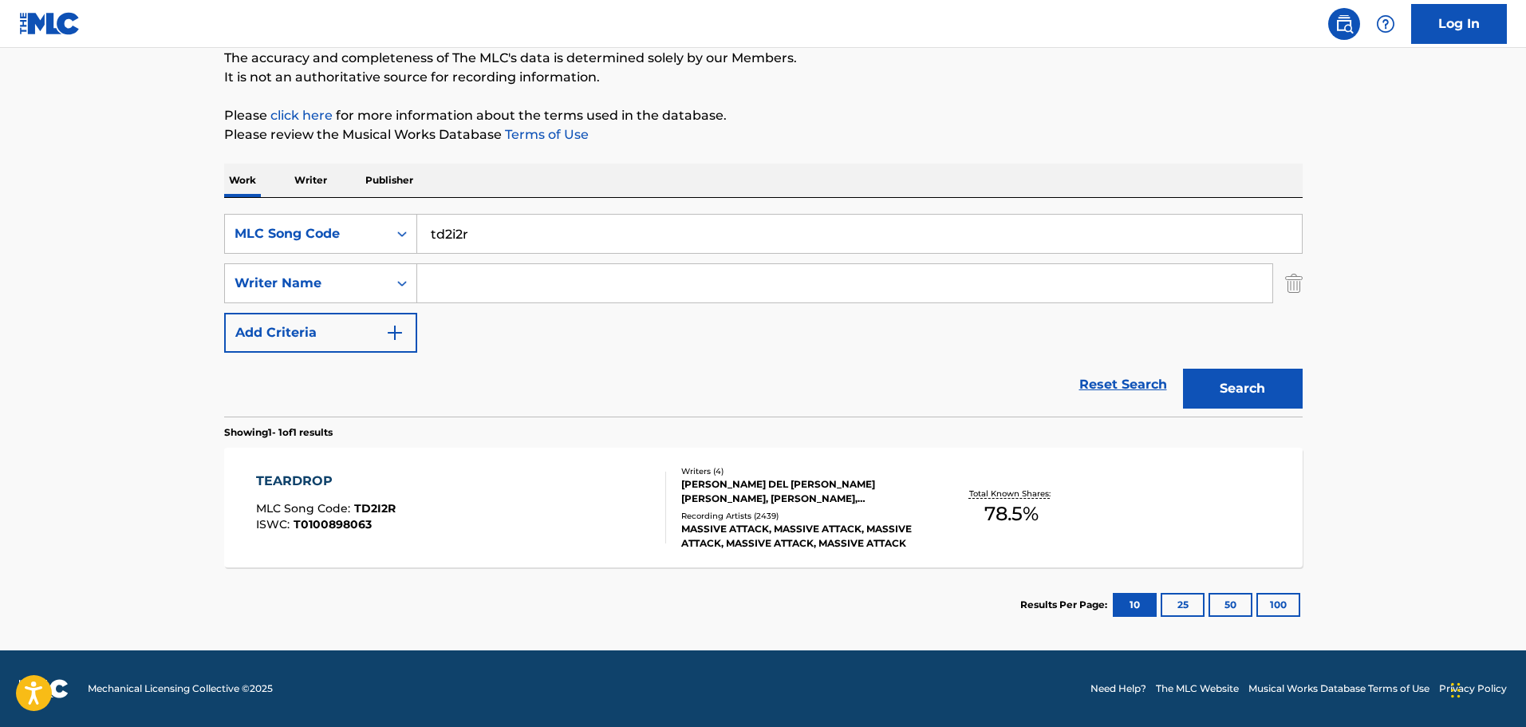
click at [587, 514] on div "TEARDROP MLC Song Code : TD2I2R ISWC : T0100898063" at bounding box center [461, 508] width 410 height 72
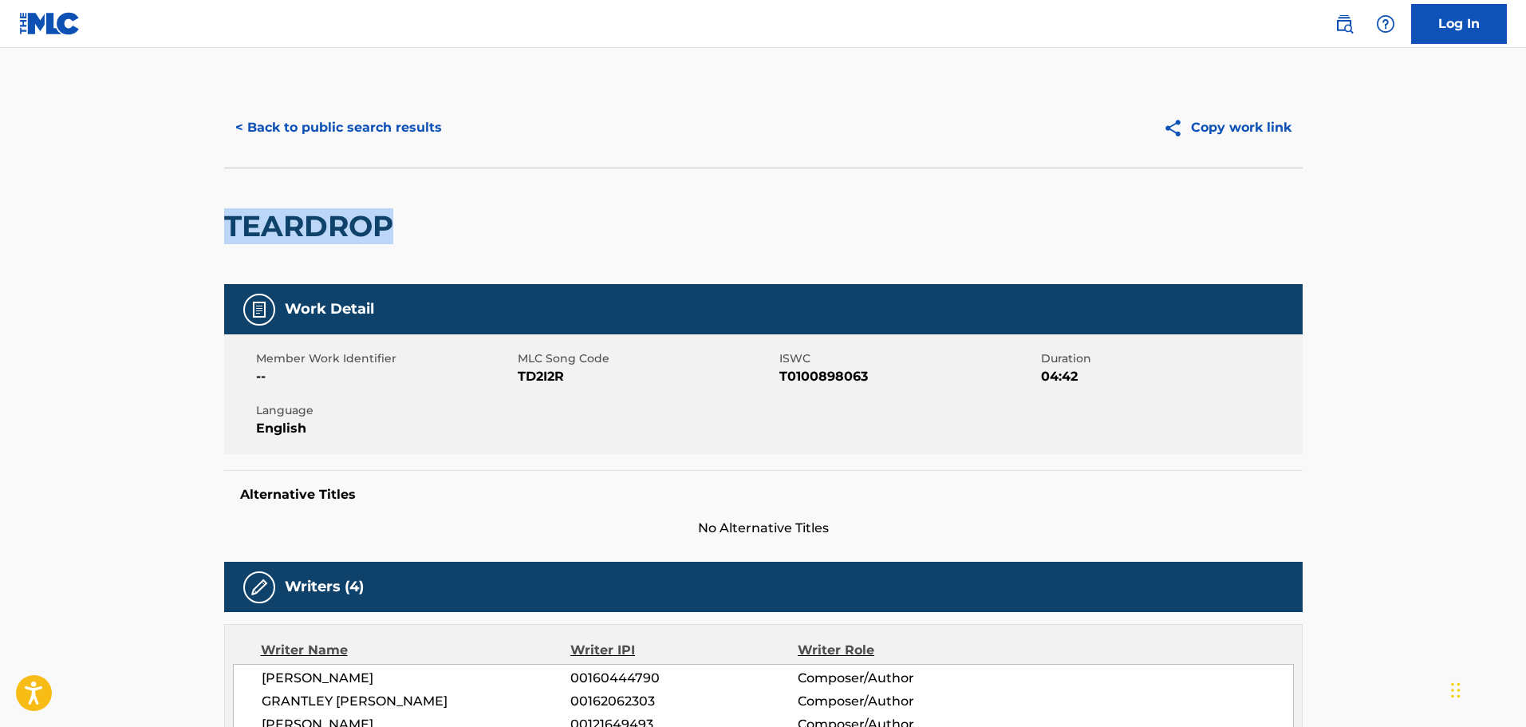
drag, startPoint x: 224, startPoint y: 240, endPoint x: 213, endPoint y: 241, distance: 11.2
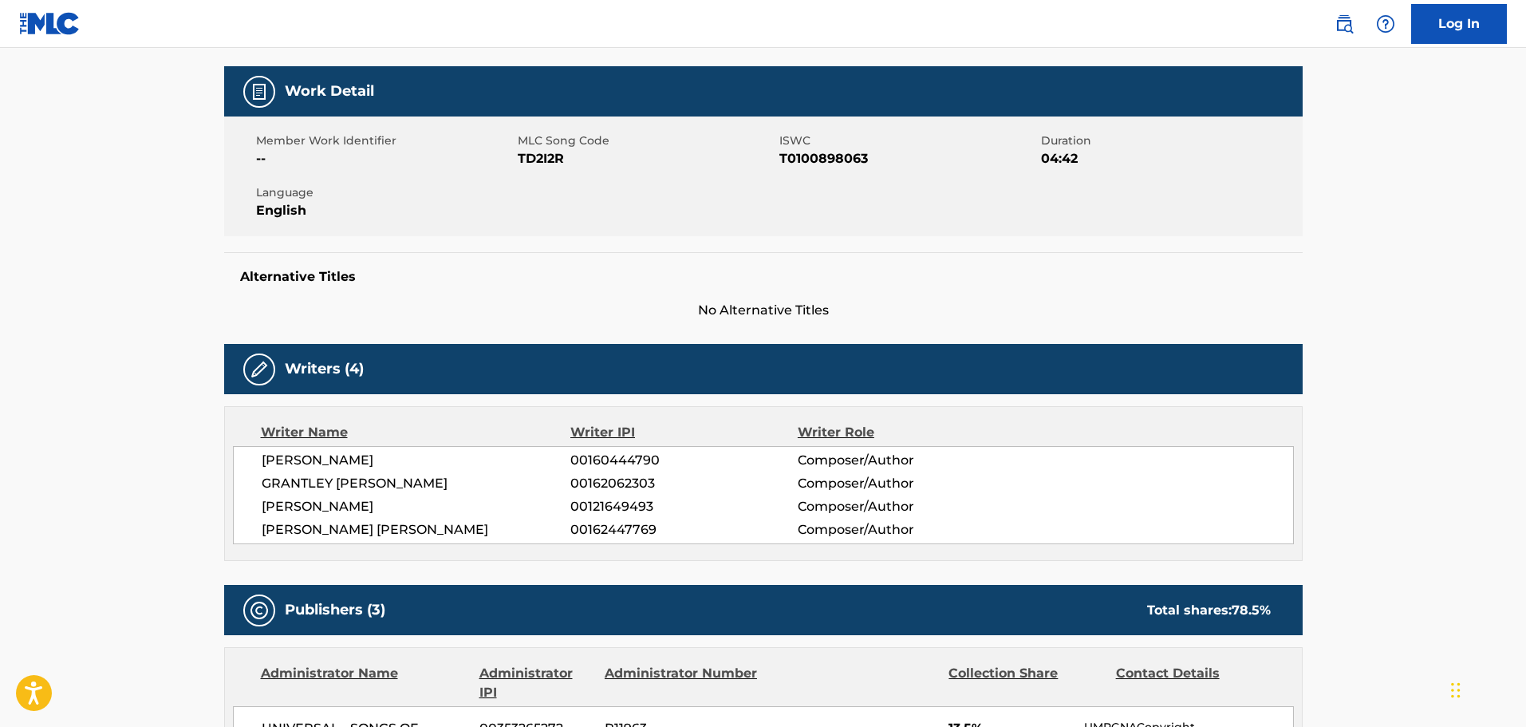
scroll to position [239, 0]
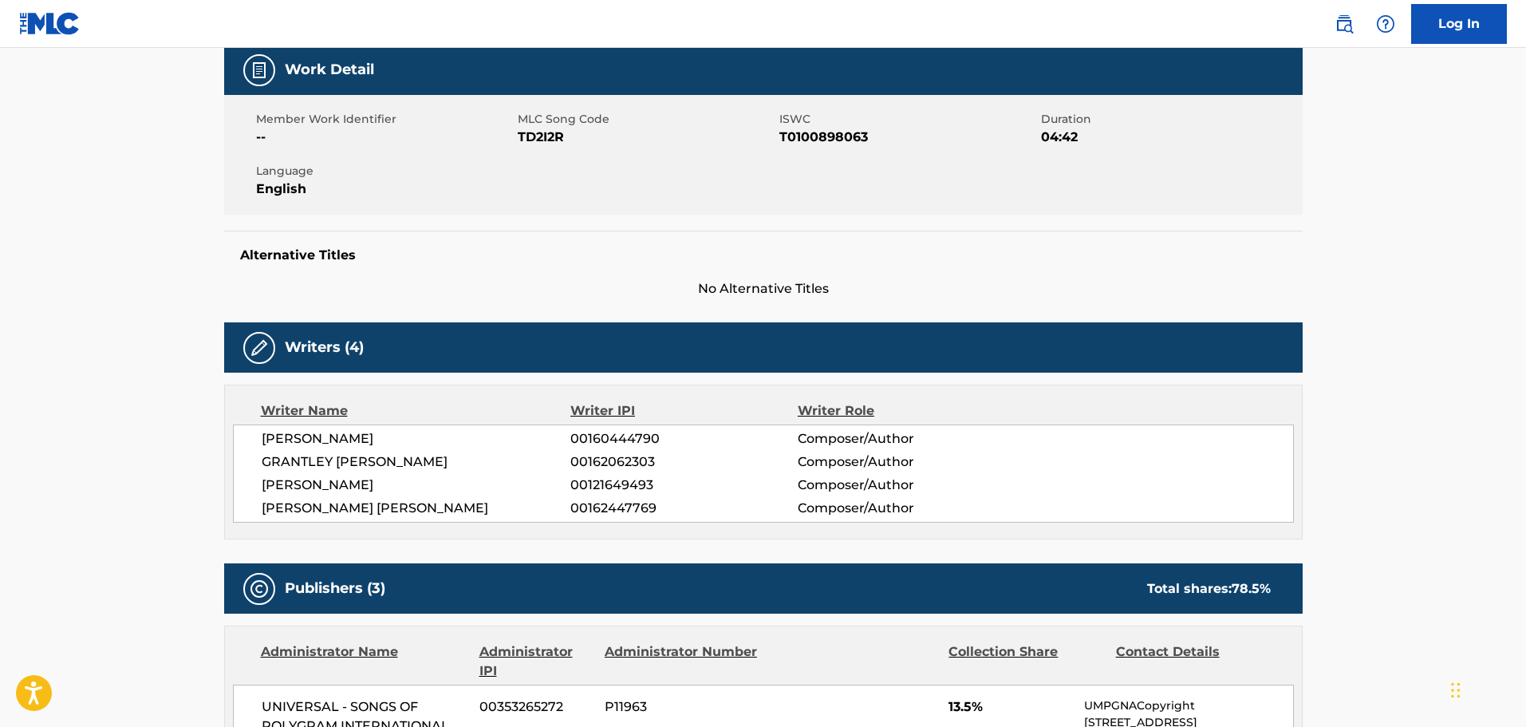
click at [423, 460] on span "GRANTLEY [PERSON_NAME]" at bounding box center [417, 461] width 310 height 19
copy span "[PERSON_NAME]"
click at [420, 456] on span "GRANTLEY [PERSON_NAME]" at bounding box center [417, 461] width 310 height 19
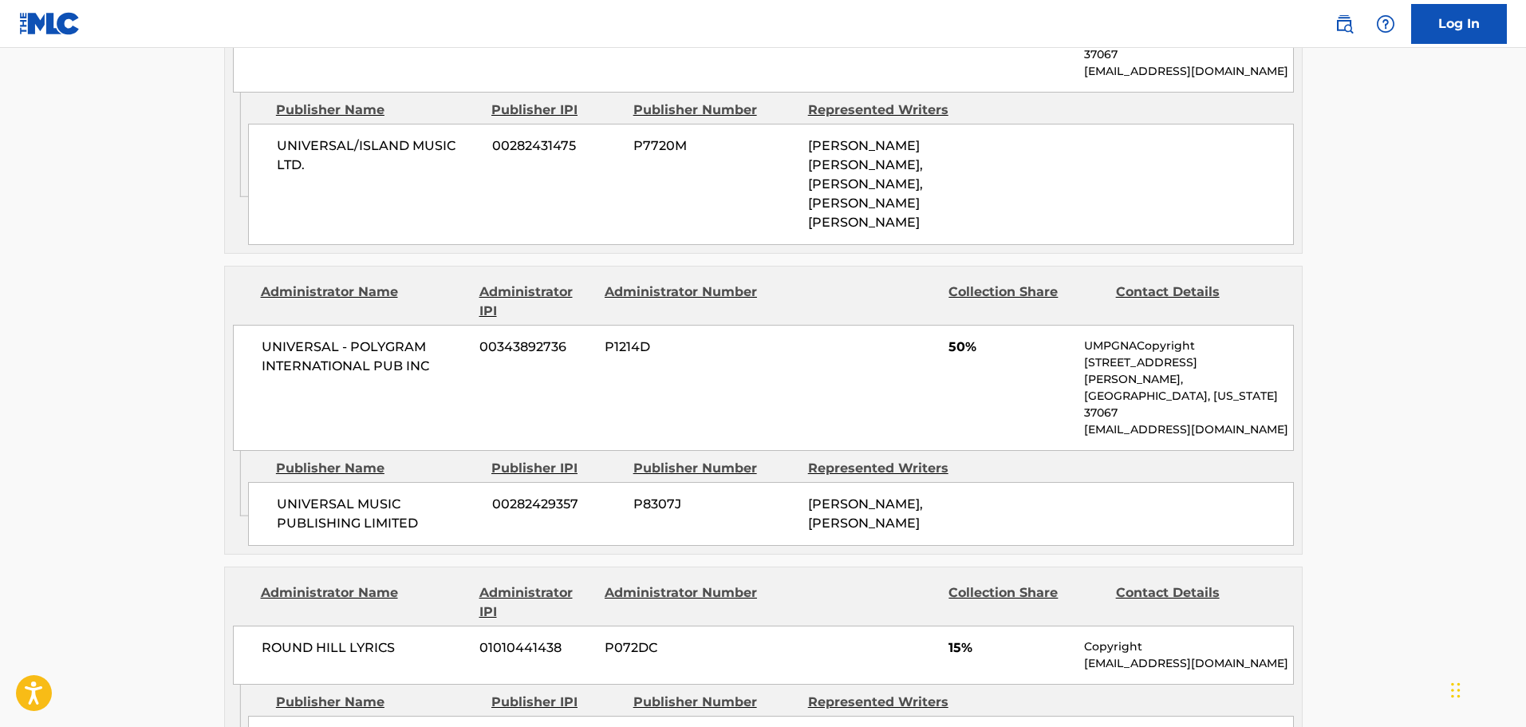
click at [152, 269] on main "< Back to public search results Copy work link TEARDROP Work Detail Member Work…" at bounding box center [763, 248] width 1526 height 2317
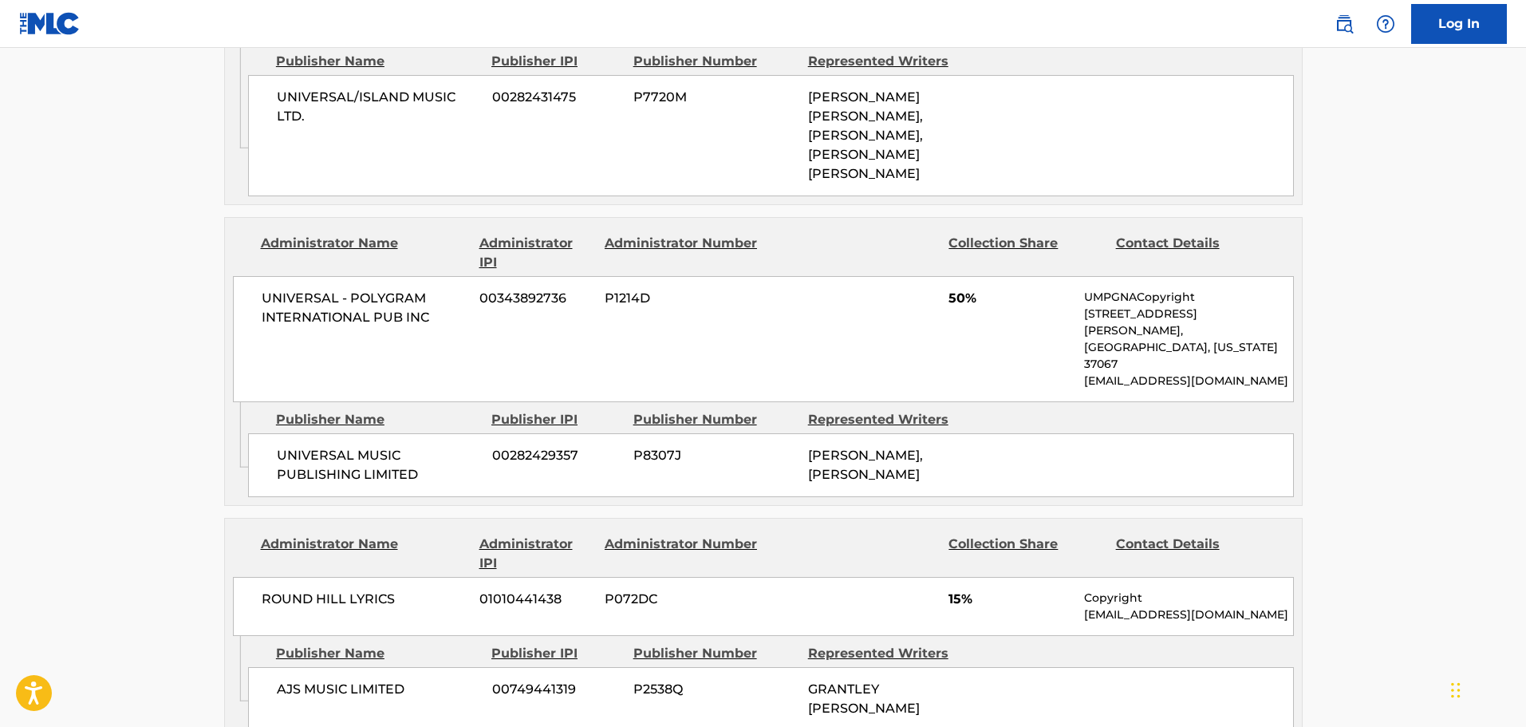
scroll to position [1277, 0]
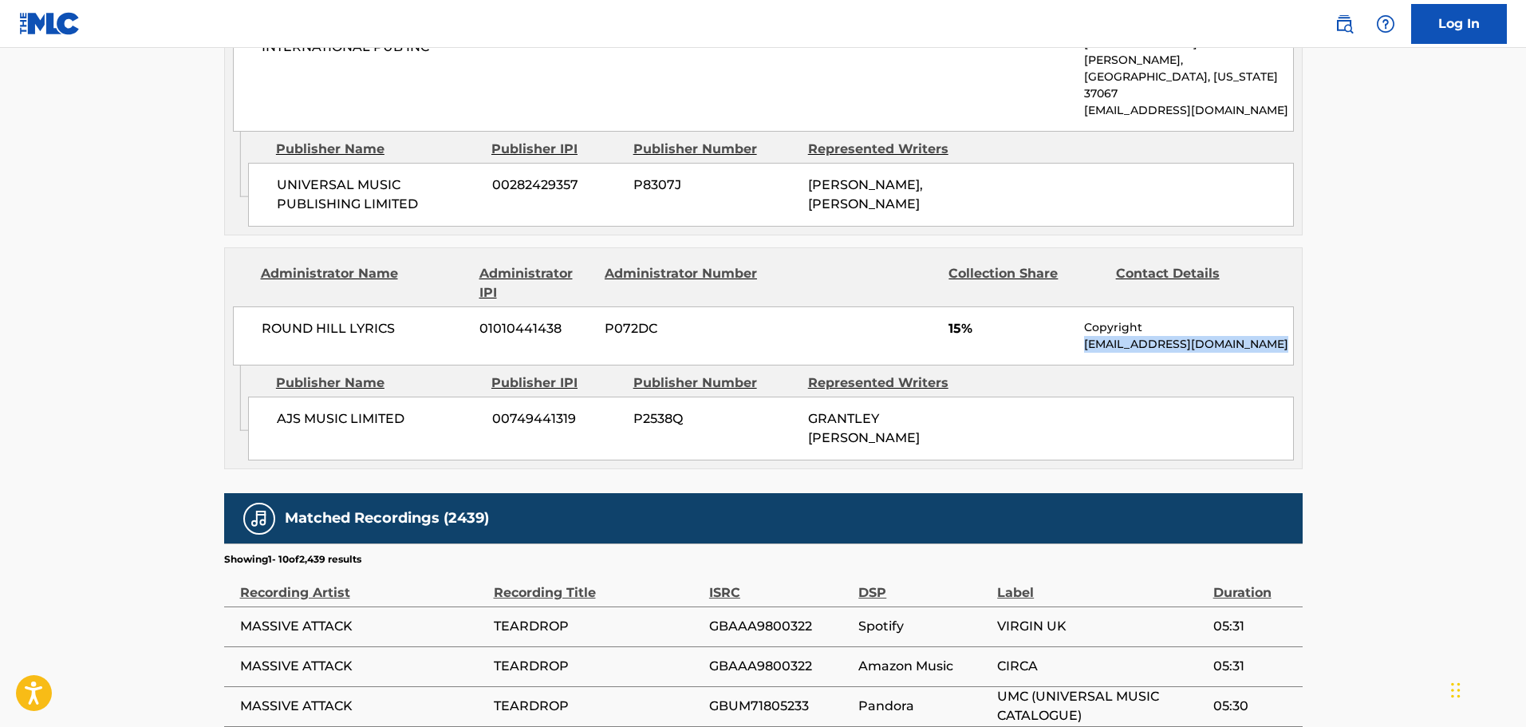
drag, startPoint x: 1268, startPoint y: 260, endPoint x: 1082, endPoint y: 262, distance: 185.9
click at [1082, 306] on div "ROUND HILL LYRICS 01010441438 P072DC 15% Copyright [EMAIL_ADDRESS][DOMAIN_NAME]" at bounding box center [763, 335] width 1061 height 59
copy p "[EMAIL_ADDRESS][DOMAIN_NAME]"
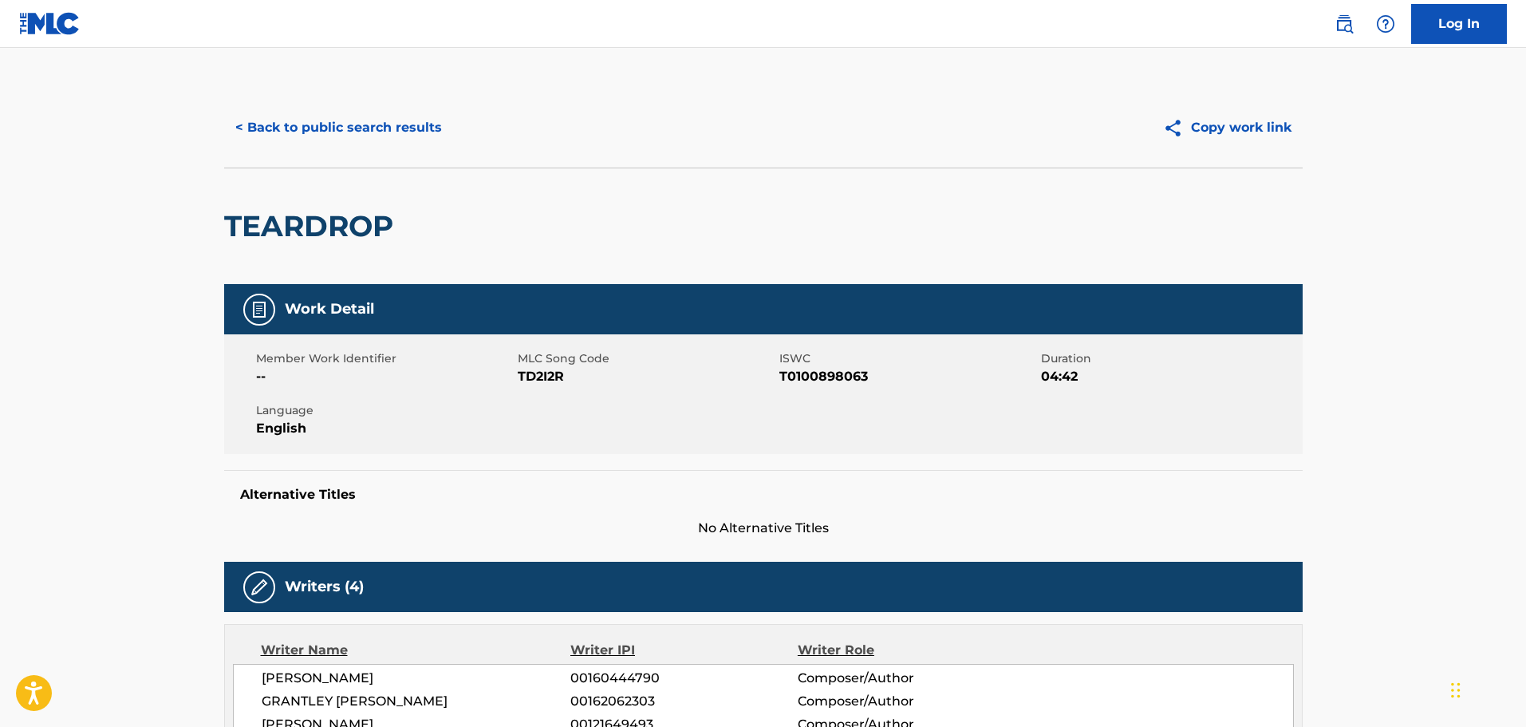
click at [542, 370] on span "TD2I2R" at bounding box center [647, 376] width 258 height 19
copy span "TD2I2R"
click at [326, 135] on button "< Back to public search results" at bounding box center [338, 128] width 229 height 40
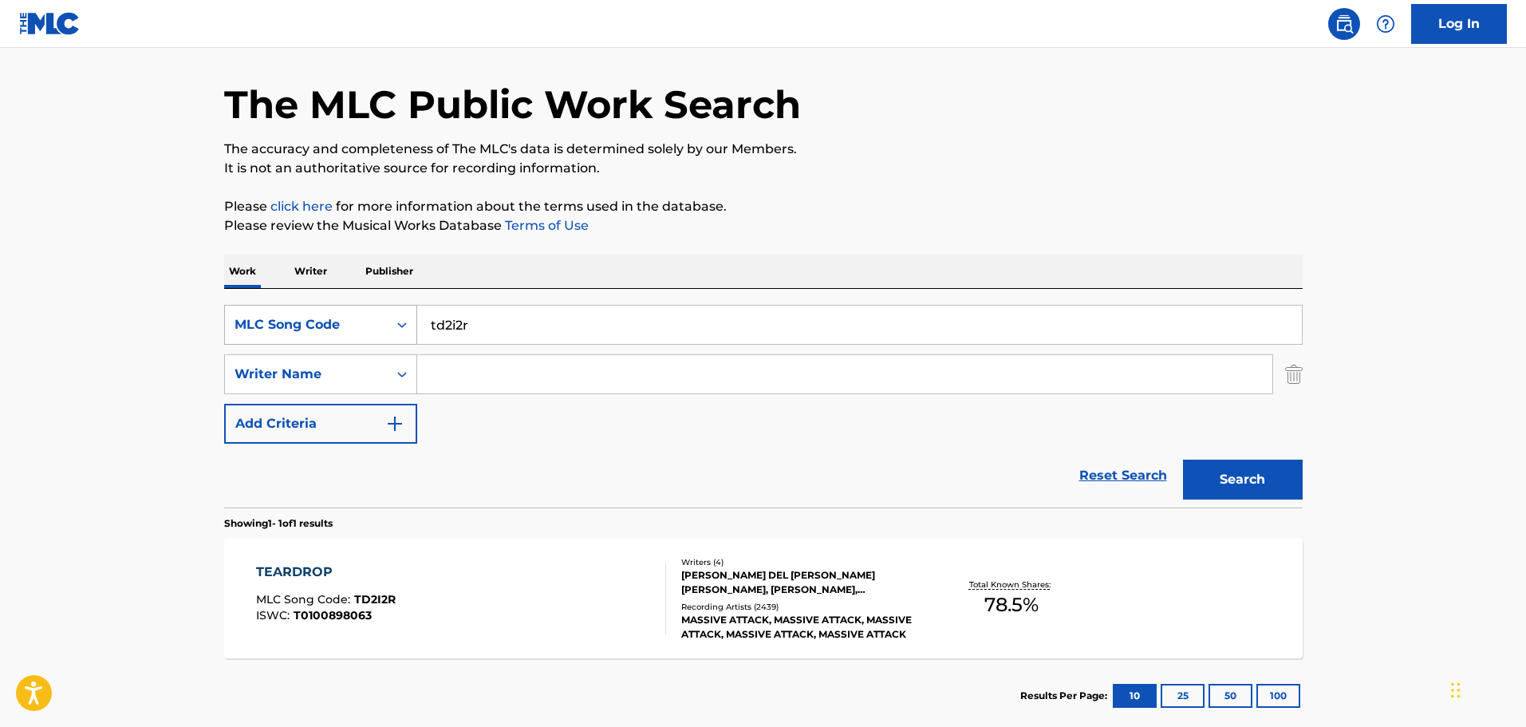
drag, startPoint x: 475, startPoint y: 322, endPoint x: 332, endPoint y: 318, distance: 142.9
click at [329, 318] on div "SearchWithCriteria3a87919b-eec0-43e6-8009-5173bdf89446 MLC Song Code td2i2r" at bounding box center [763, 325] width 1079 height 40
paste input "s1475e"
type input "s1475e"
click at [1252, 476] on button "Search" at bounding box center [1243, 480] width 120 height 40
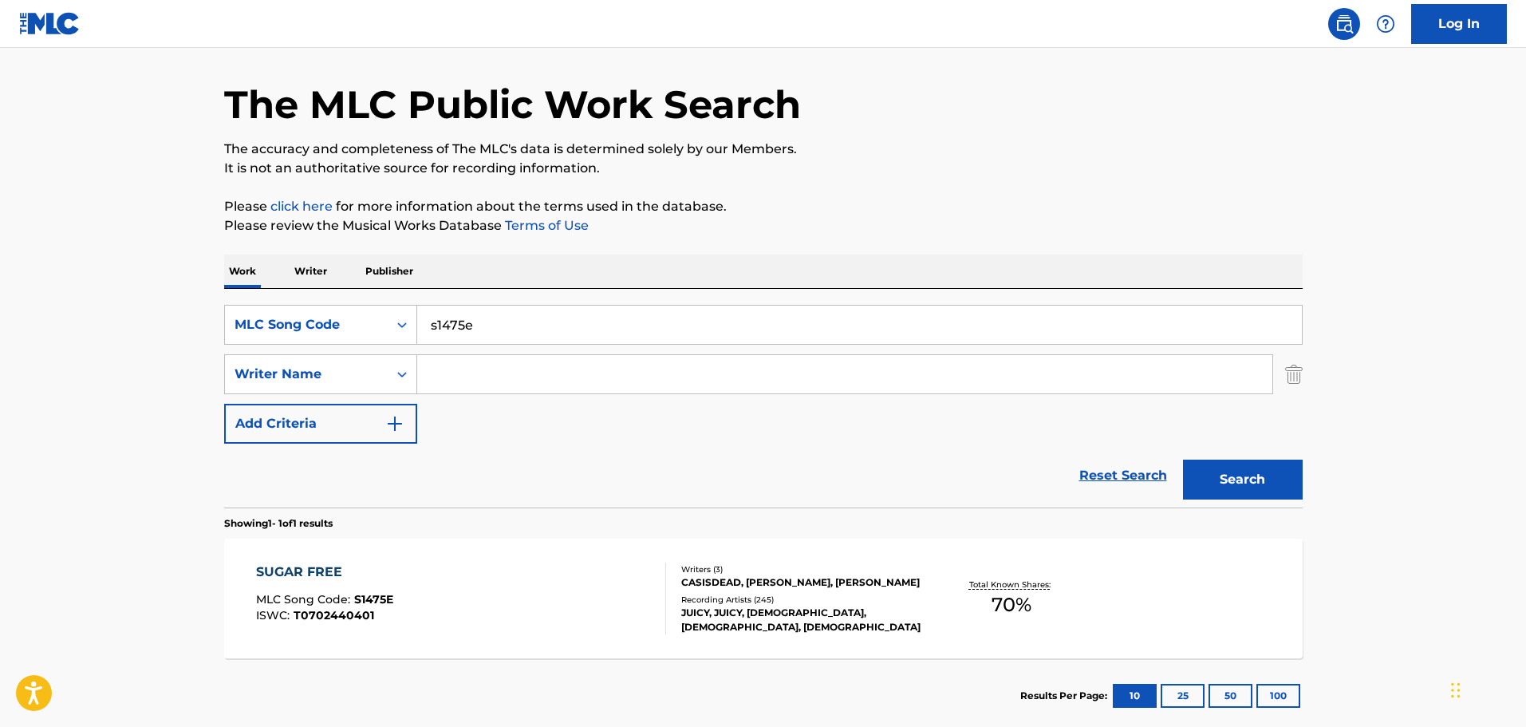
click at [551, 596] on div "SUGAR FREE MLC Song Code : S1475E ISWC : T0702440401" at bounding box center [461, 598] width 410 height 72
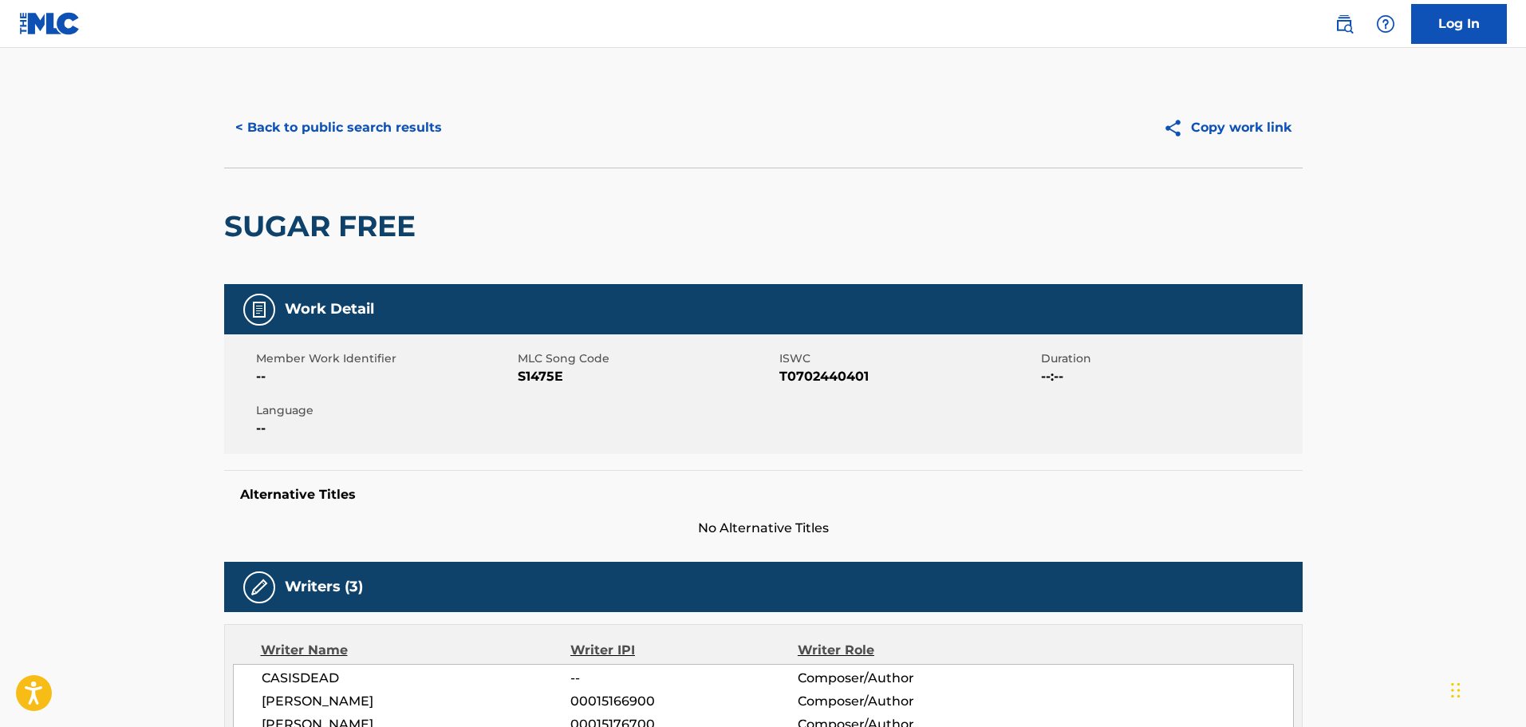
click at [326, 128] on button "< Back to public search results" at bounding box center [338, 128] width 229 height 40
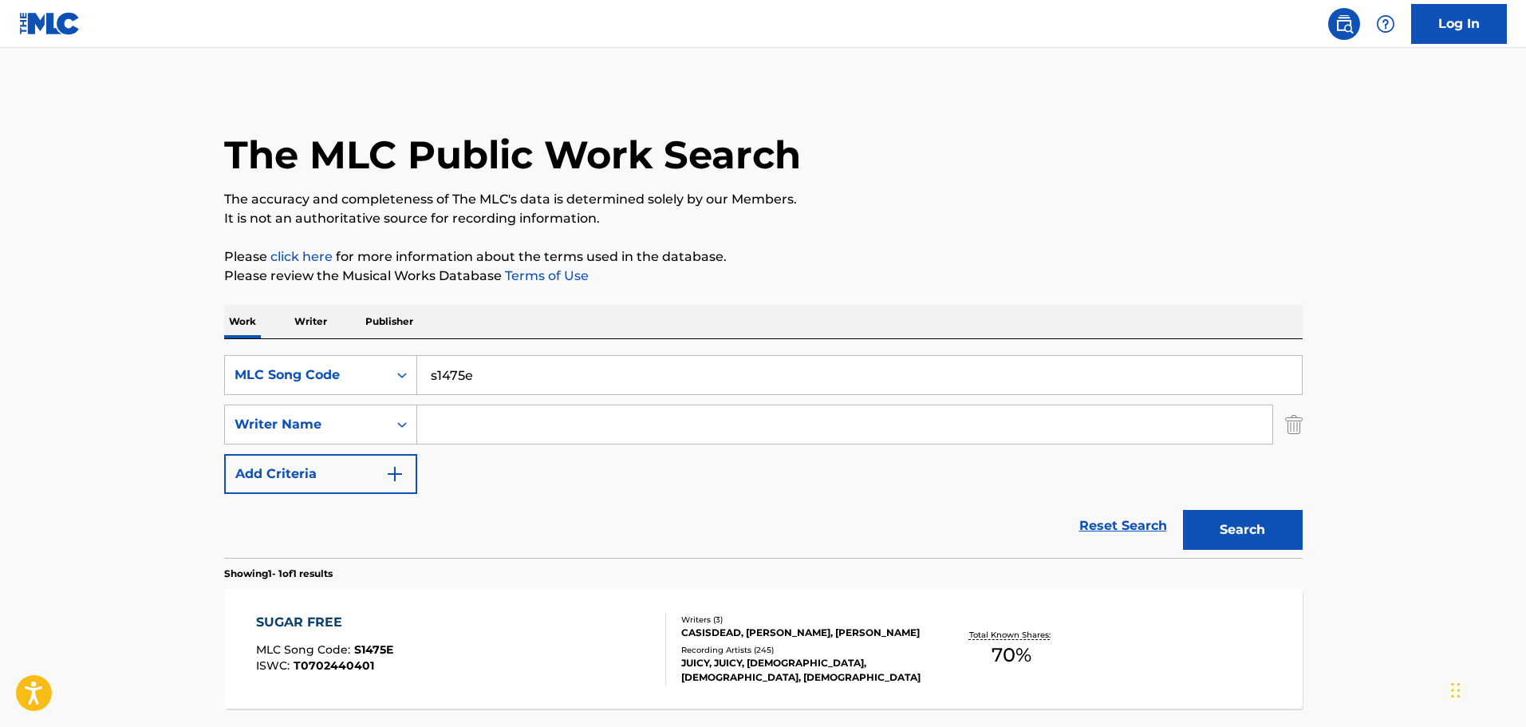
scroll to position [50, 0]
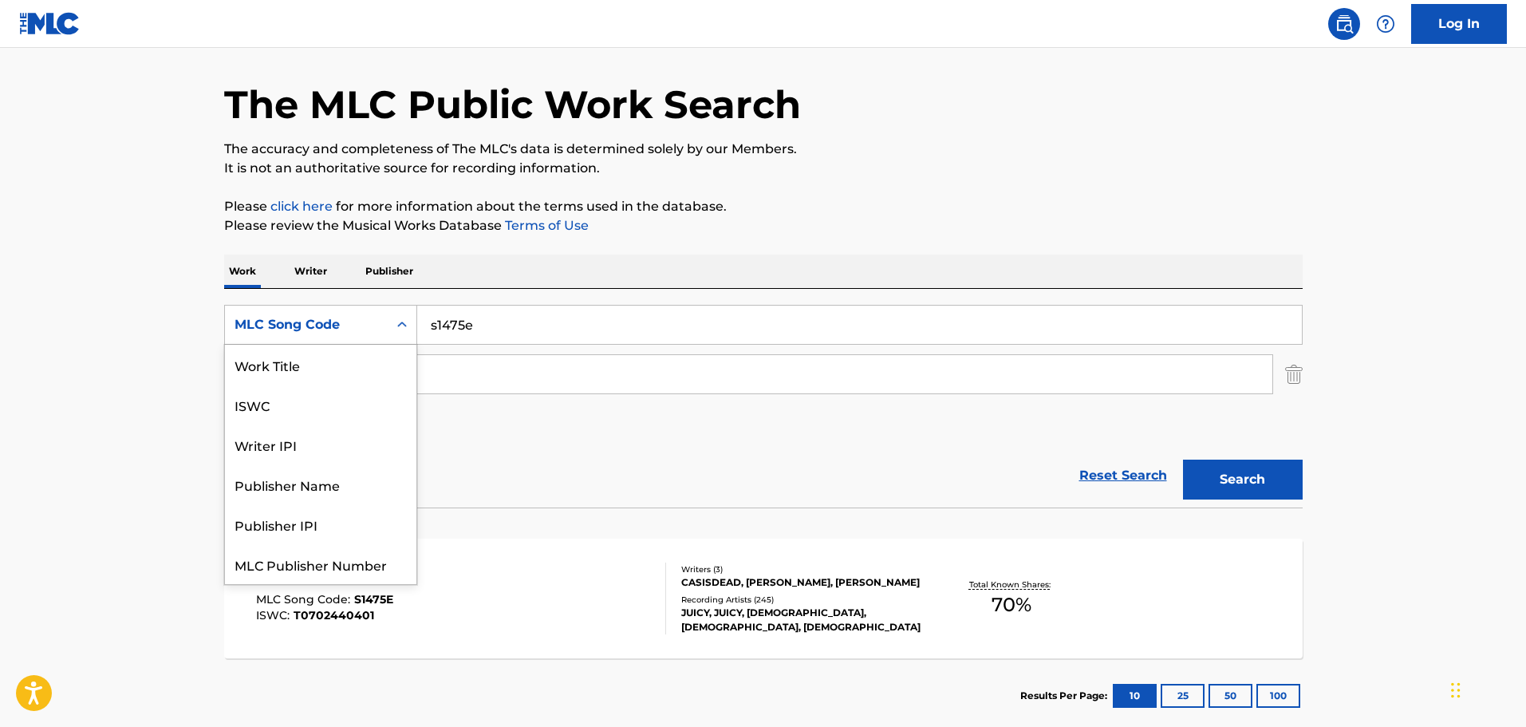
click at [353, 312] on div "MLC Song Code" at bounding box center [306, 325] width 163 height 30
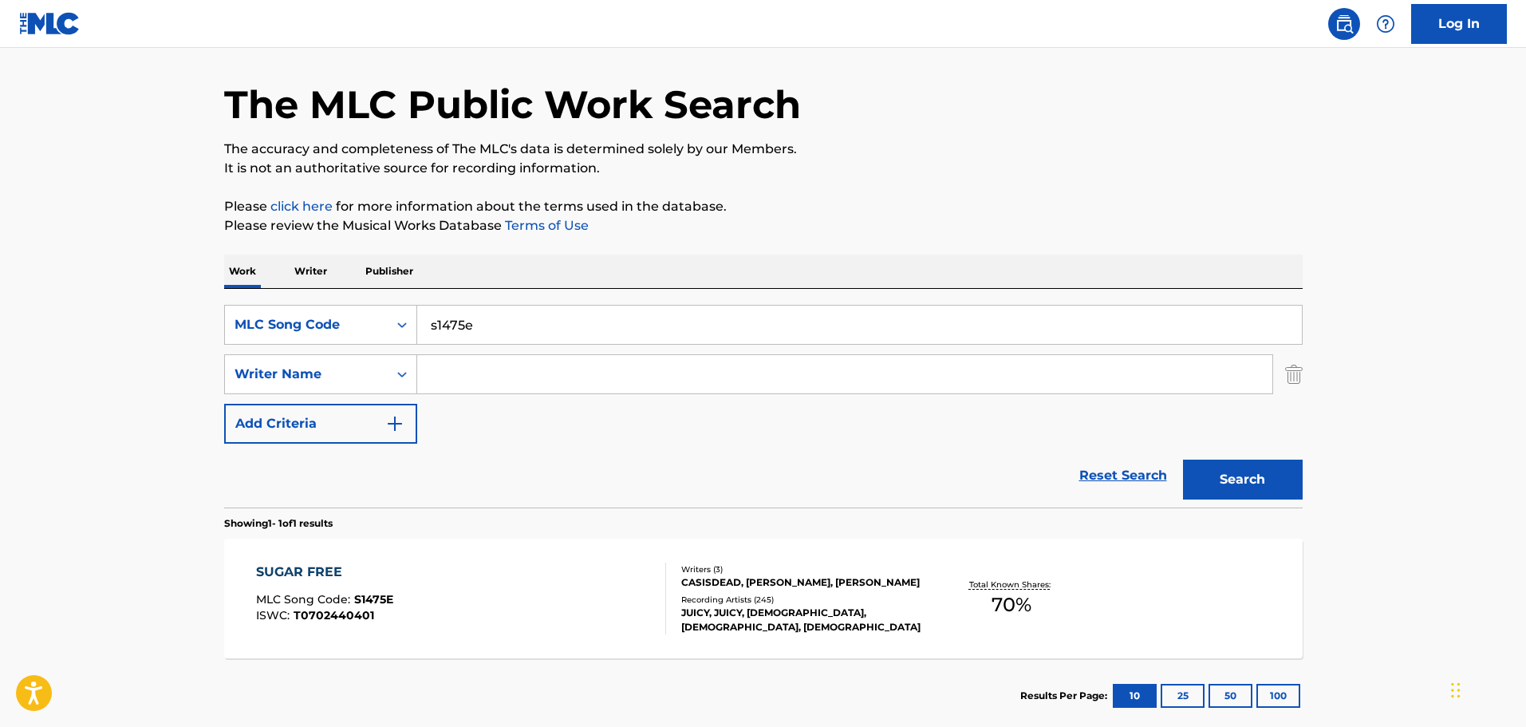
click at [300, 268] on p "Writer" at bounding box center [311, 272] width 42 height 34
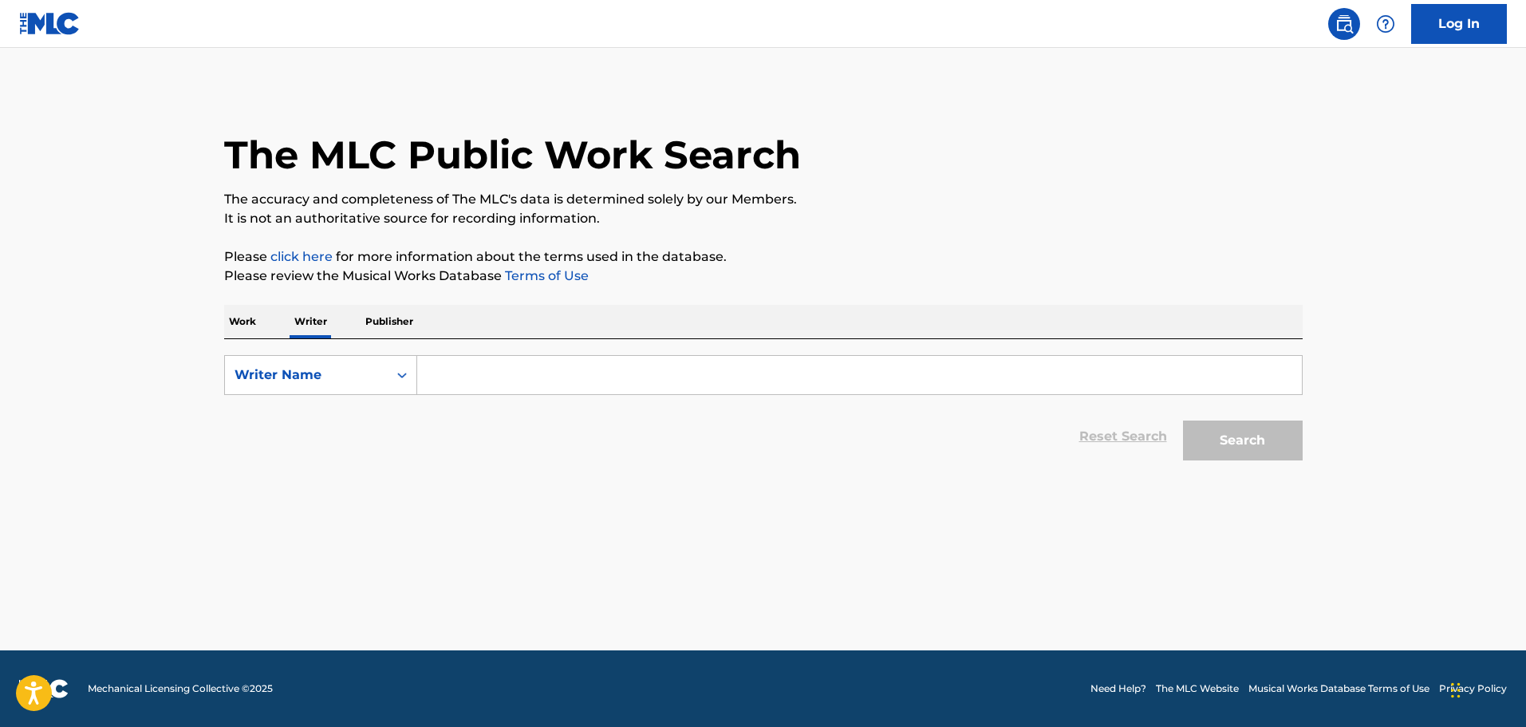
click at [475, 383] on input "Search Form" at bounding box center [859, 375] width 885 height 38
paste input "[PERSON_NAME]"
type input "[PERSON_NAME]"
click at [1251, 432] on button "Search" at bounding box center [1243, 440] width 120 height 40
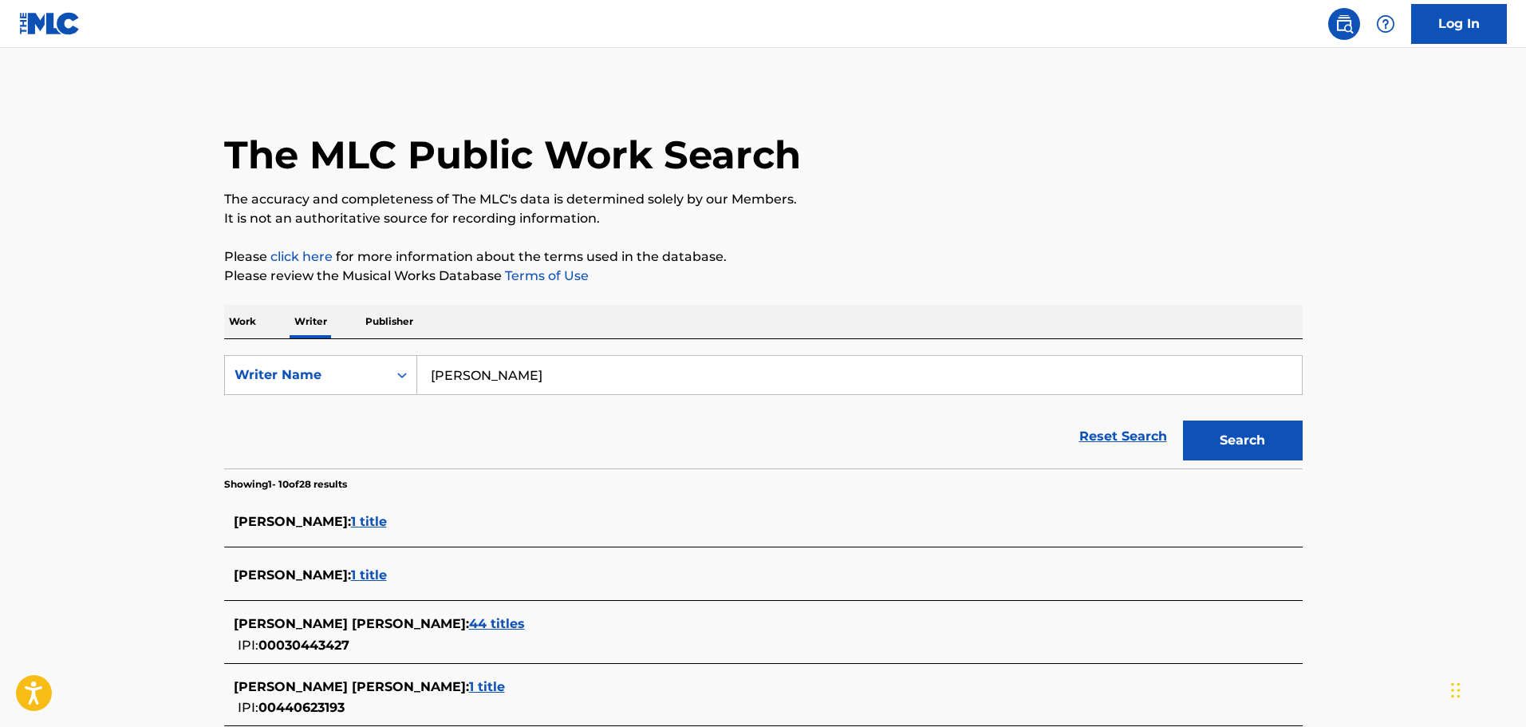
click at [238, 316] on p "Work" at bounding box center [242, 322] width 37 height 34
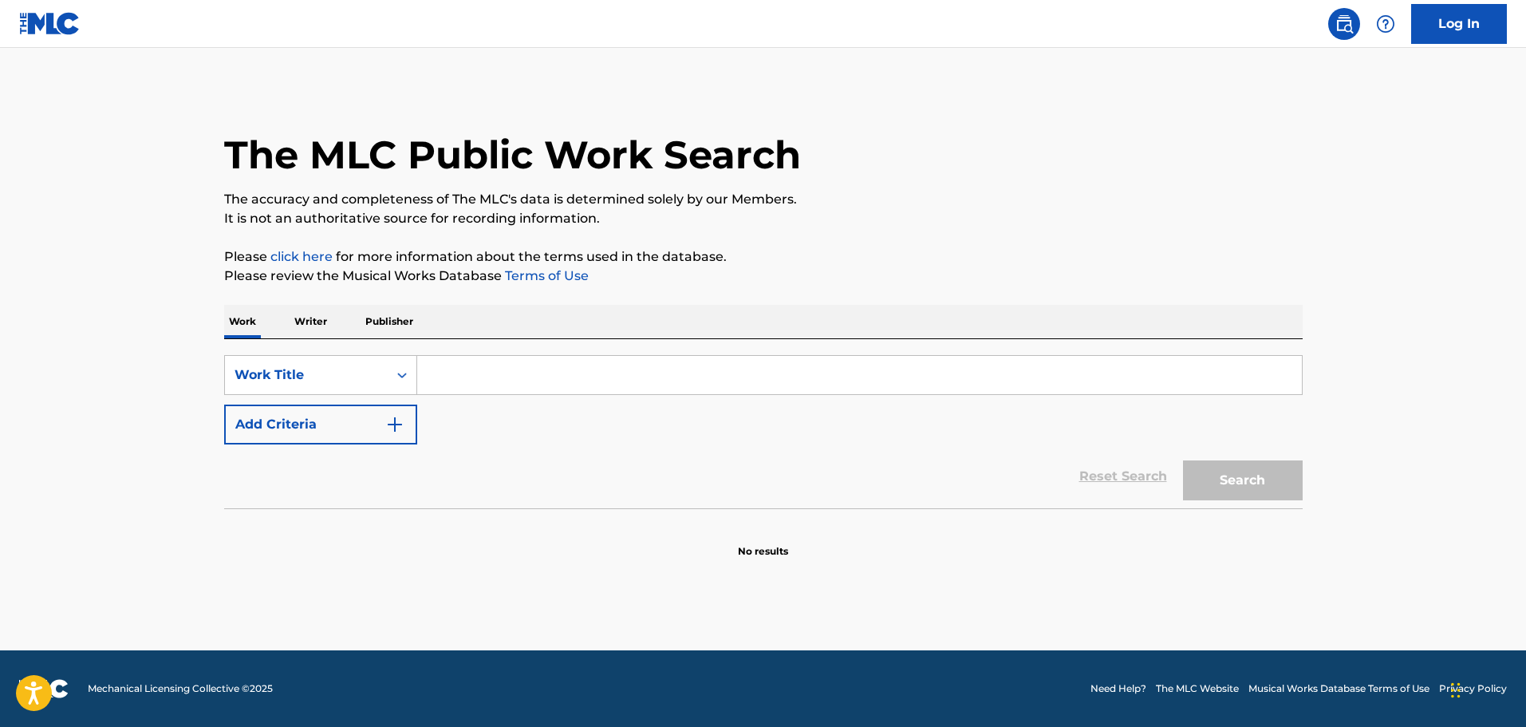
click at [475, 372] on input "Search Form" at bounding box center [859, 375] width 885 height 38
paste input "HE LEI PAPAHI NO LILO A ME STITCH"
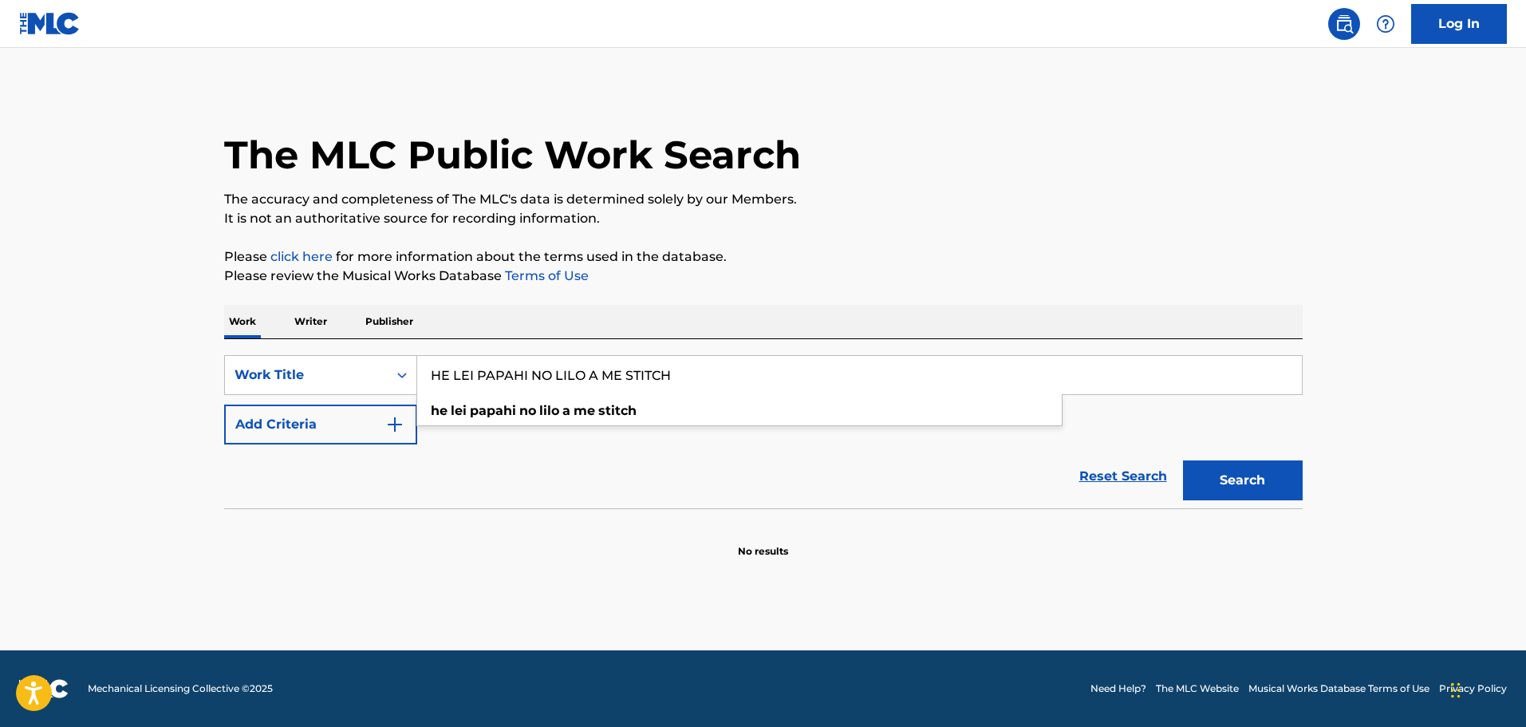
type input "HE LEI PAPAHI NO LILO A ME STITCH"
click at [1271, 482] on button "Search" at bounding box center [1243, 480] width 120 height 40
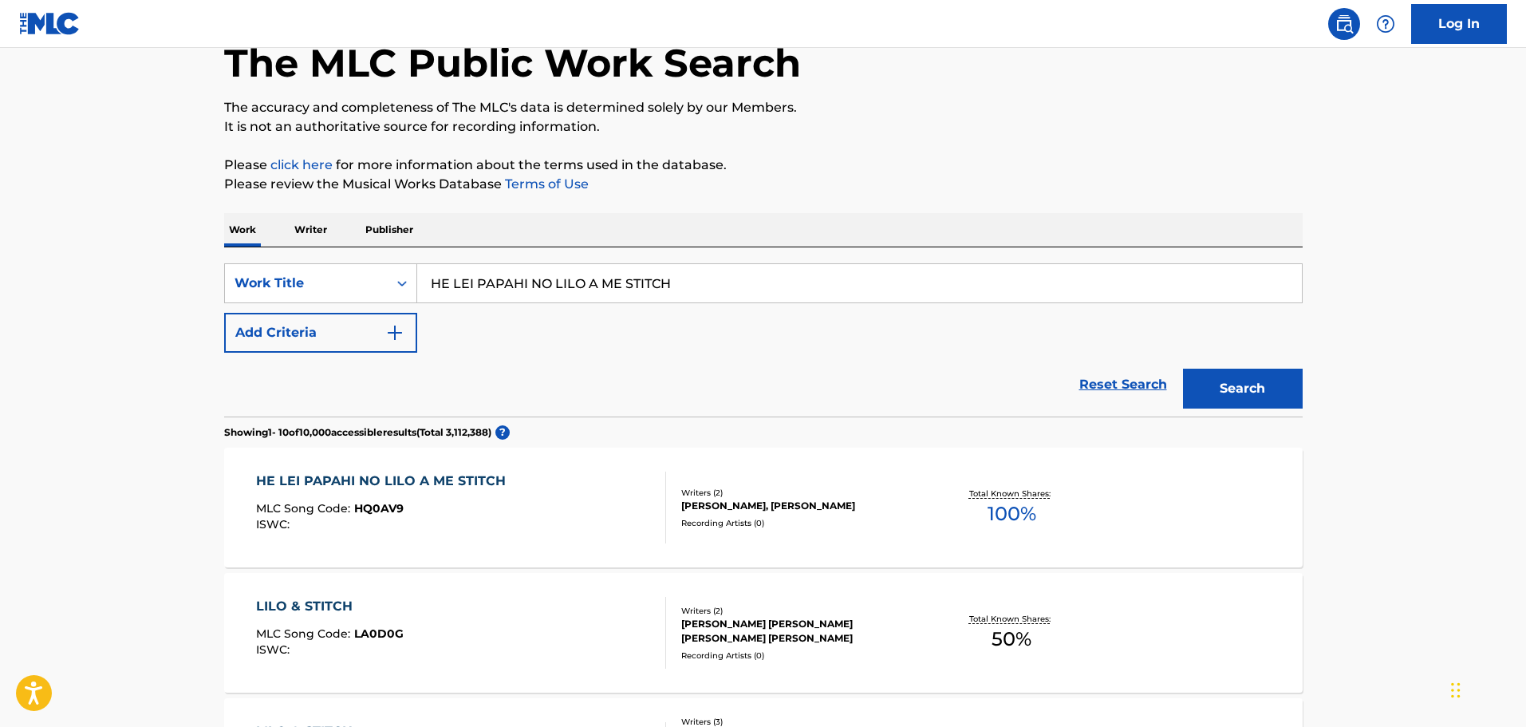
scroll to position [239, 0]
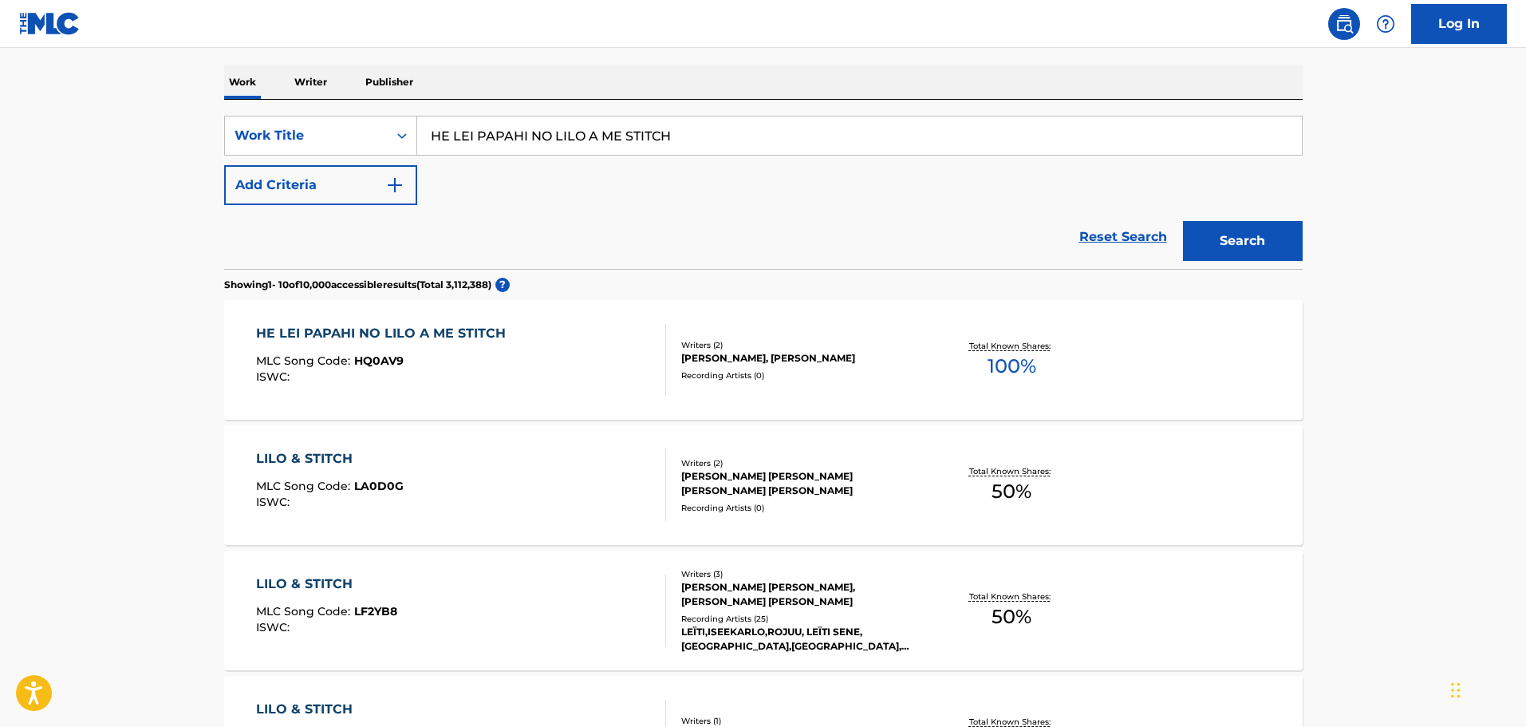
click at [626, 381] on div "HE LEI PAPAHI NO LILO A ME STITCH MLC Song Code : HQ0AV9 ISWC :" at bounding box center [461, 360] width 410 height 72
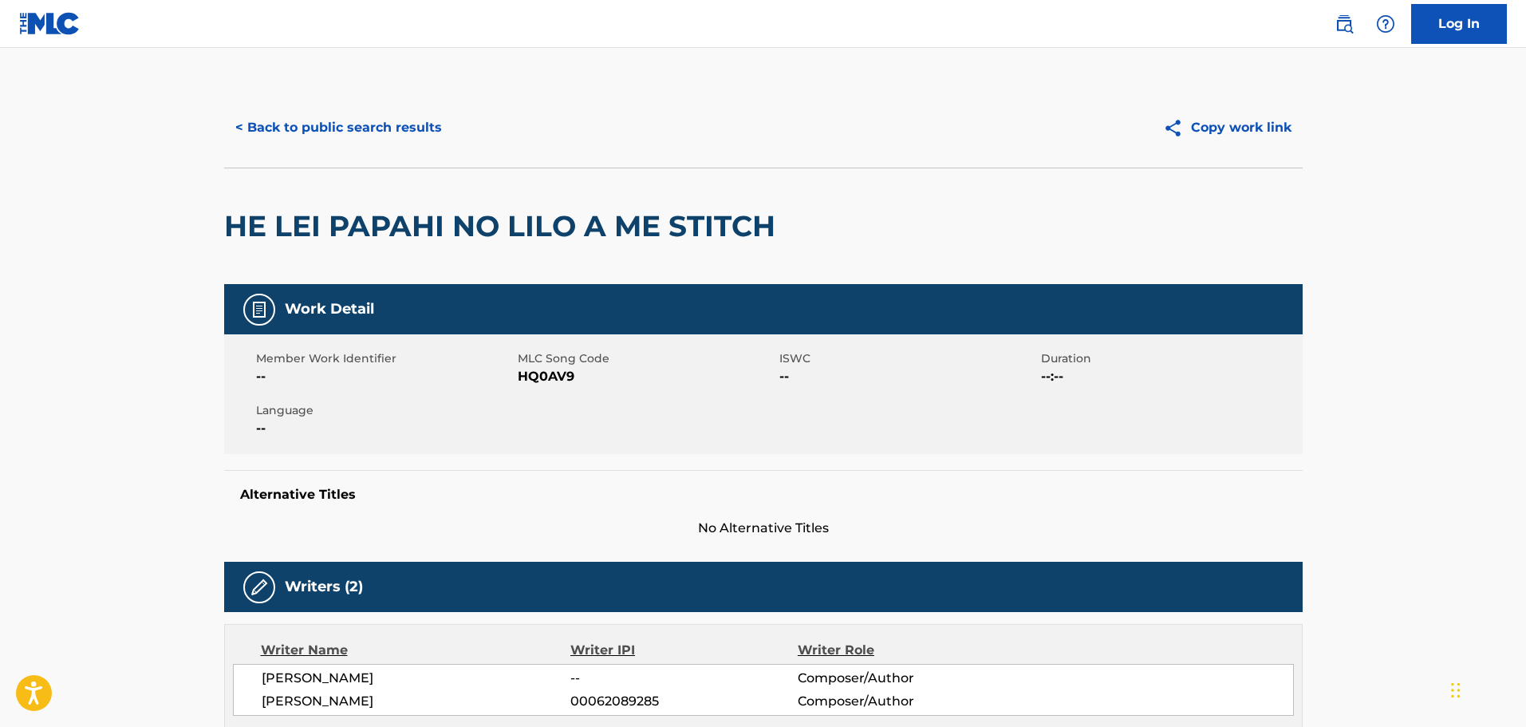
click at [555, 379] on span "HQ0AV9" at bounding box center [647, 376] width 258 height 19
copy span "HQ0AV9"
click at [311, 128] on button "< Back to public search results" at bounding box center [338, 128] width 229 height 40
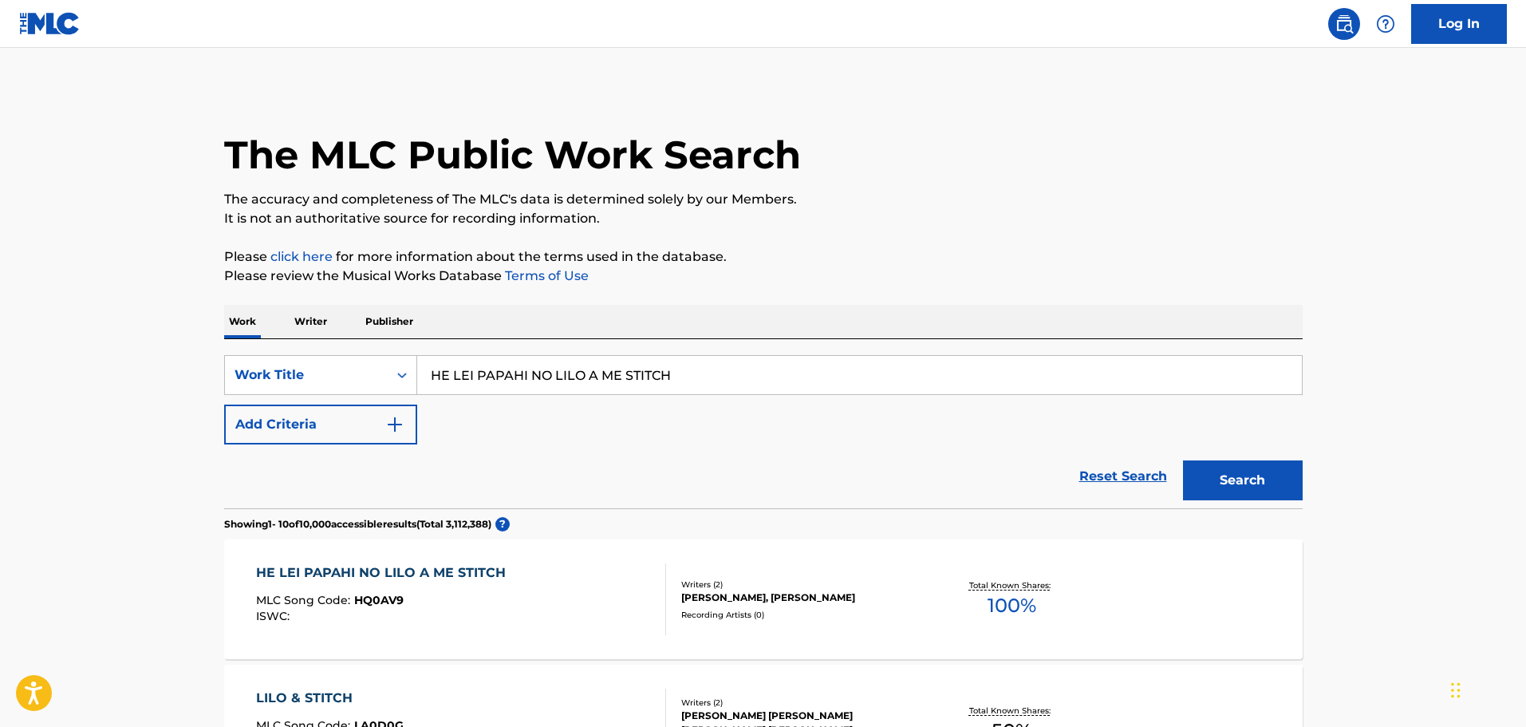
scroll to position [239, 0]
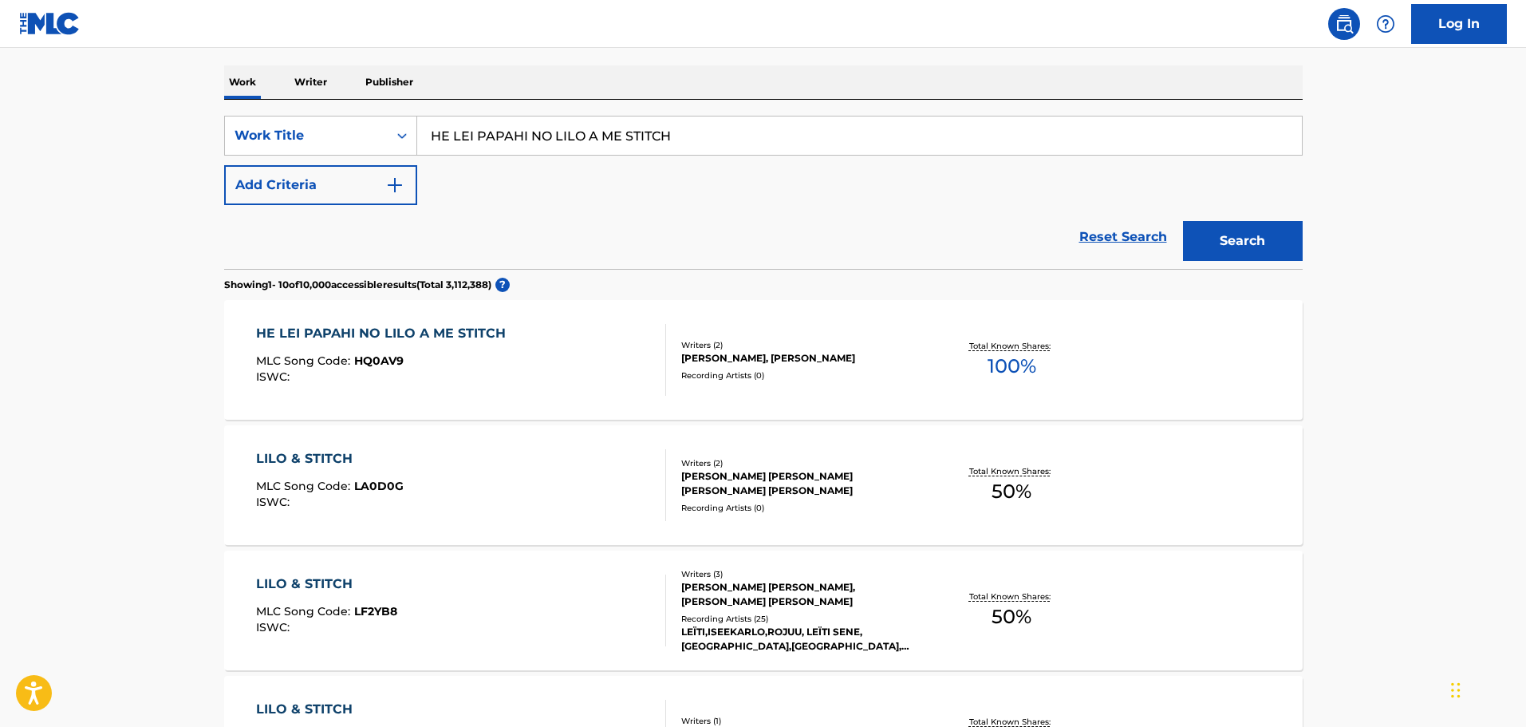
click at [500, 140] on input "HE LEI PAPAHI NO LILO A ME STITCH" at bounding box center [859, 135] width 885 height 38
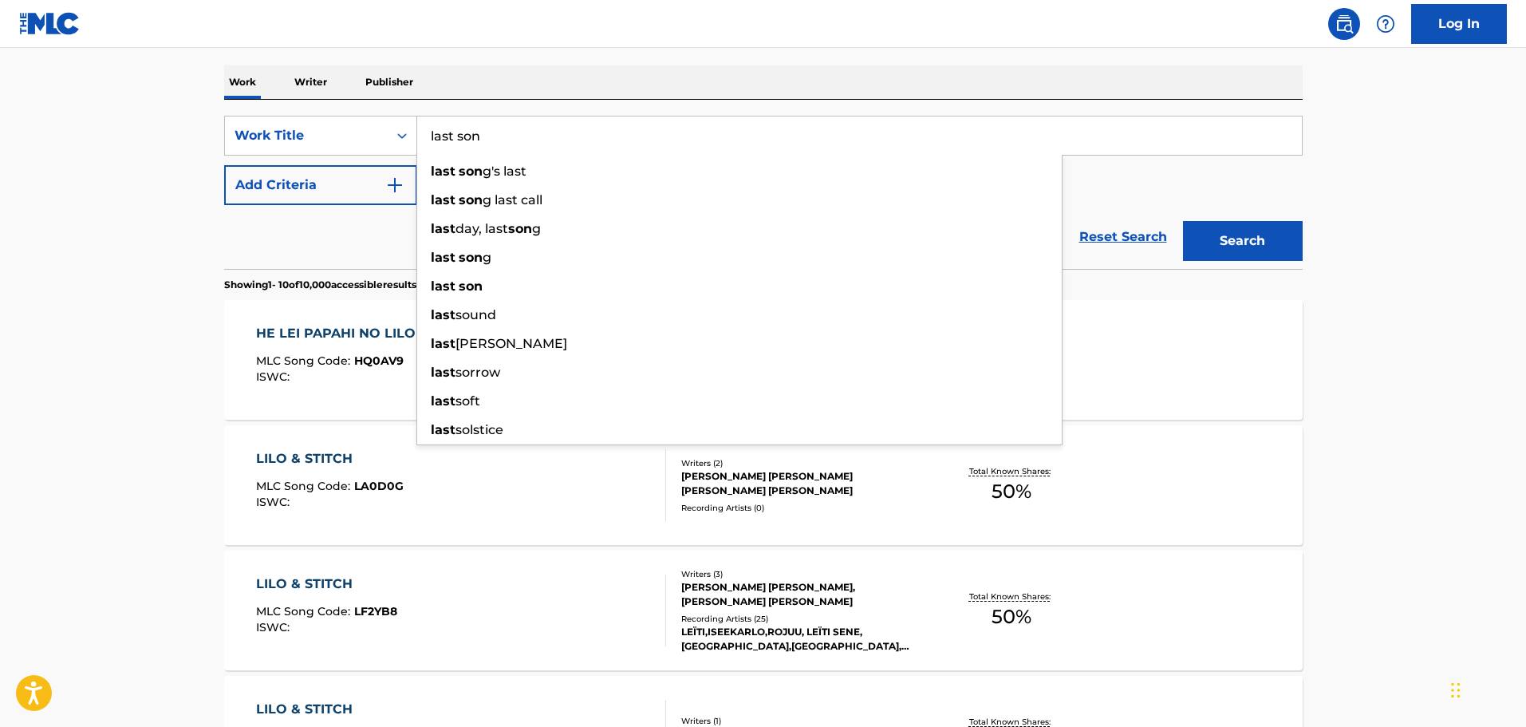
type input "last son"
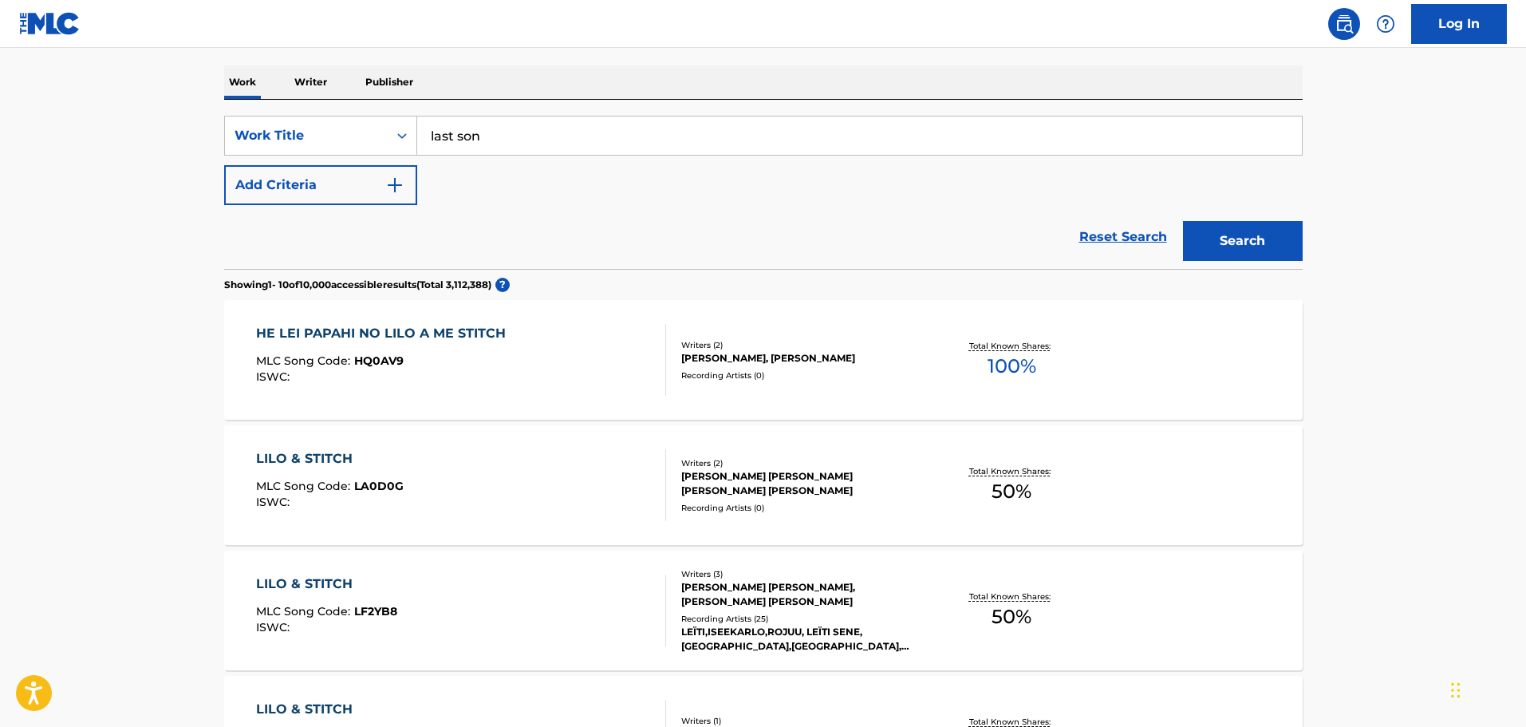
click at [532, 70] on div "Work Writer Publisher" at bounding box center [763, 82] width 1079 height 34
click at [385, 172] on button "Add Criteria" at bounding box center [320, 185] width 193 height 40
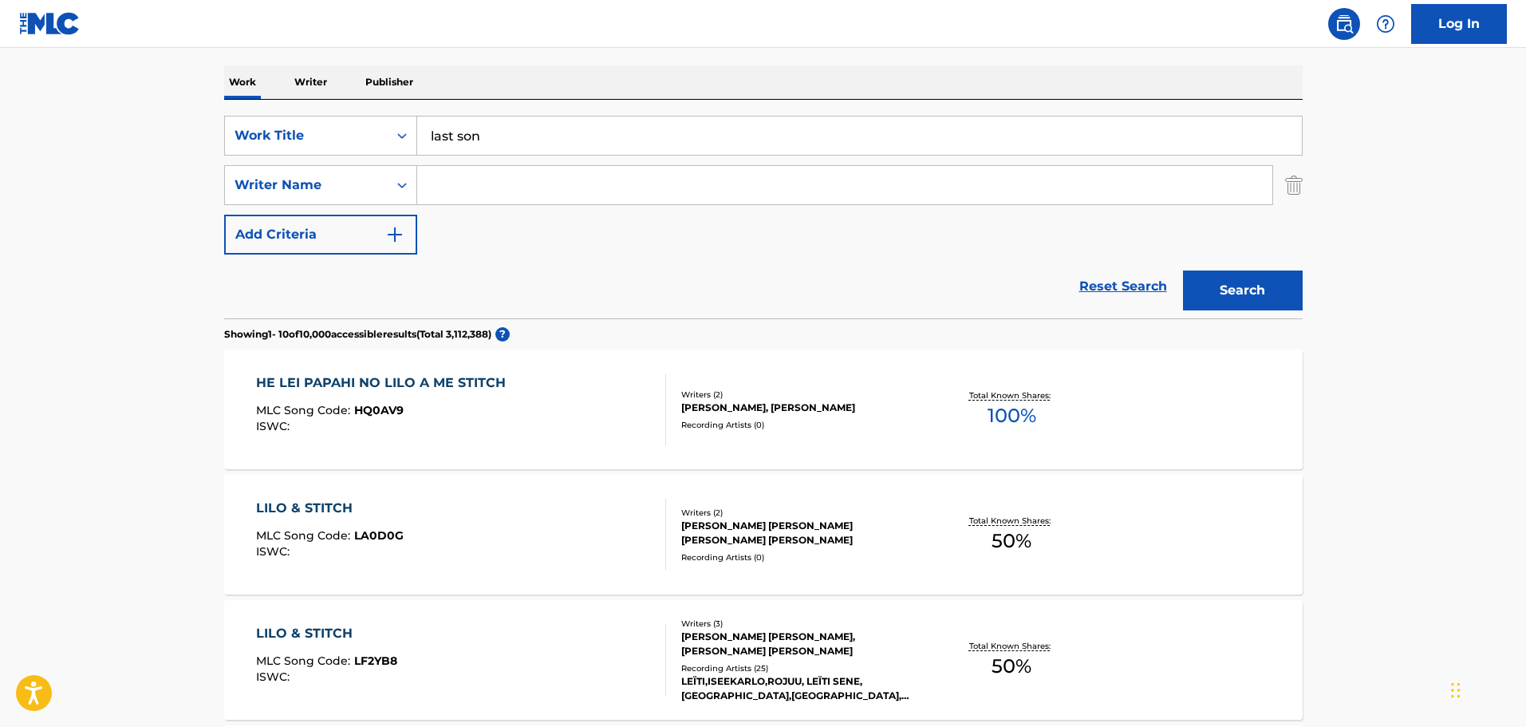
click at [481, 184] on input "Search Form" at bounding box center [844, 185] width 855 height 38
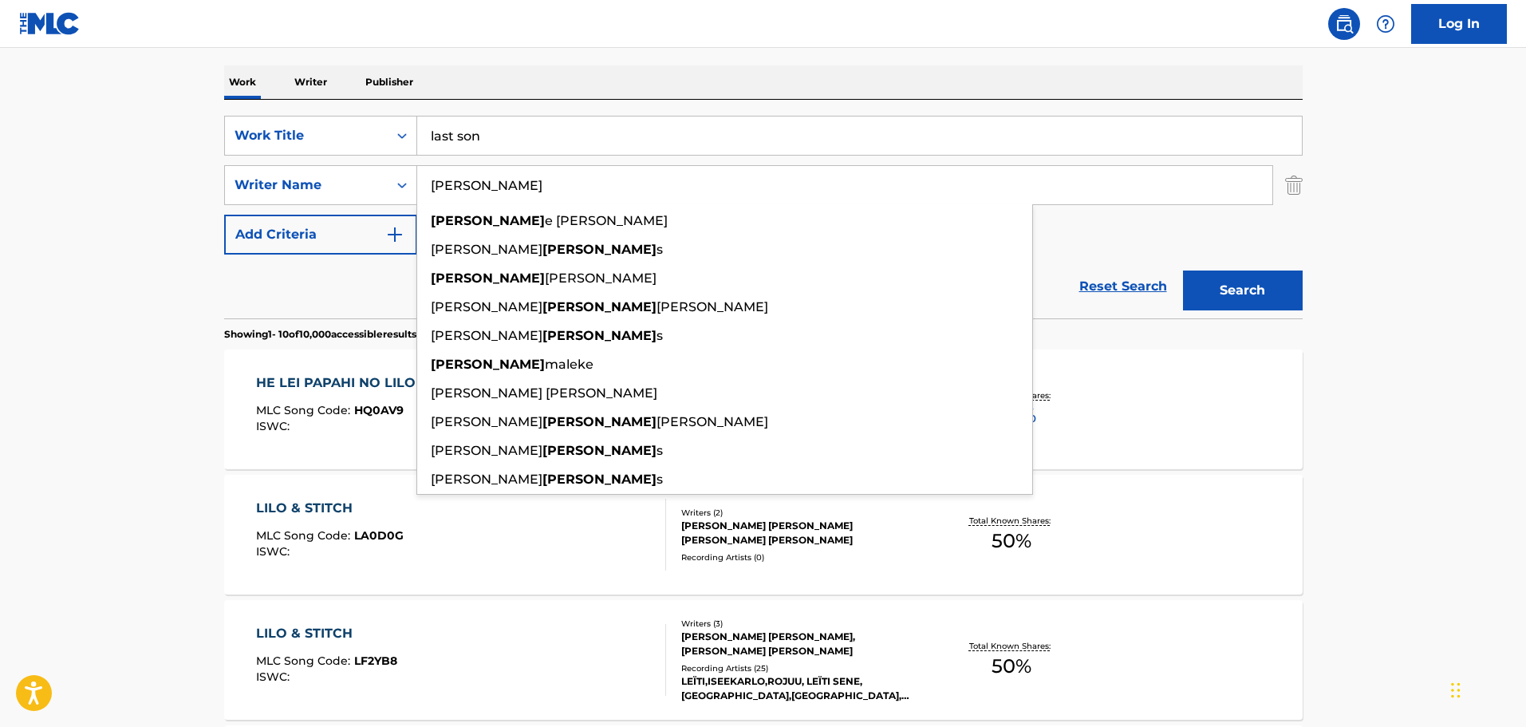
click at [1183, 270] on button "Search" at bounding box center [1243, 290] width 120 height 40
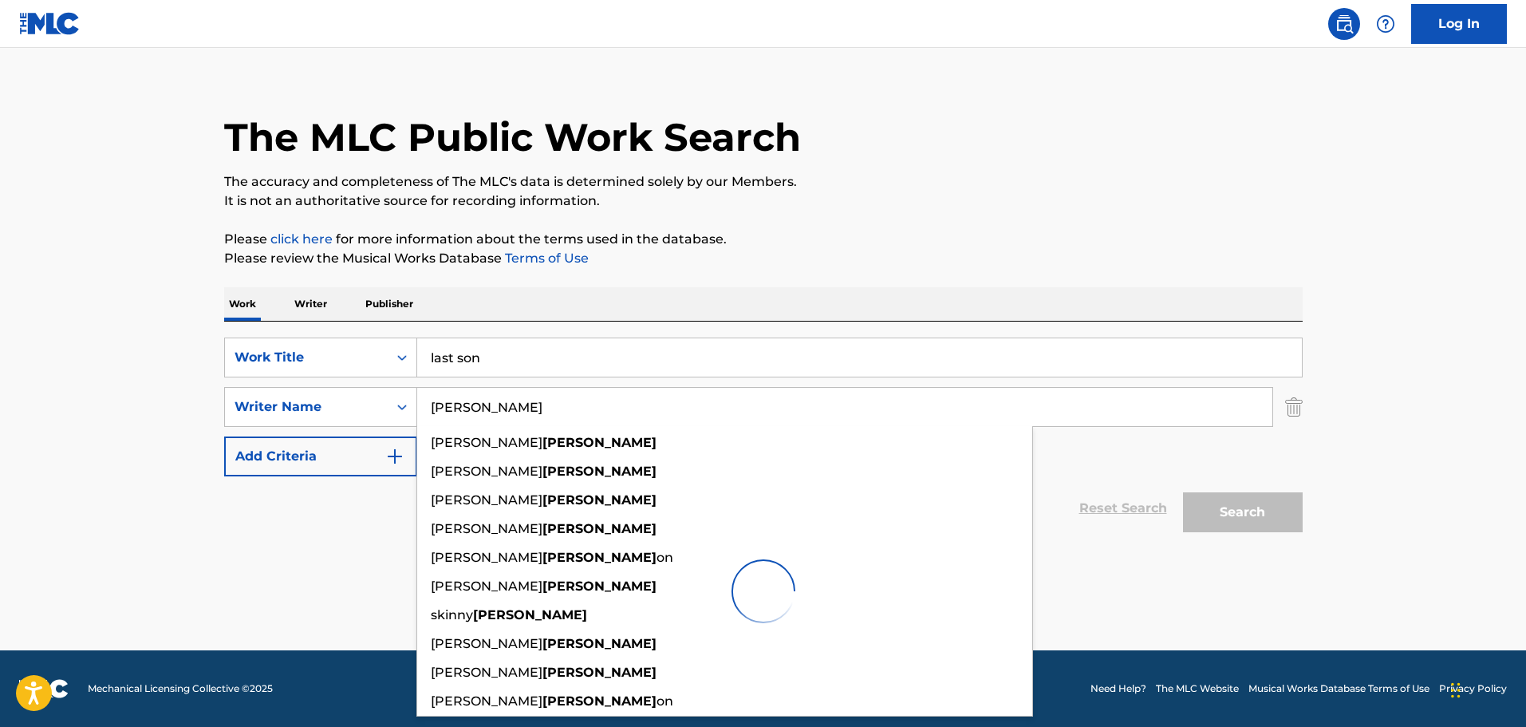
click at [857, 228] on div "The MLC Public Work Search The accuracy and completeness of The MLC's data is d…" at bounding box center [763, 356] width 1117 height 572
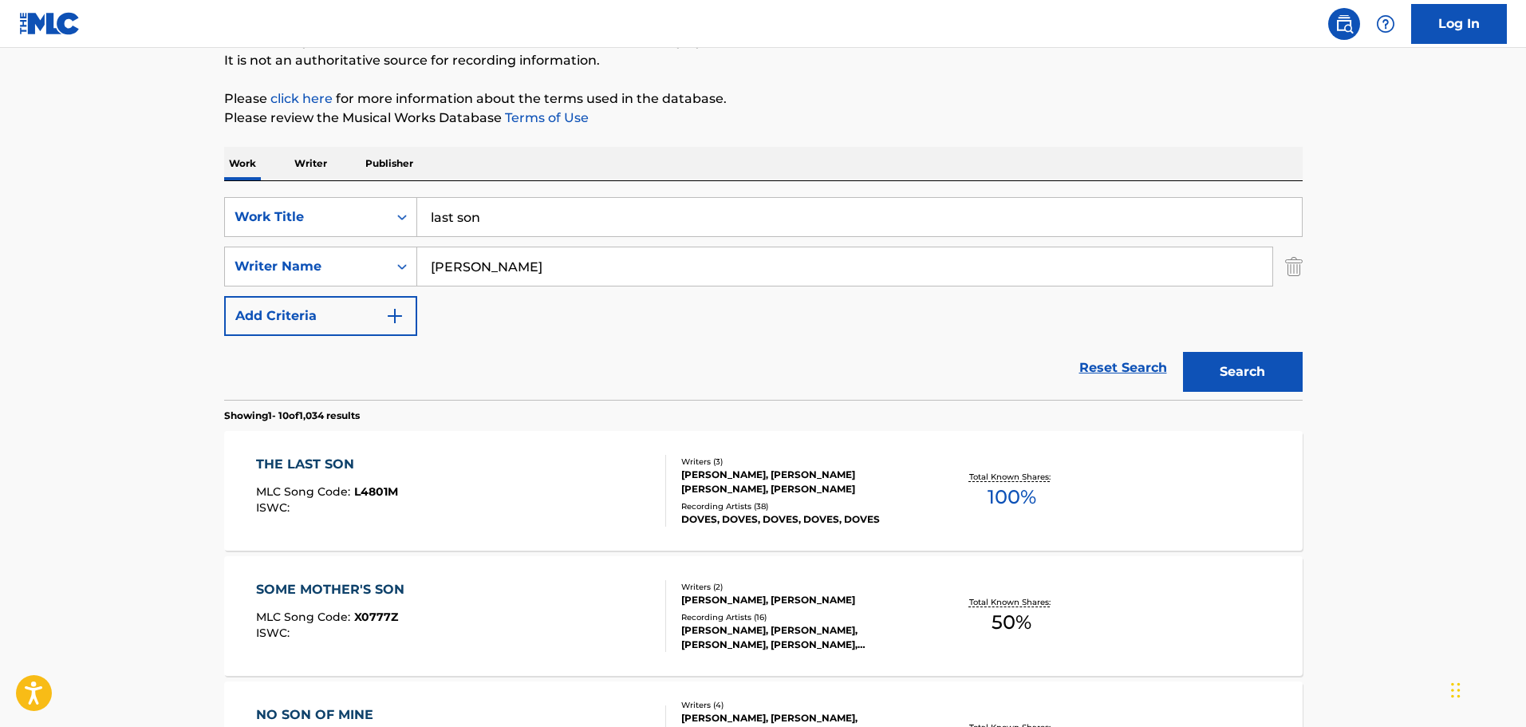
scroll to position [177, 0]
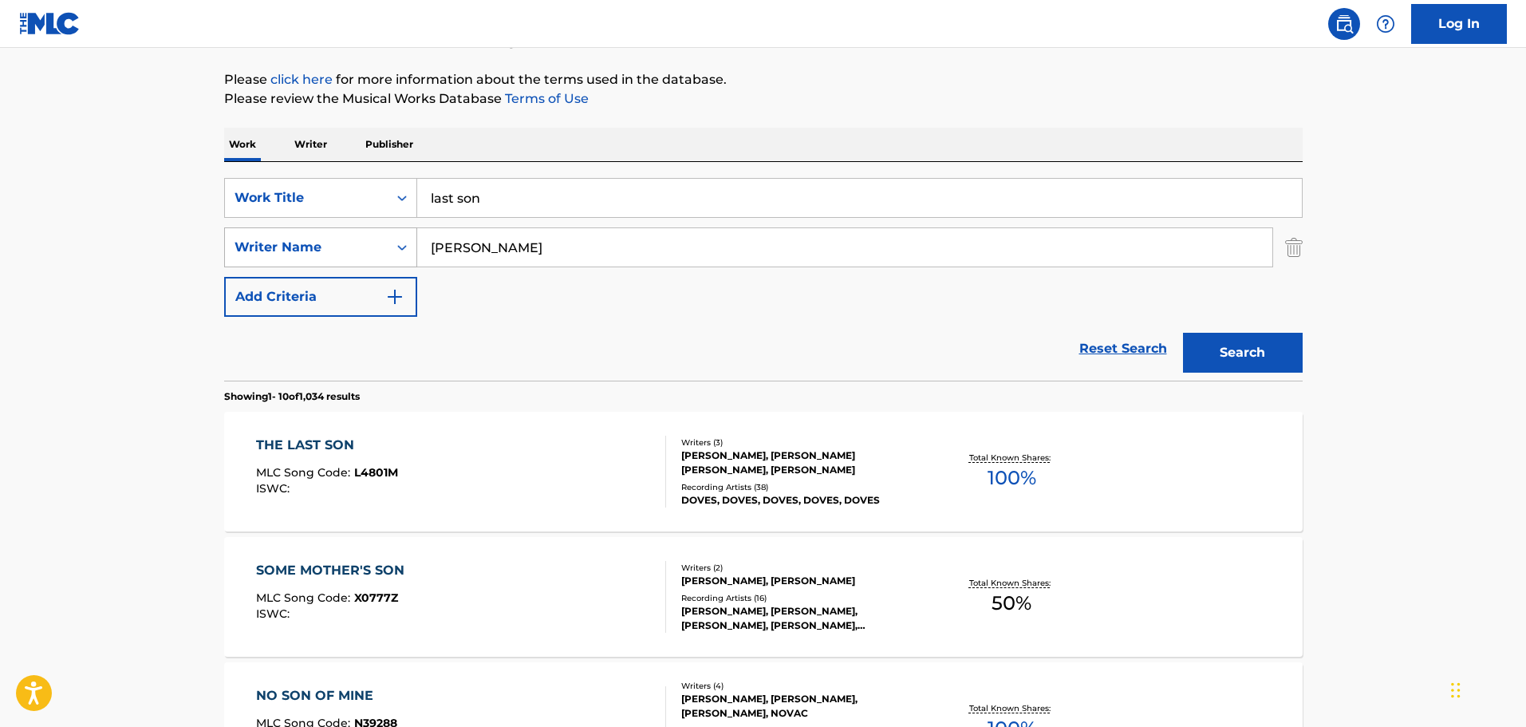
drag, startPoint x: 414, startPoint y: 256, endPoint x: 348, endPoint y: 257, distance: 66.2
click at [348, 257] on div "SearchWithCriteria9af8d0cc-95bc-43b0-983f-31ff19928cb8 Writer Name [PERSON_NAME]" at bounding box center [763, 247] width 1079 height 40
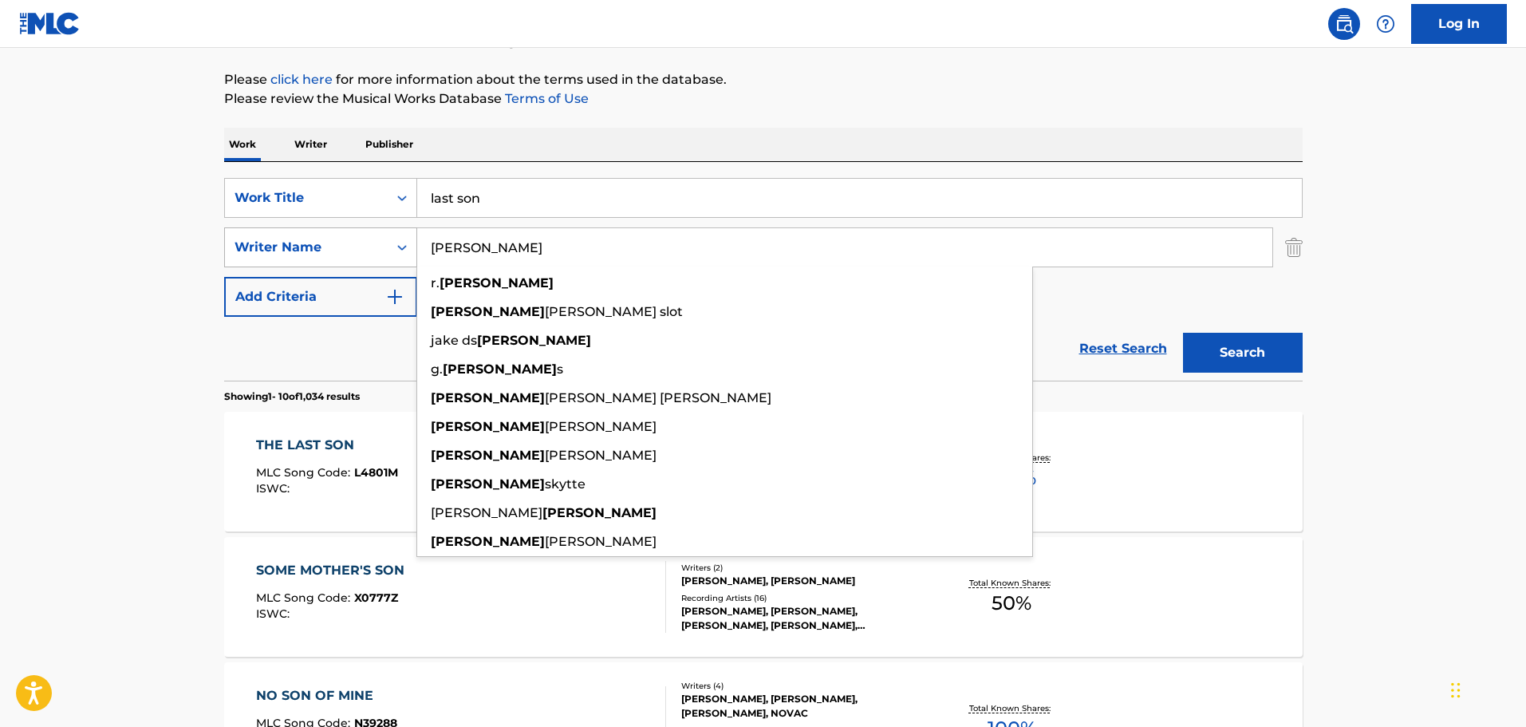
type input "[PERSON_NAME]"
click at [1183, 333] on button "Search" at bounding box center [1243, 353] width 120 height 40
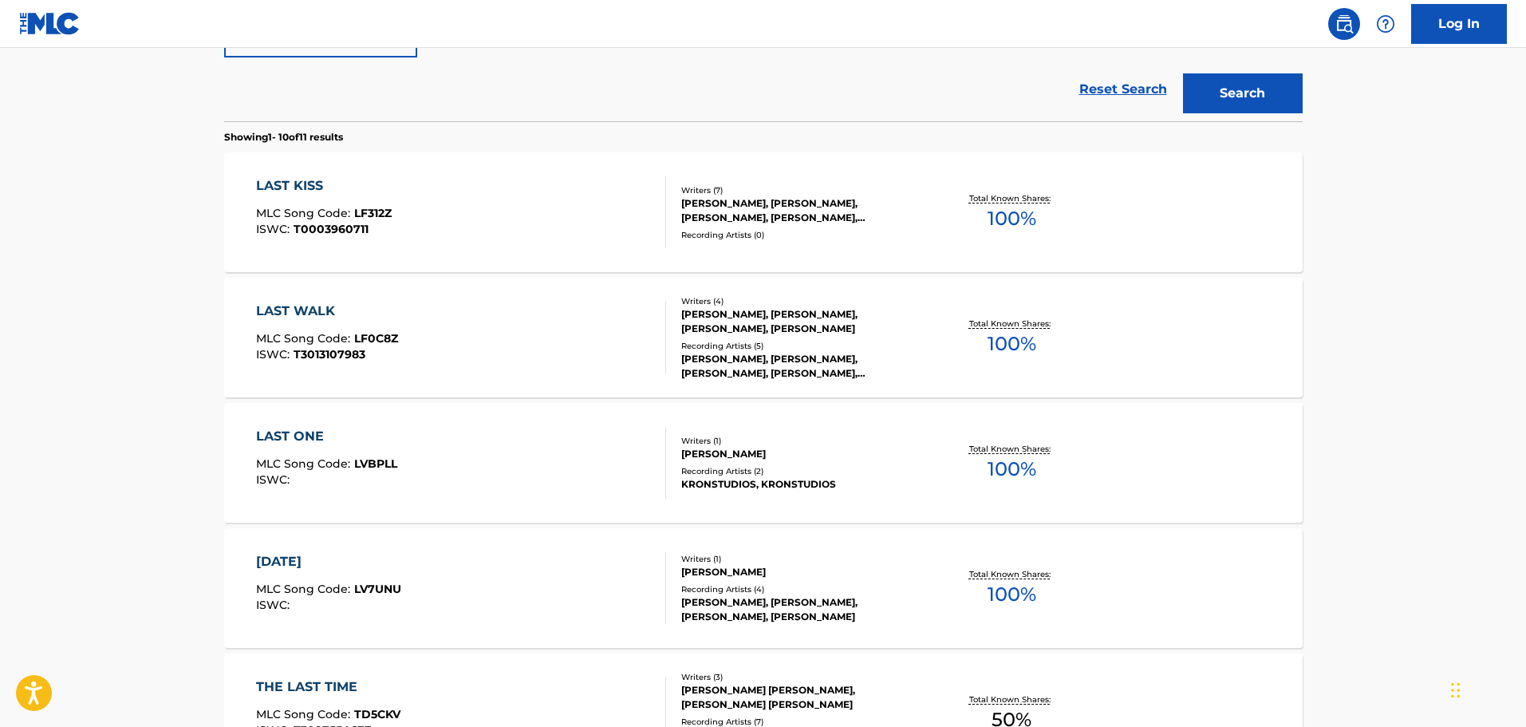
scroll to position [0, 0]
